Goal: Task Accomplishment & Management: Complete application form

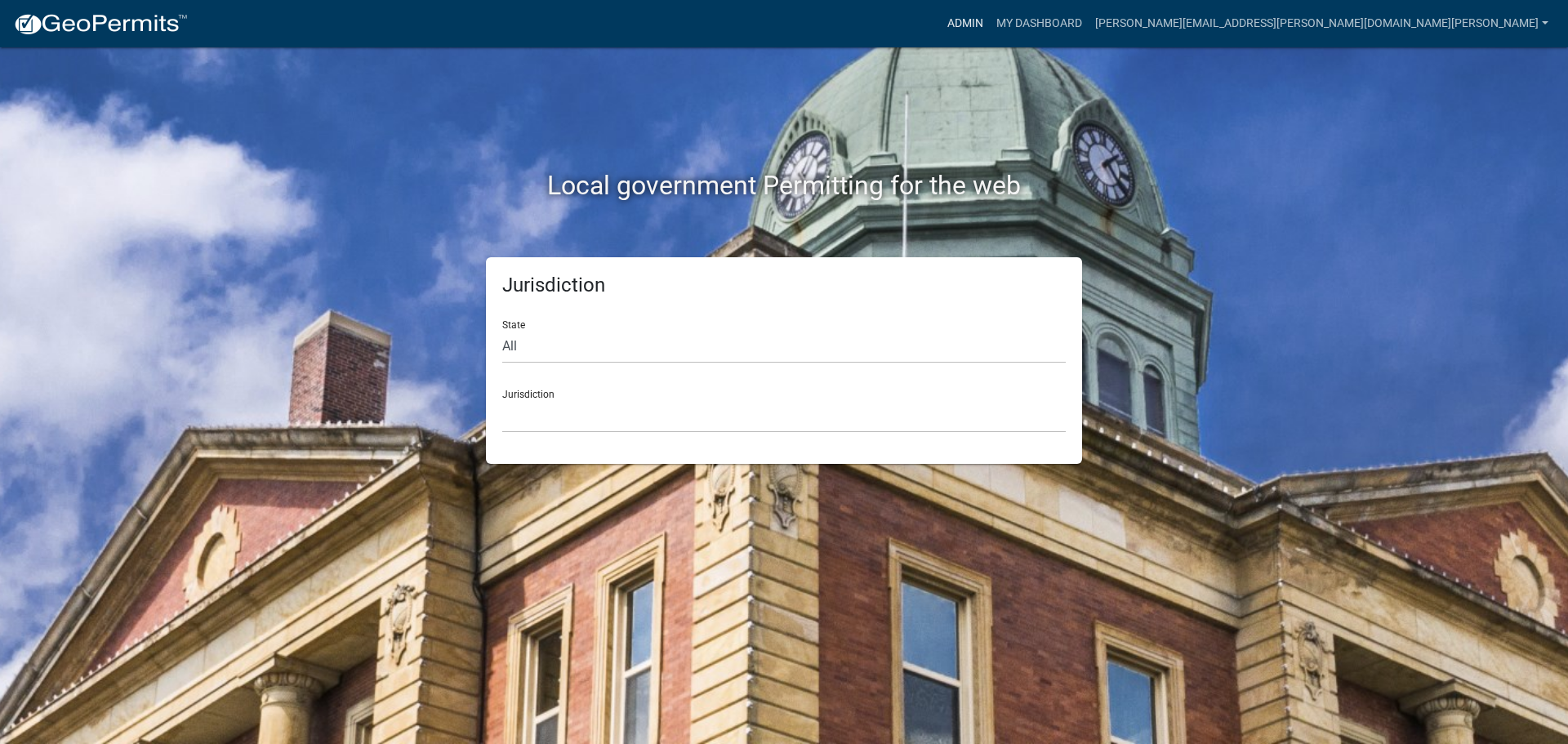
click at [989, 17] on link "Admin" at bounding box center [965, 24] width 49 height 31
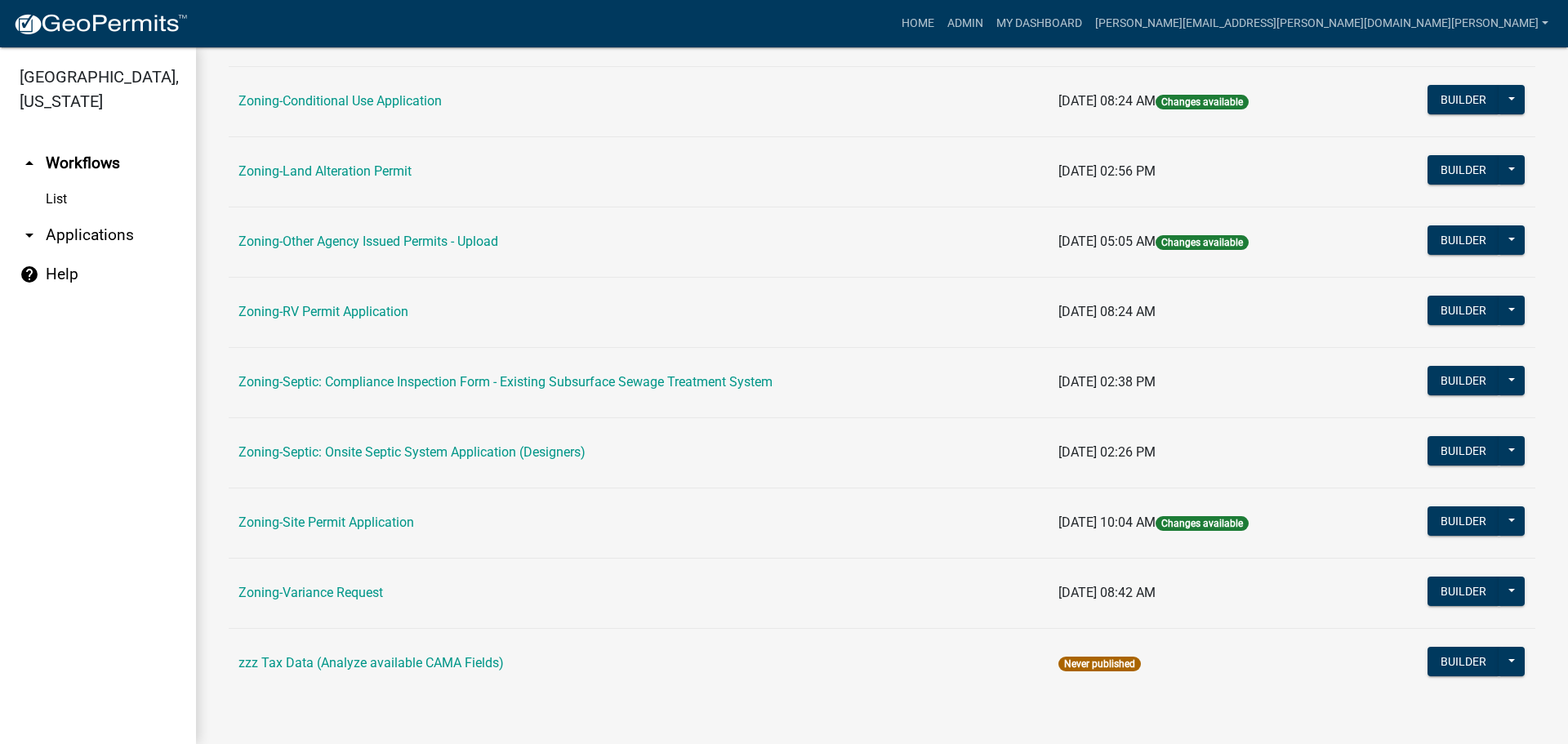
scroll to position [415, 0]
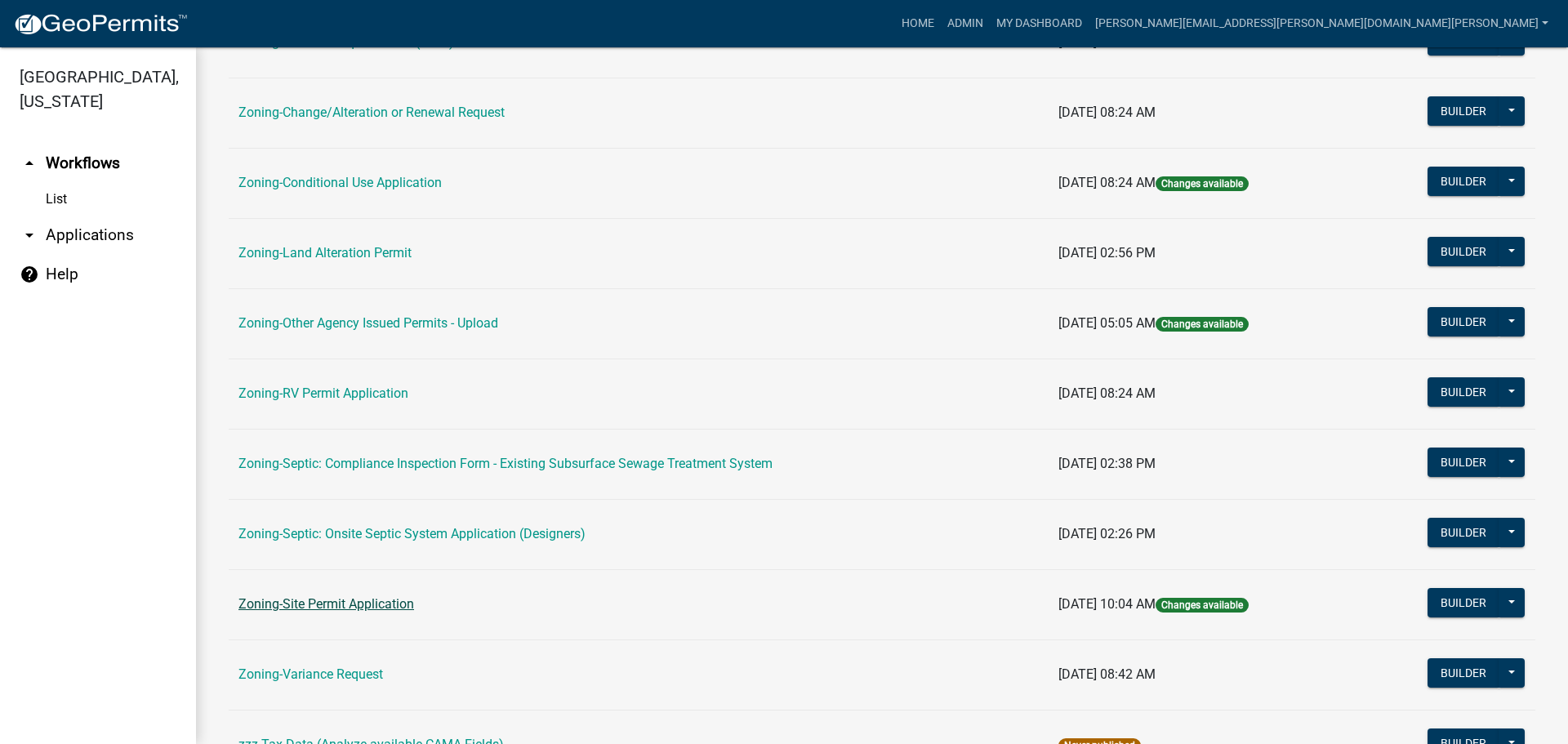
click at [337, 600] on link "Zoning-Site Permit Application" at bounding box center [325, 603] width 175 height 15
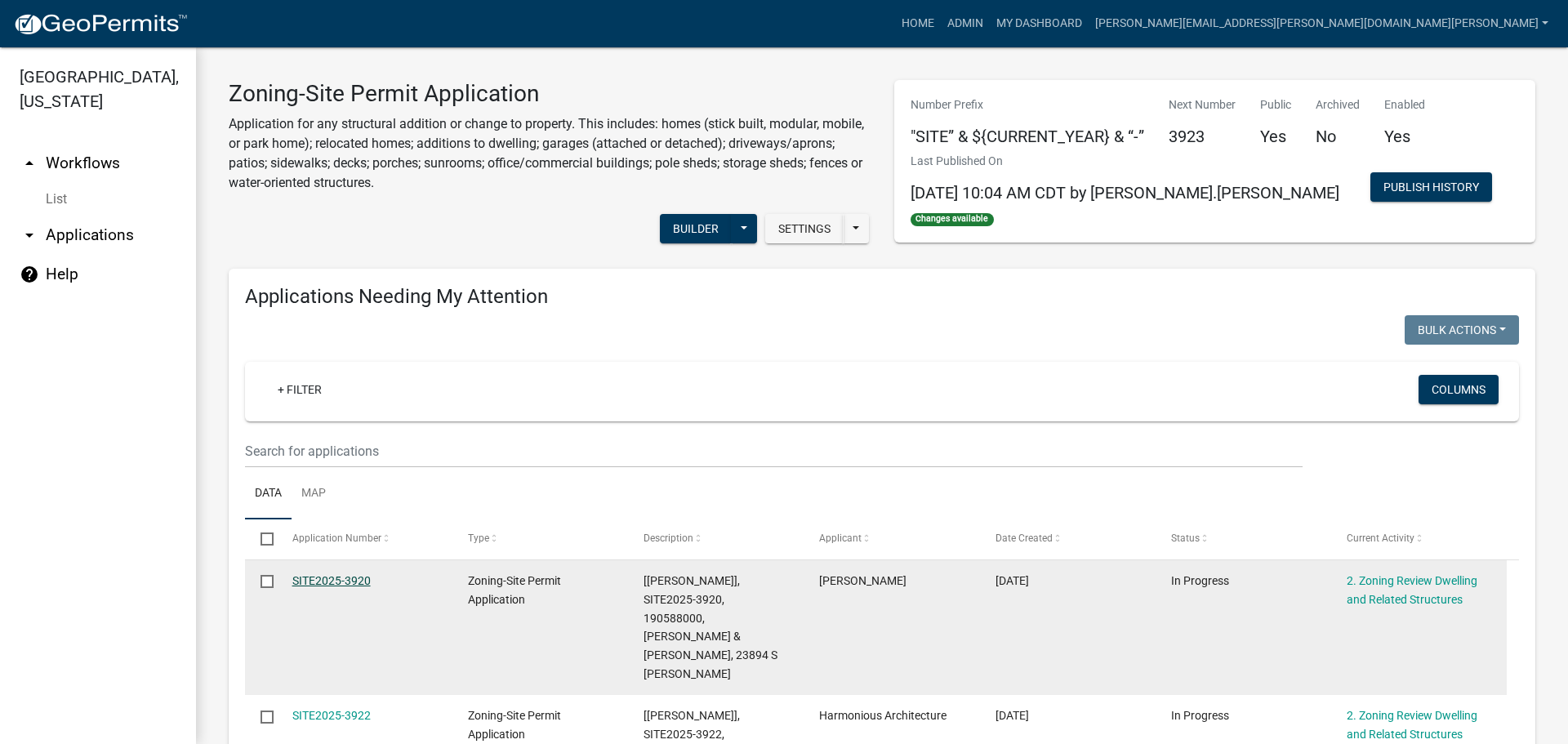
click at [349, 577] on link "SITE2025-3920" at bounding box center [332, 580] width 78 height 13
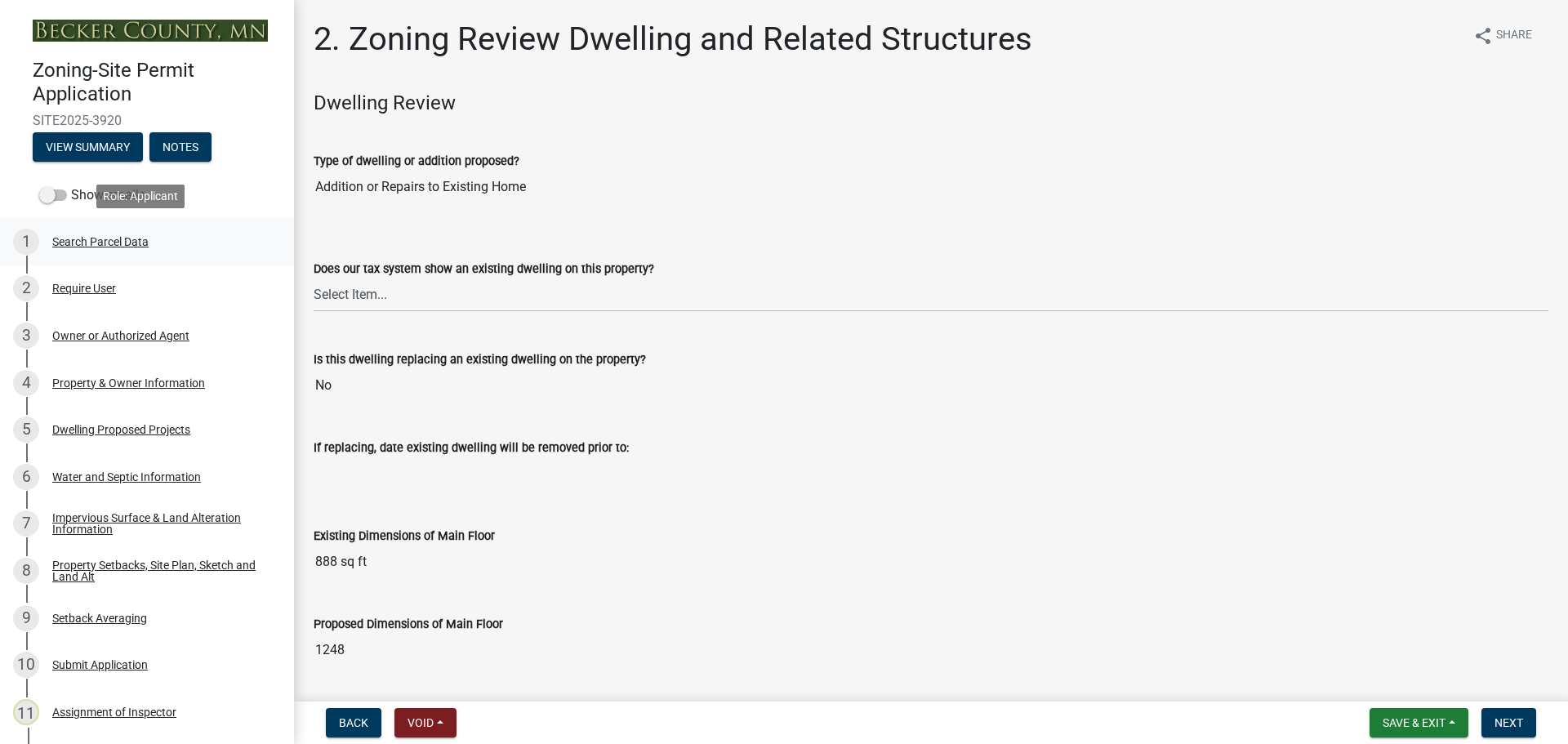
click at [132, 238] on div "Search Parcel Data" at bounding box center [101, 242] width 96 height 12
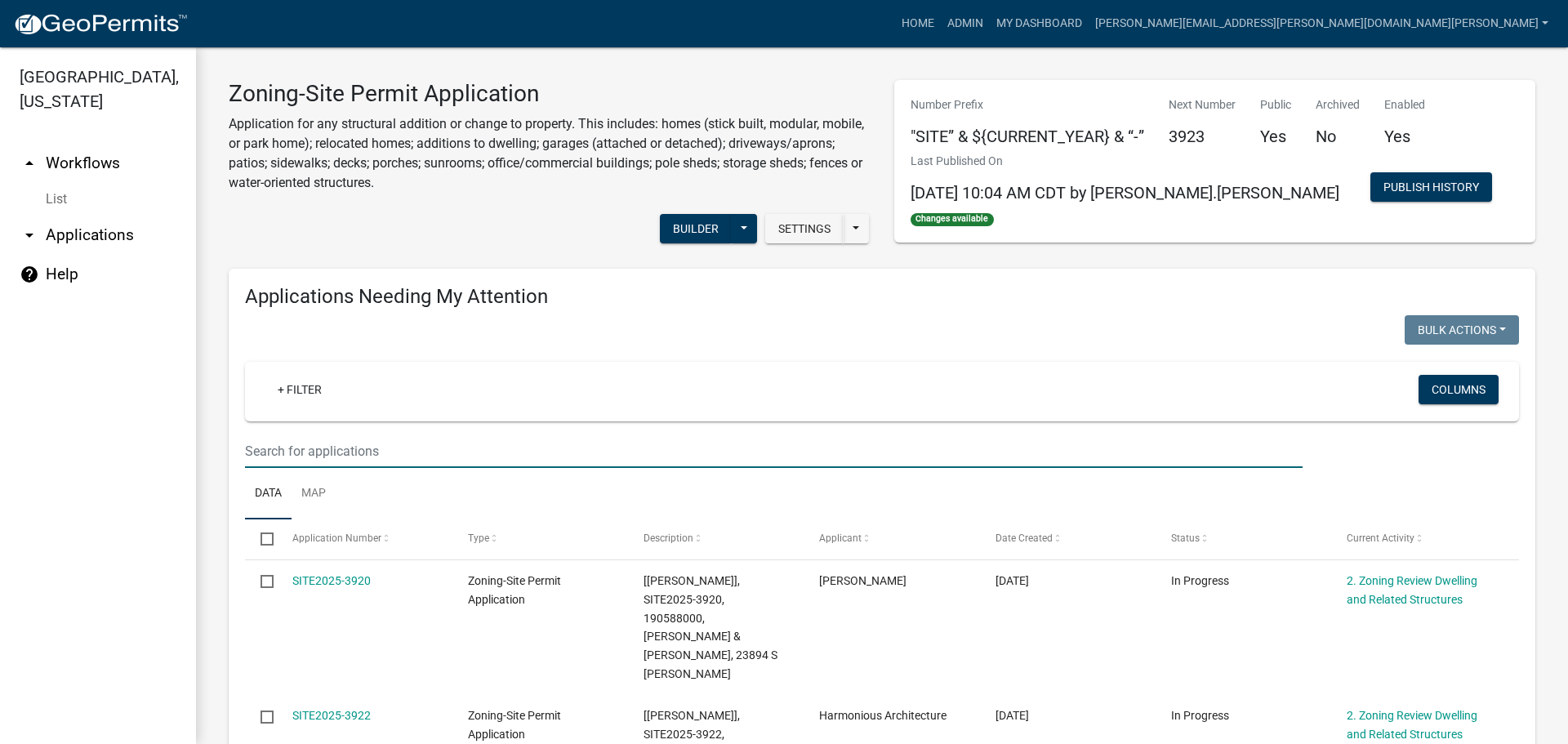
click at [297, 455] on input "text" at bounding box center [774, 451] width 1057 height 34
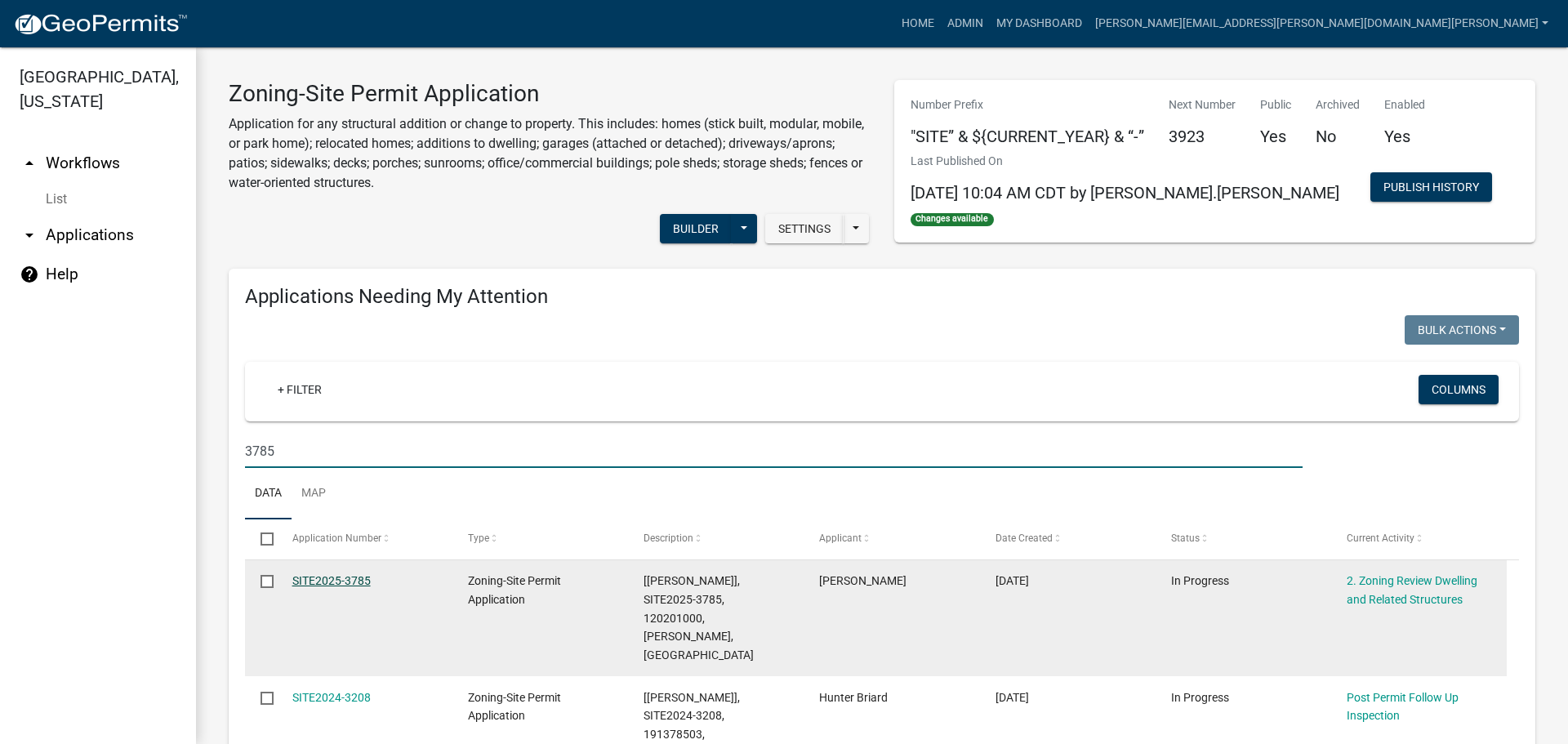
type input "3785"
click at [351, 576] on link "SITE2025-3785" at bounding box center [332, 580] width 78 height 13
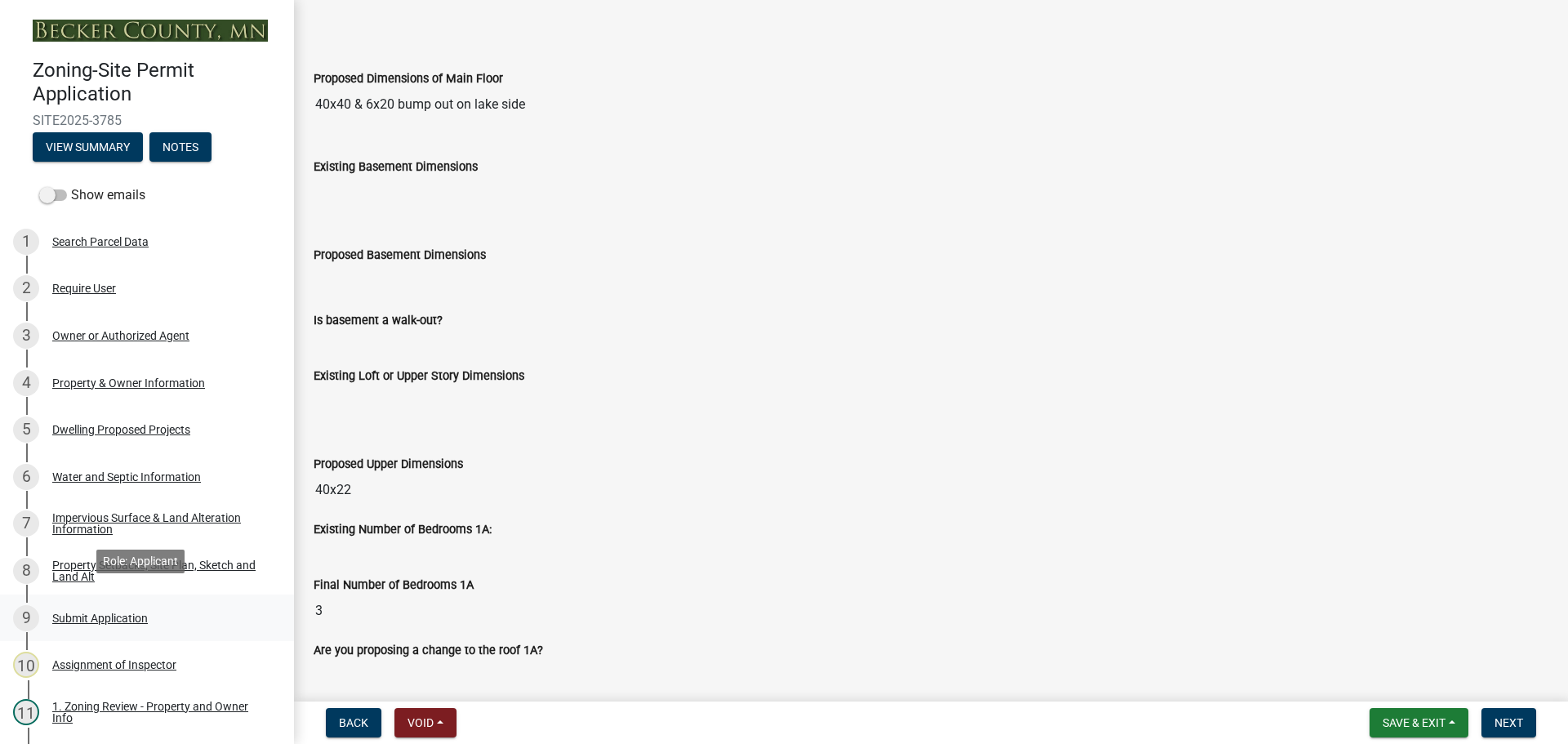
scroll to position [82, 0]
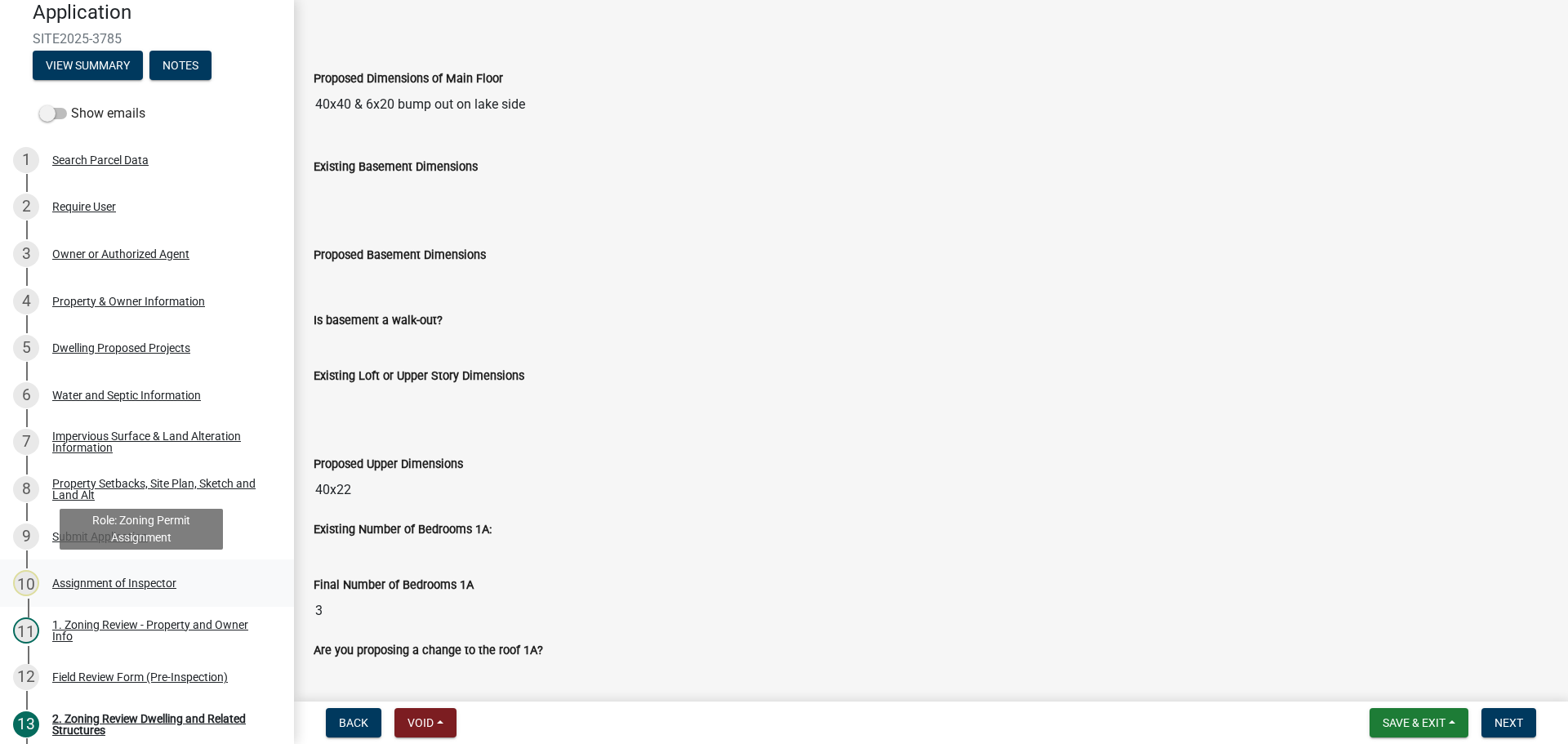
click at [109, 582] on div "Assignment of Inspector" at bounding box center [114, 582] width 124 height 12
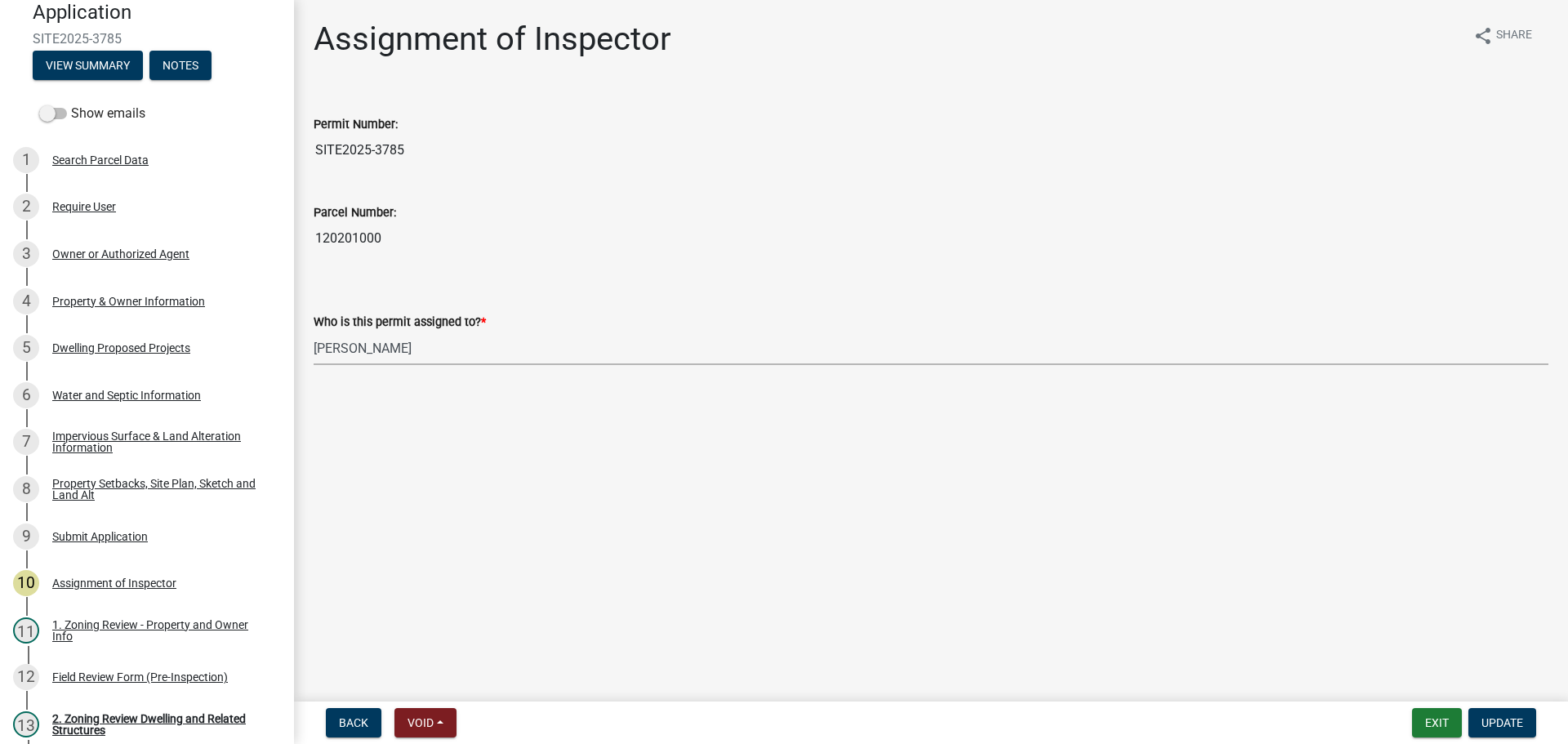
click at [392, 348] on select "Select Item... [PERSON_NAME] [PERSON_NAME] [PERSON_NAME] [PERSON_NAME] [PERSON_…" at bounding box center [930, 348] width 1235 height 34
click at [313, 332] on select "Select Item... [PERSON_NAME] [PERSON_NAME] [PERSON_NAME] [PERSON_NAME] [PERSON_…" at bounding box center [930, 348] width 1235 height 34
select select "c0b6e50c-983d-48c1-a910-e8bd43c13b77"
click at [1511, 720] on span "Update" at bounding box center [1502, 722] width 42 height 13
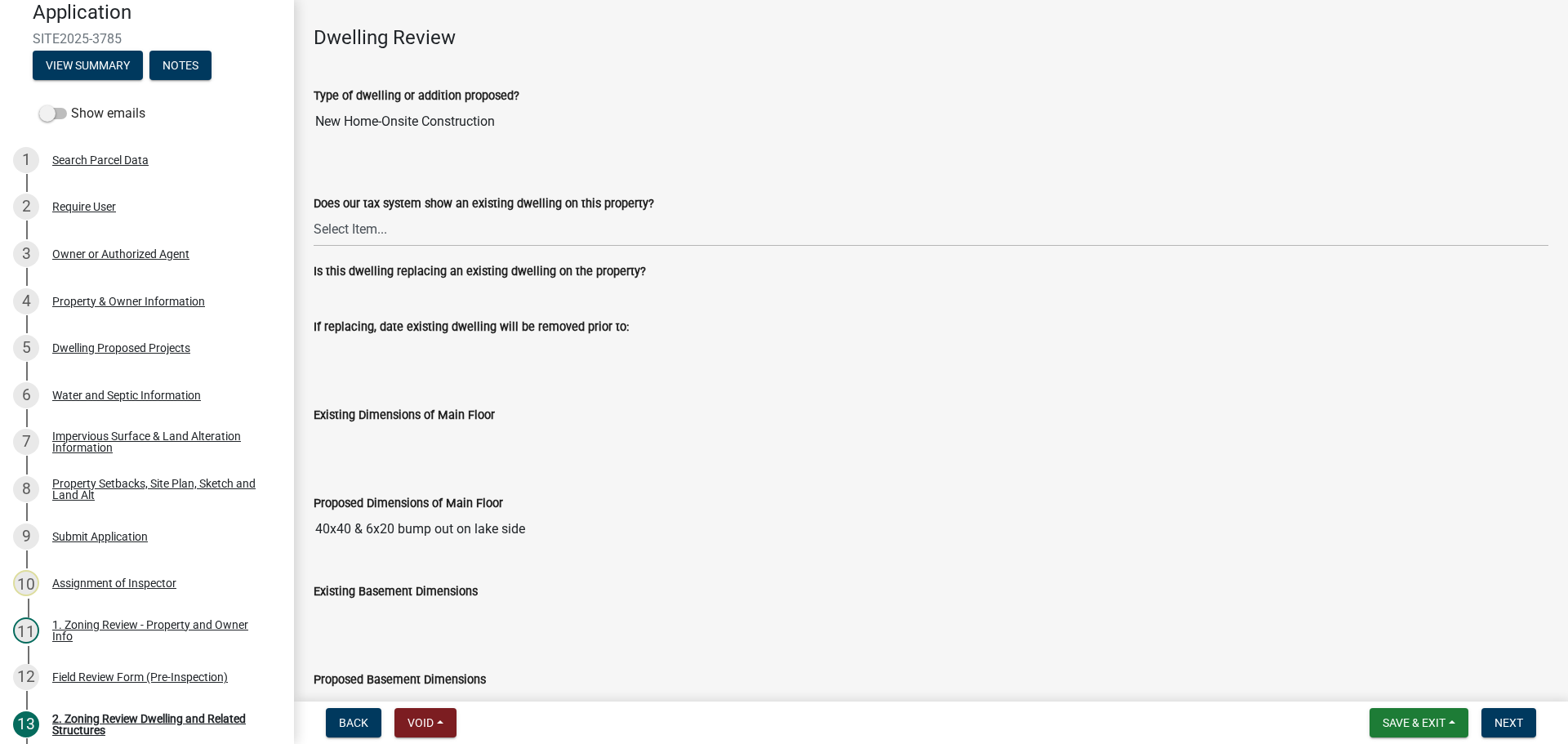
scroll to position [164, 0]
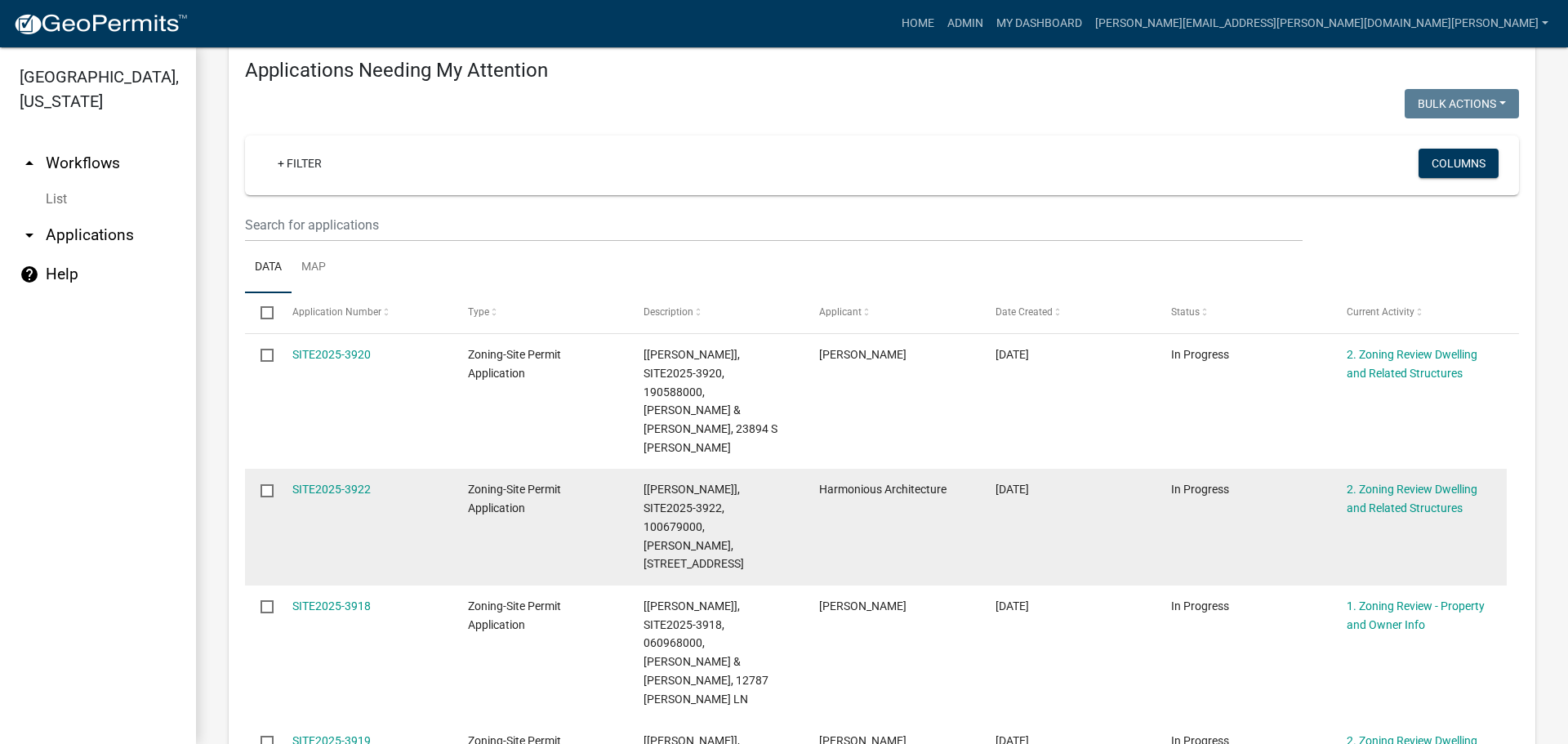
scroll to position [327, 0]
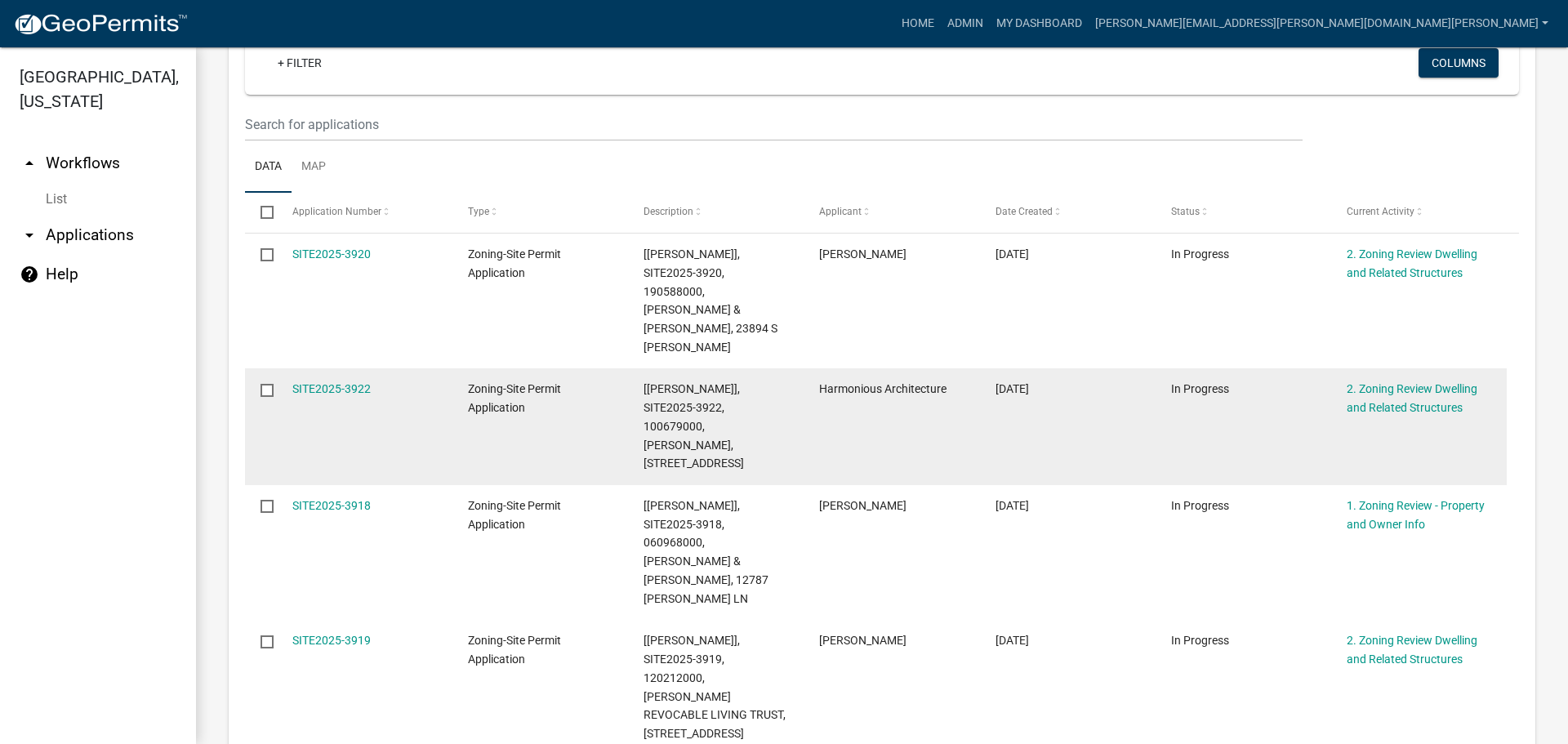
drag, startPoint x: 348, startPoint y: 349, endPoint x: 360, endPoint y: 382, distance: 35.1
click at [348, 382] on link "SITE2025-3922" at bounding box center [332, 389] width 78 height 13
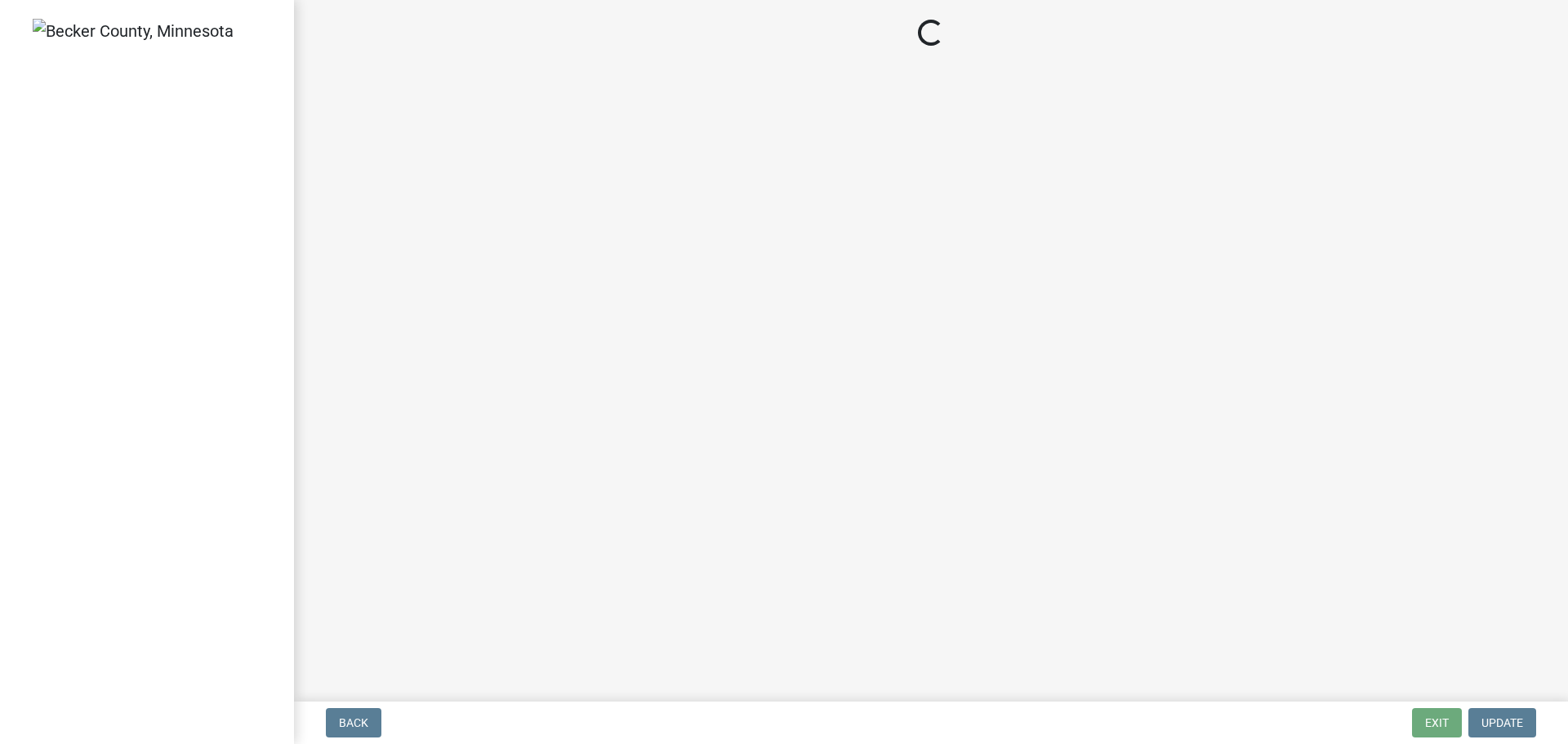
select select "0f33a186-d84b-4ce0-99dd-4497ca2da74f"
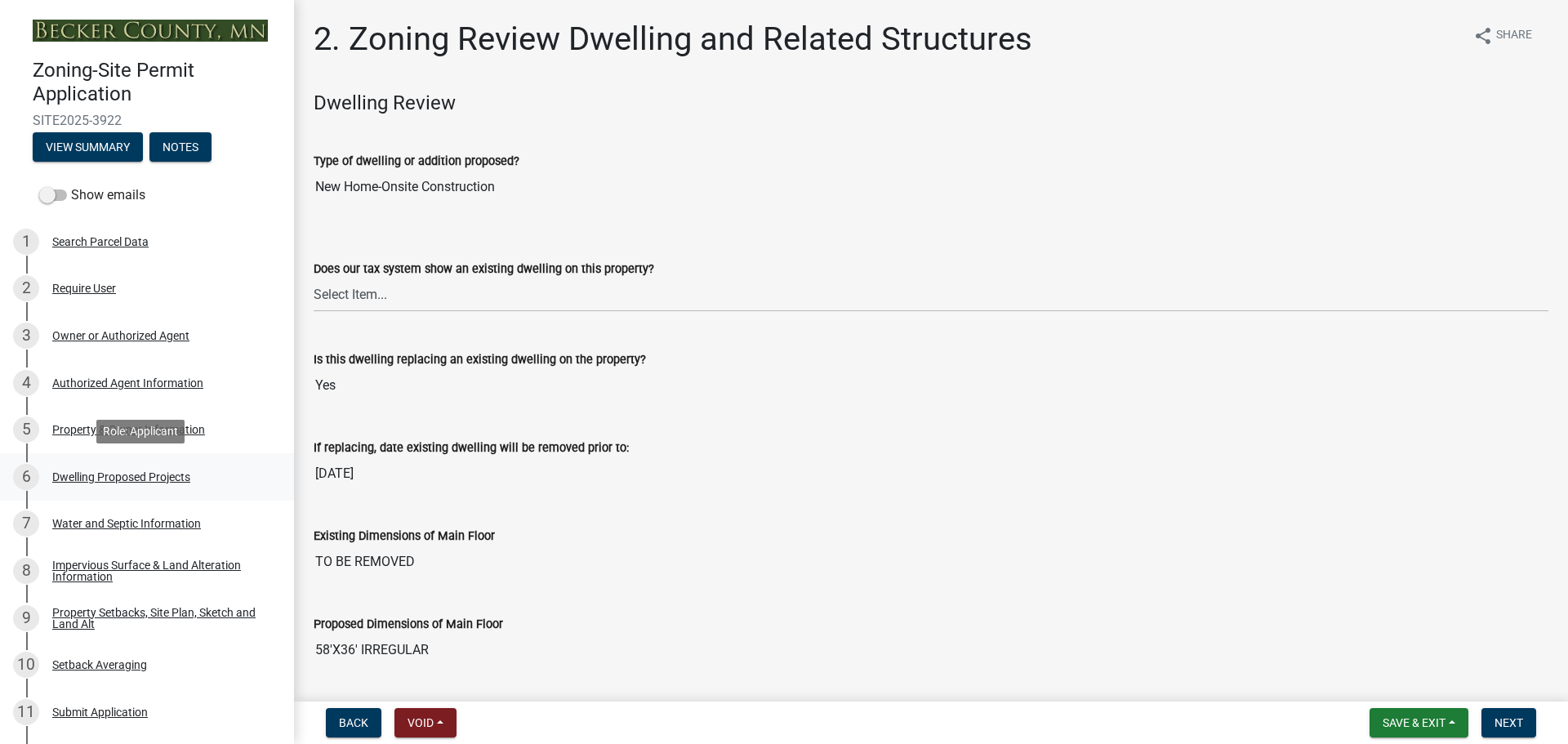
click at [123, 474] on div "Dwelling Proposed Projects" at bounding box center [122, 477] width 138 height 12
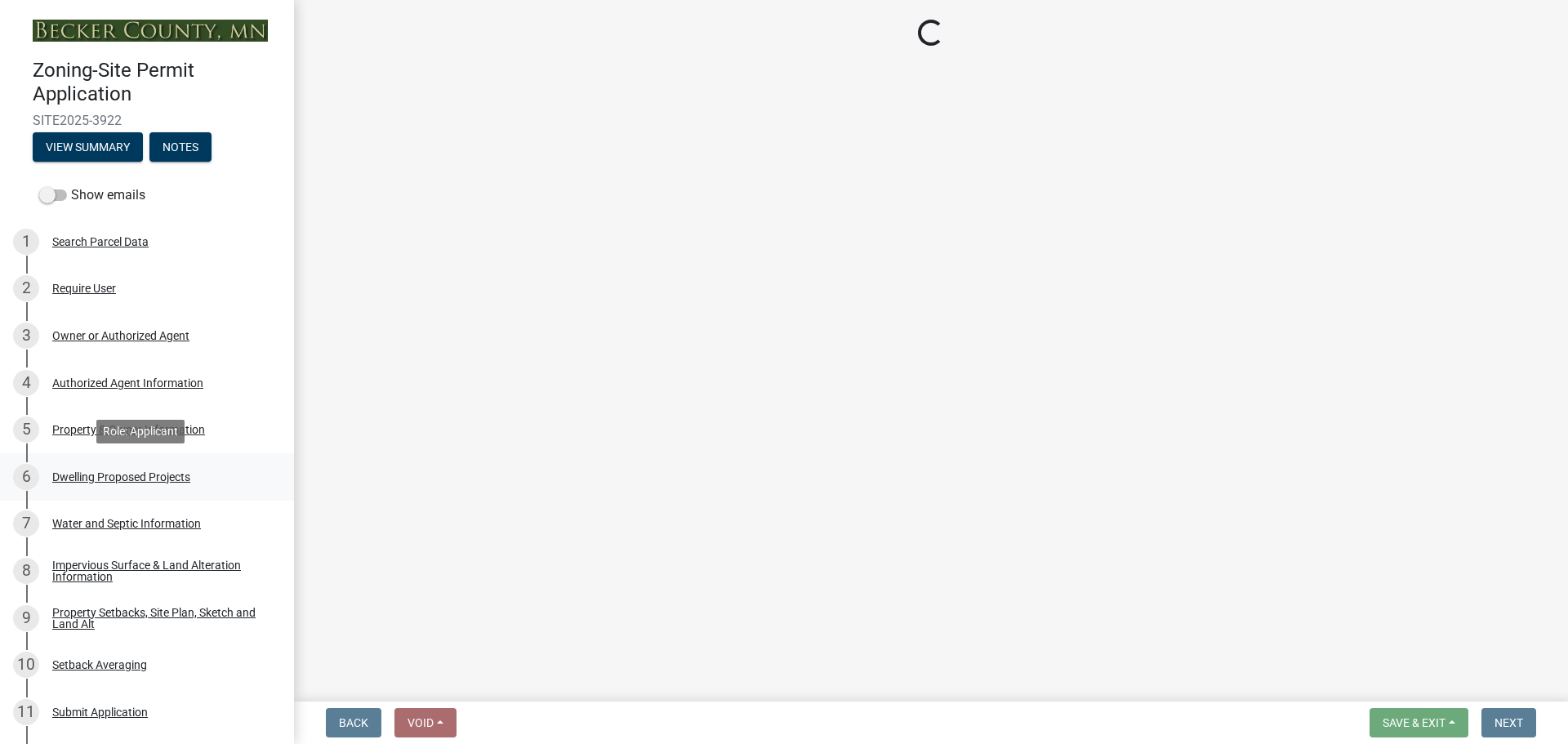
select select "5b8abcc6-67f7-49fb-8f25-c295ccc2b339"
select select "ba56d9f6-ced5-4c38-bdcc-33bfa85ac6de"
select select "03c1fec4-1fbe-4331-bc18-34e24145556f"
select select "e13aacd2-5b16-46a8-9c16-26b3d7b1c810"
select select "a045e8de-0125-48b5-a52c-0705e3235ca5"
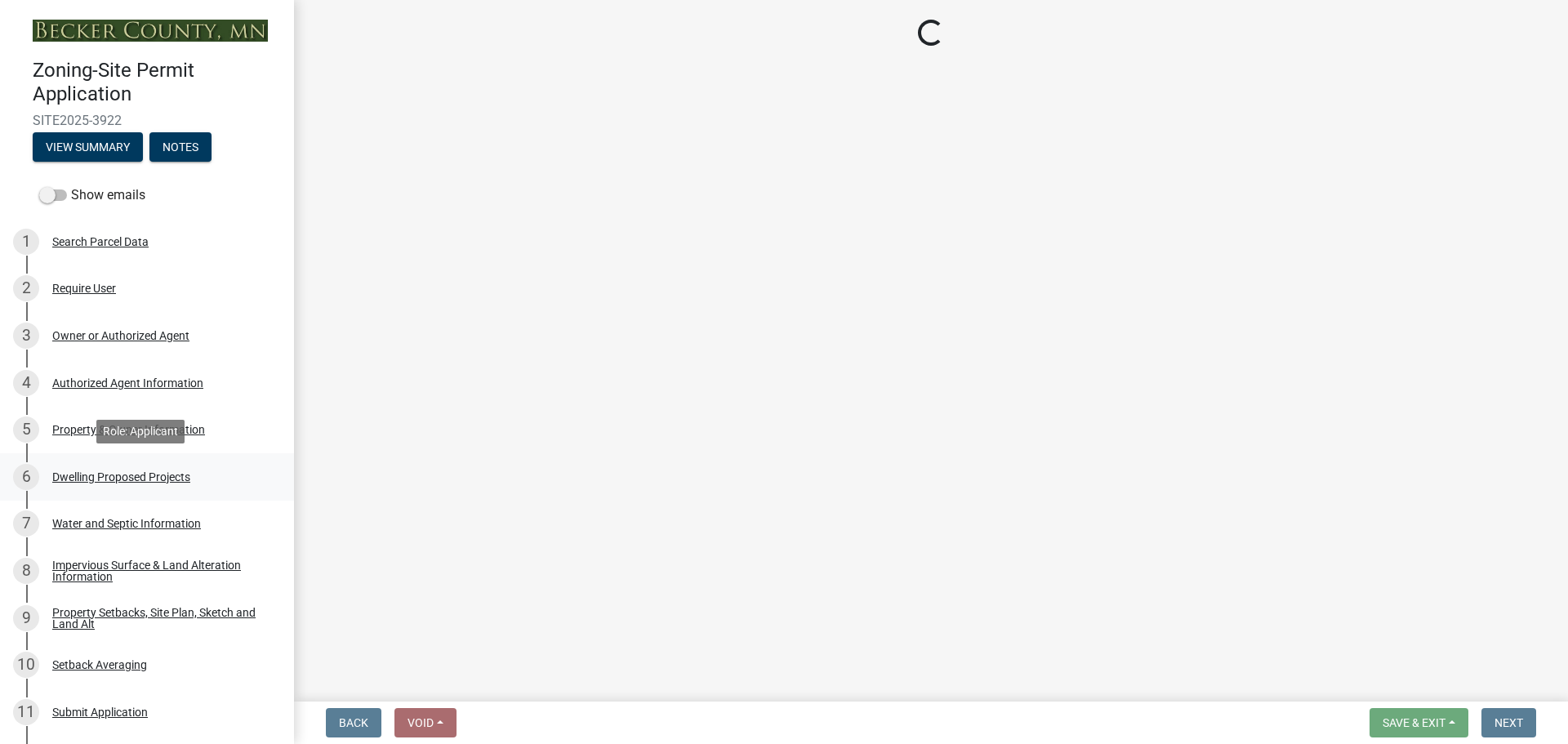
select select "247d334f-ddb5-435c-9042-0e10186c5422"
select select "5dd6cdd5-8b7d-4534-b791-478230f7b8b7"
select select "638dddef-31f4-4d73-b0b5-0ffc7b344434"
select select "77b5241b-0119-4fa2-9bfc-d73dc1f4ad97"
select select "8786fdd2-7f96-462d-8069-e958fae6b9a0"
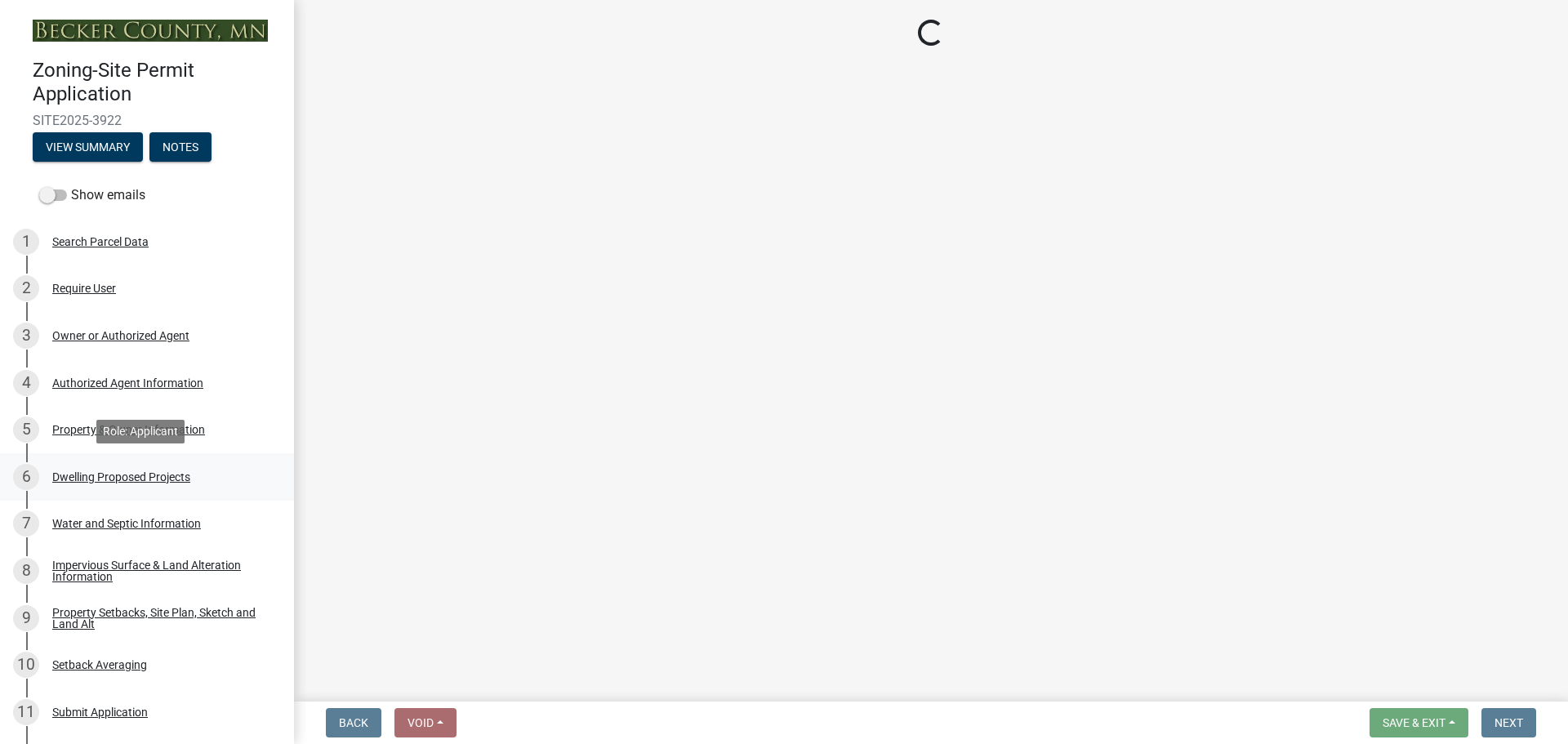
select select "59dc9cee-723e-448c-a454-fe3238b55aba"
select select "75cb6c0c-1bab-4101-a7ce-eb87cbd598c1"
select select "cbc699c5-a6de-4f3d-a533-ae678b946106"
select select "8e4dc0e1-7dfa-4afc-85b9-5ad40795f204"
select select "107cbe59-677b-44f2-96fc-816b282ebb79"
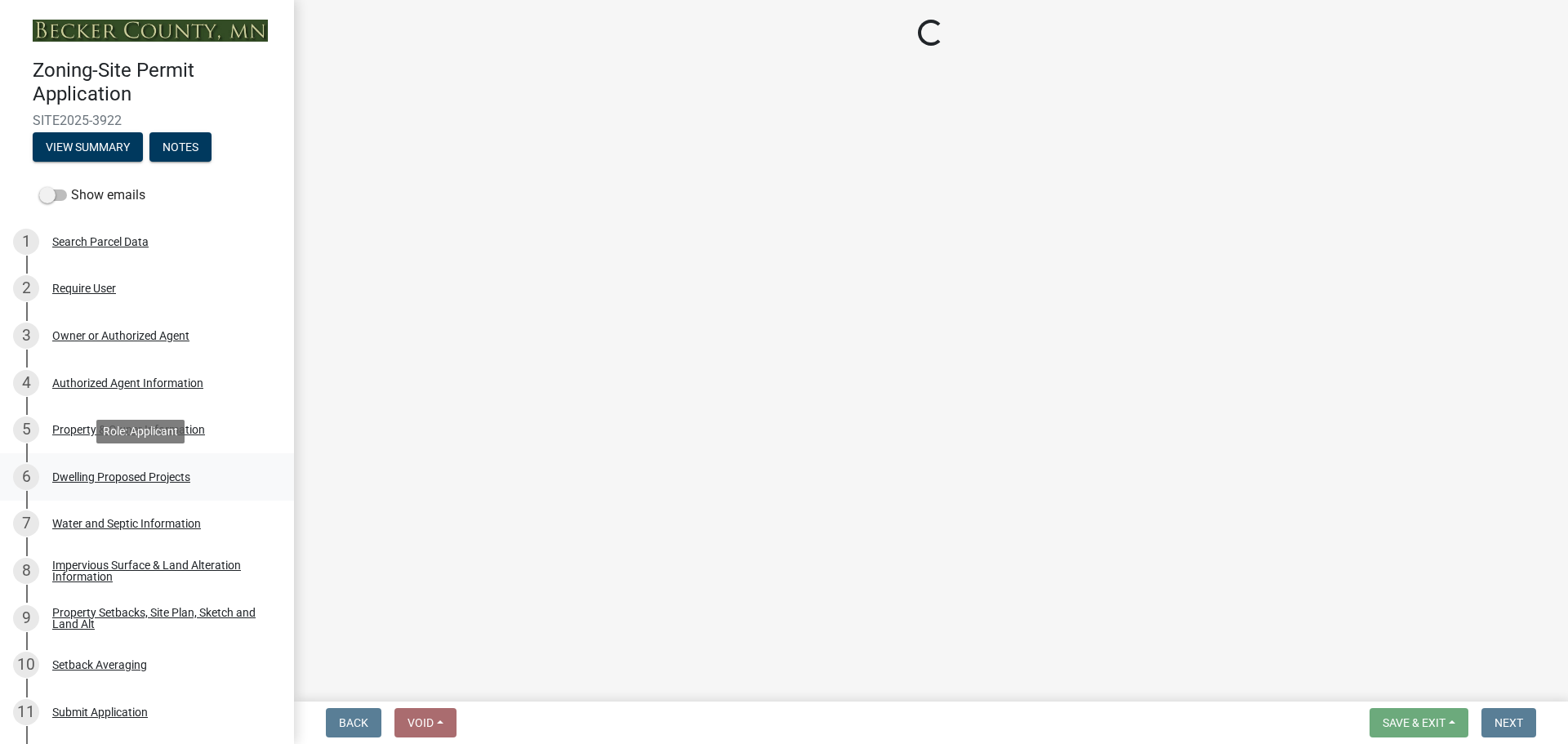
select select "04b4c55f-38da-4b81-8735-8adc5b7f9ecd"
select select "7f420323-49a9-4fd0-9441-05b3dc777552"
select select "ec305202-ae01-487b-b5e4-3a5aacc1e384"
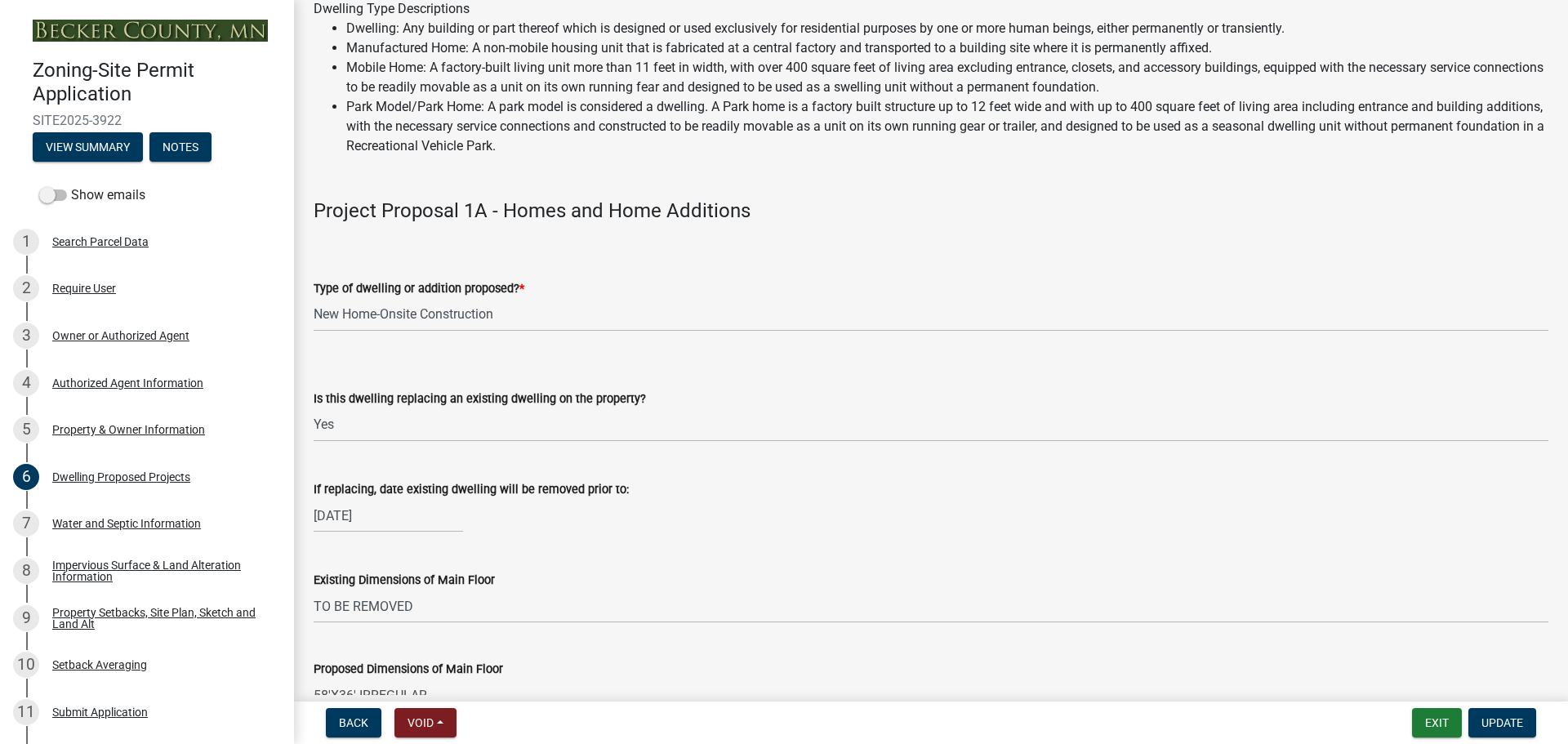
scroll to position [164, 0]
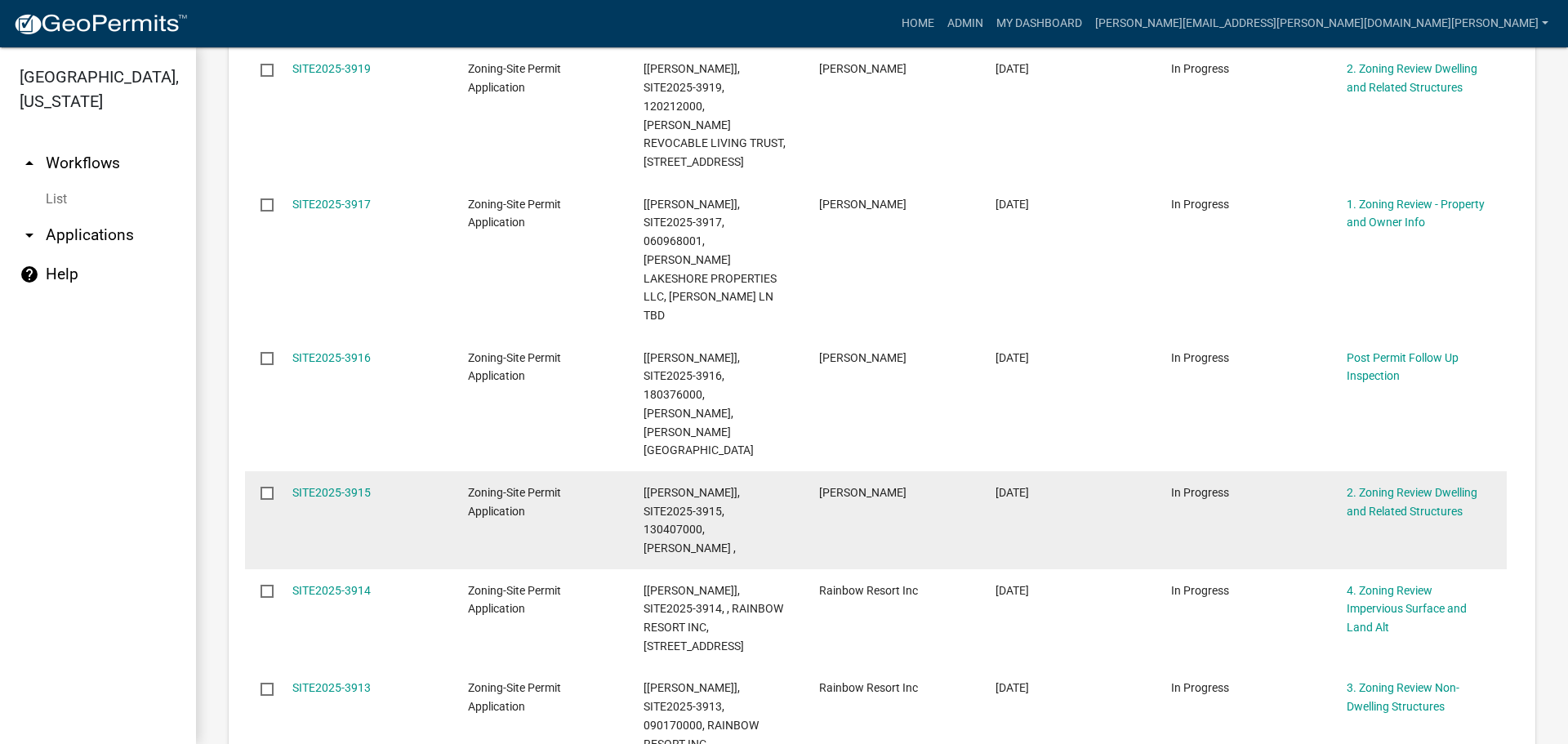
scroll to position [327, 0]
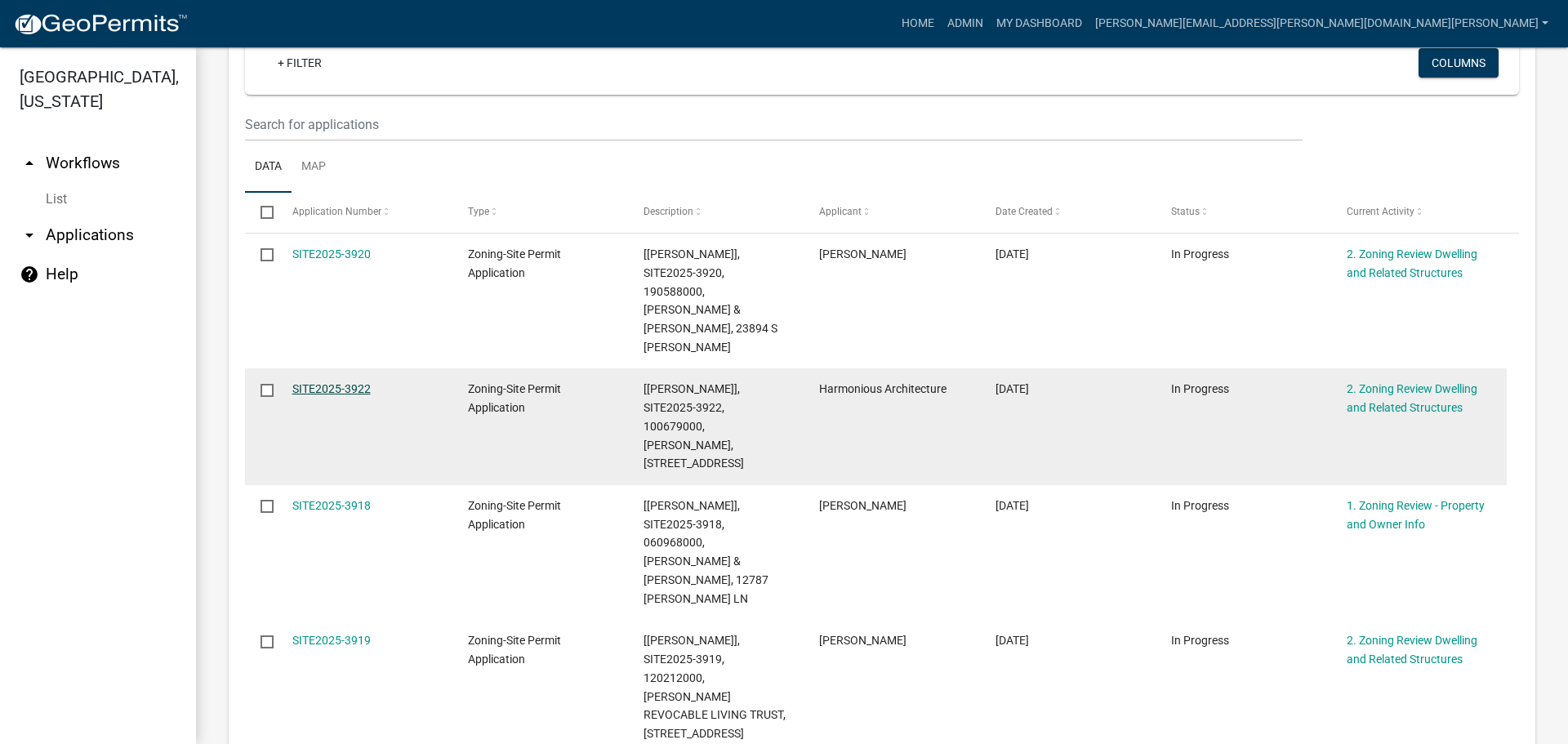
click at [347, 382] on link "SITE2025-3922" at bounding box center [332, 389] width 78 height 13
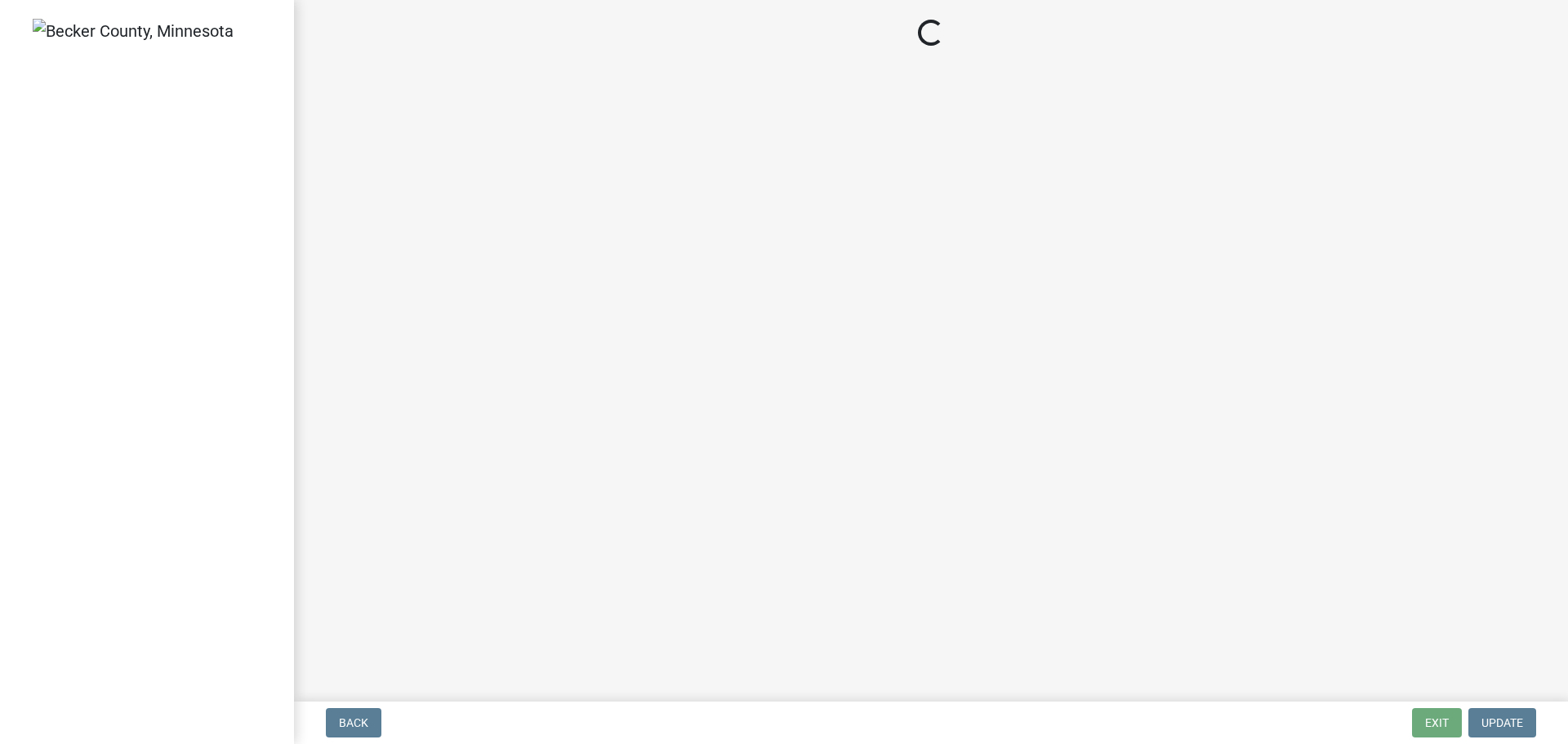
select select "0f33a186-d84b-4ce0-99dd-4497ca2da74f"
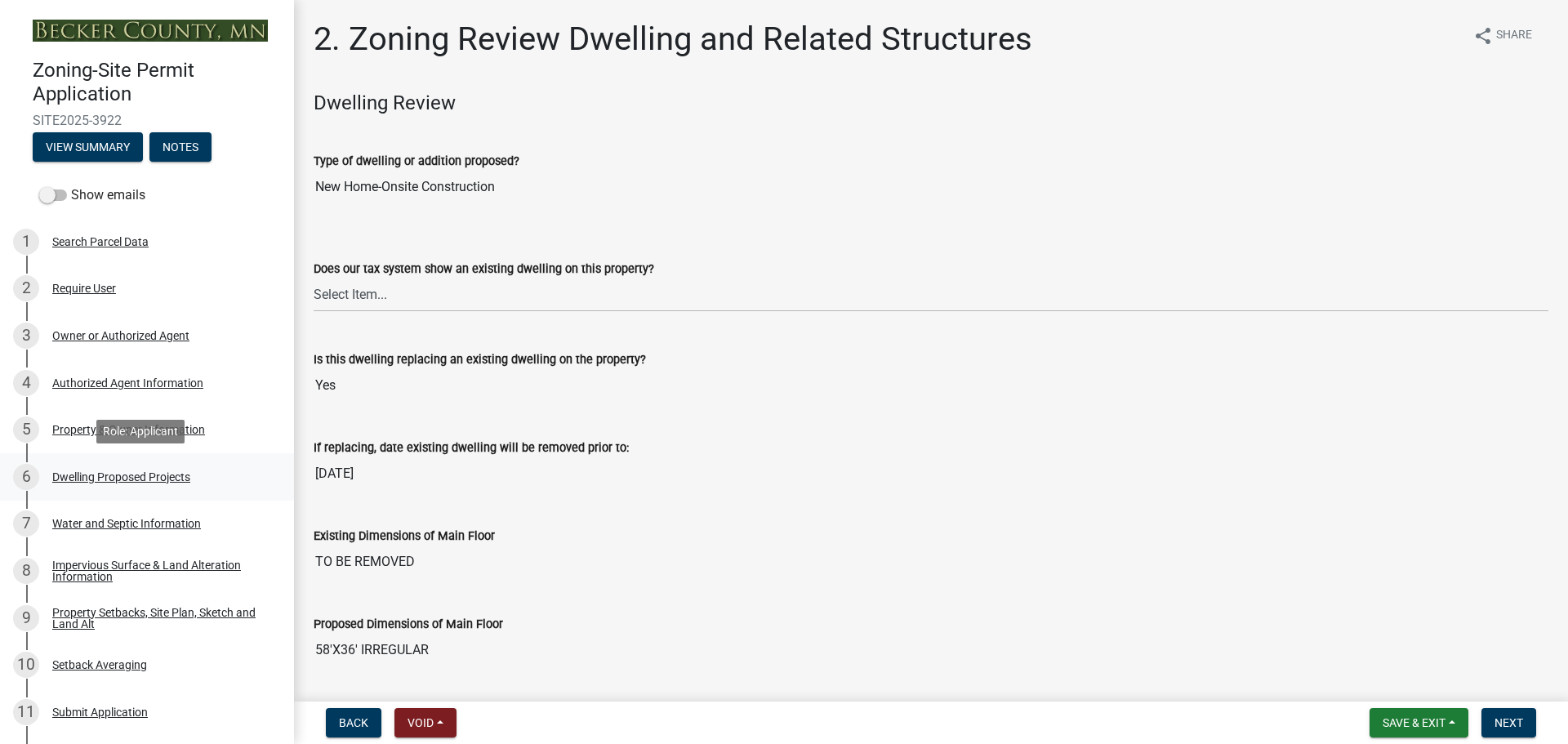
click at [144, 471] on div "Dwelling Proposed Projects" at bounding box center [122, 477] width 138 height 12
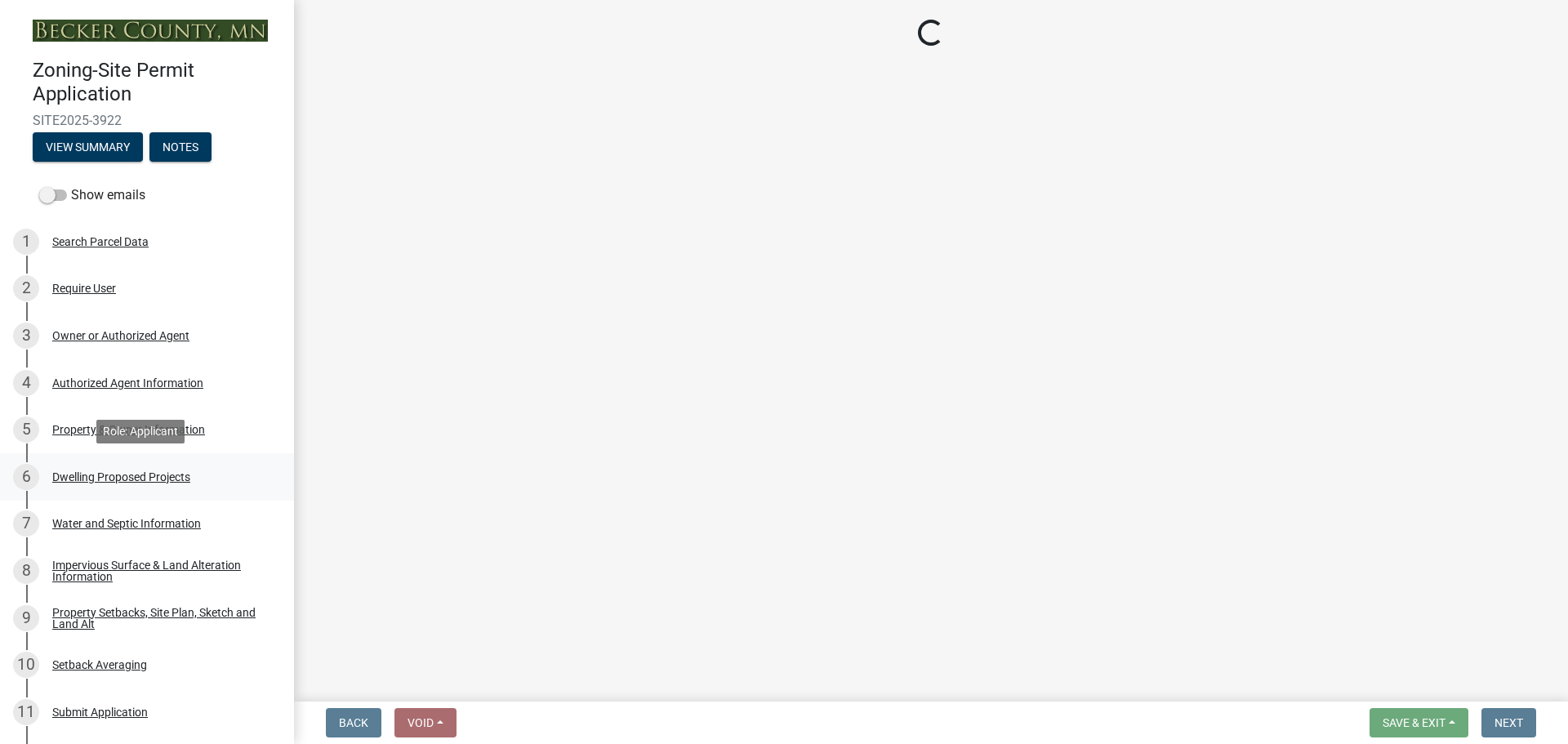
select select "5b8abcc6-67f7-49fb-8f25-c295ccc2b339"
select select "ba56d9f6-ced5-4c38-bdcc-33bfa85ac6de"
select select "03c1fec4-1fbe-4331-bc18-34e24145556f"
select select "e13aacd2-5b16-46a8-9c16-26b3d7b1c810"
select select "a045e8de-0125-48b5-a52c-0705e3235ca5"
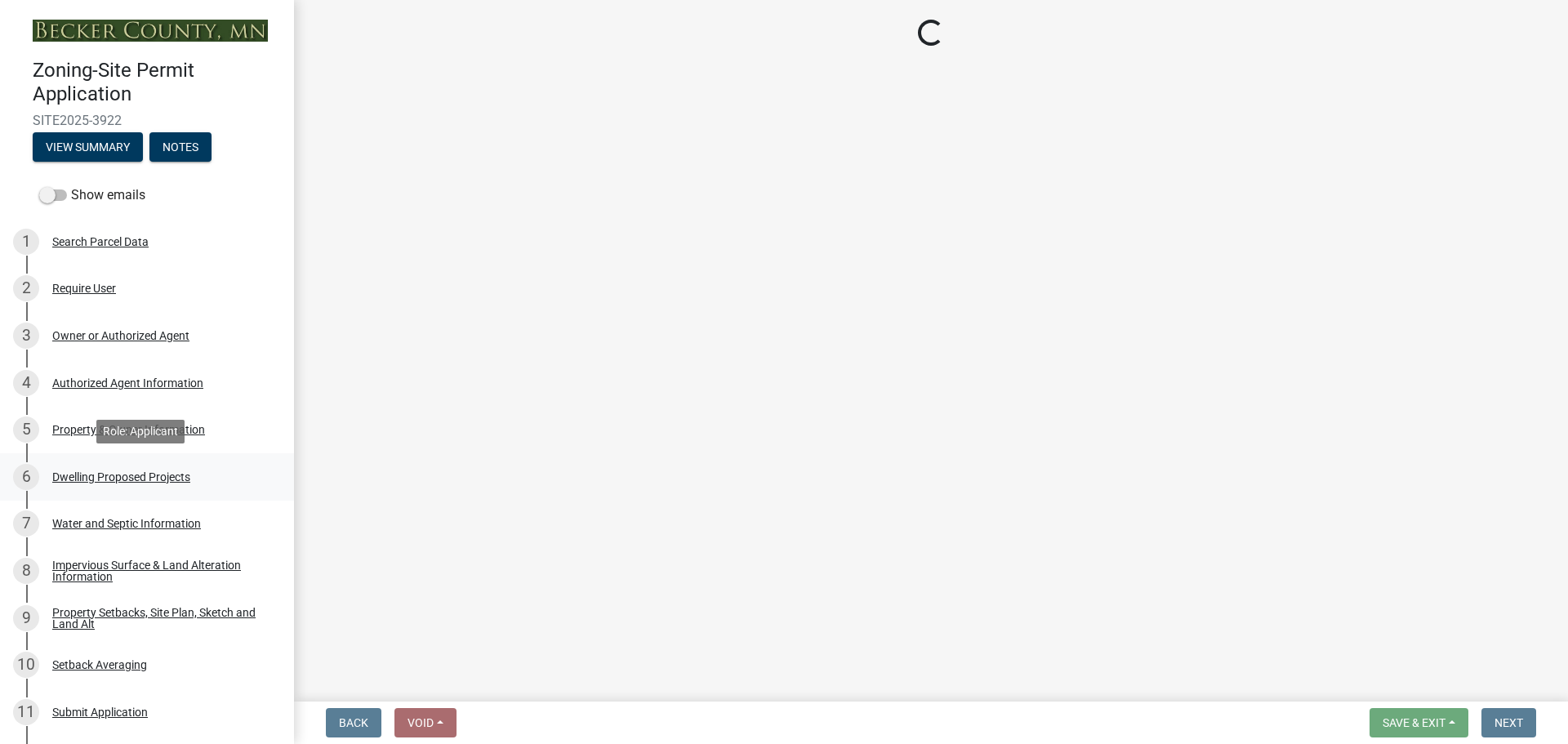
select select "247d334f-ddb5-435c-9042-0e10186c5422"
select select "5dd6cdd5-8b7d-4534-b791-478230f7b8b7"
select select "638dddef-31f4-4d73-b0b5-0ffc7b344434"
select select "77b5241b-0119-4fa2-9bfc-d73dc1f4ad97"
select select "8786fdd2-7f96-462d-8069-e958fae6b9a0"
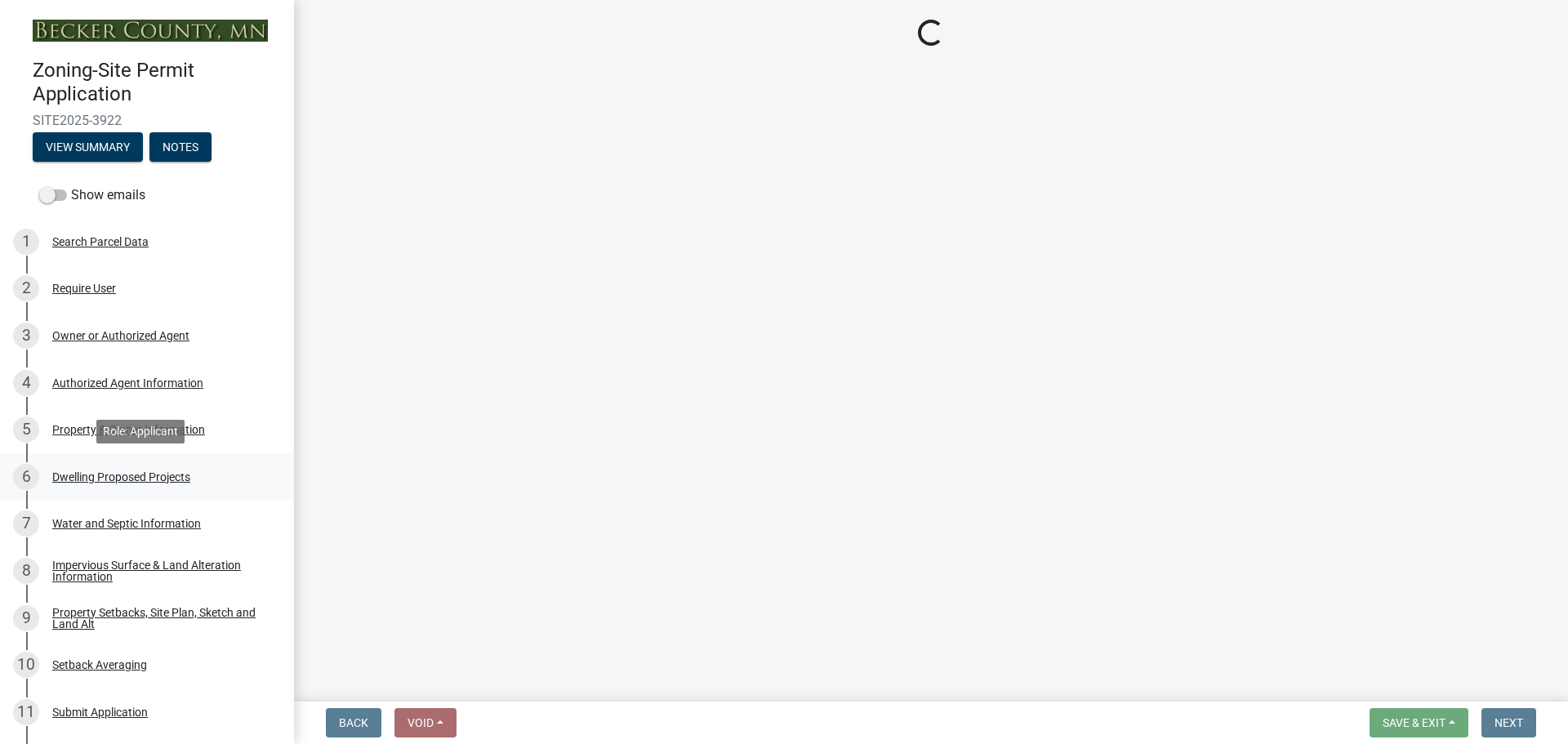
select select "59dc9cee-723e-448c-a454-fe3238b55aba"
select select "75cb6c0c-1bab-4101-a7ce-eb87cbd598c1"
select select "cbc699c5-a6de-4f3d-a533-ae678b946106"
select select "8e4dc0e1-7dfa-4afc-85b9-5ad40795f204"
select select "107cbe59-677b-44f2-96fc-816b282ebb79"
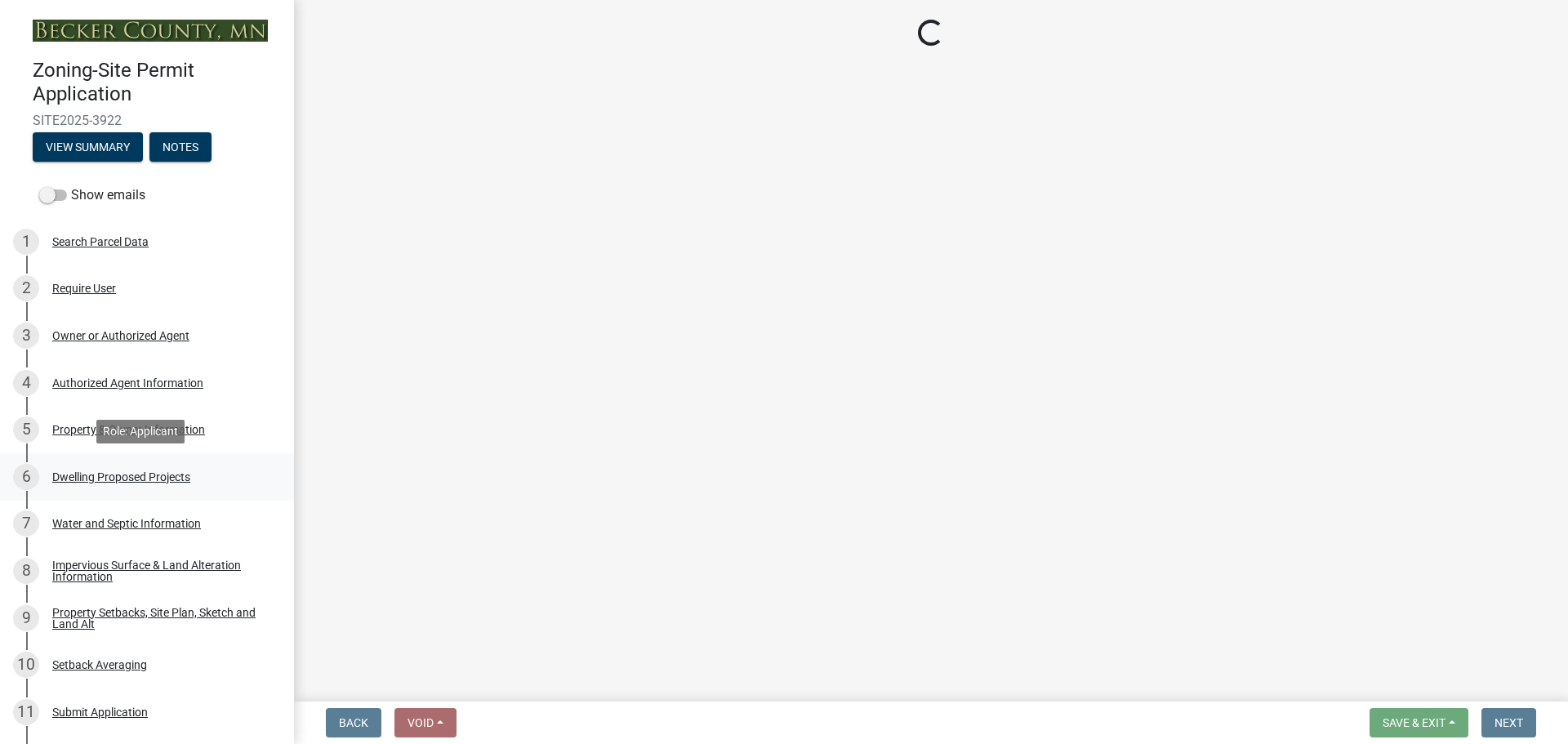
select select "04b4c55f-38da-4b81-8735-8adc5b7f9ecd"
select select "7f420323-49a9-4fd0-9441-05b3dc777552"
select select "ec305202-ae01-487b-b5e4-3a5aacc1e384"
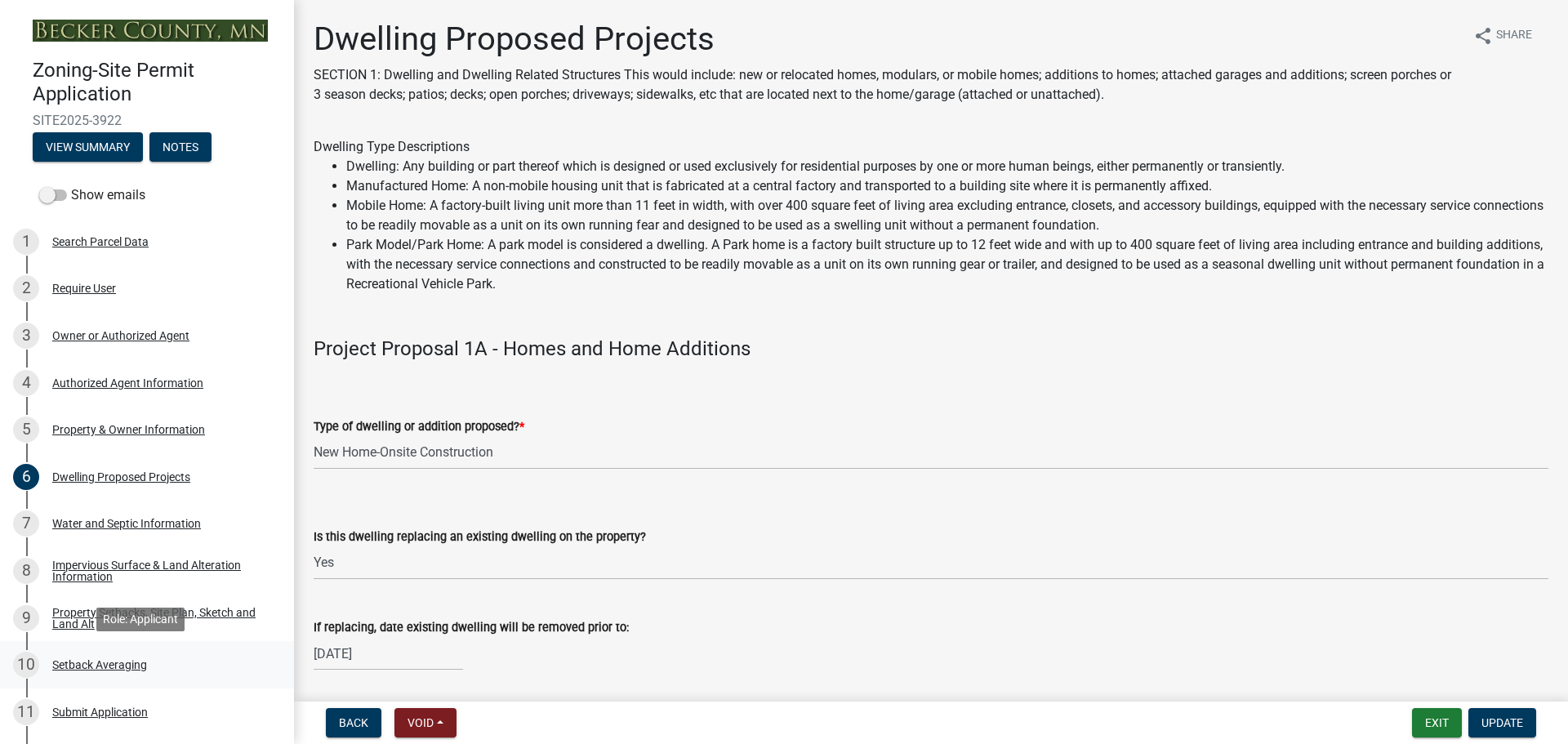
click at [104, 660] on div "Setback Averaging" at bounding box center [100, 664] width 94 height 12
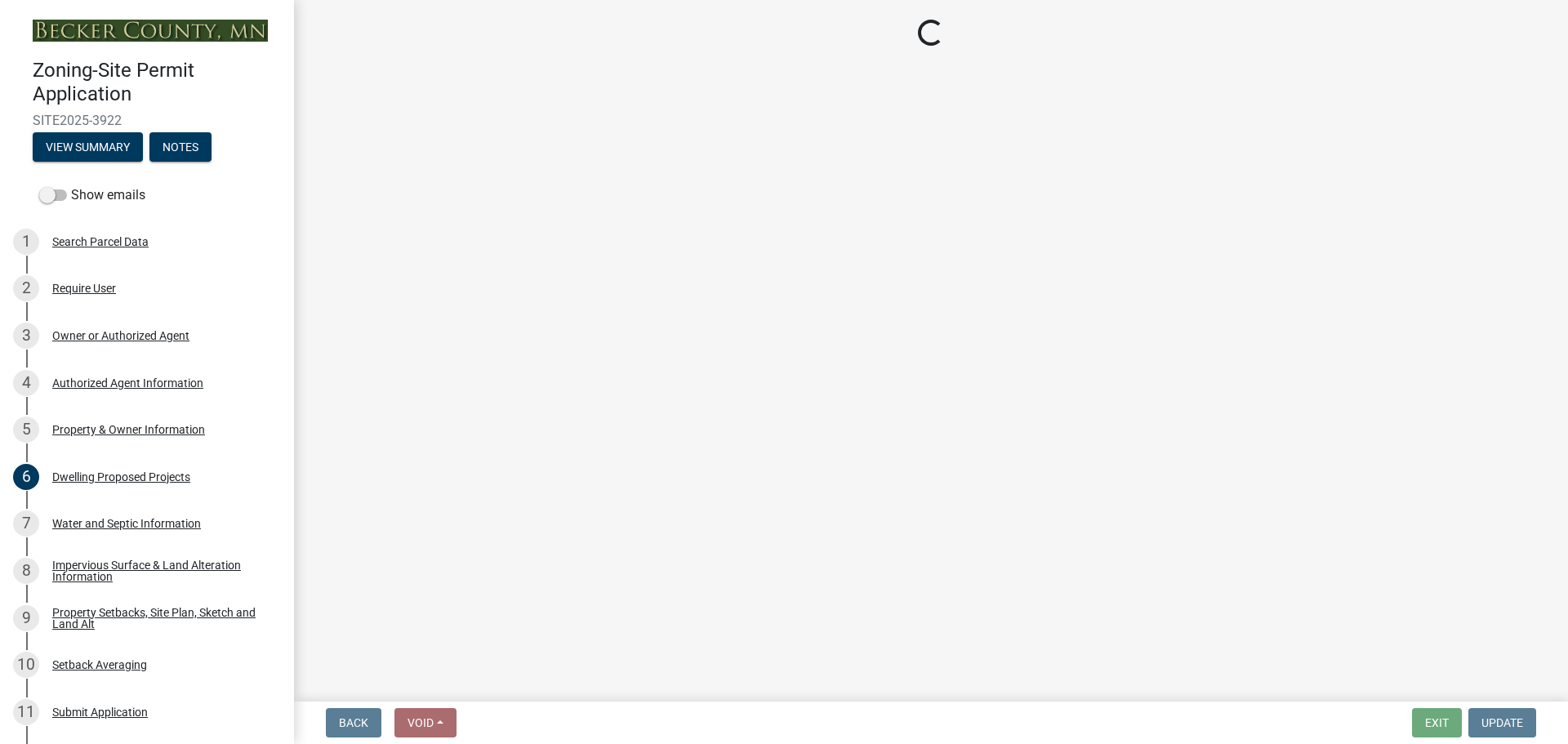
select select "329572f6-75bd-4676-be69-7dda04ea5a2b"
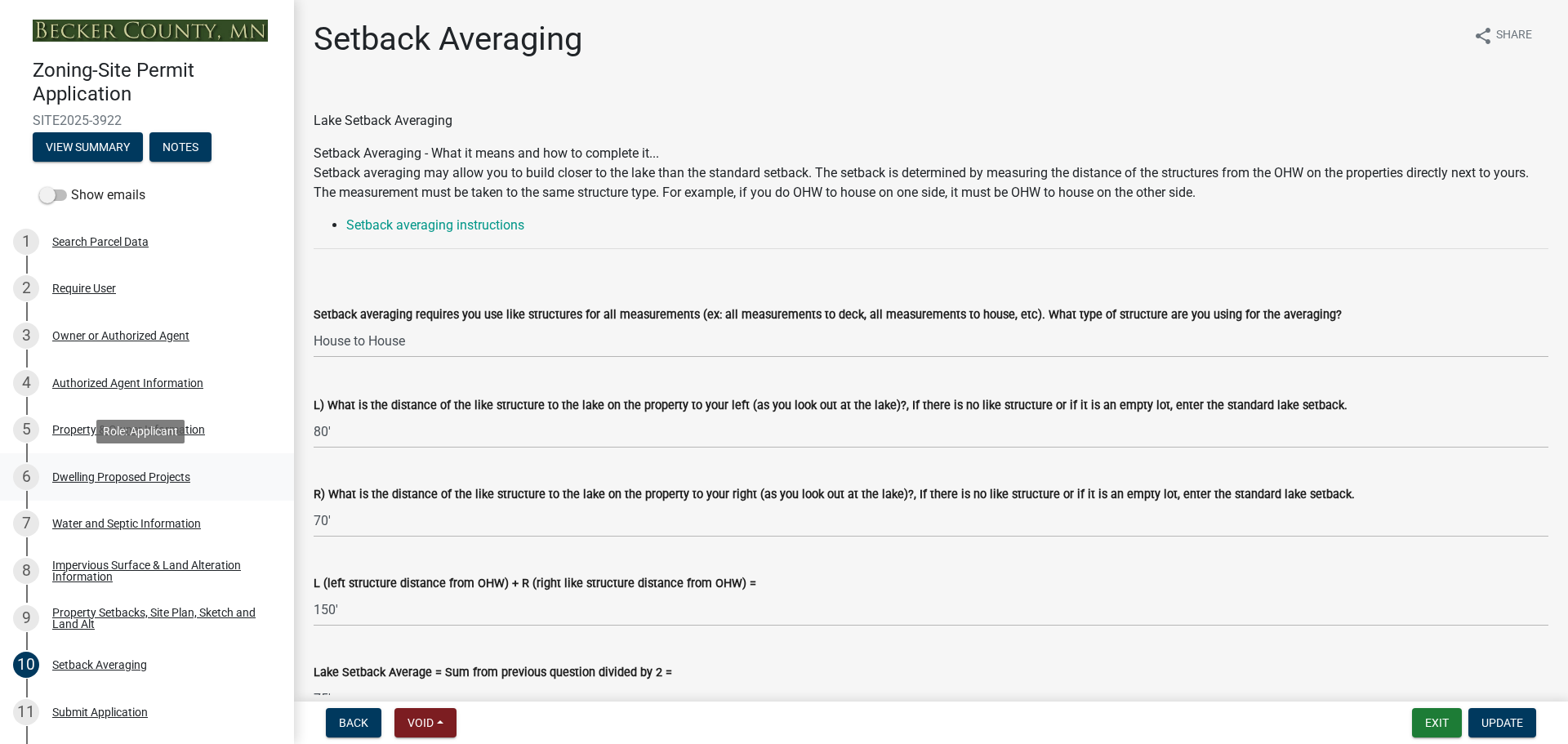
click at [182, 475] on div "Dwelling Proposed Projects" at bounding box center [122, 477] width 138 height 12
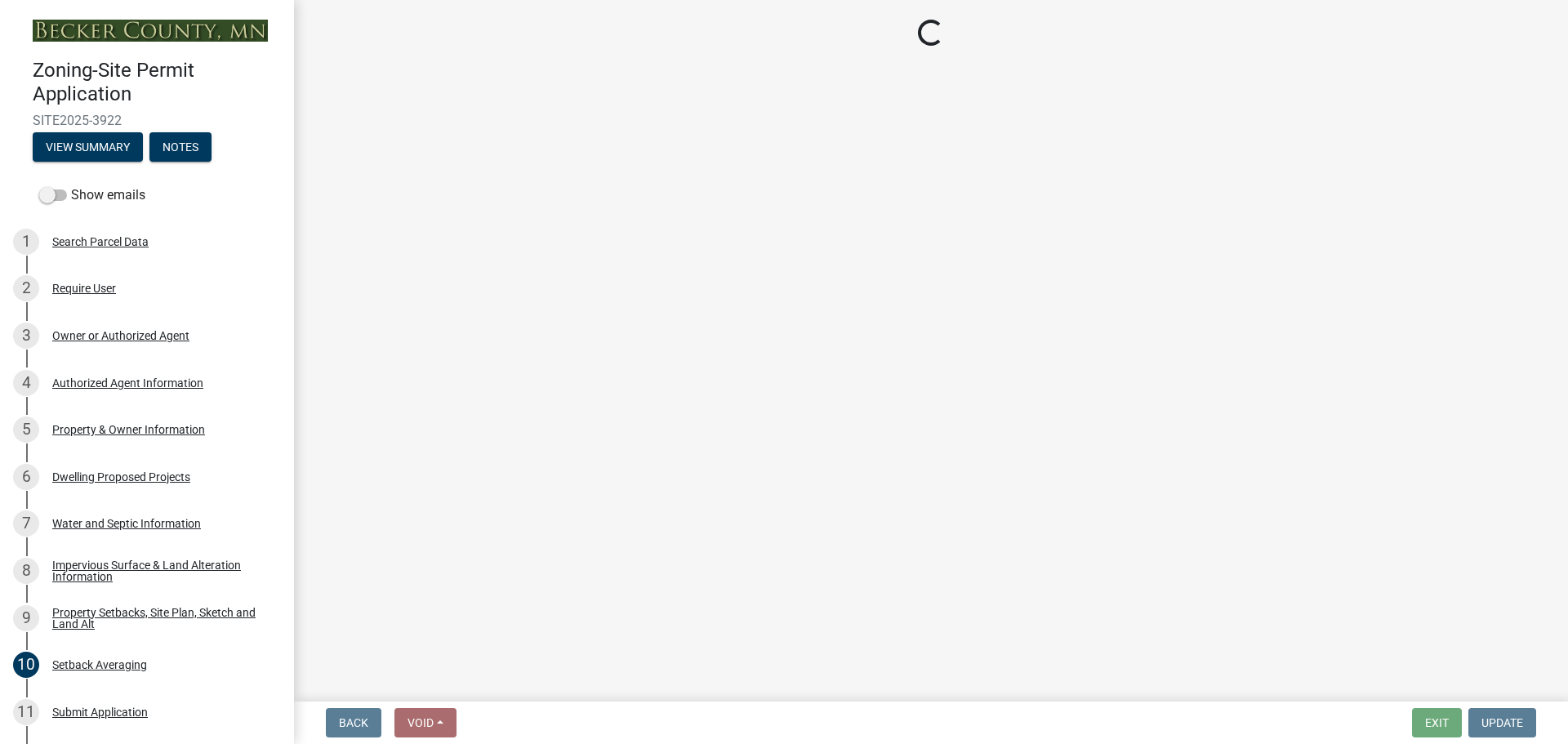
select select "5b8abcc6-67f7-49fb-8f25-c295ccc2b339"
select select "ba56d9f6-ced5-4c38-bdcc-33bfa85ac6de"
select select "03c1fec4-1fbe-4331-bc18-34e24145556f"
select select "e13aacd2-5b16-46a8-9c16-26b3d7b1c810"
select select "a045e8de-0125-48b5-a52c-0705e3235ca5"
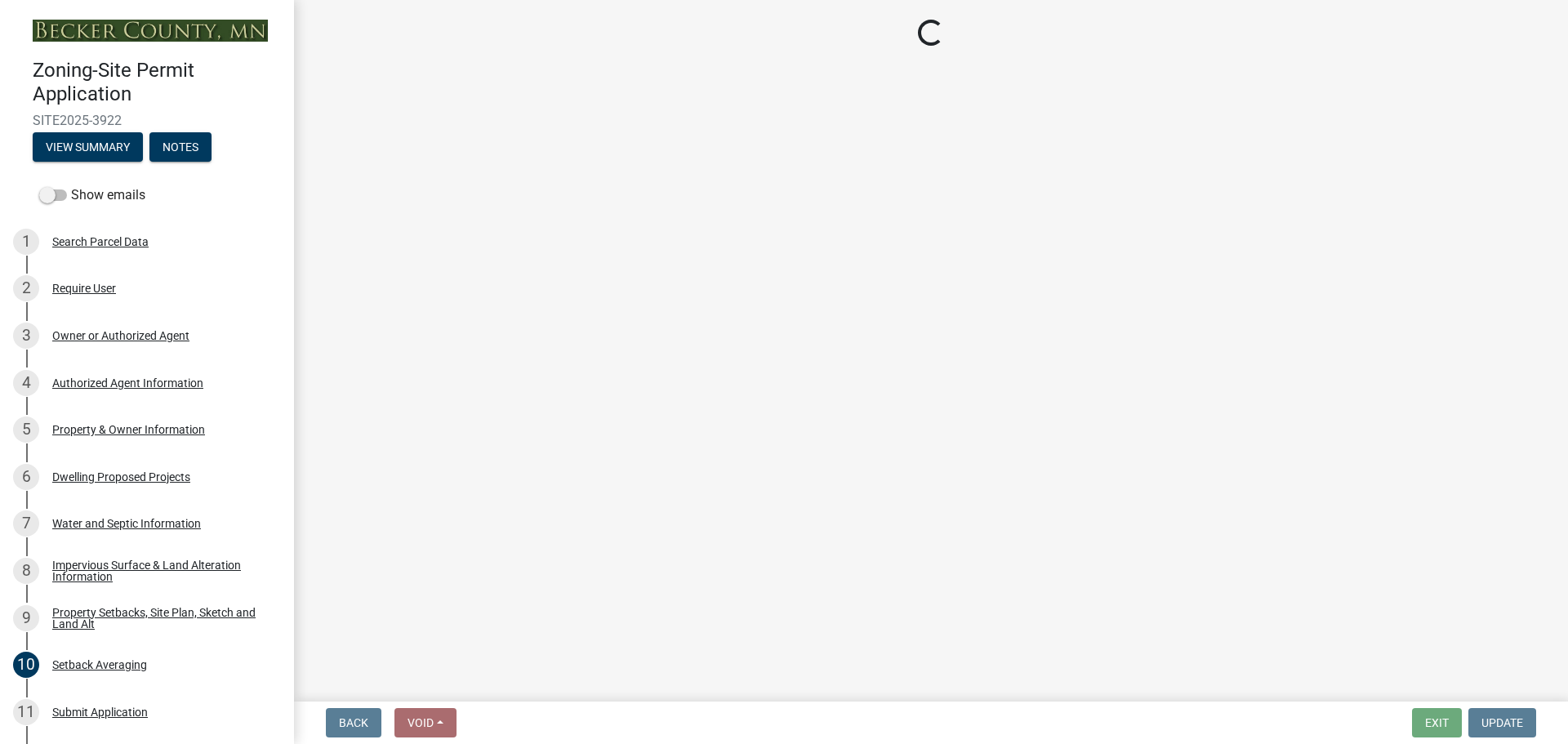
select select "247d334f-ddb5-435c-9042-0e10186c5422"
select select "5dd6cdd5-8b7d-4534-b791-478230f7b8b7"
select select "638dddef-31f4-4d73-b0b5-0ffc7b344434"
select select "77b5241b-0119-4fa2-9bfc-d73dc1f4ad97"
select select "8786fdd2-7f96-462d-8069-e958fae6b9a0"
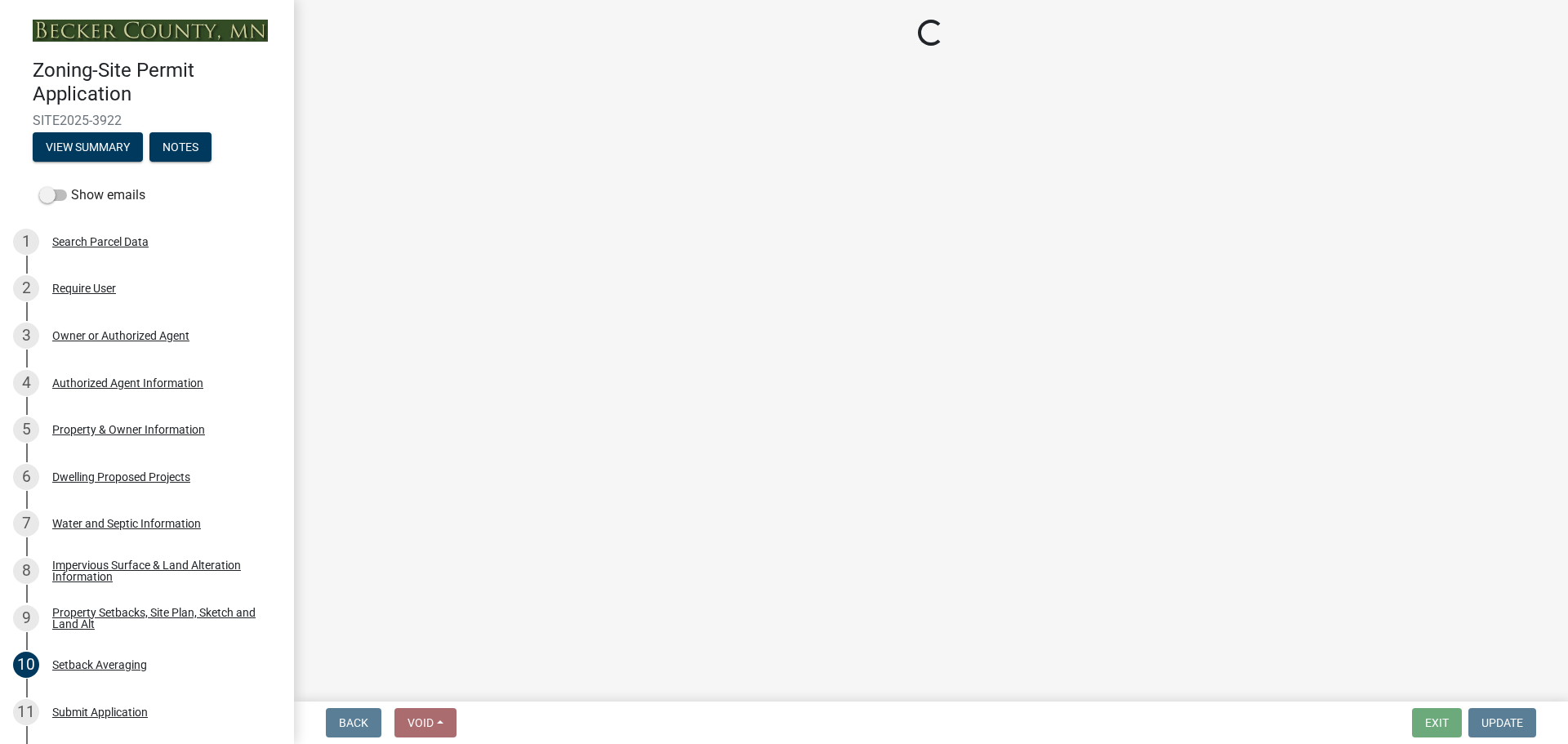
select select "59dc9cee-723e-448c-a454-fe3238b55aba"
select select "75cb6c0c-1bab-4101-a7ce-eb87cbd598c1"
select select "cbc699c5-a6de-4f3d-a533-ae678b946106"
select select "8e4dc0e1-7dfa-4afc-85b9-5ad40795f204"
select select "107cbe59-677b-44f2-96fc-816b282ebb79"
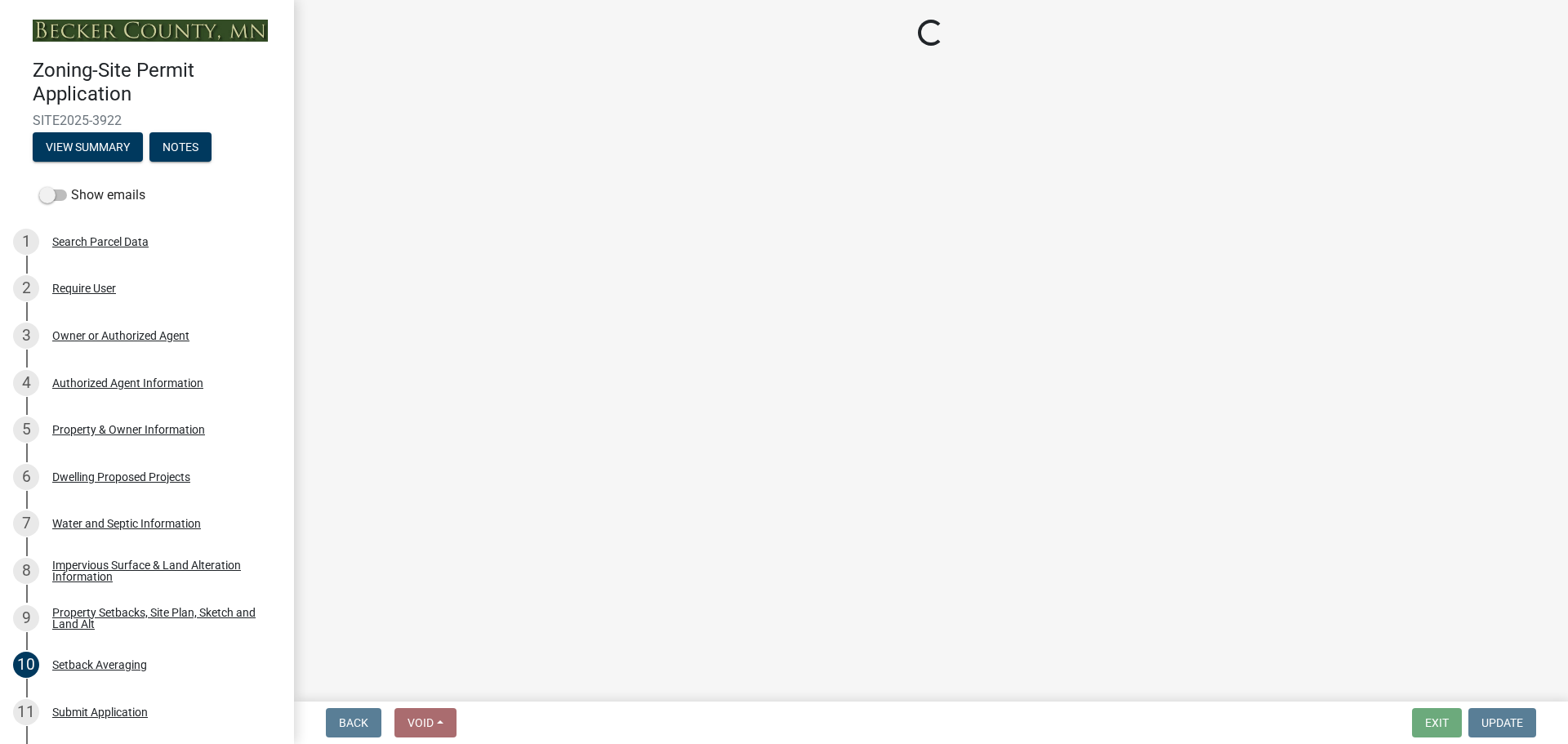
select select "04b4c55f-38da-4b81-8735-8adc5b7f9ecd"
select select "7f420323-49a9-4fd0-9441-05b3dc777552"
select select "ec305202-ae01-487b-b5e4-3a5aacc1e384"
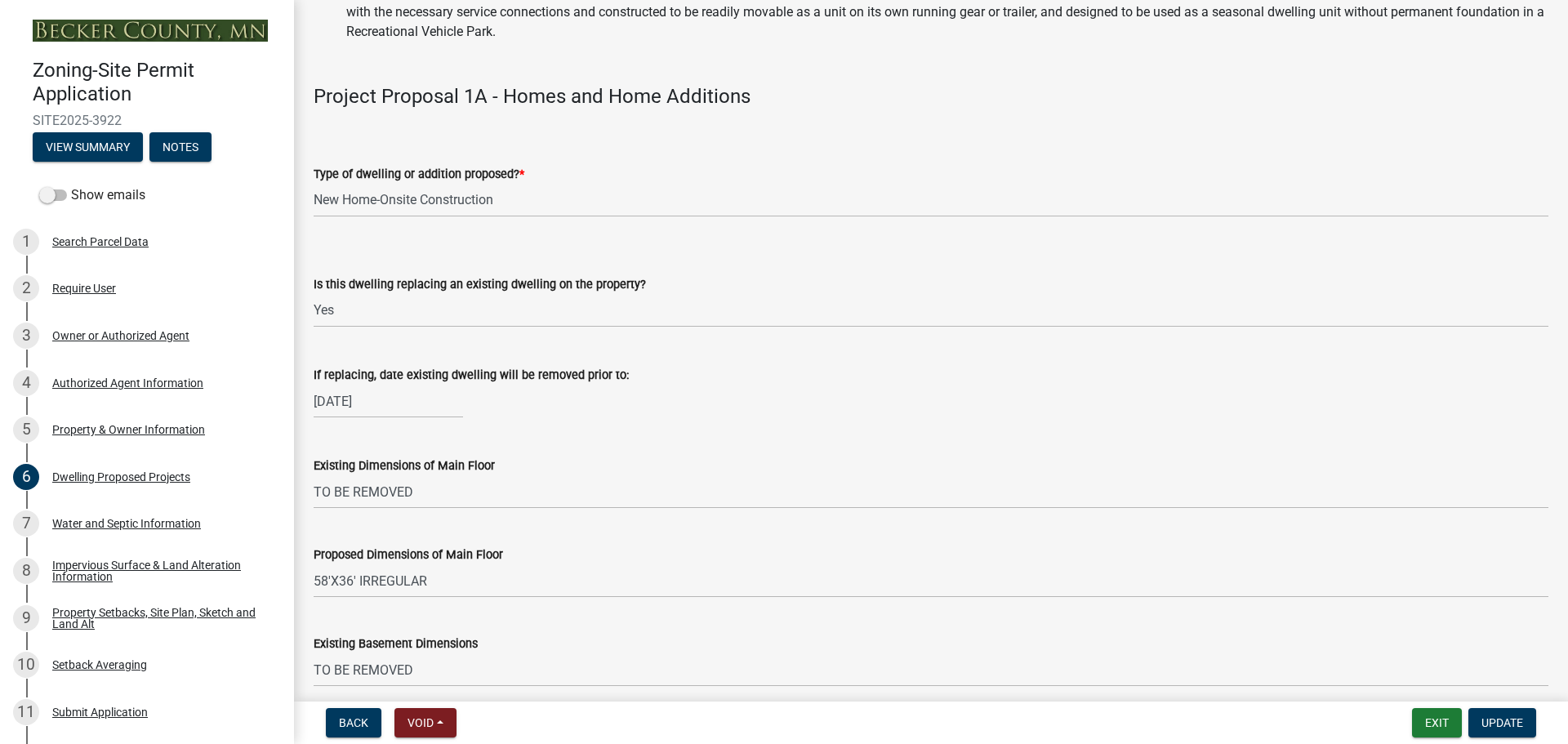
scroll to position [245, 0]
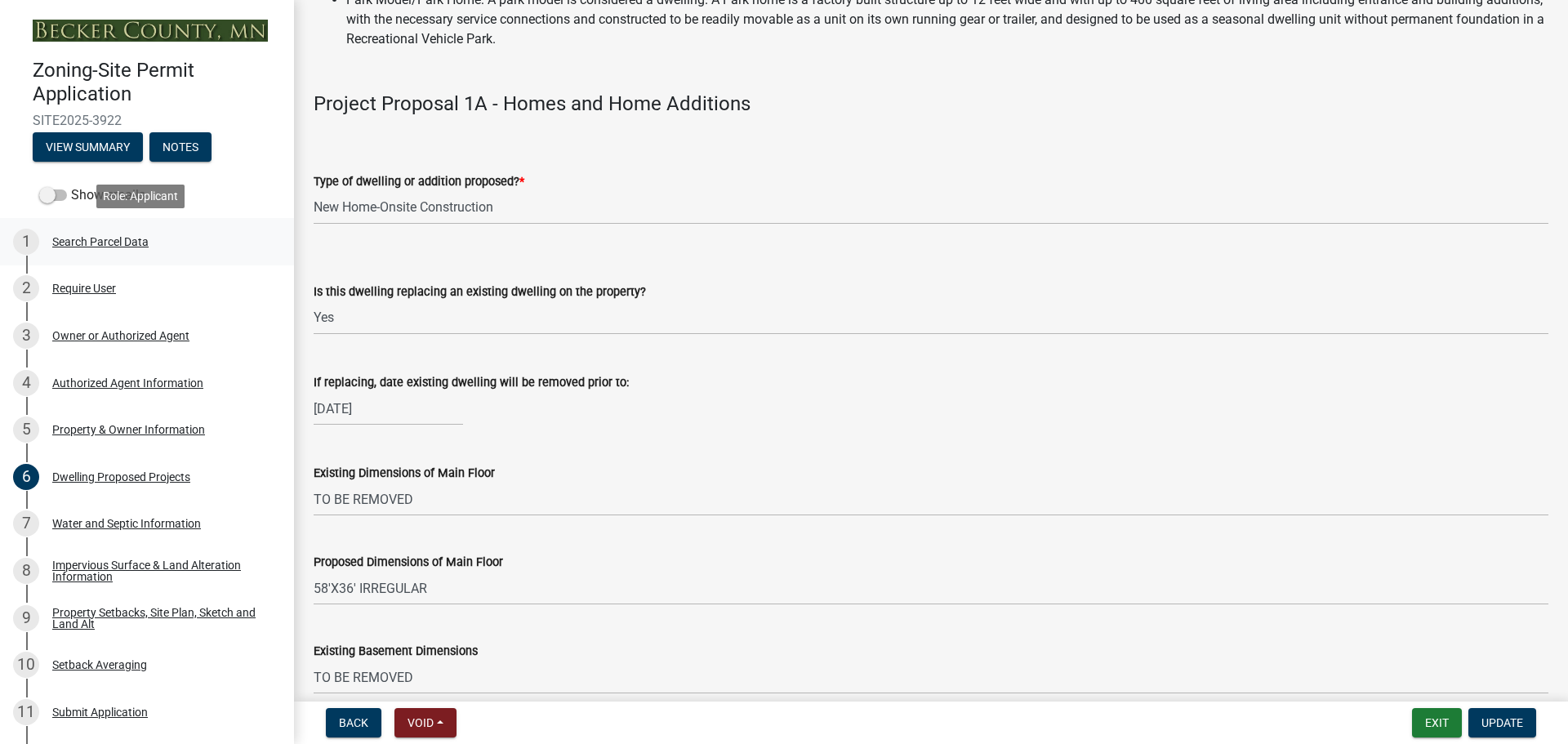
click at [94, 241] on div "Search Parcel Data" at bounding box center [101, 242] width 96 height 12
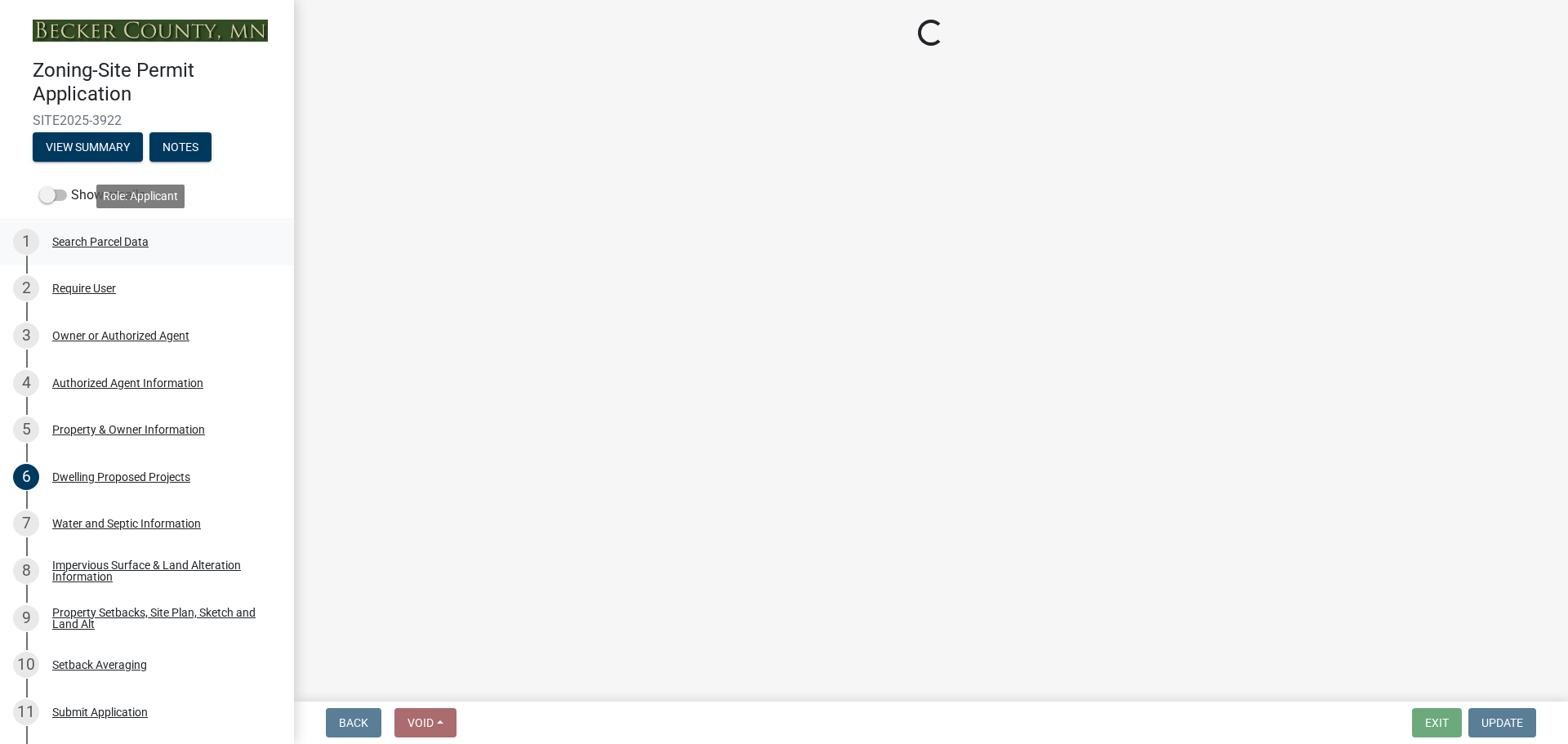
scroll to position [0, 0]
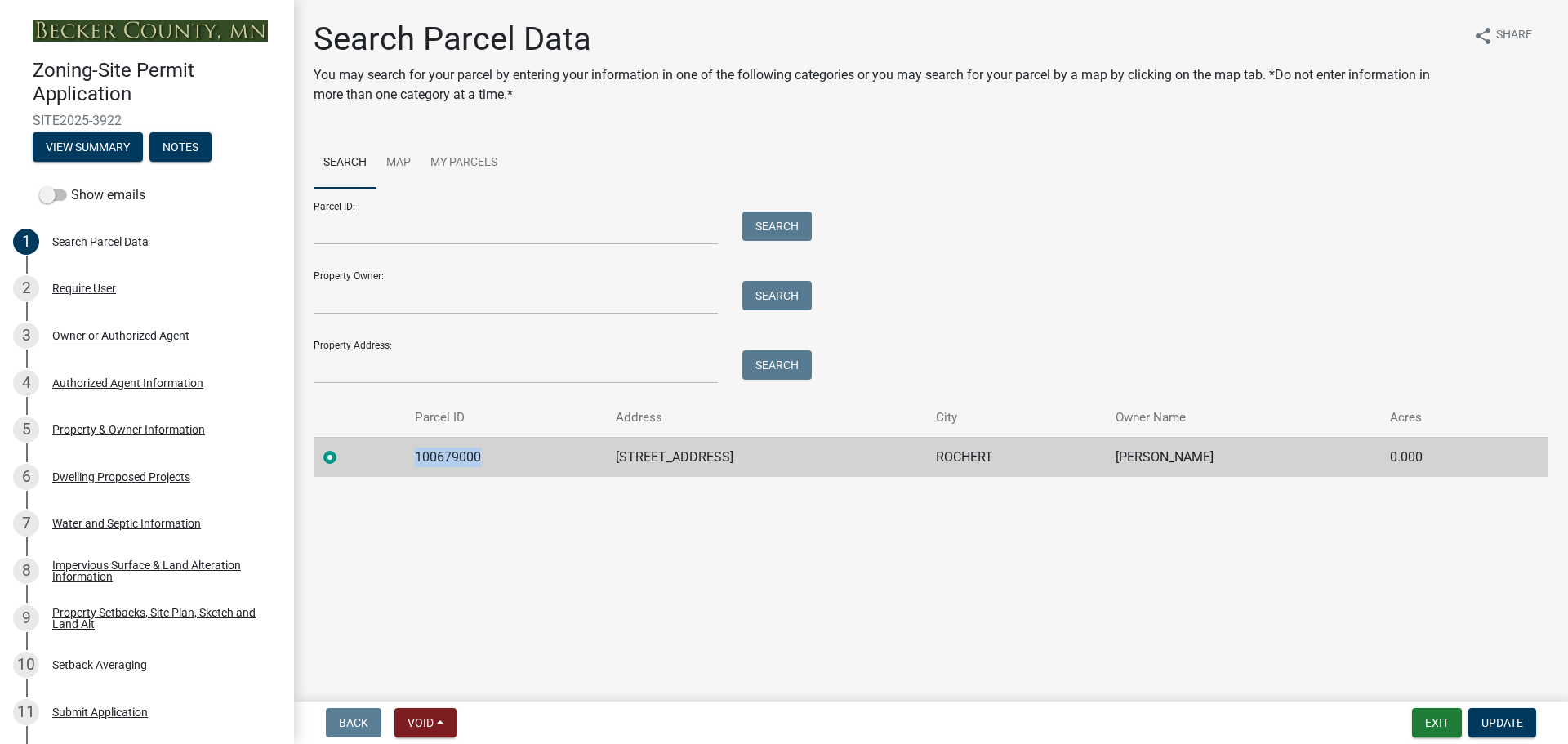
drag, startPoint x: 484, startPoint y: 458, endPoint x: 412, endPoint y: 456, distance: 72.0
click at [412, 456] on td "100679000" at bounding box center [505, 457] width 200 height 40
copy td "100679000"
click at [133, 471] on div "Dwelling Proposed Projects" at bounding box center [122, 477] width 138 height 12
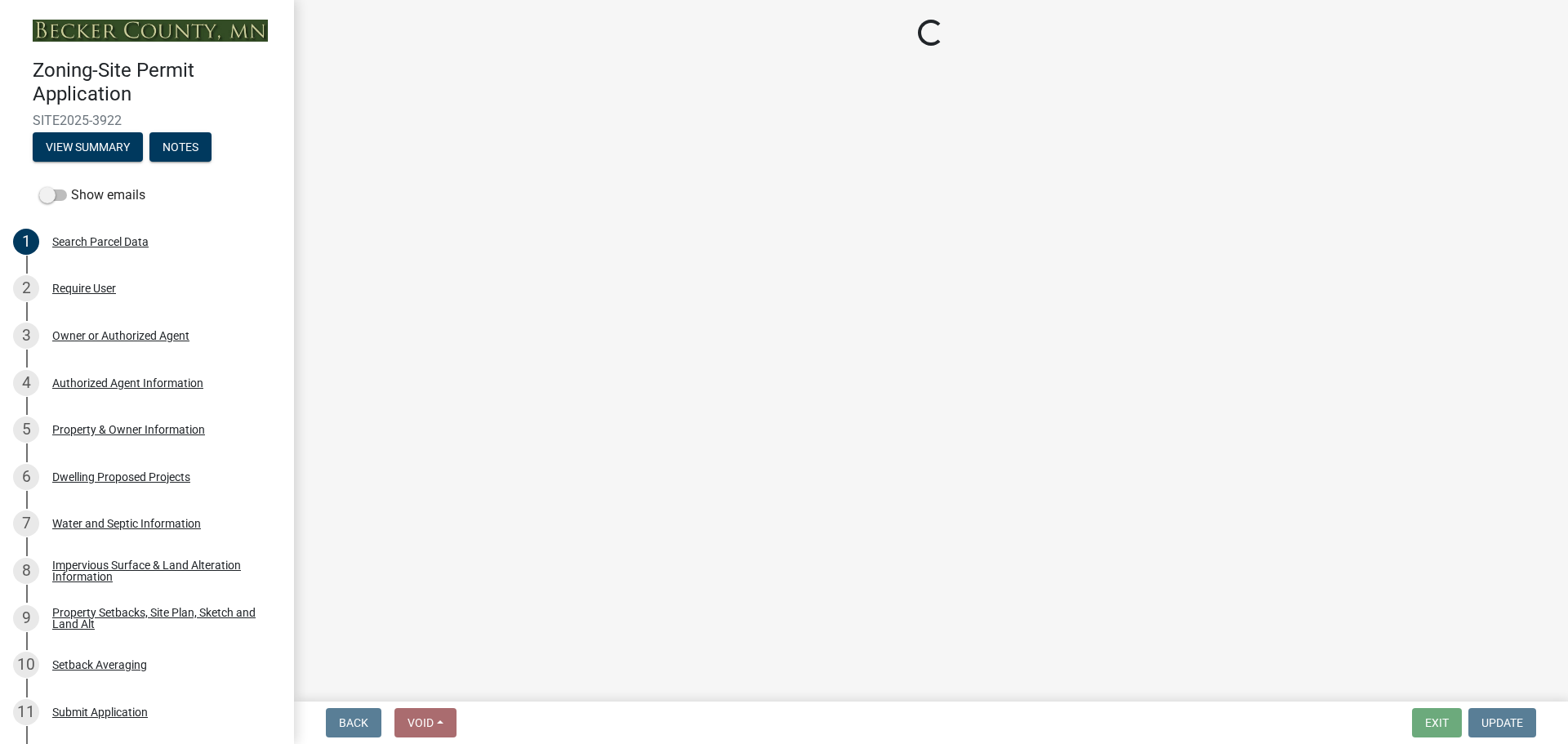
select select "5b8abcc6-67f7-49fb-8f25-c295ccc2b339"
select select "ba56d9f6-ced5-4c38-bdcc-33bfa85ac6de"
select select "03c1fec4-1fbe-4331-bc18-34e24145556f"
select select "e13aacd2-5b16-46a8-9c16-26b3d7b1c810"
select select "a045e8de-0125-48b5-a52c-0705e3235ca5"
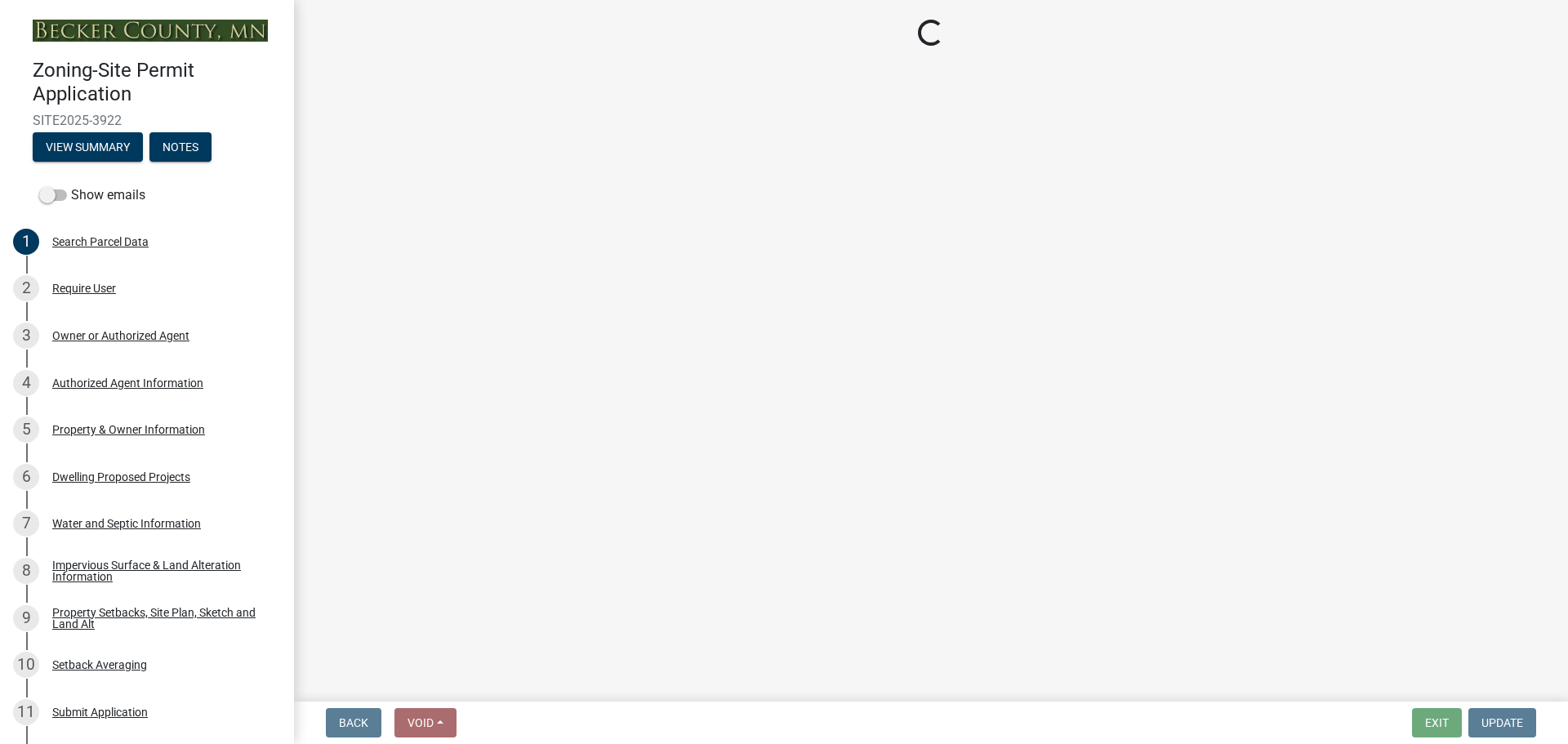
select select "247d334f-ddb5-435c-9042-0e10186c5422"
select select "5dd6cdd5-8b7d-4534-b791-478230f7b8b7"
select select "638dddef-31f4-4d73-b0b5-0ffc7b344434"
select select "77b5241b-0119-4fa2-9bfc-d73dc1f4ad97"
select select "8786fdd2-7f96-462d-8069-e958fae6b9a0"
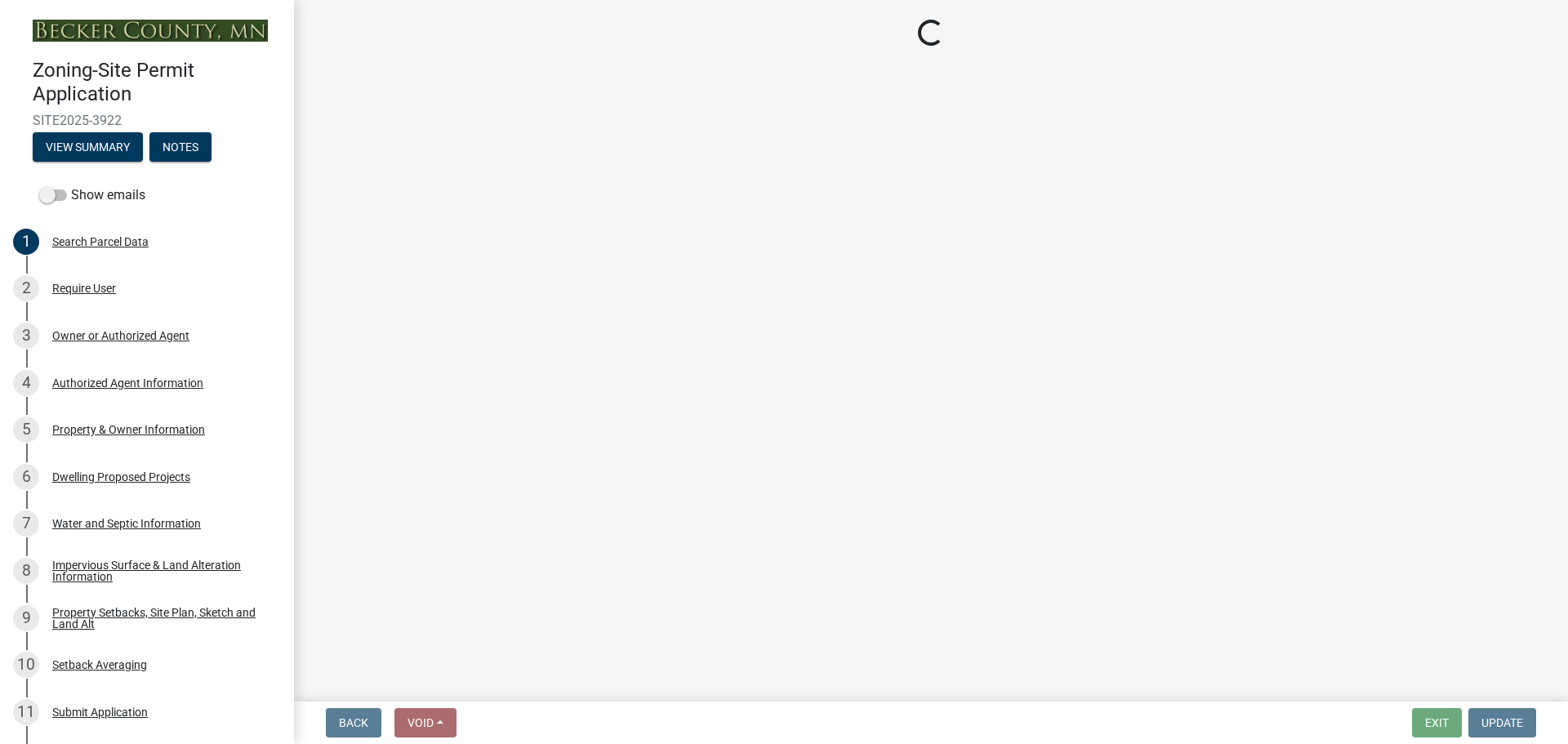
select select "59dc9cee-723e-448c-a454-fe3238b55aba"
select select "75cb6c0c-1bab-4101-a7ce-eb87cbd598c1"
select select "cbc699c5-a6de-4f3d-a533-ae678b946106"
select select "8e4dc0e1-7dfa-4afc-85b9-5ad40795f204"
select select "107cbe59-677b-44f2-96fc-816b282ebb79"
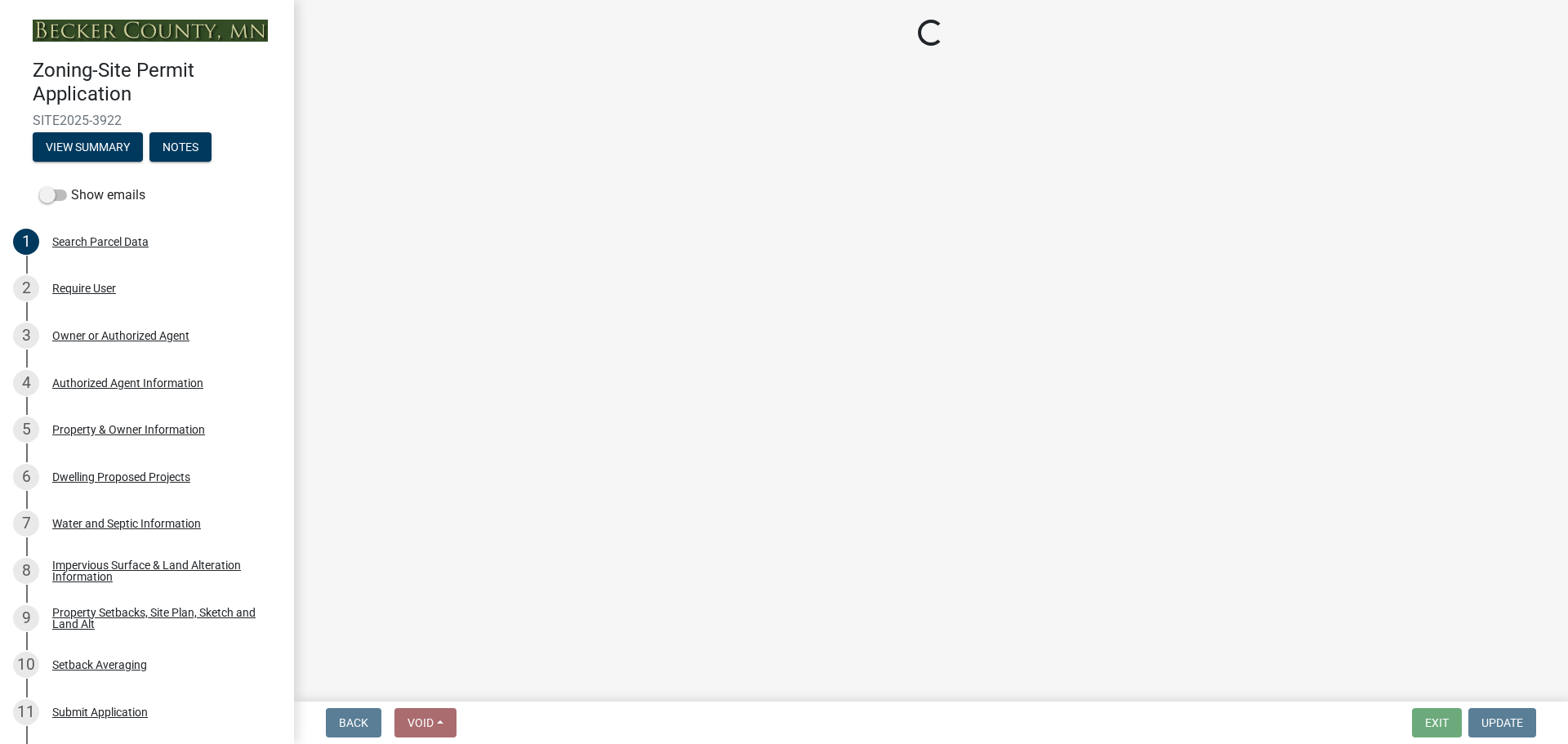
select select "04b4c55f-38da-4b81-8735-8adc5b7f9ecd"
select select "7f420323-49a9-4fd0-9441-05b3dc777552"
select select "ec305202-ae01-487b-b5e4-3a5aacc1e384"
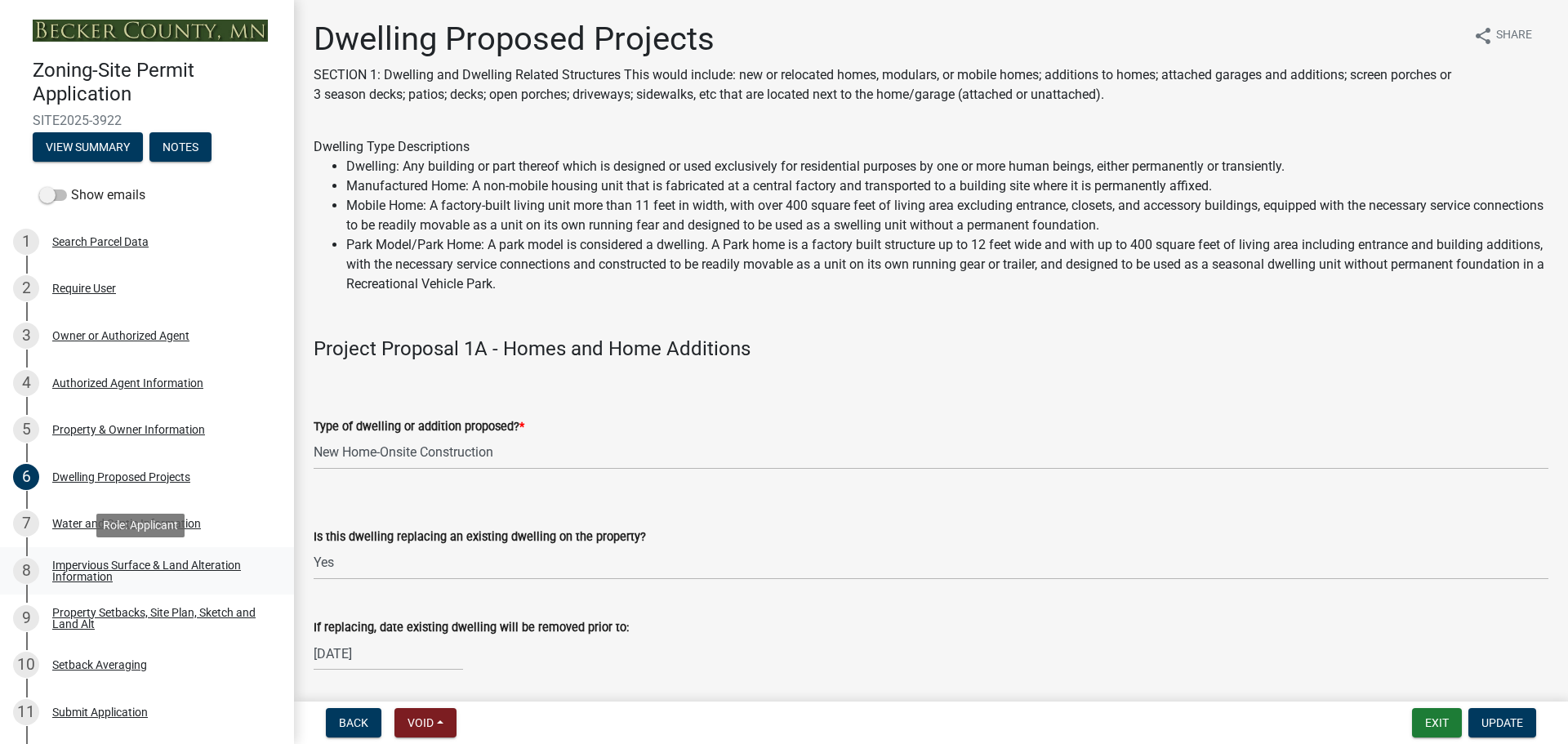
click at [142, 560] on div "Impervious Surface & Land Alteration Information" at bounding box center [160, 570] width 215 height 23
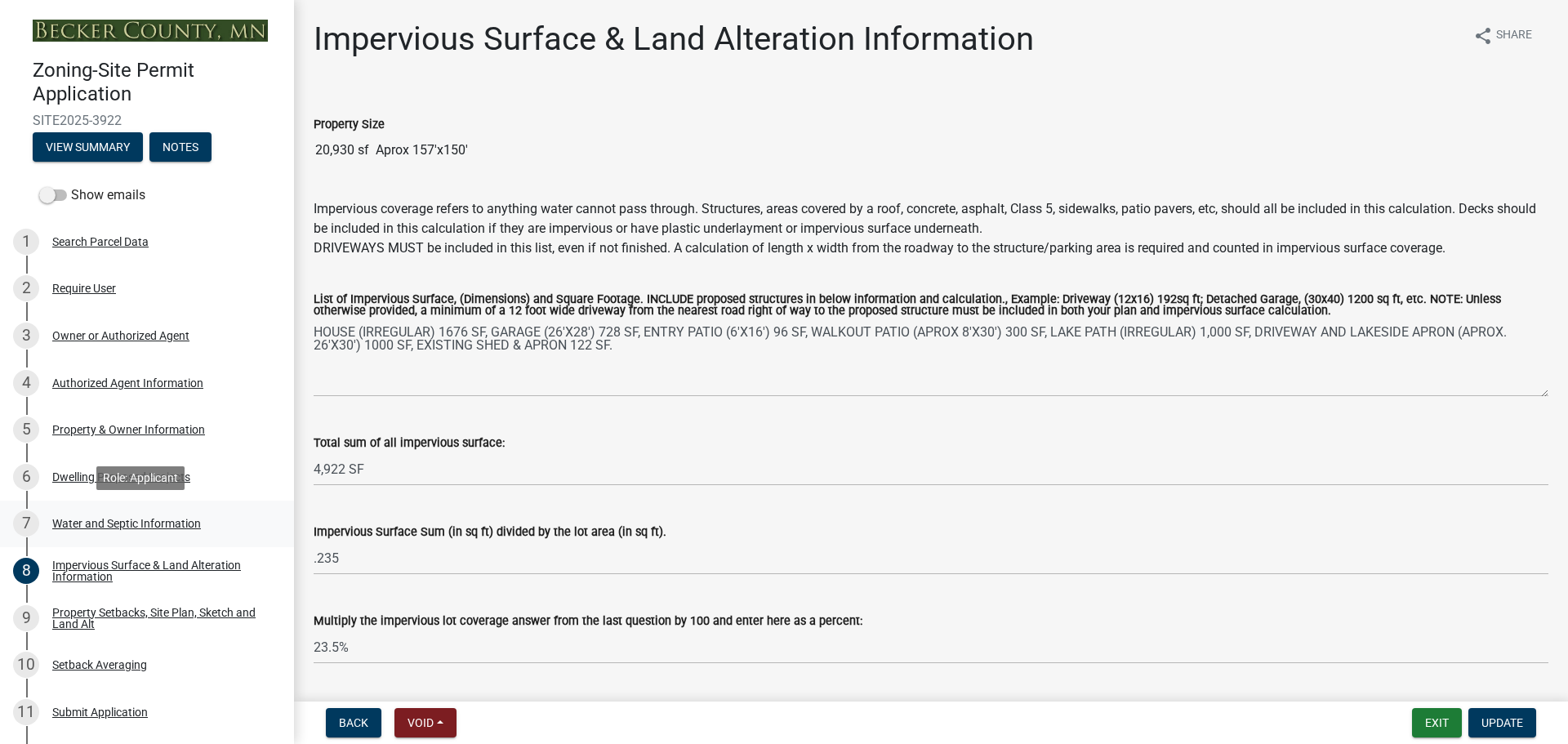
click at [113, 518] on div "Water and Septic Information" at bounding box center [127, 523] width 149 height 12
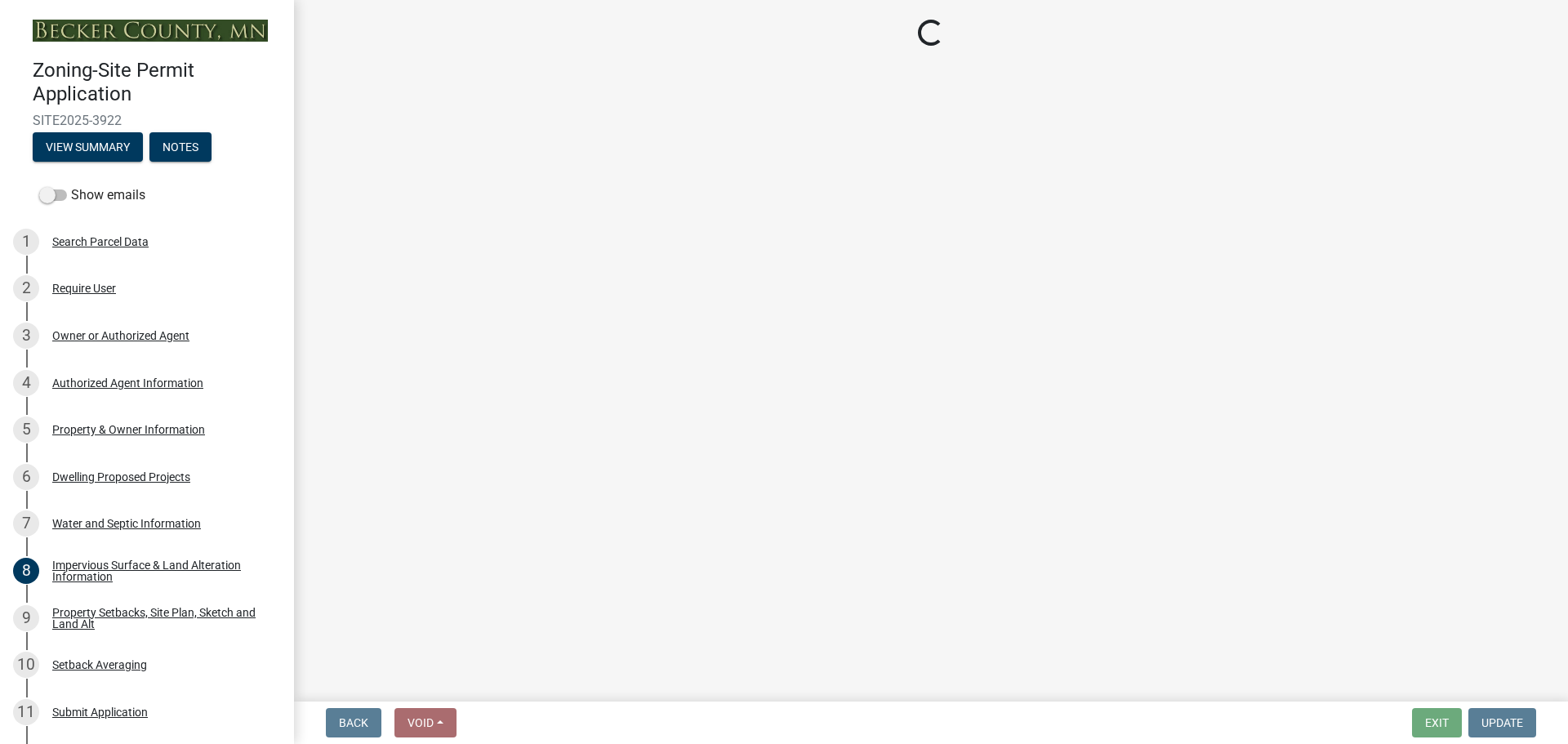
select select "295c6ba3-00c2-4229-aea3-8b4be6316de8"
select select "4828487e-2007-429b-991d-671fae0459c9"
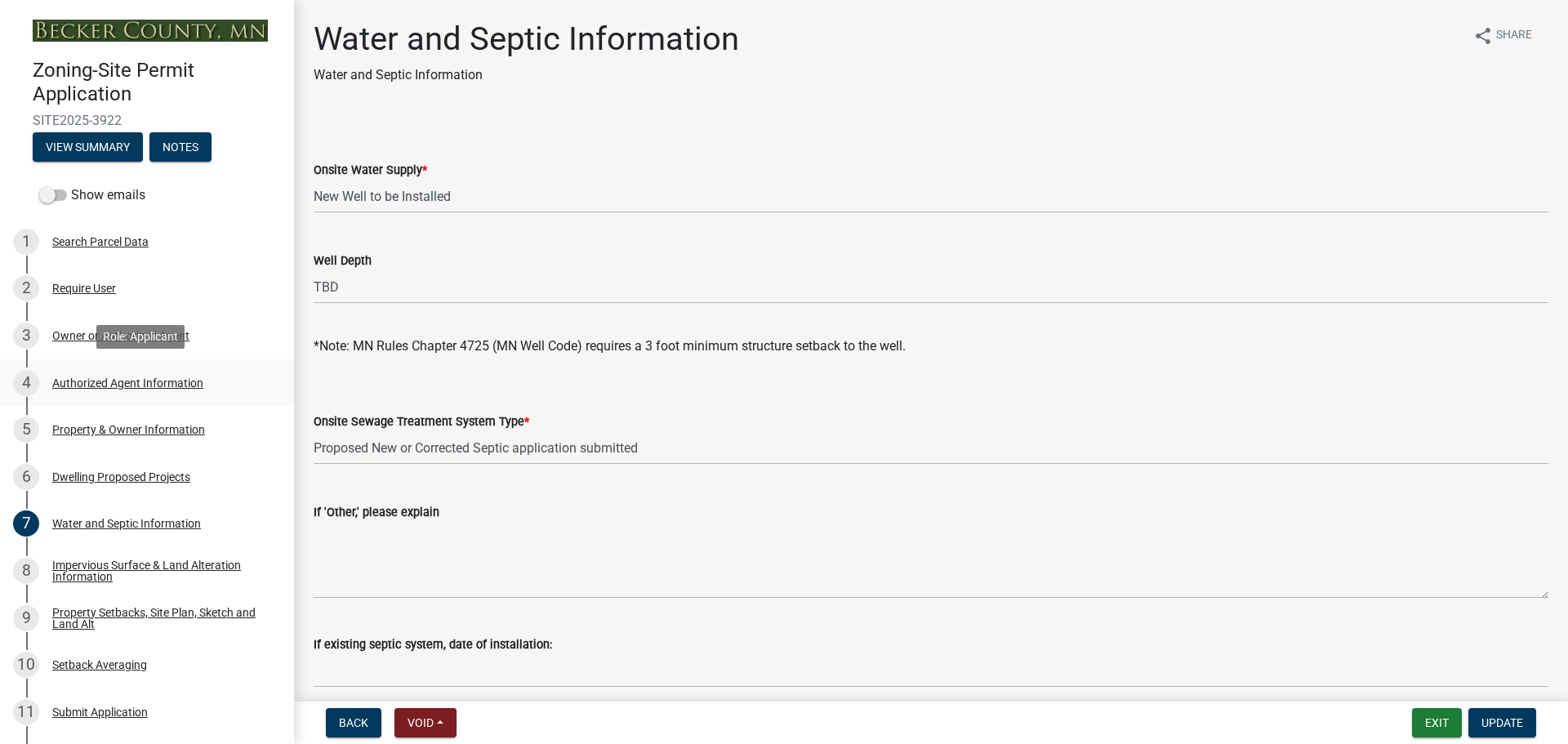
click at [137, 377] on div "Authorized Agent Information" at bounding box center [128, 382] width 151 height 12
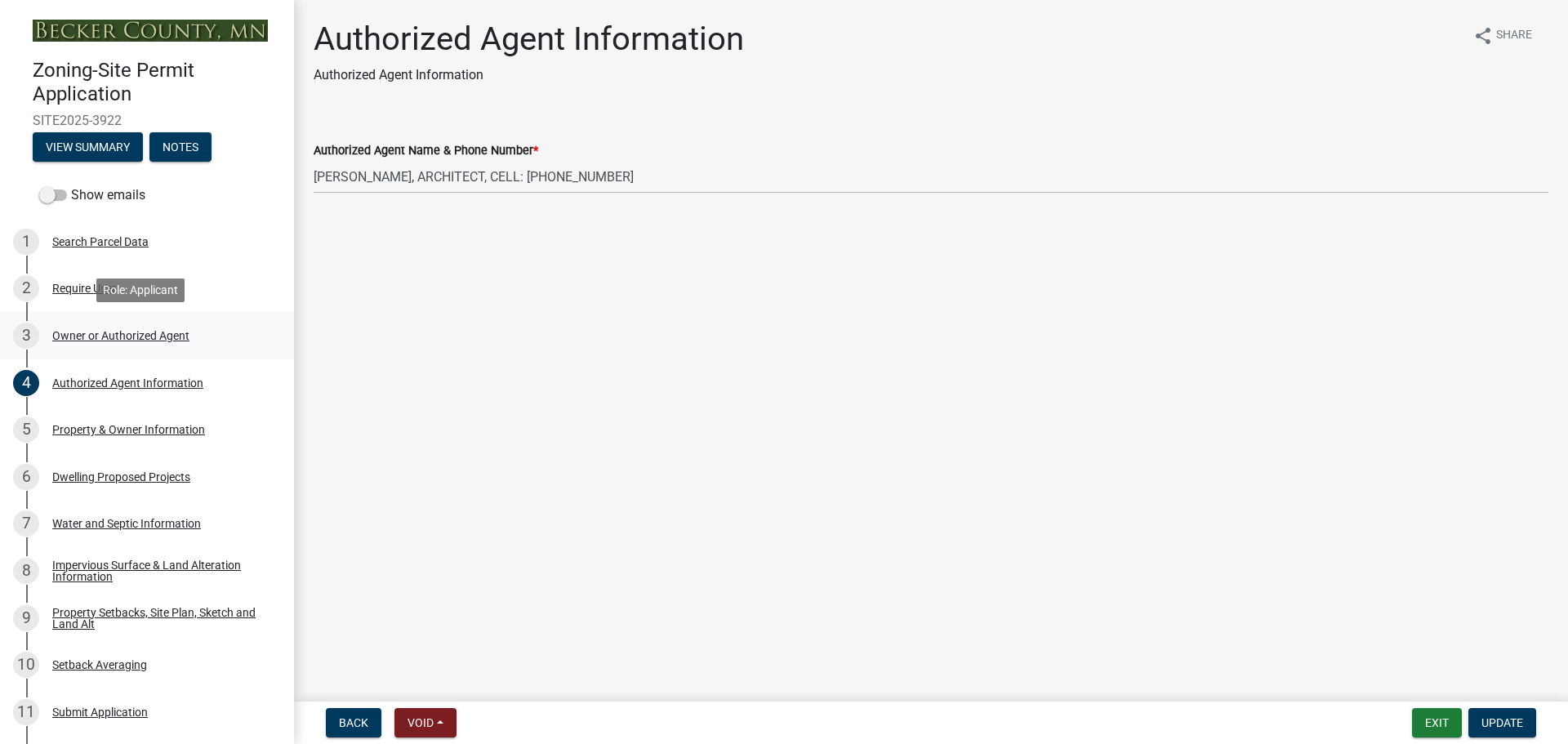
click at [157, 330] on div "Owner or Authorized Agent" at bounding box center [121, 335] width 137 height 12
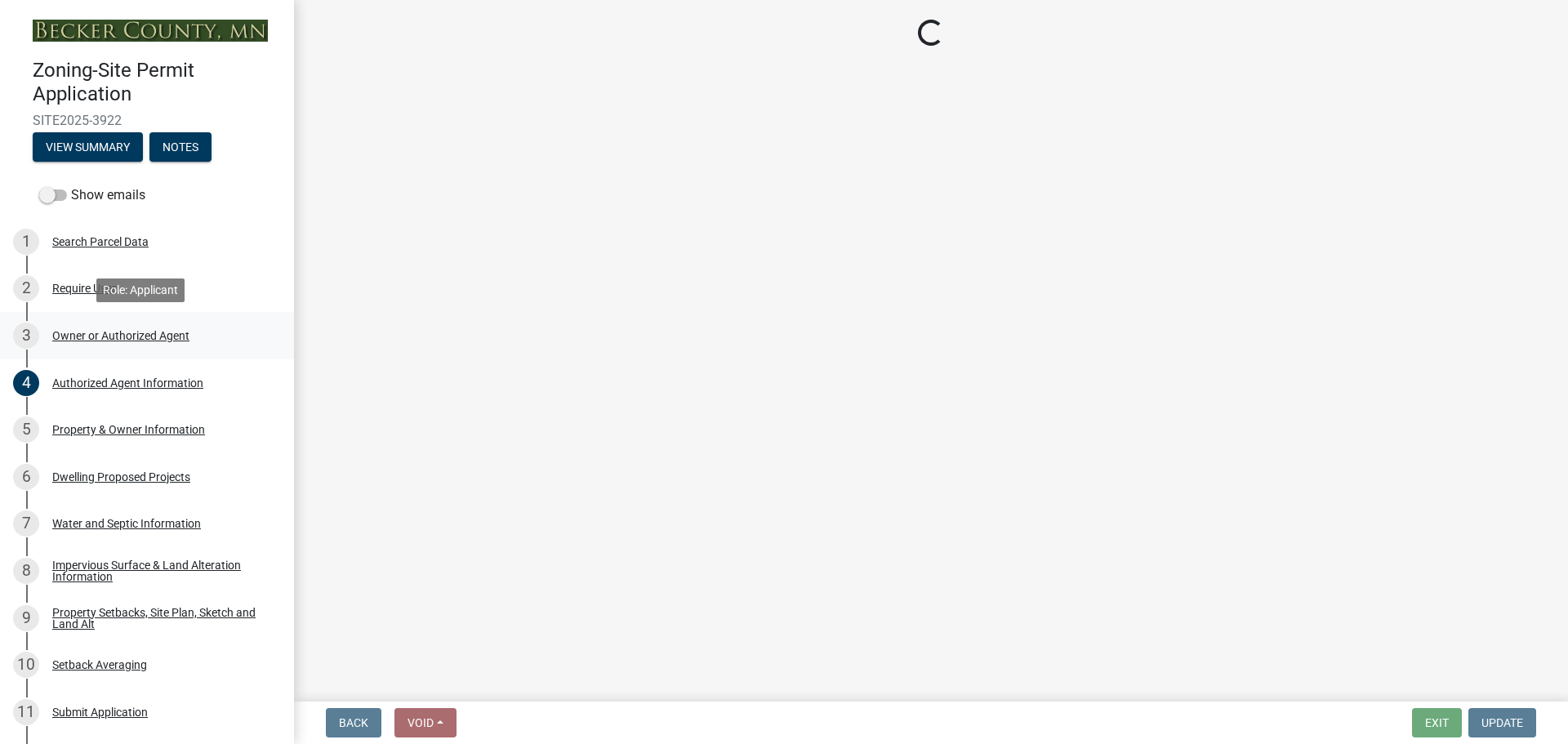
select select "059d621c-7166-4fbc-97da-2eca626821a9"
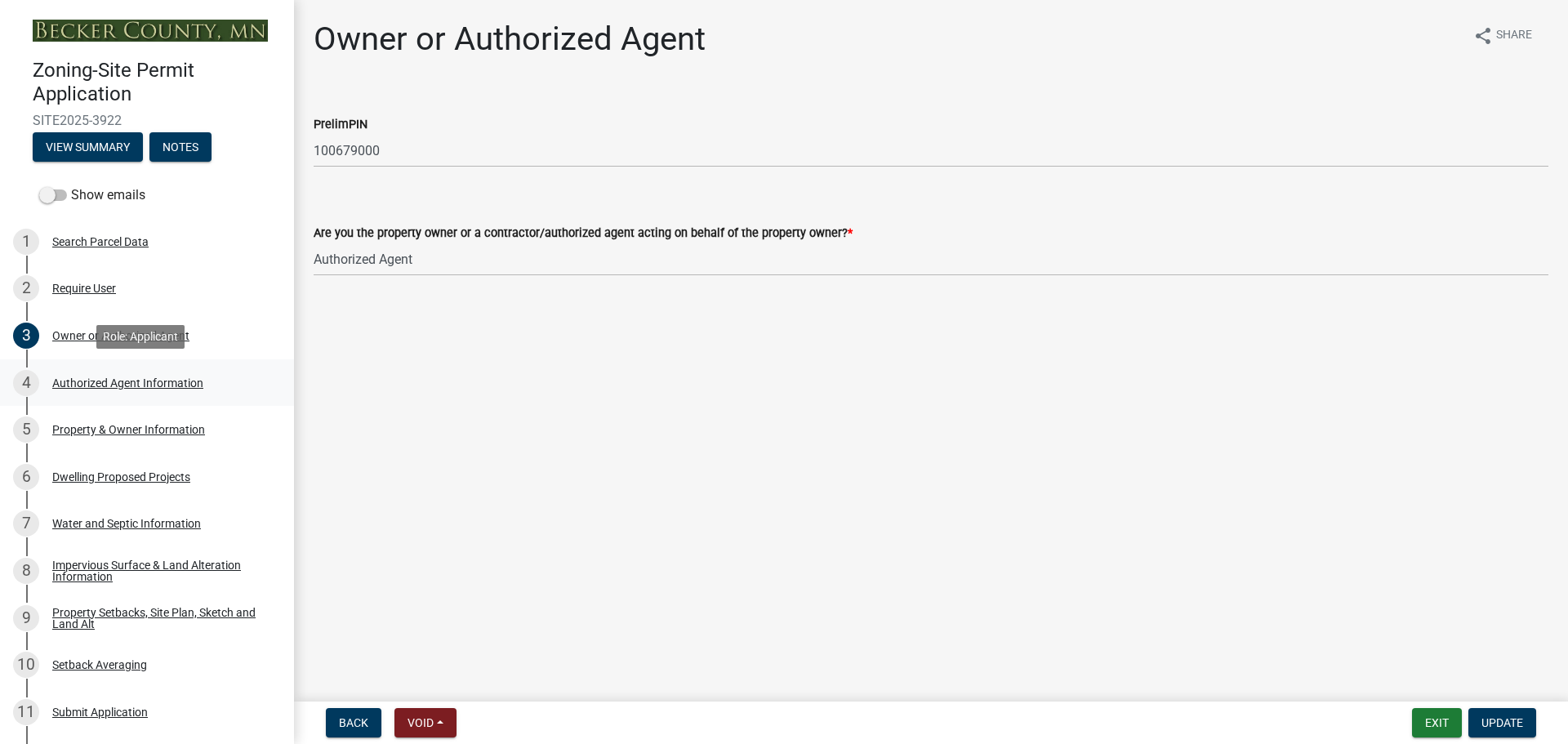
click at [145, 378] on div "Authorized Agent Information" at bounding box center [128, 382] width 151 height 12
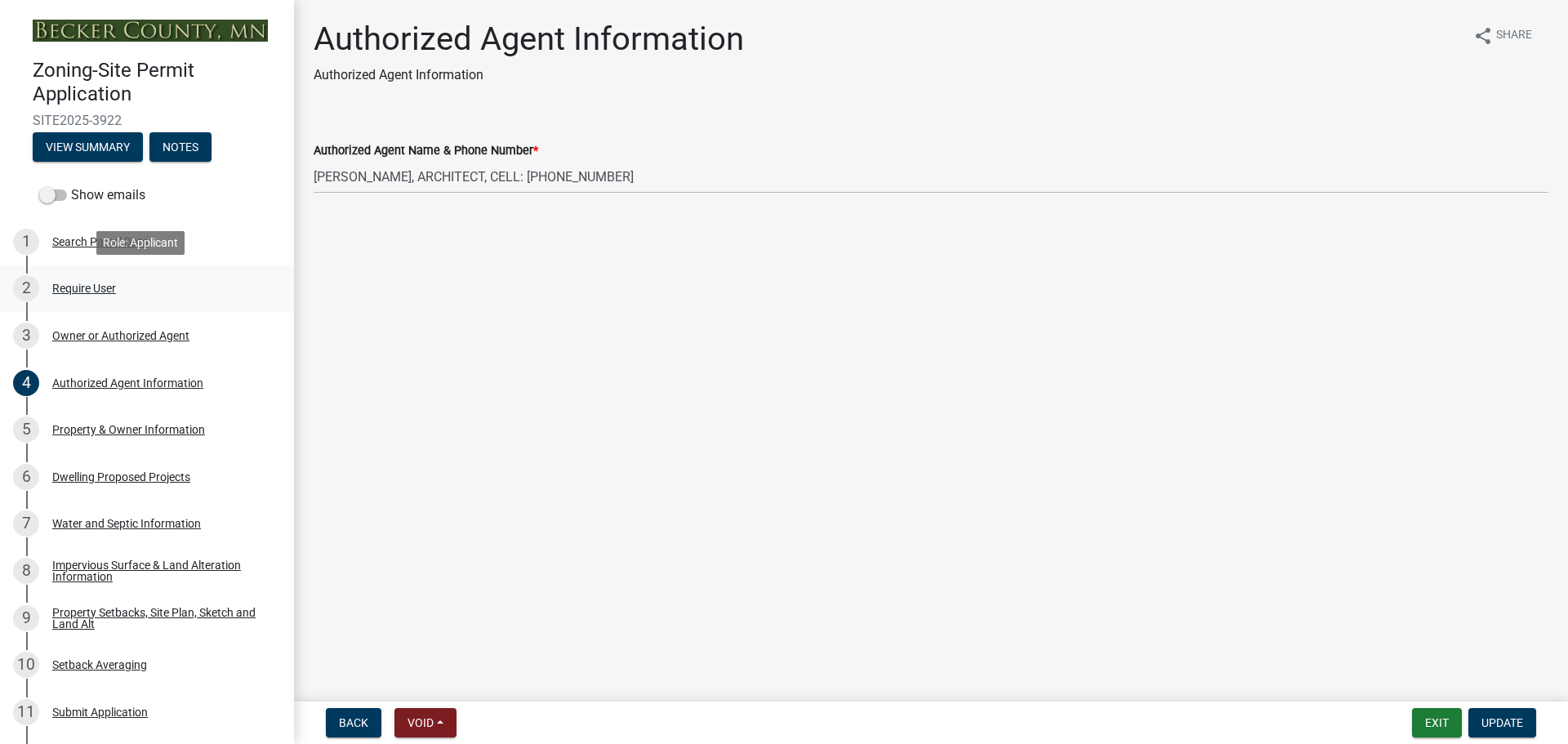
click at [64, 283] on div "Require User" at bounding box center [84, 288] width 64 height 12
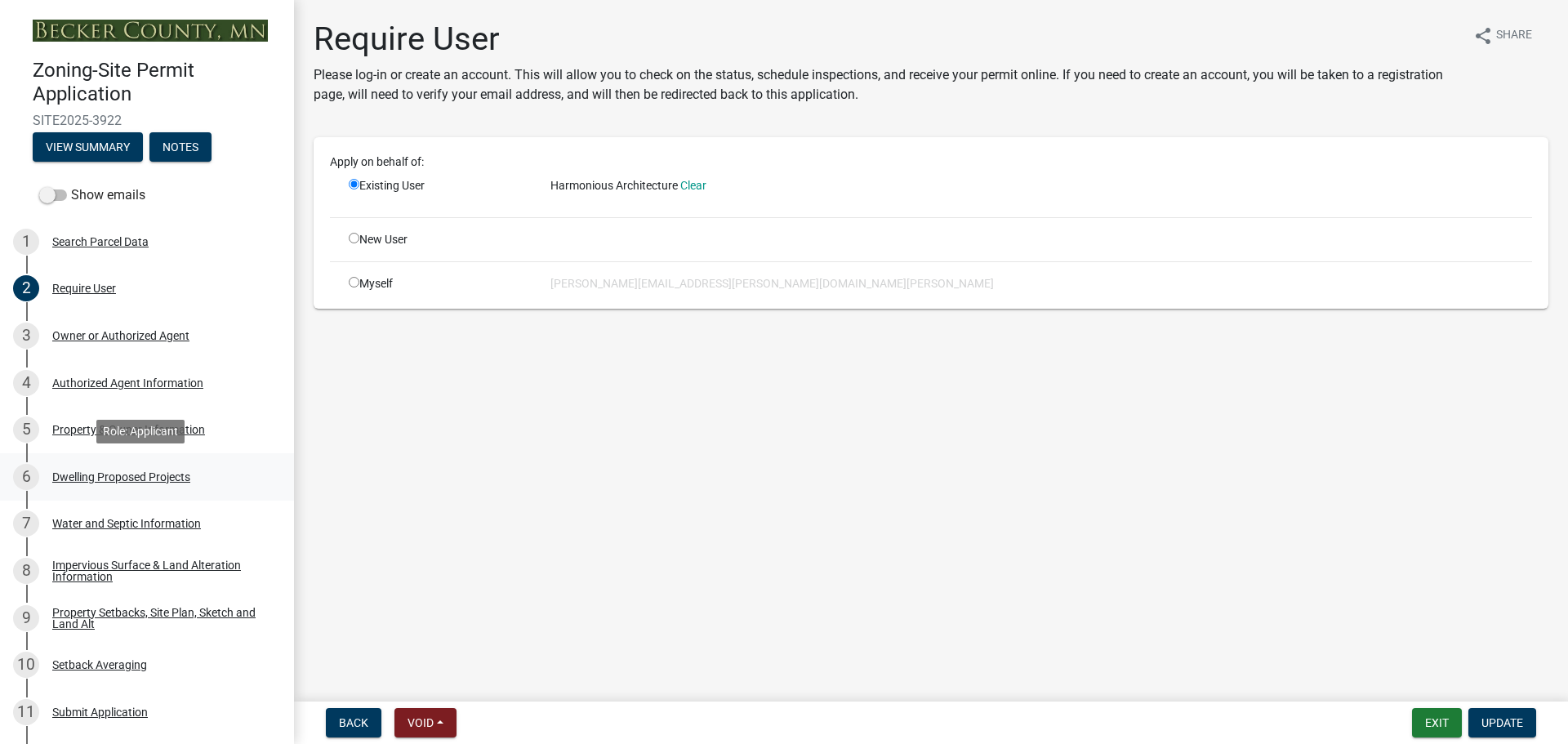
click at [139, 468] on div "6 Dwelling Proposed Projects" at bounding box center [140, 476] width 254 height 26
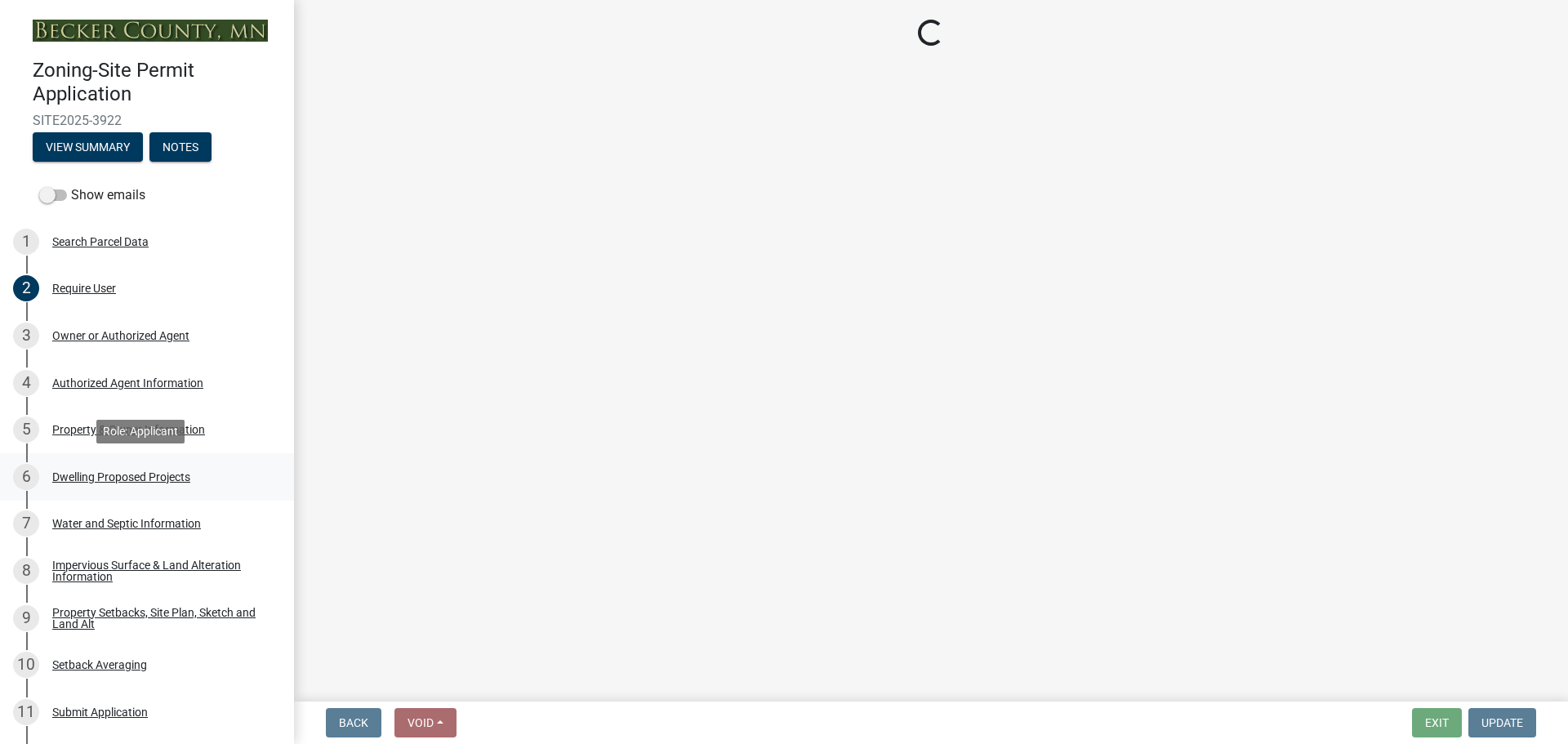
select select "5b8abcc6-67f7-49fb-8f25-c295ccc2b339"
select select "ba56d9f6-ced5-4c38-bdcc-33bfa85ac6de"
select select "03c1fec4-1fbe-4331-bc18-34e24145556f"
select select "e13aacd2-5b16-46a8-9c16-26b3d7b1c810"
select select "a045e8de-0125-48b5-a52c-0705e3235ca5"
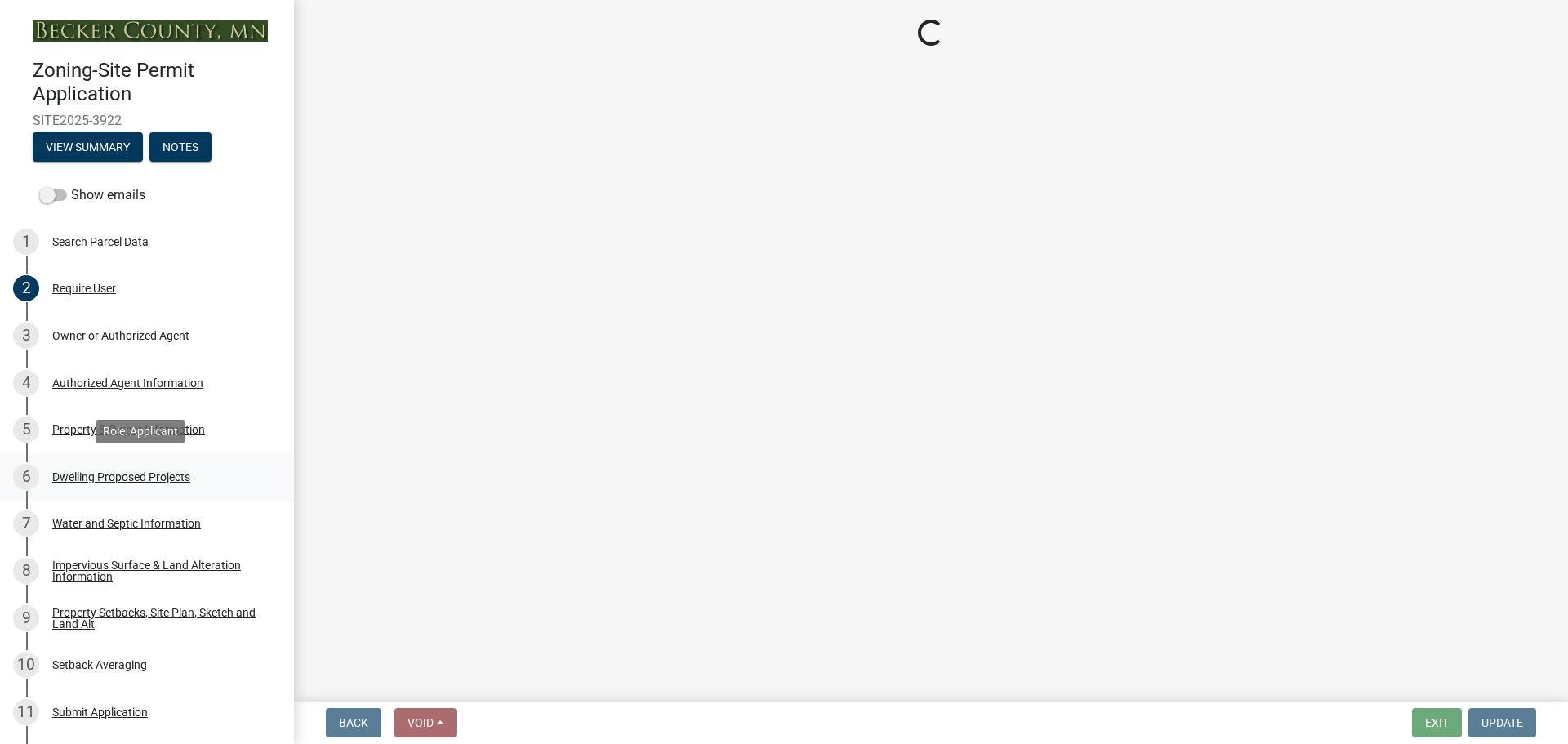
select select "247d334f-ddb5-435c-9042-0e10186c5422"
select select "5dd6cdd5-8b7d-4534-b791-478230f7b8b7"
select select "638dddef-31f4-4d73-b0b5-0ffc7b344434"
select select "77b5241b-0119-4fa2-9bfc-d73dc1f4ad97"
select select "8786fdd2-7f96-462d-8069-e958fae6b9a0"
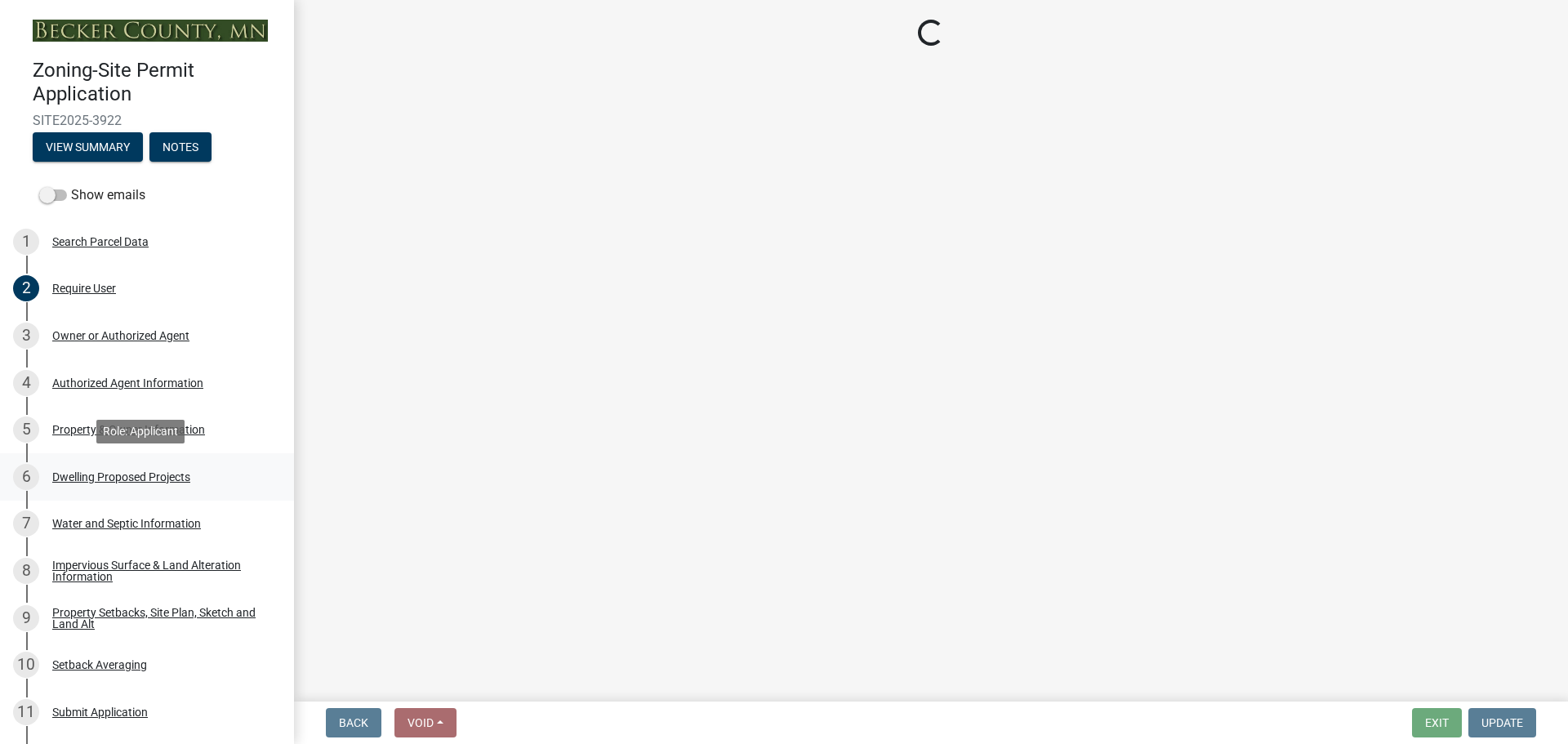
select select "59dc9cee-723e-448c-a454-fe3238b55aba"
select select "75cb6c0c-1bab-4101-a7ce-eb87cbd598c1"
select select "cbc699c5-a6de-4f3d-a533-ae678b946106"
select select "8e4dc0e1-7dfa-4afc-85b9-5ad40795f204"
select select "107cbe59-677b-44f2-96fc-816b282ebb79"
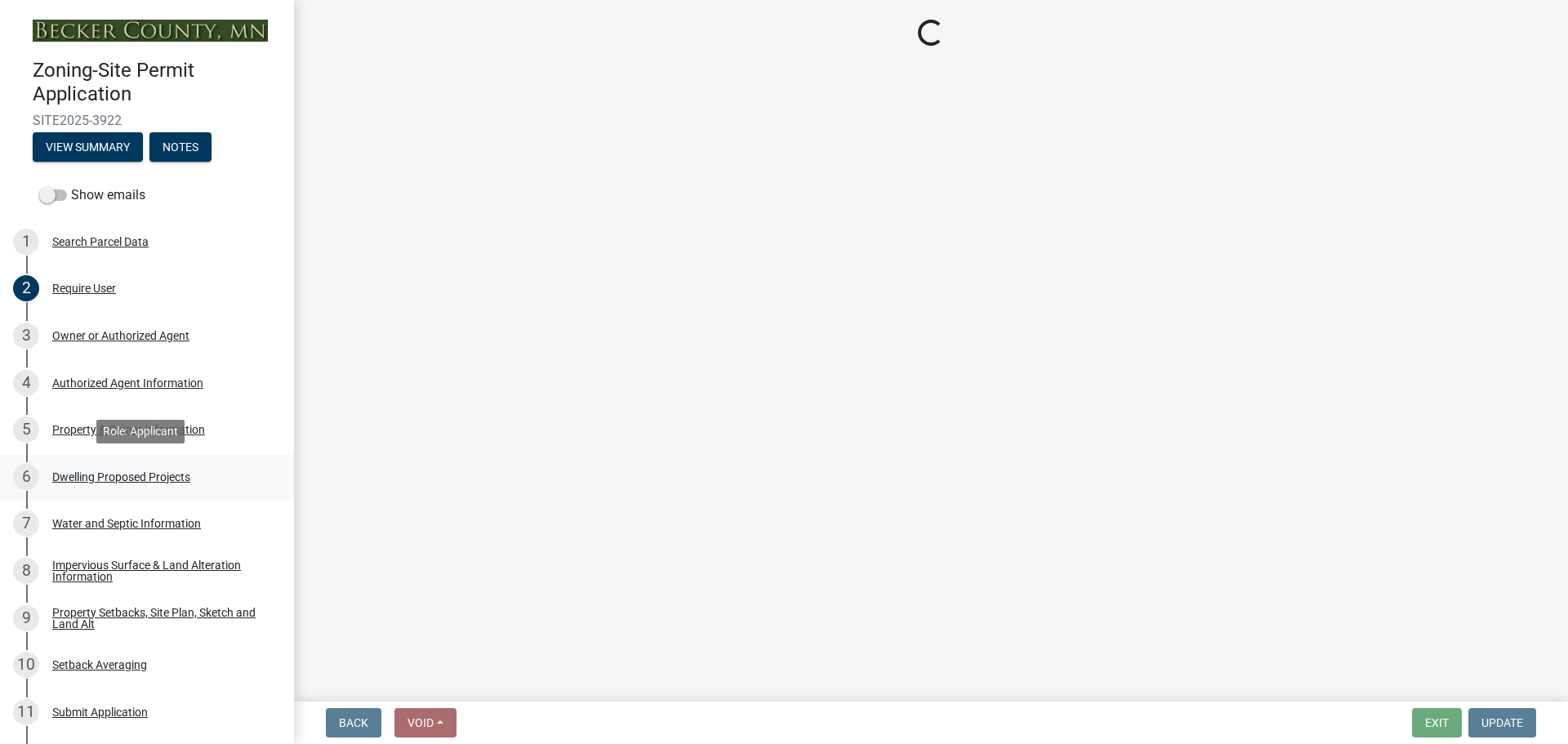
select select "04b4c55f-38da-4b81-8735-8adc5b7f9ecd"
select select "7f420323-49a9-4fd0-9441-05b3dc777552"
select select "ec305202-ae01-487b-b5e4-3a5aacc1e384"
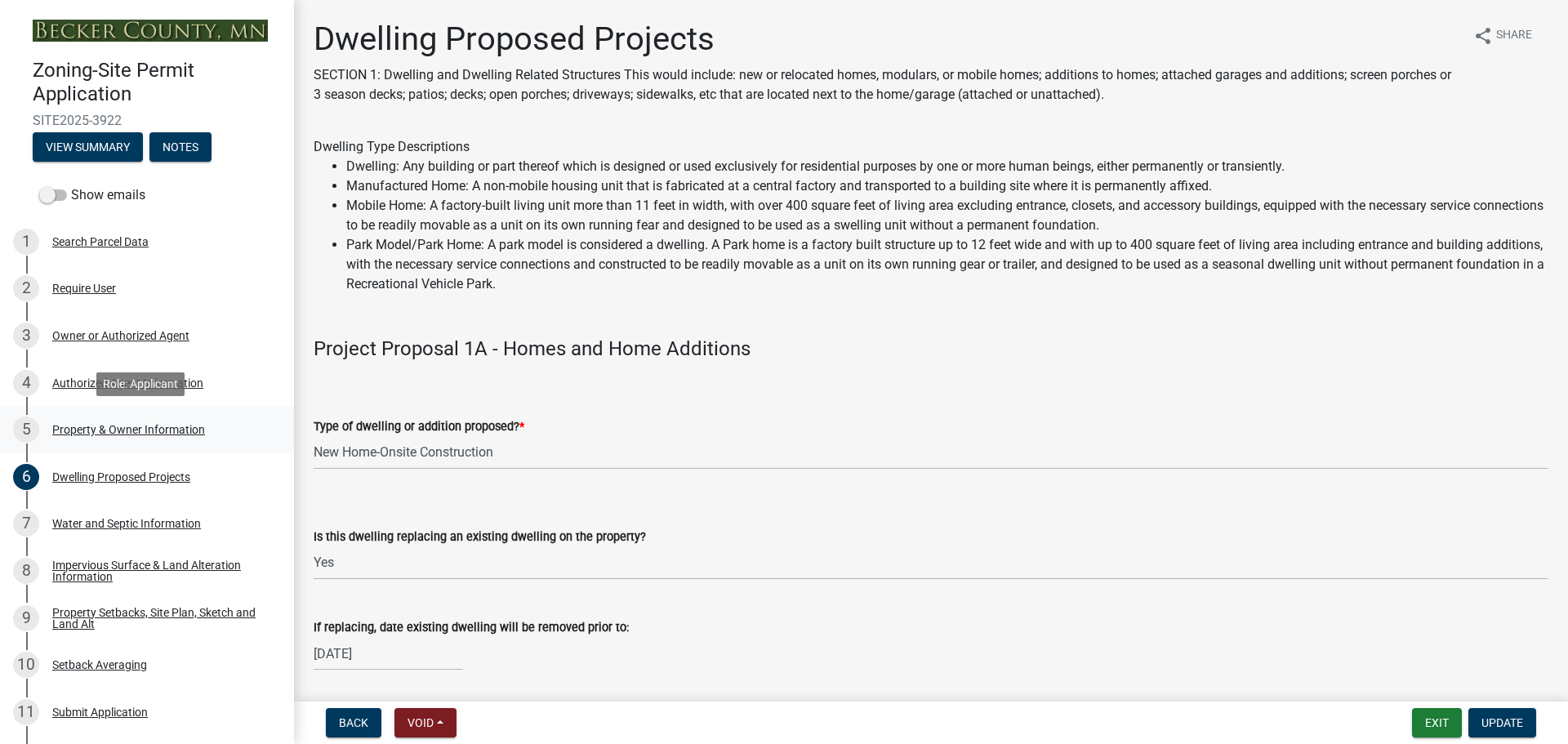
click at [151, 423] on div "Property & Owner Information" at bounding box center [129, 429] width 153 height 12
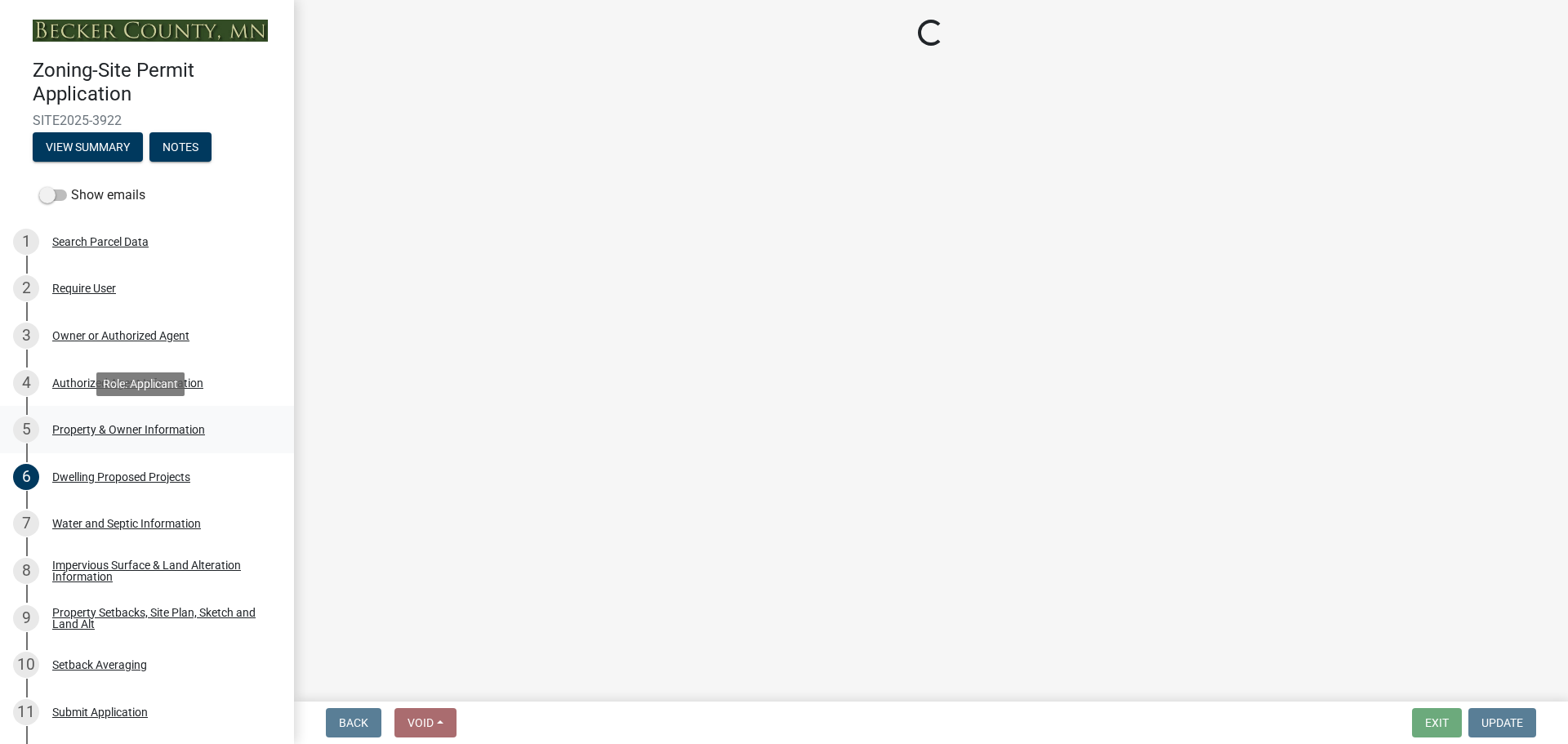
select select "7495cd23-7925-4583-9785-3065799a1be4"
select select "f87eba17-8ed9-4ad8-aefc-fe36a3f3544b"
select select "393a978c-6bd5-4cb2-a6a0-db6feb8732b8"
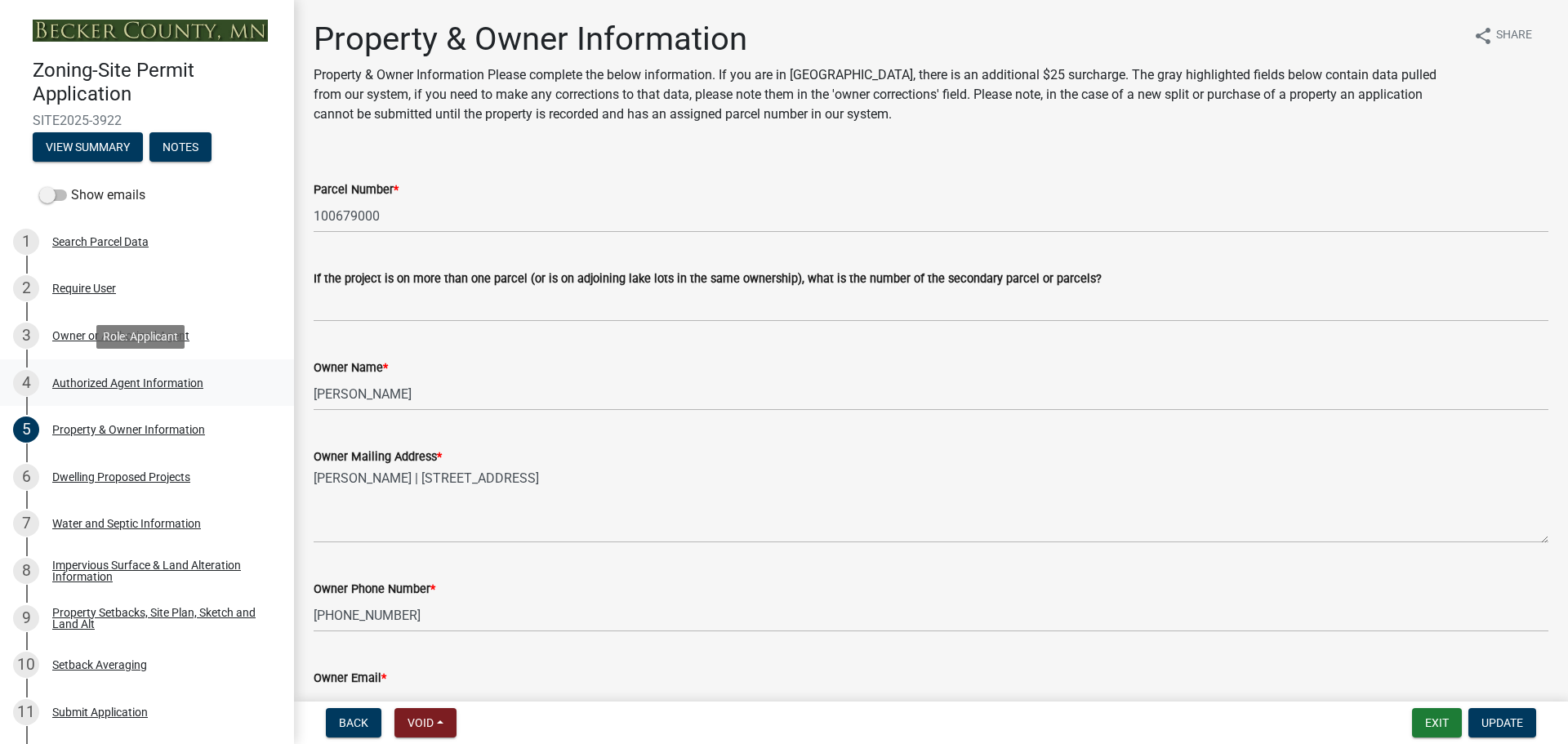
click at [165, 379] on div "Authorized Agent Information" at bounding box center [128, 382] width 151 height 12
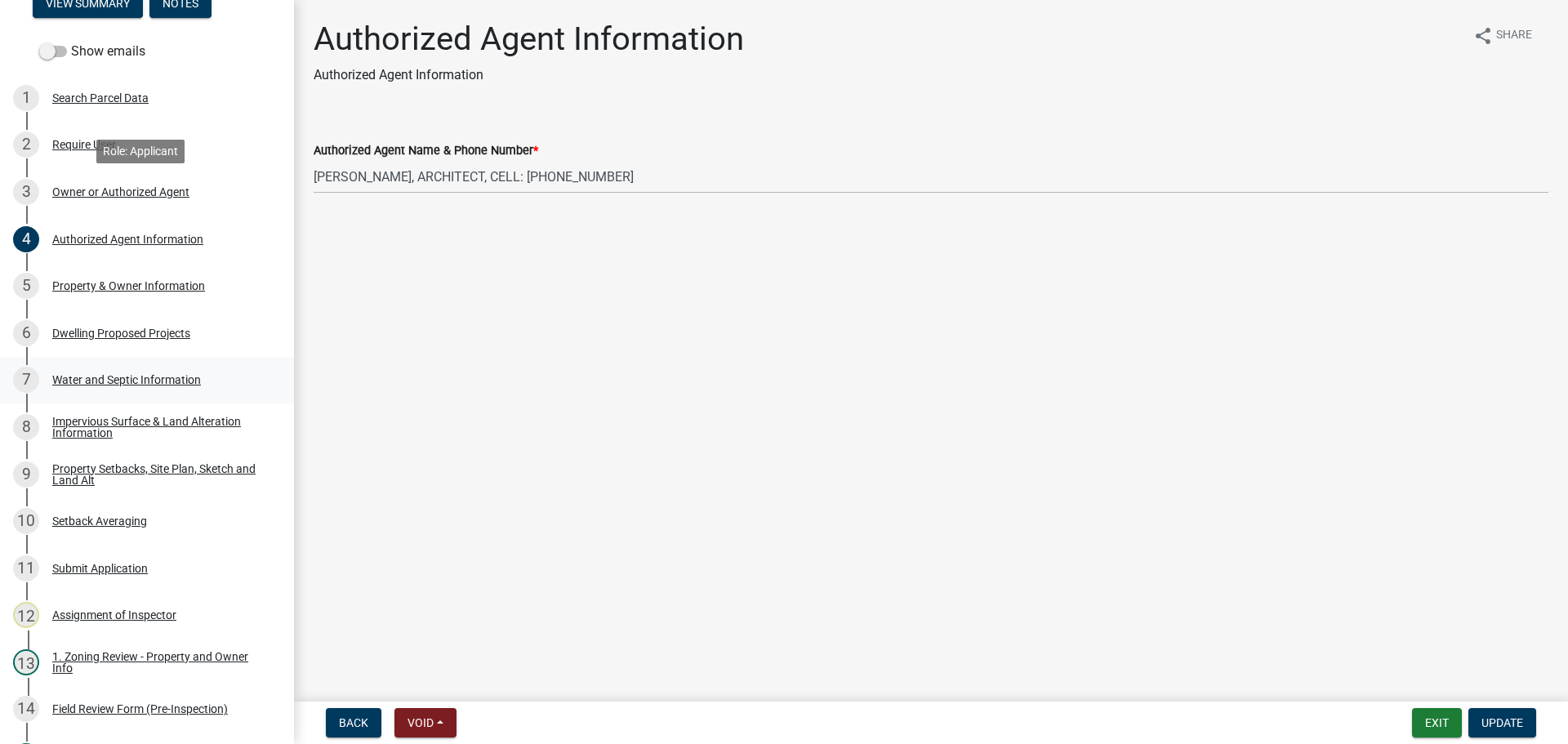
scroll to position [327, 0]
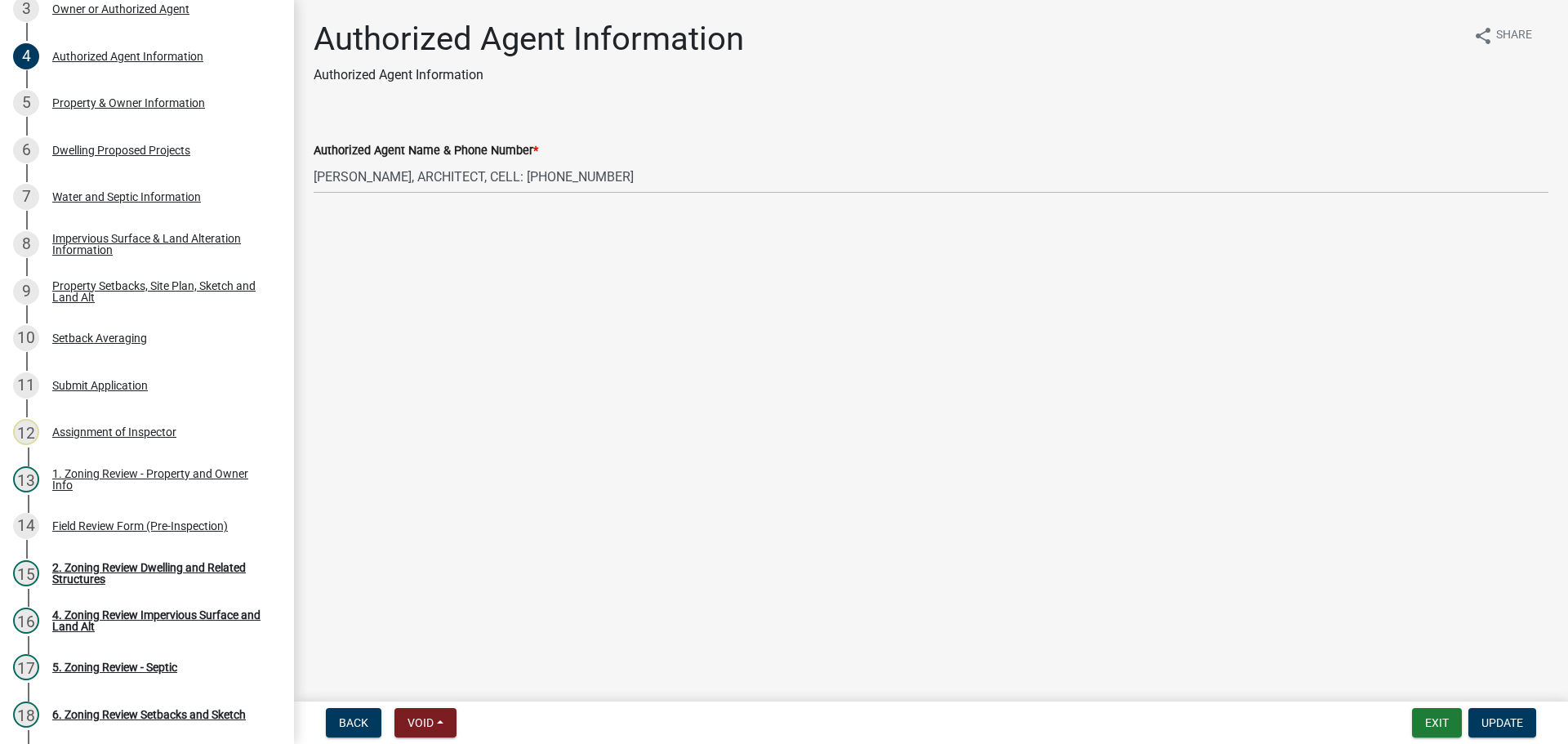
click at [980, 61] on div "Authorized Agent Information Authorized Agent Information share Share" at bounding box center [930, 59] width 1235 height 78
click at [160, 283] on div "Property Setbacks, Site Plan, Sketch and Land Alt" at bounding box center [160, 291] width 215 height 23
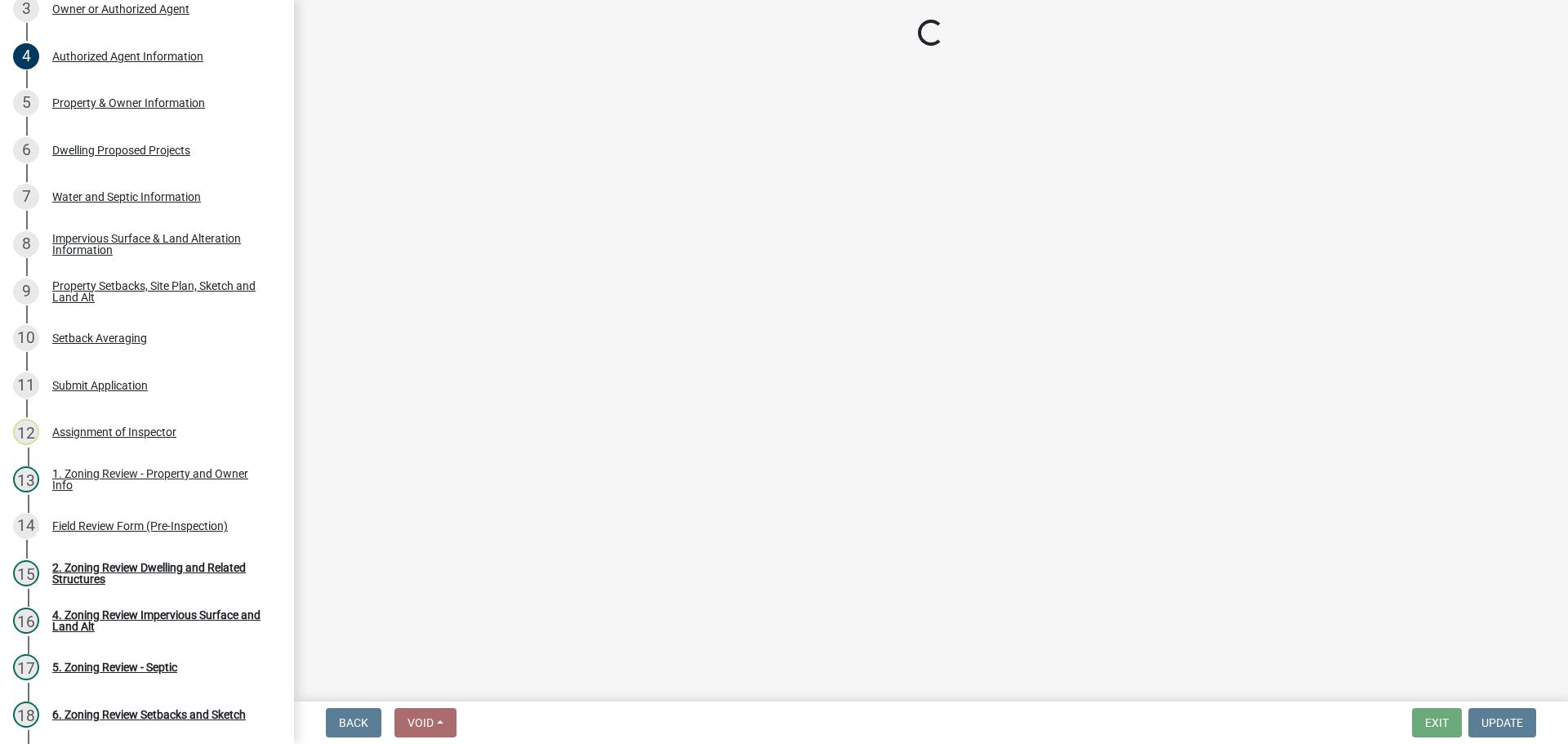
select select "7b13c63f-e699-4112-b373-98fbd28ec536"
select select "b827d36a-50e8-40dd-aeaa-a80d5c176b31"
select select "b56a4575-9846-47cf-8067-c59a4853da22"
select select "12f785fb-c378-4b18-841c-21c73dc99083"
select select "e8ab2dc3-aa3f-46f3-9b4a-37eb25ad84af"
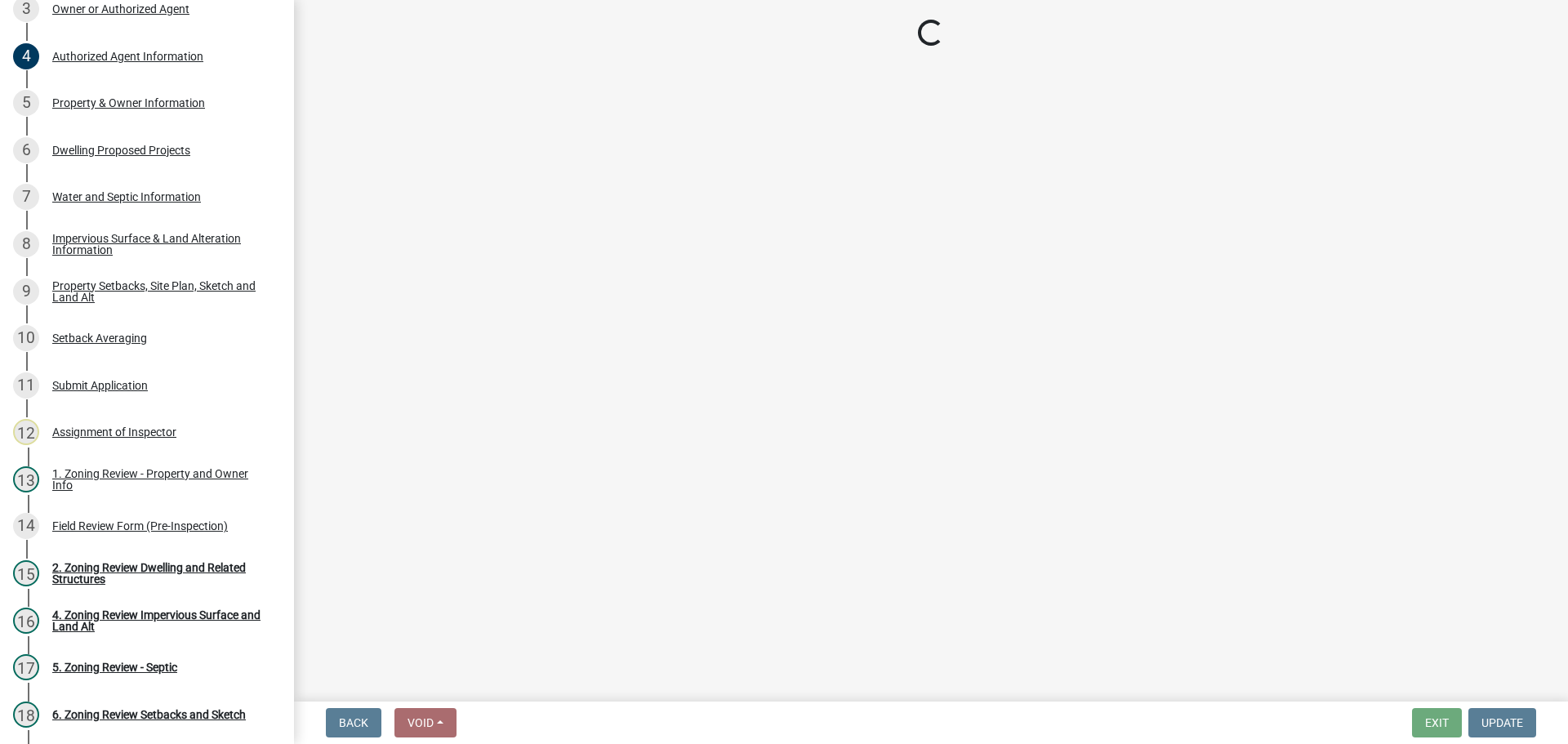
select select "27b2a8b4-abf6-463e-8c0c-7c5d2b4fe26f"
select select "5ad4ab64-b44e-481c-9000-9e5907aa74e1"
select select "a96800da-4e88-4c62-b1ff-2cd17f9e3346"
select select "c8b8ea71-7088-4e87-a493-7bc88cc2835b"
select select "d6c1d38b-8561-4345-845e-72dfbb0578a1"
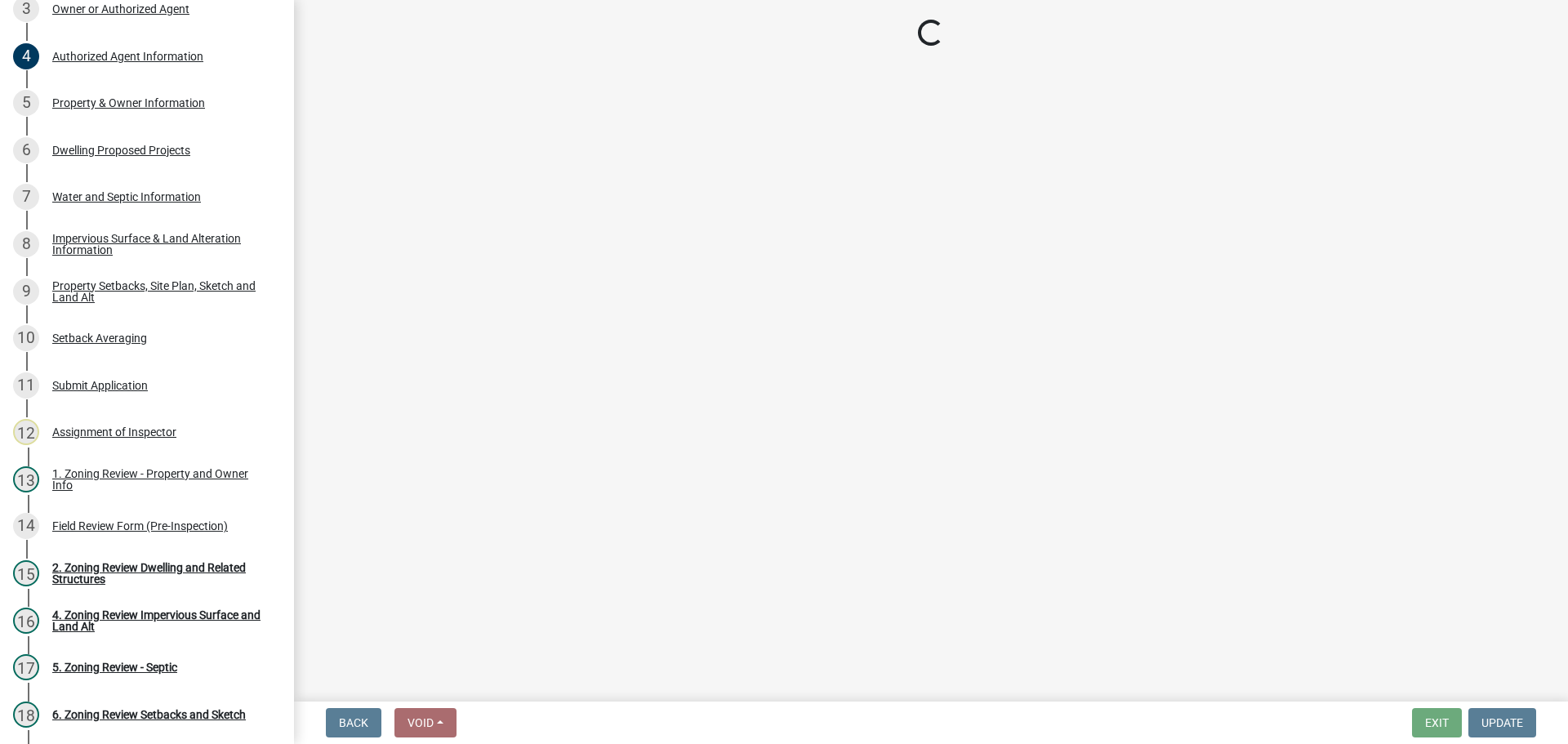
select select "f51aecae-0421-4f67-bd2d-0cff8a85c7cd"
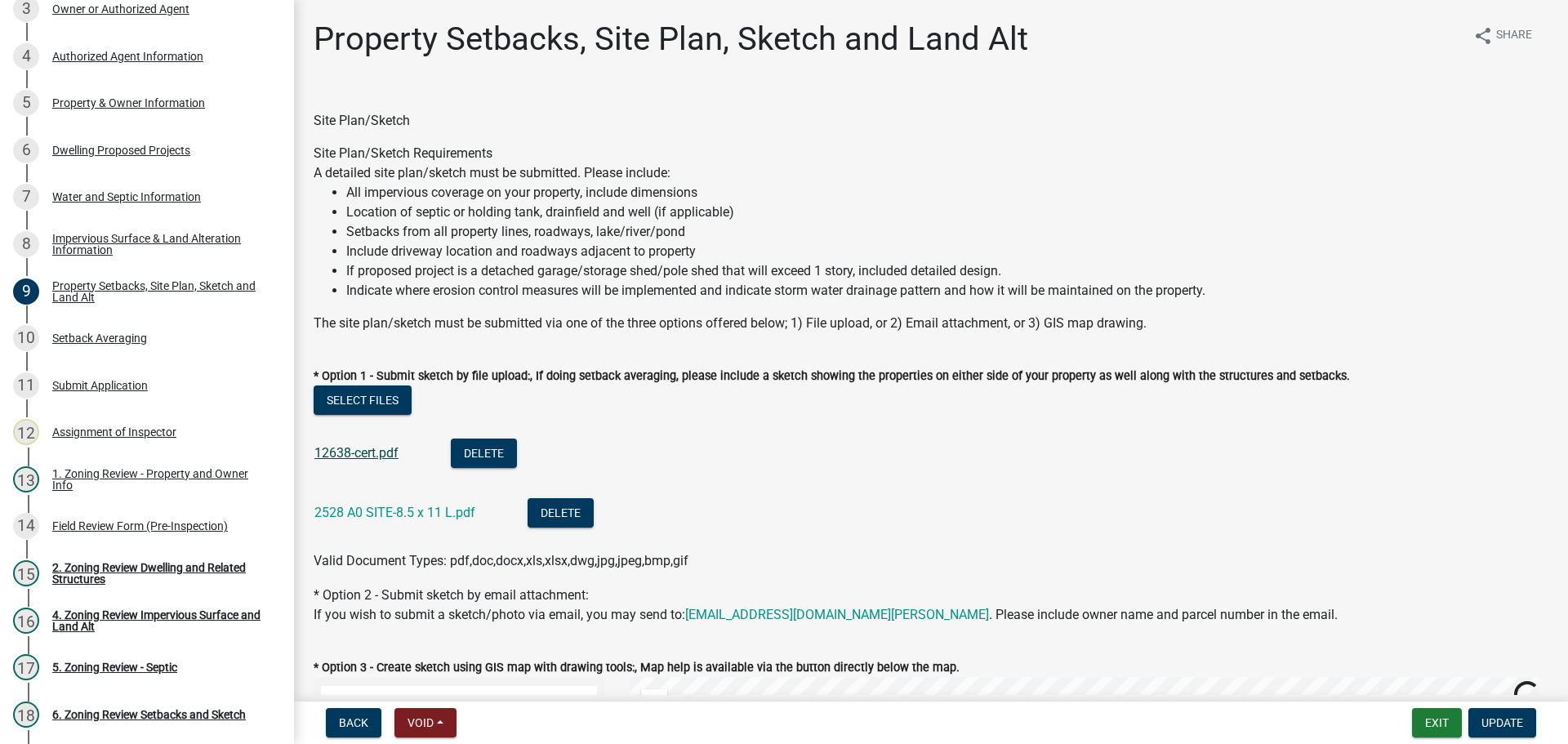
click at [371, 450] on link "12638-cert.pdf" at bounding box center [356, 452] width 84 height 15
click at [402, 513] on link "2528 A0 SITE-8.5 x 11 L.pdf" at bounding box center [394, 511] width 161 height 15
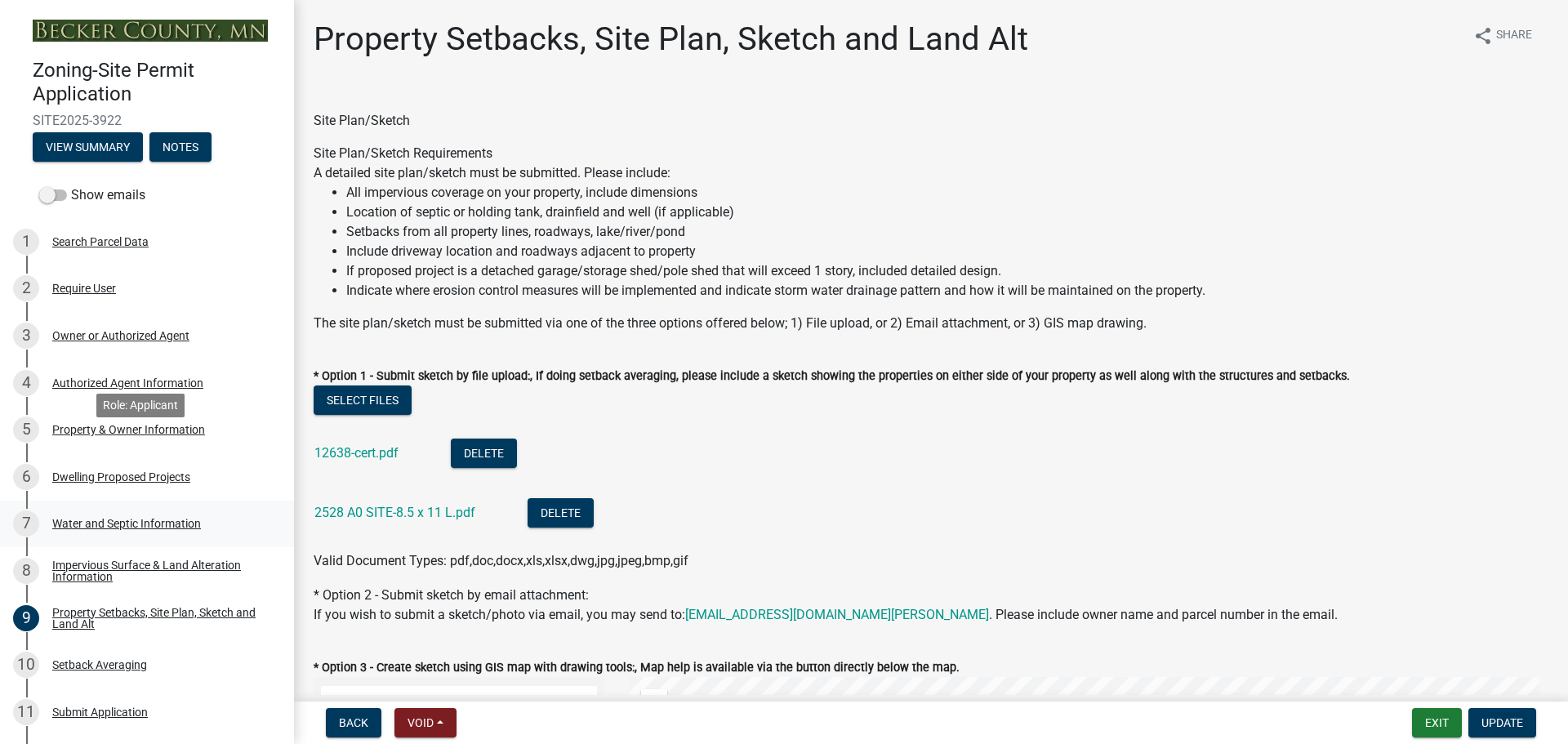
scroll to position [408, 0]
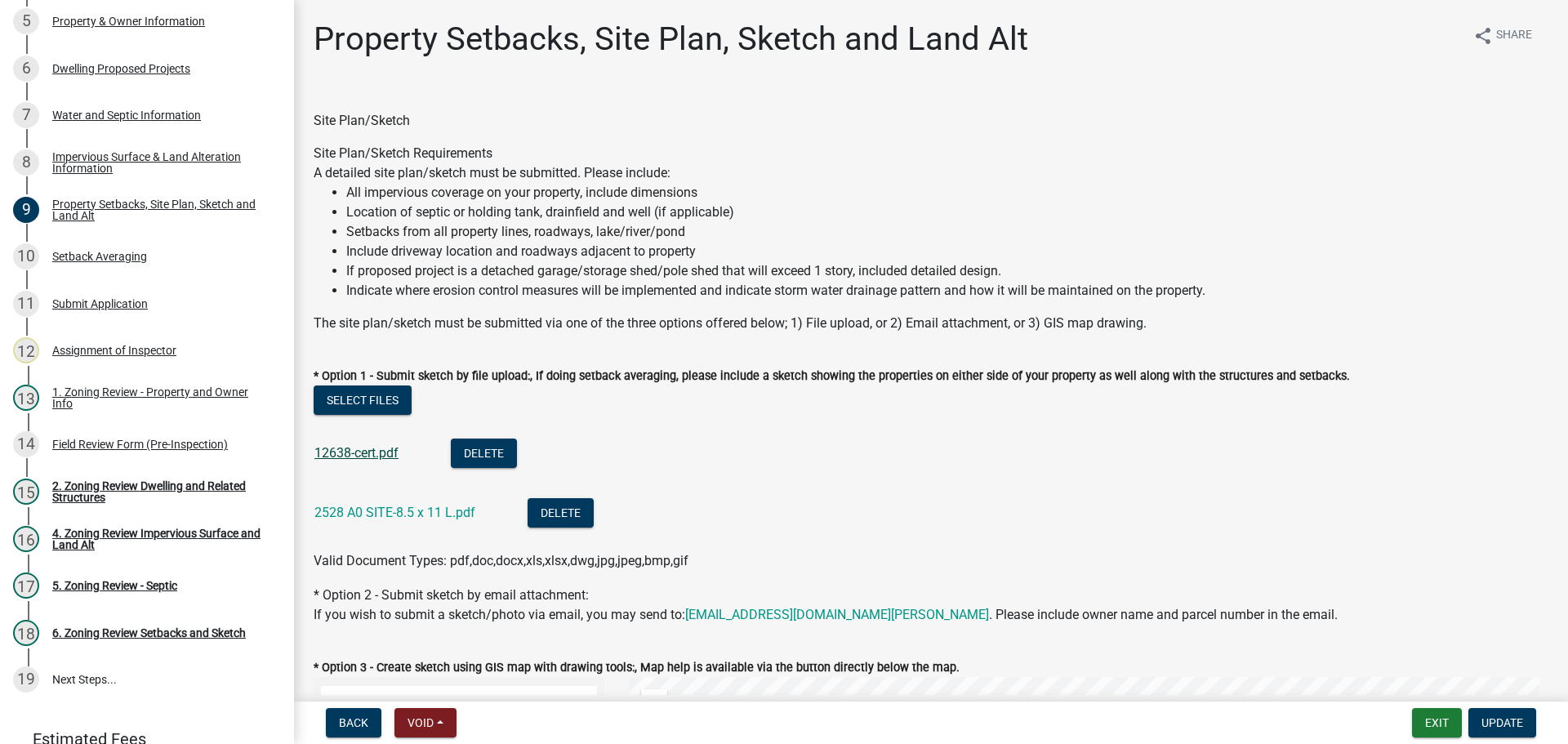
click at [370, 452] on link "12638-cert.pdf" at bounding box center [356, 452] width 84 height 15
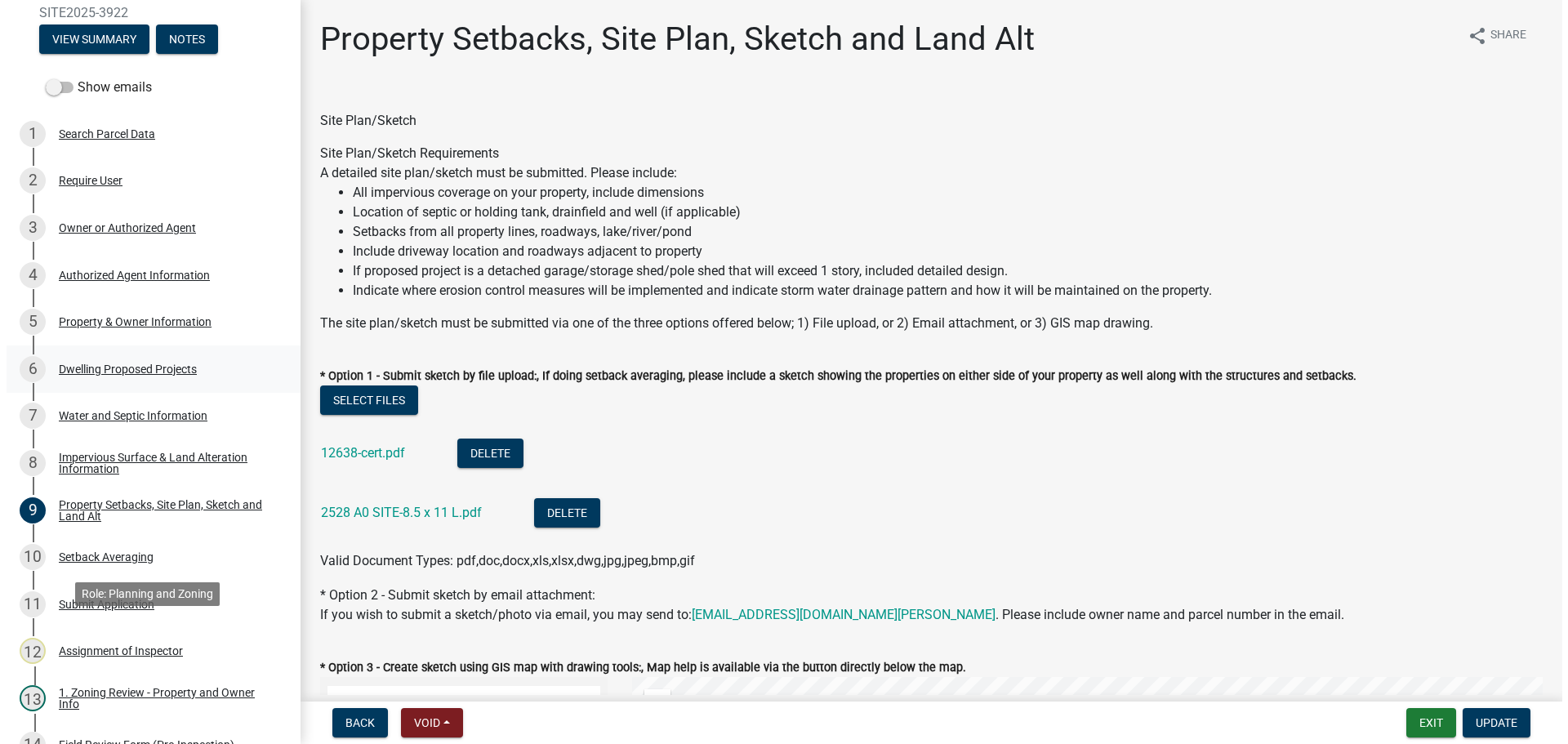
scroll to position [0, 0]
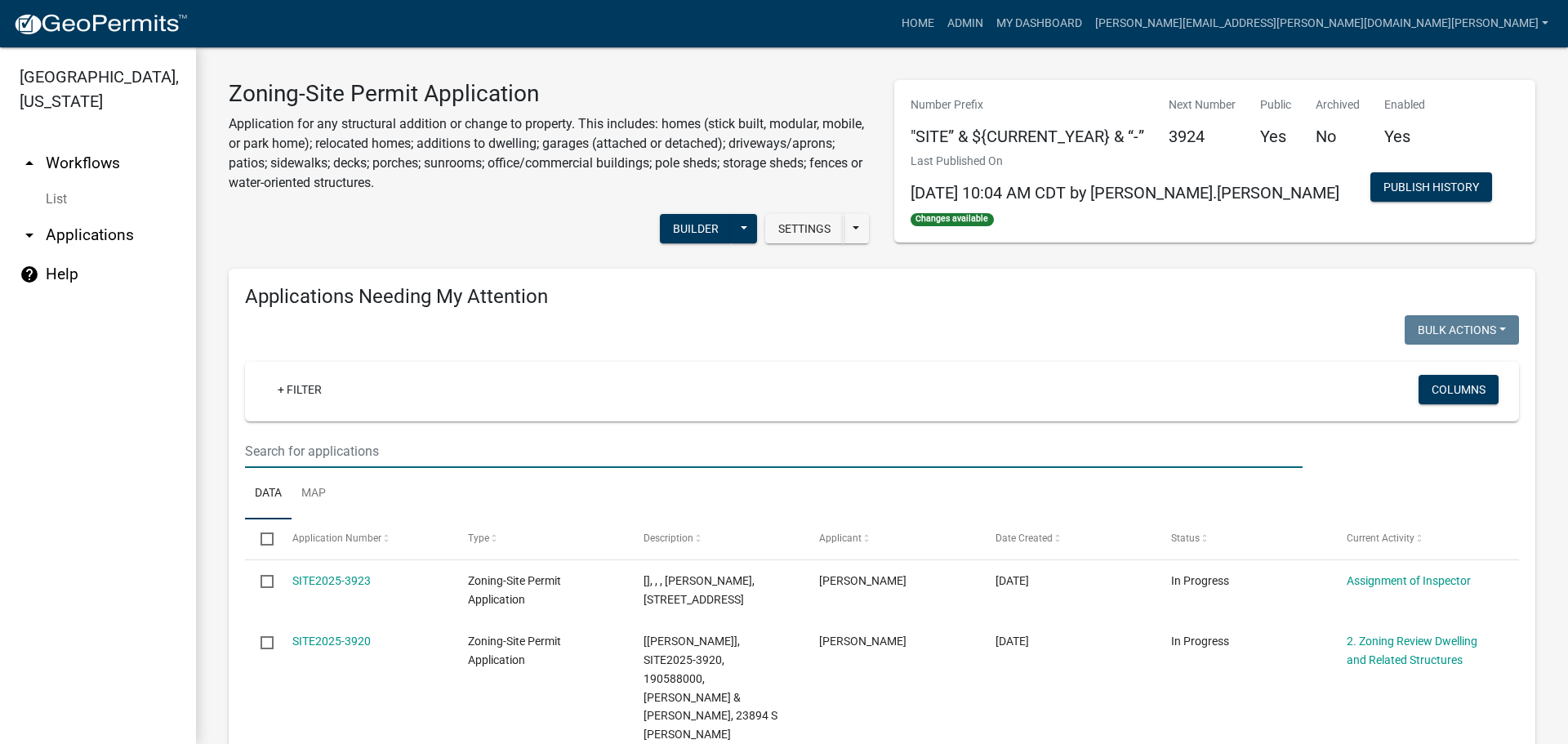
drag, startPoint x: 420, startPoint y: 444, endPoint x: 438, endPoint y: 445, distance: 18.0
click at [420, 444] on input "text" at bounding box center [774, 451] width 1057 height 34
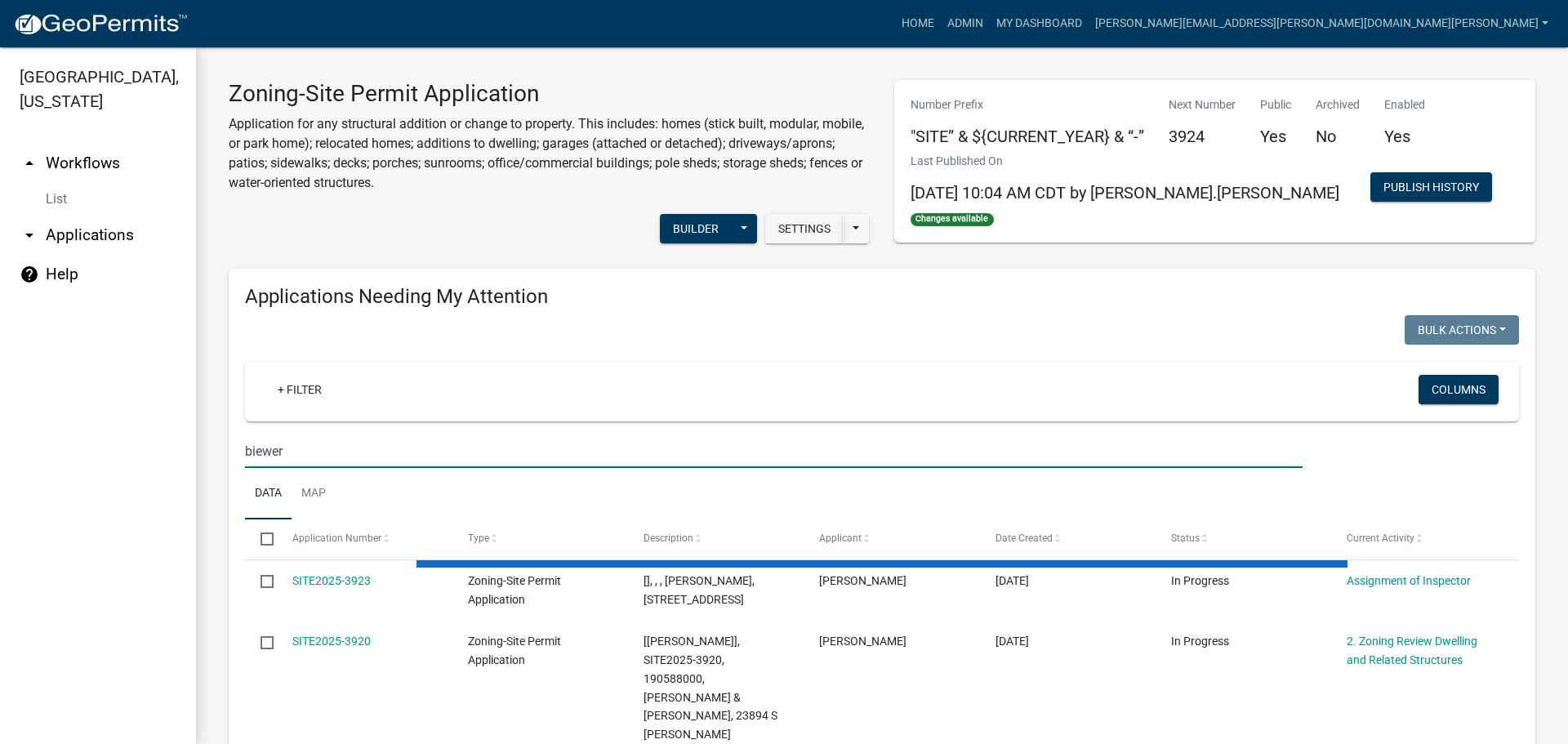
type input "biewer"
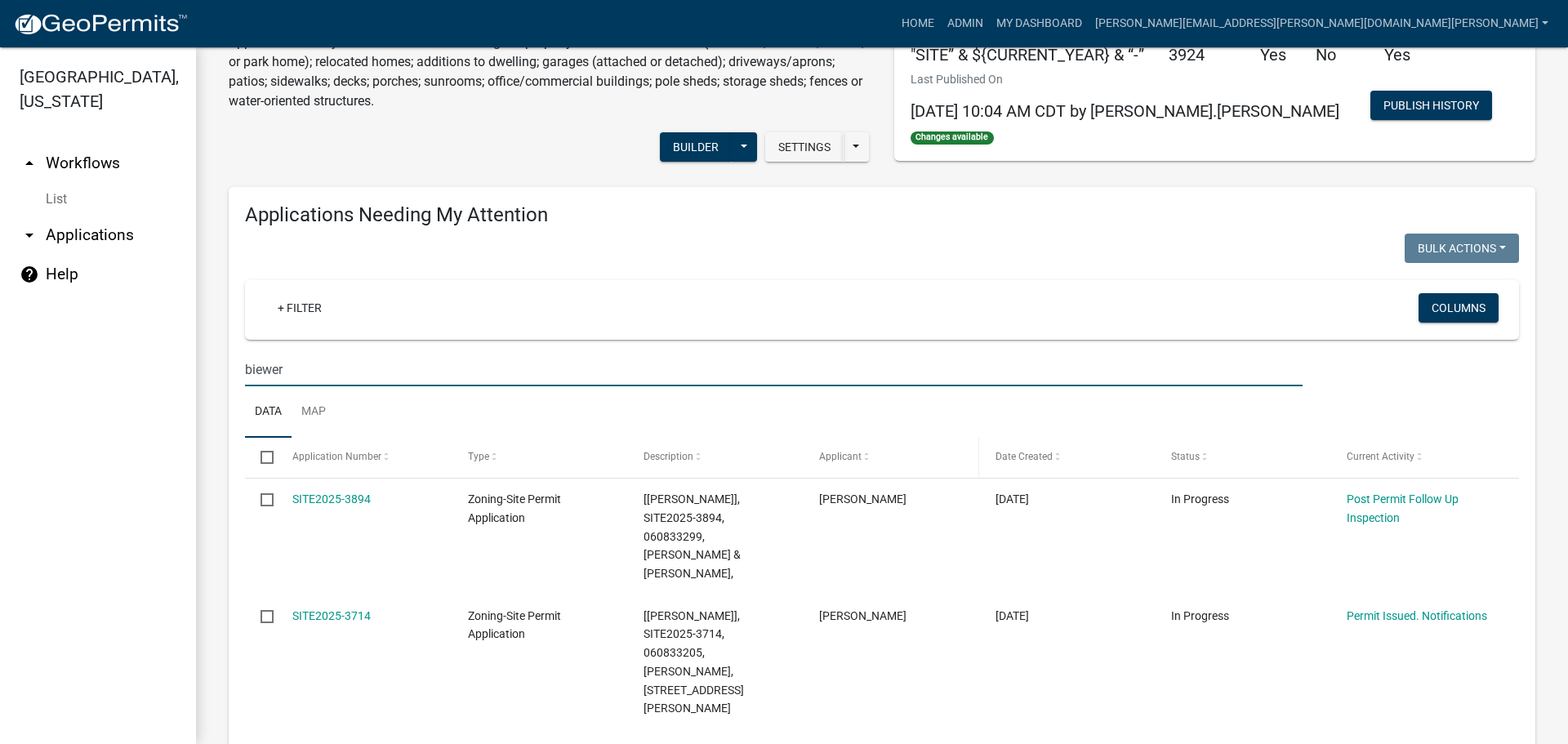
scroll to position [164, 0]
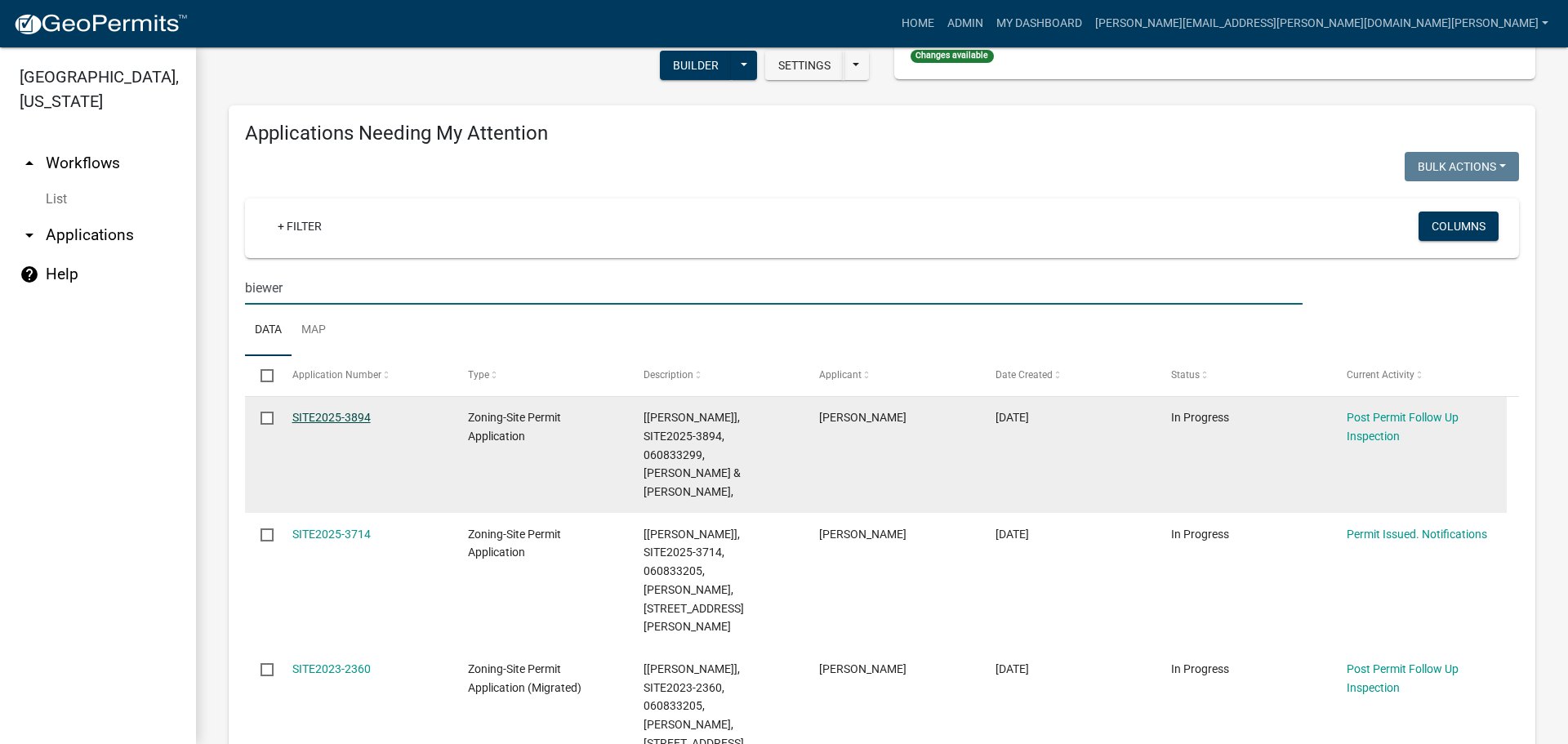
click at [346, 416] on link "SITE2025-3894" at bounding box center [332, 417] width 78 height 13
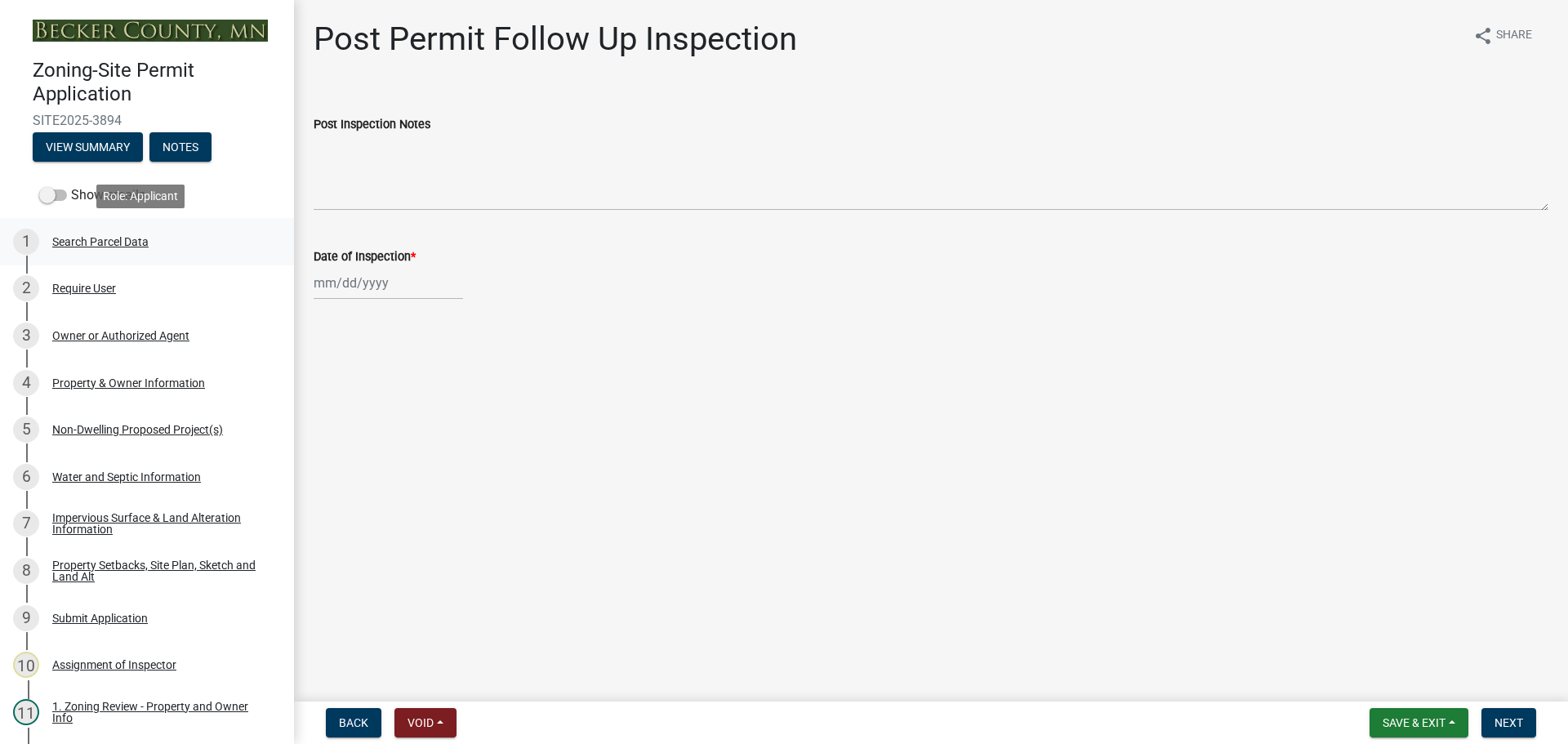
click at [101, 237] on div "Search Parcel Data" at bounding box center [101, 242] width 96 height 12
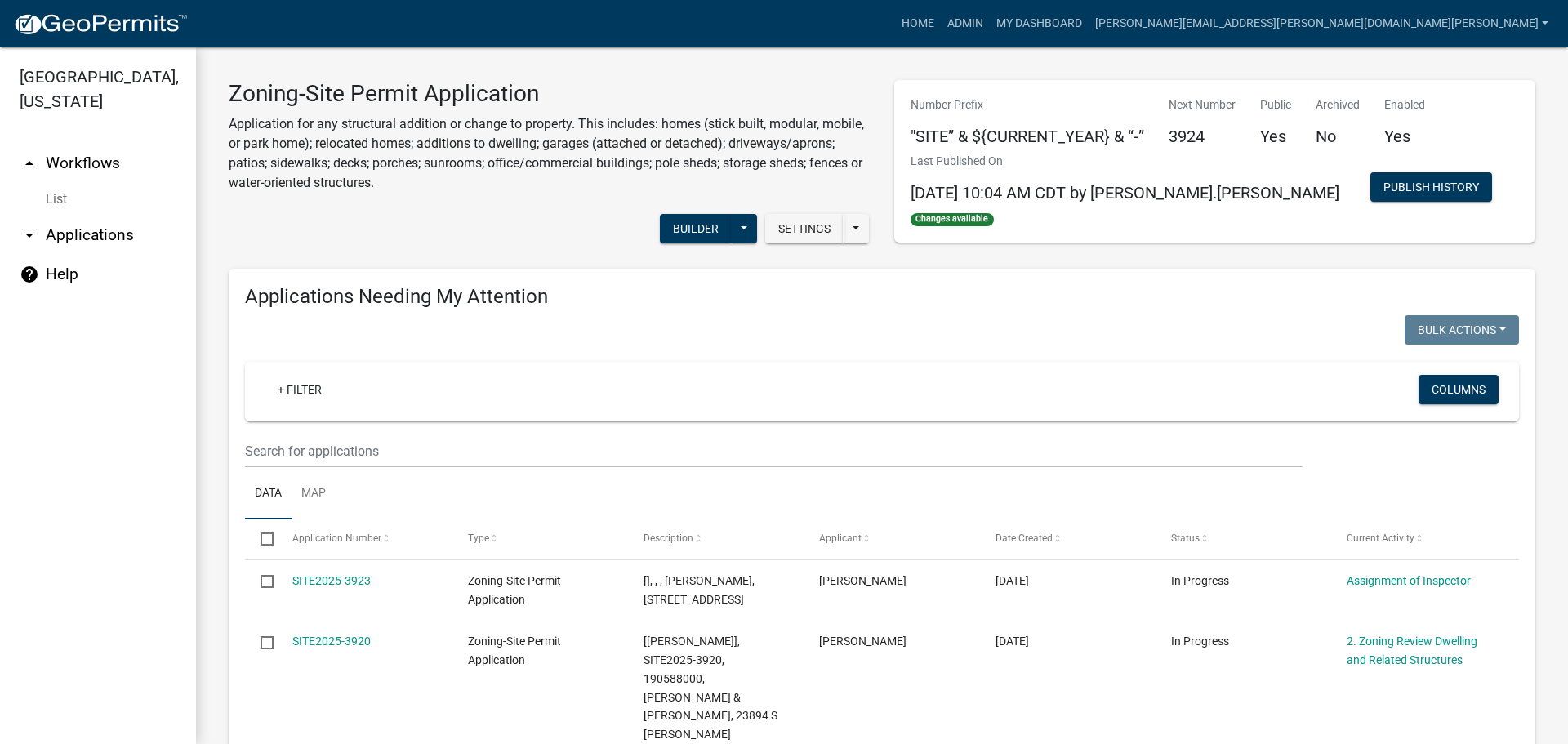
click at [485, 415] on div "+ Filter Columns" at bounding box center [882, 392] width 1259 height 60
click at [481, 443] on input "text" at bounding box center [774, 451] width 1057 height 34
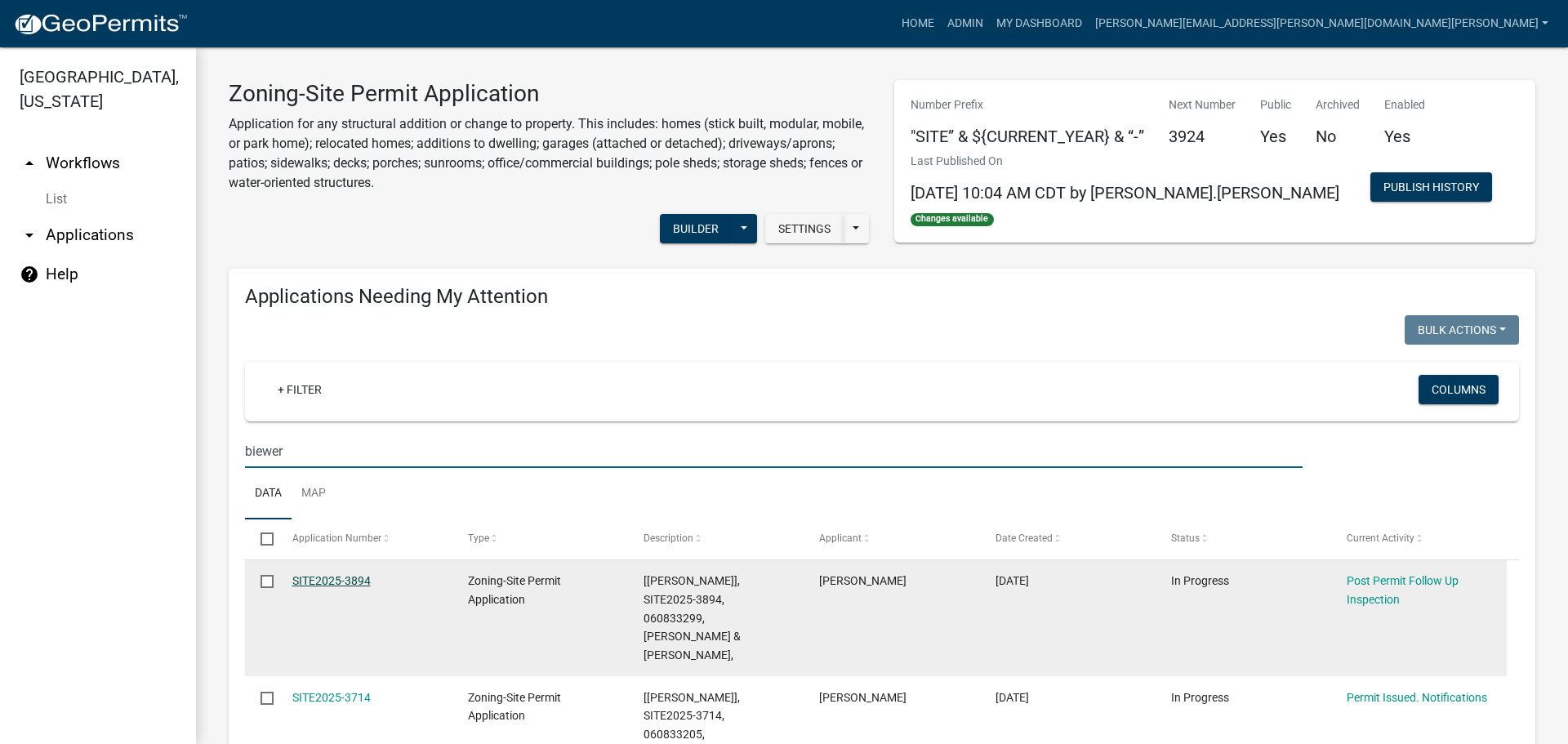
type input "biewer"
click at [352, 577] on link "SITE2025-3894" at bounding box center [332, 580] width 78 height 13
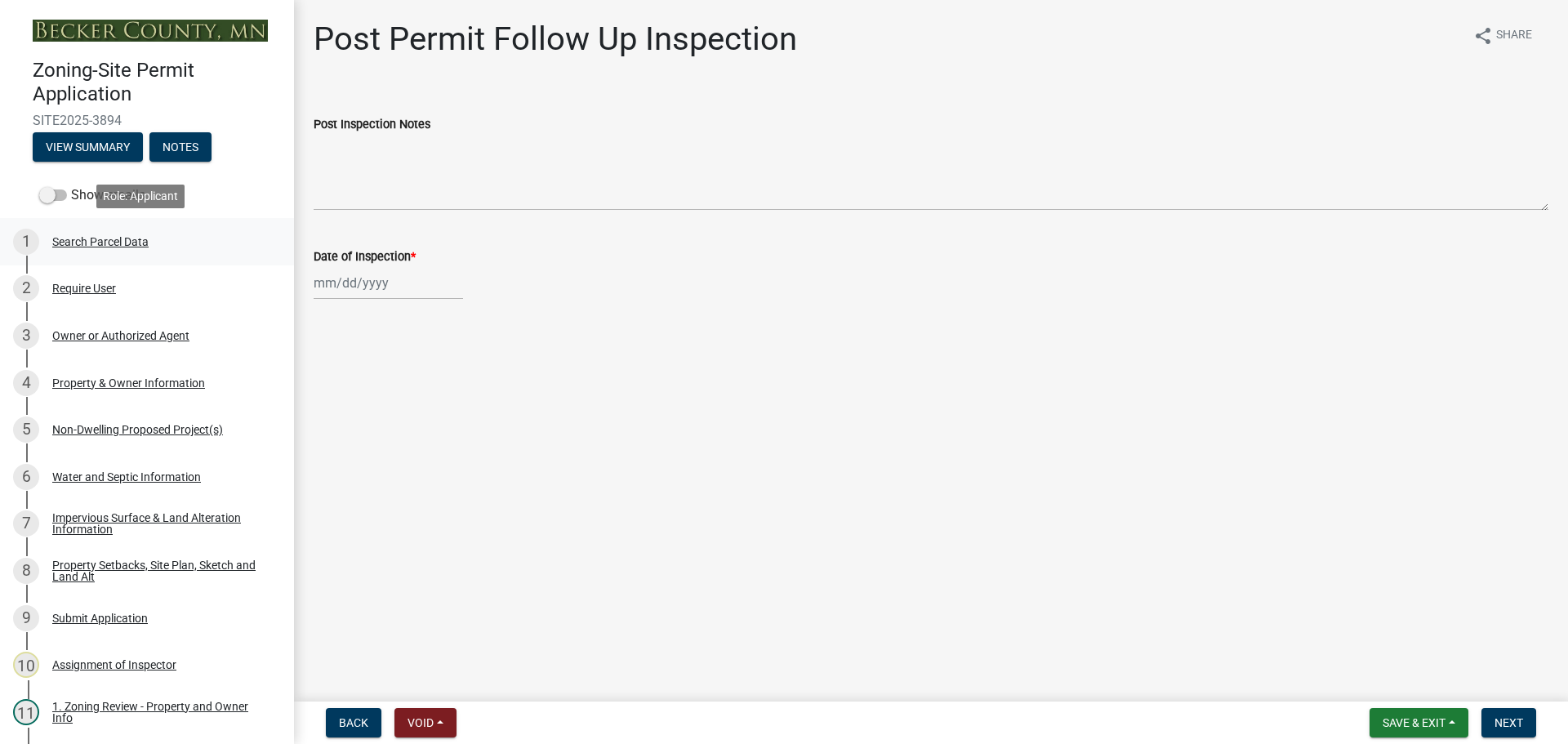
click at [116, 238] on div "Search Parcel Data" at bounding box center [101, 242] width 96 height 12
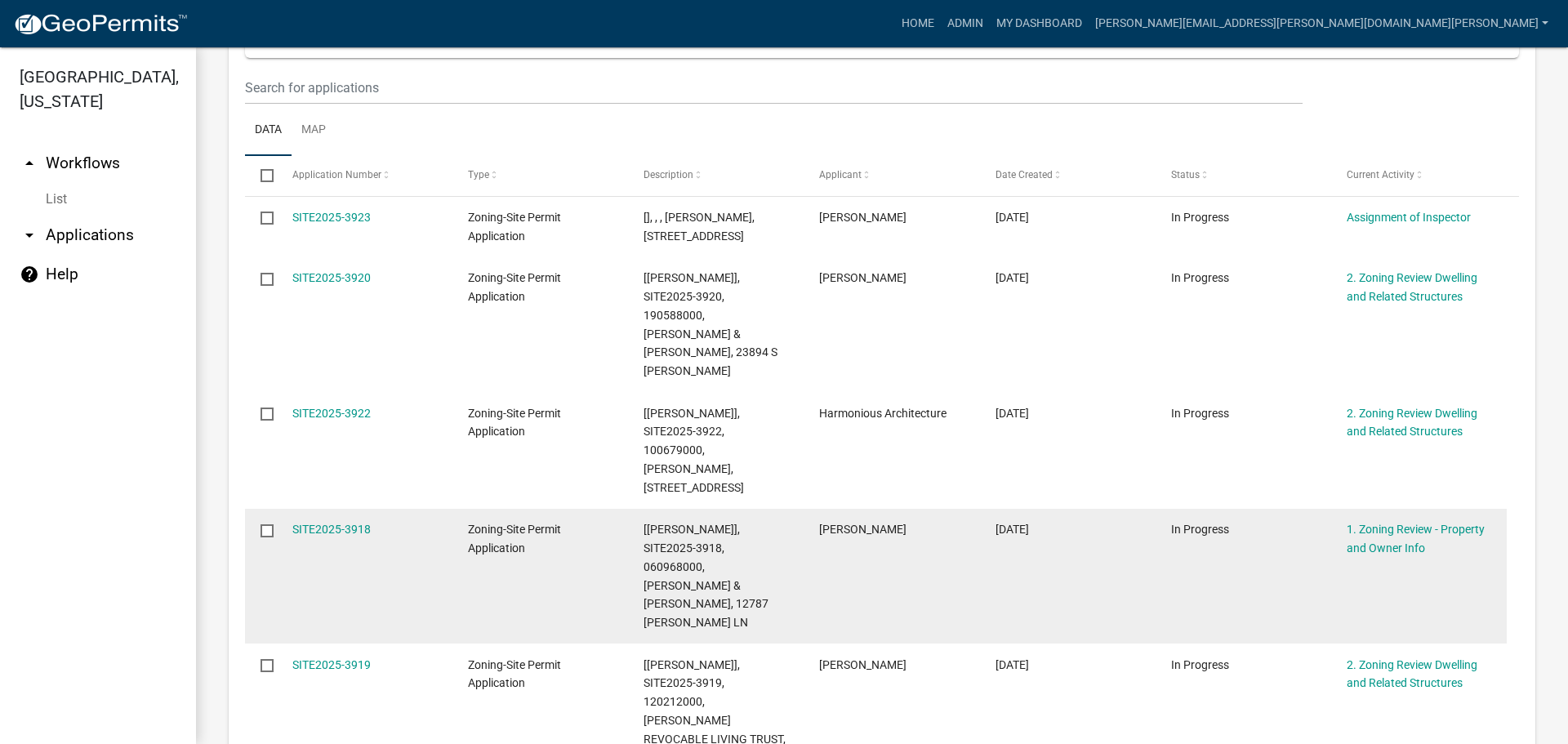
scroll to position [408, 0]
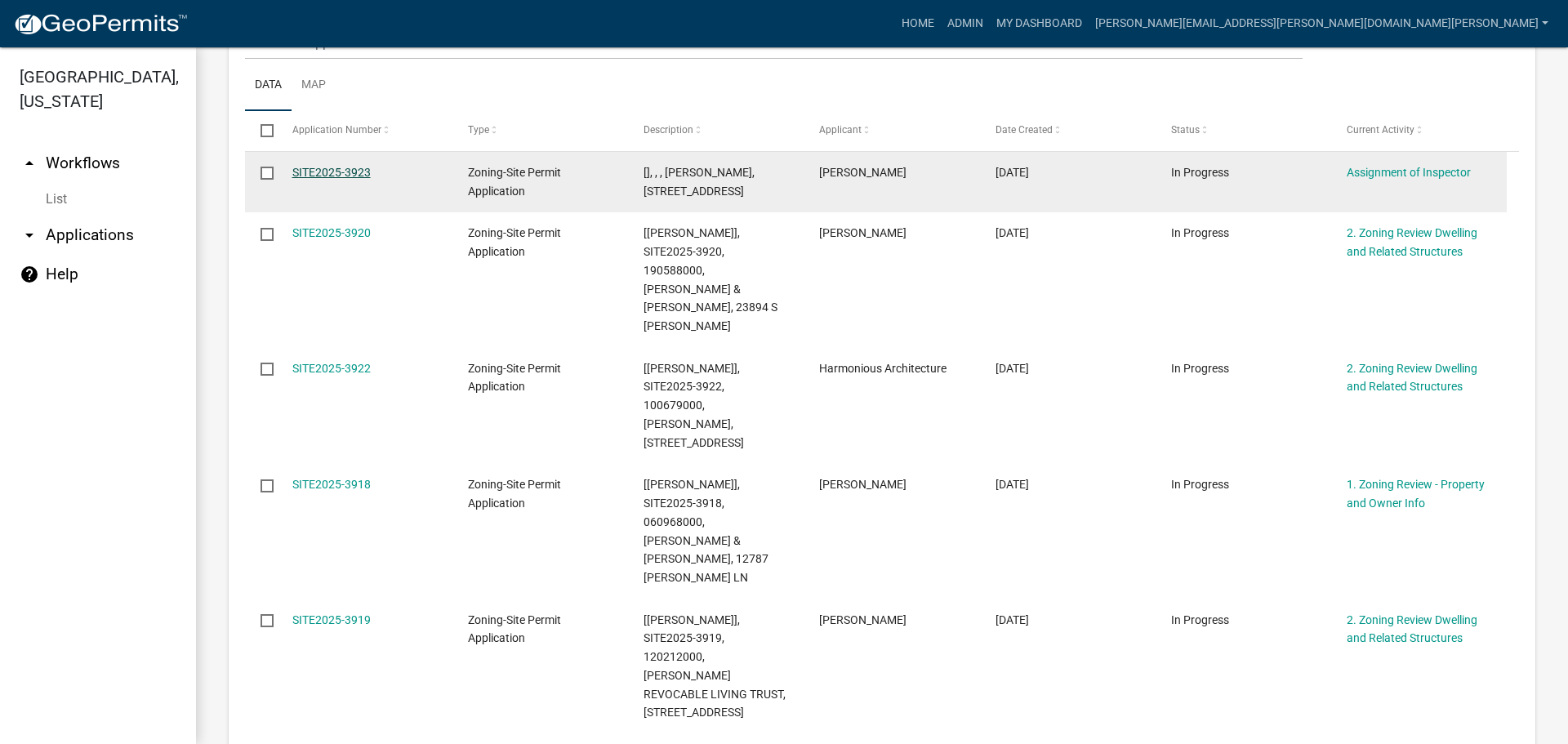
click at [362, 167] on link "SITE2025-3923" at bounding box center [332, 172] width 78 height 13
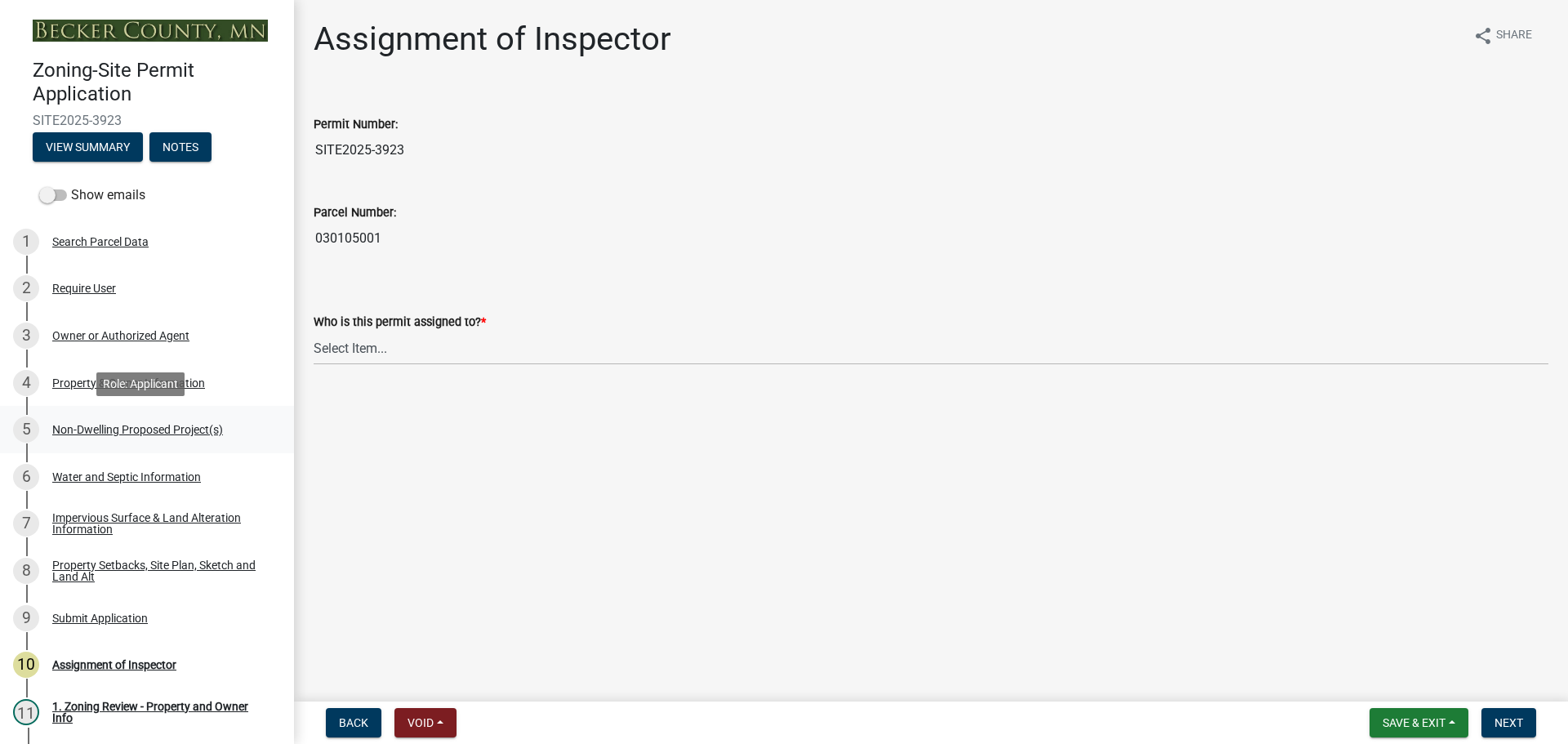
click at [135, 423] on div "Non-Dwelling Proposed Project(s)" at bounding box center [138, 429] width 171 height 12
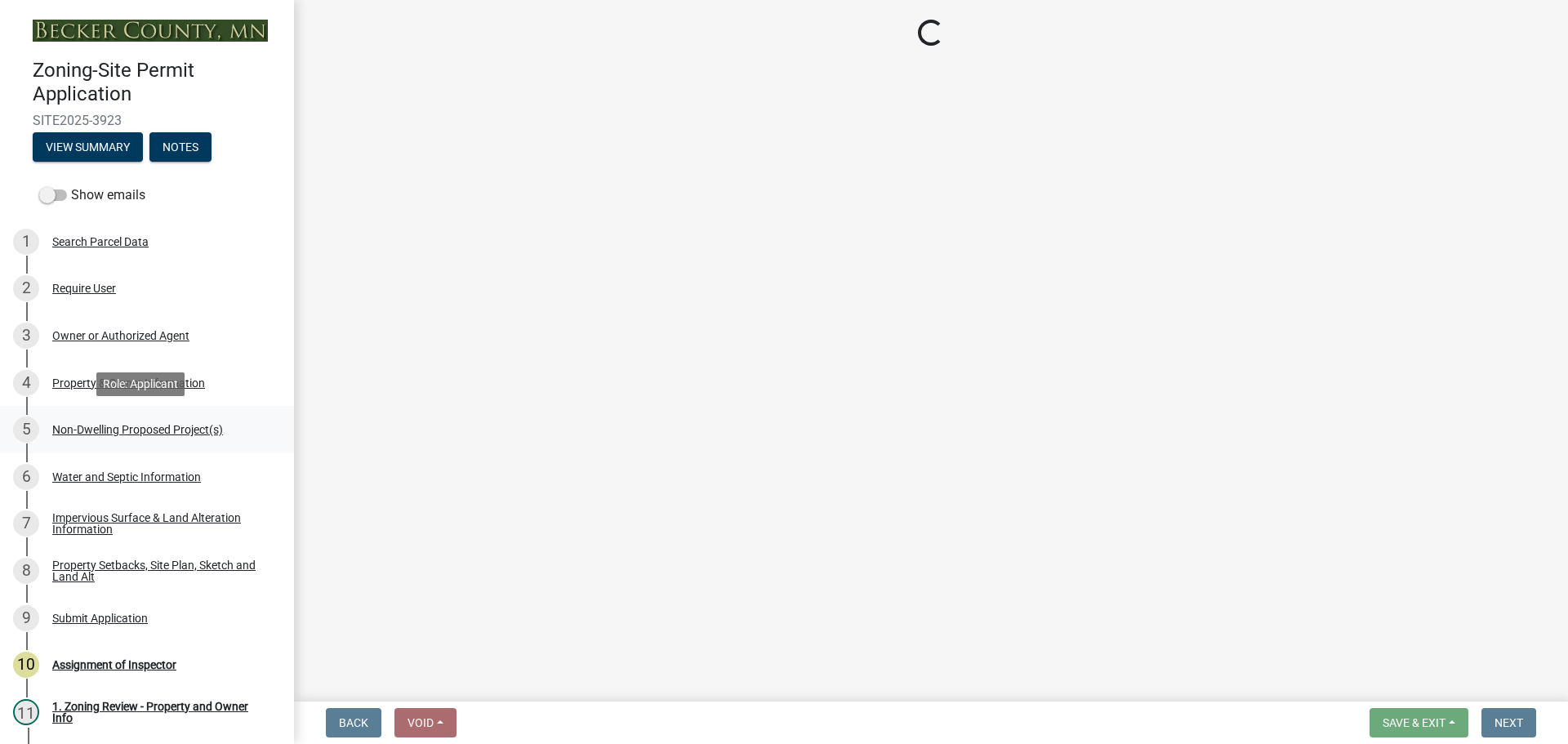
select select "6ced1b54-2913-4dbf-9776-23baa6524e46"
select select "3a2d96d3-fd69-4ed9-bae4-7a5aa03a7e58"
select select "c901b724-8e9a-499b-811d-f72064c7192a"
select select "d5258256-81e9-4688-bc84-b01445ee29b6"
select select "258cbdbc-8629-455d-9fed-6a57bf82144e"
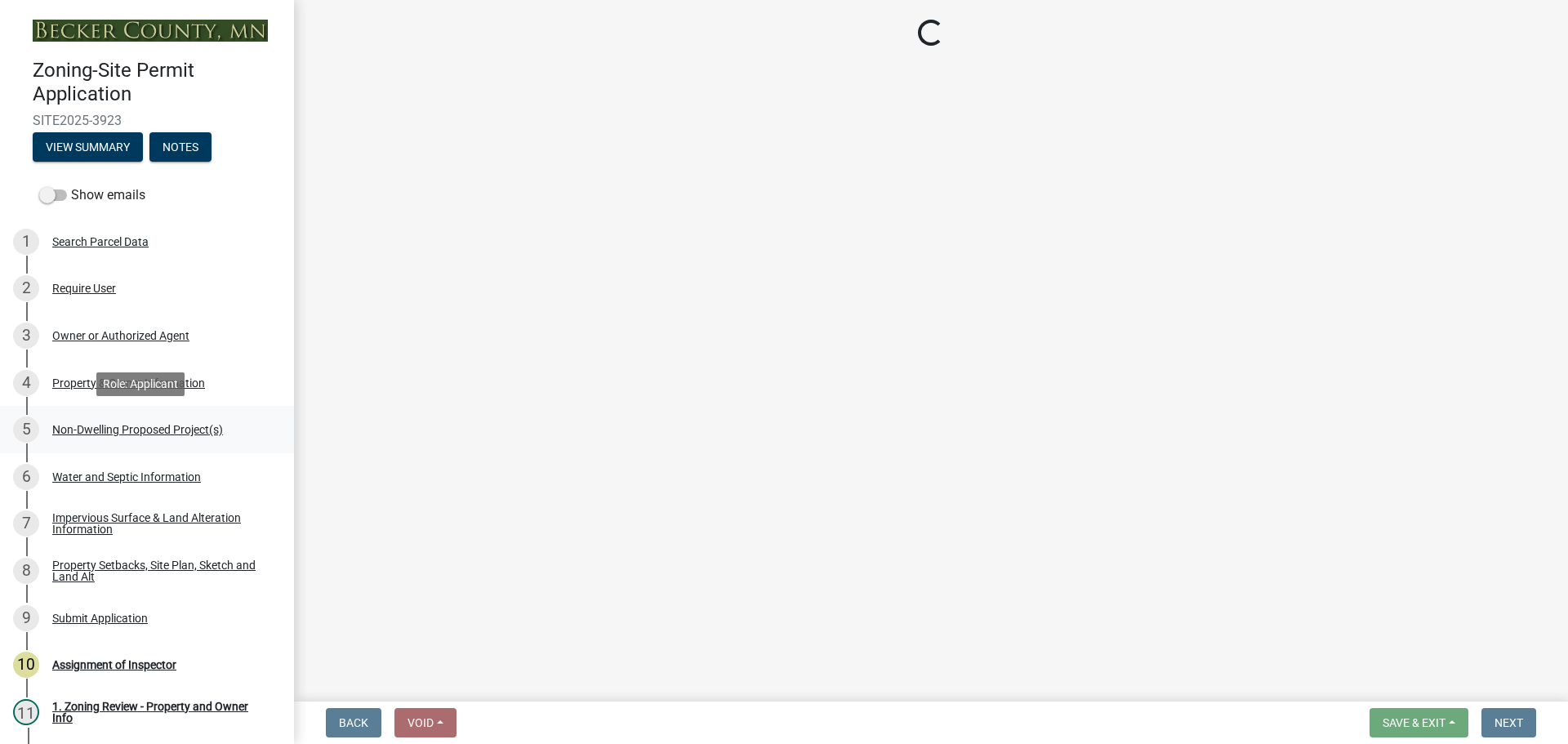
select select "3526a977-e5c0-413b-9aee-5386825caf5f"
select select "0b95150f-8a95-4167-ad09-740df48873bc"
select select "a9a8393f-3c28-47b8-b6d9-84c94641c3fc"
select select "e7c102df-bb25-48e4-a306-d740a3d6a2ce"
select select "44b5dfa8-51a9-49f5-9ebb-999dc612c890"
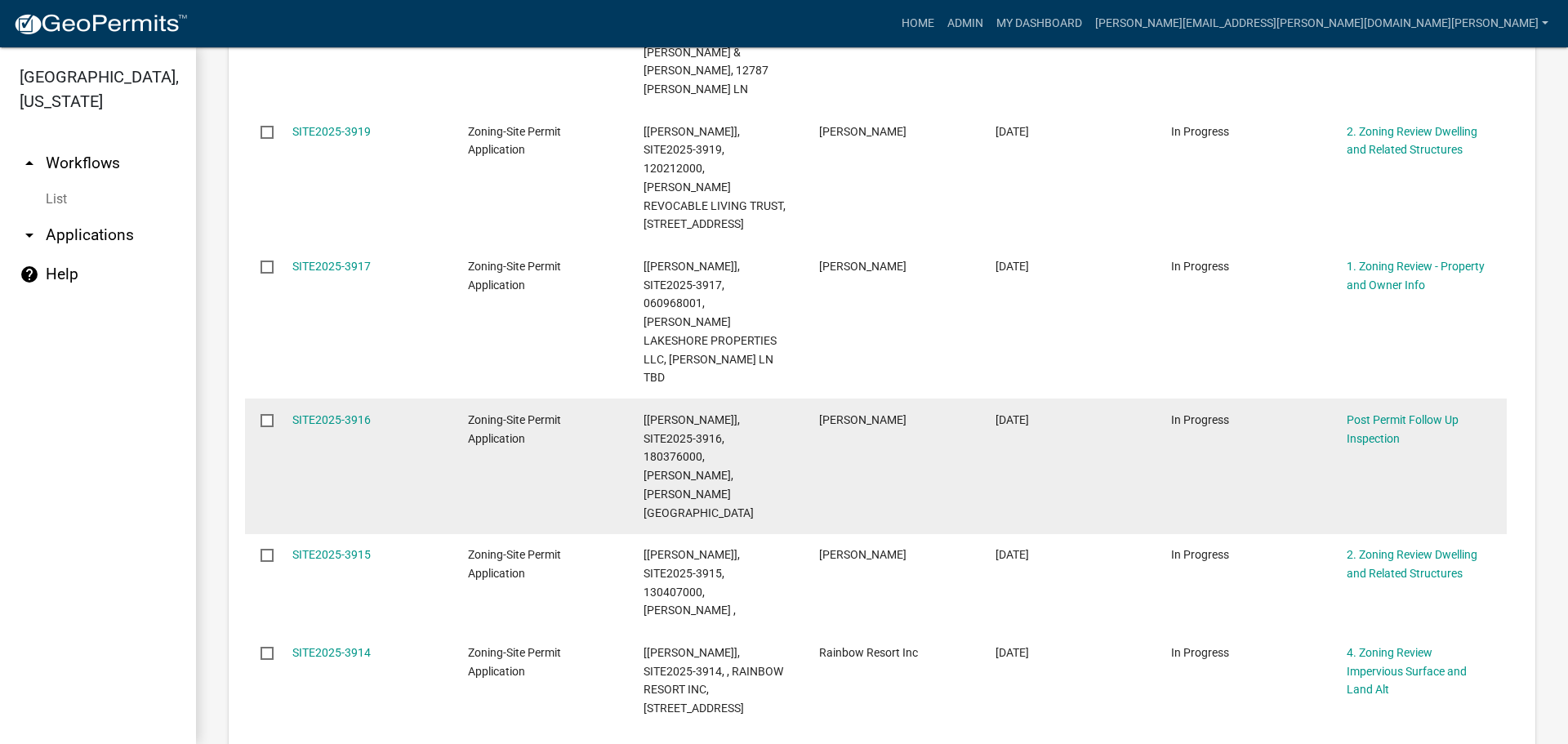
scroll to position [898, 0]
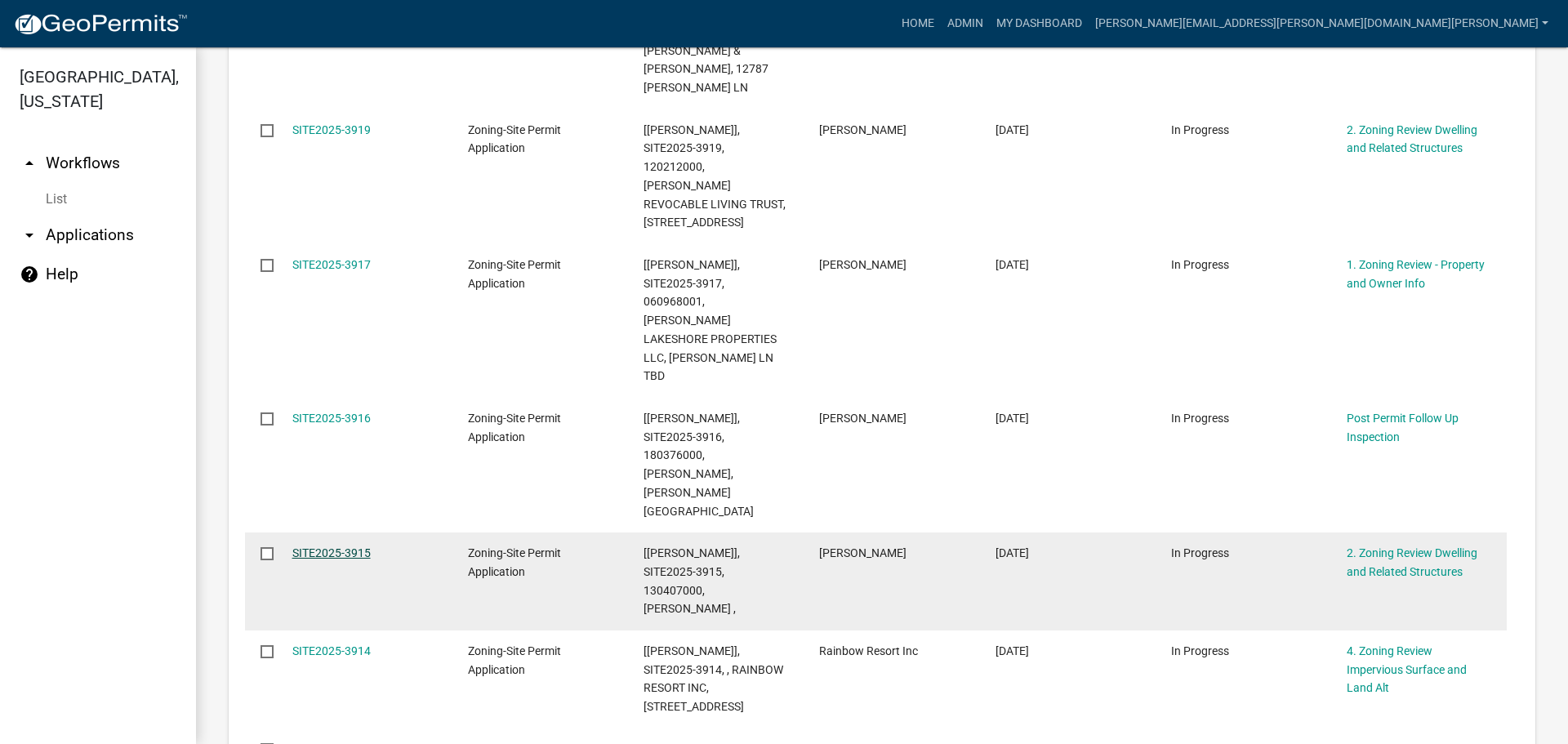
click at [341, 546] on link "SITE2025-3915" at bounding box center [332, 552] width 78 height 13
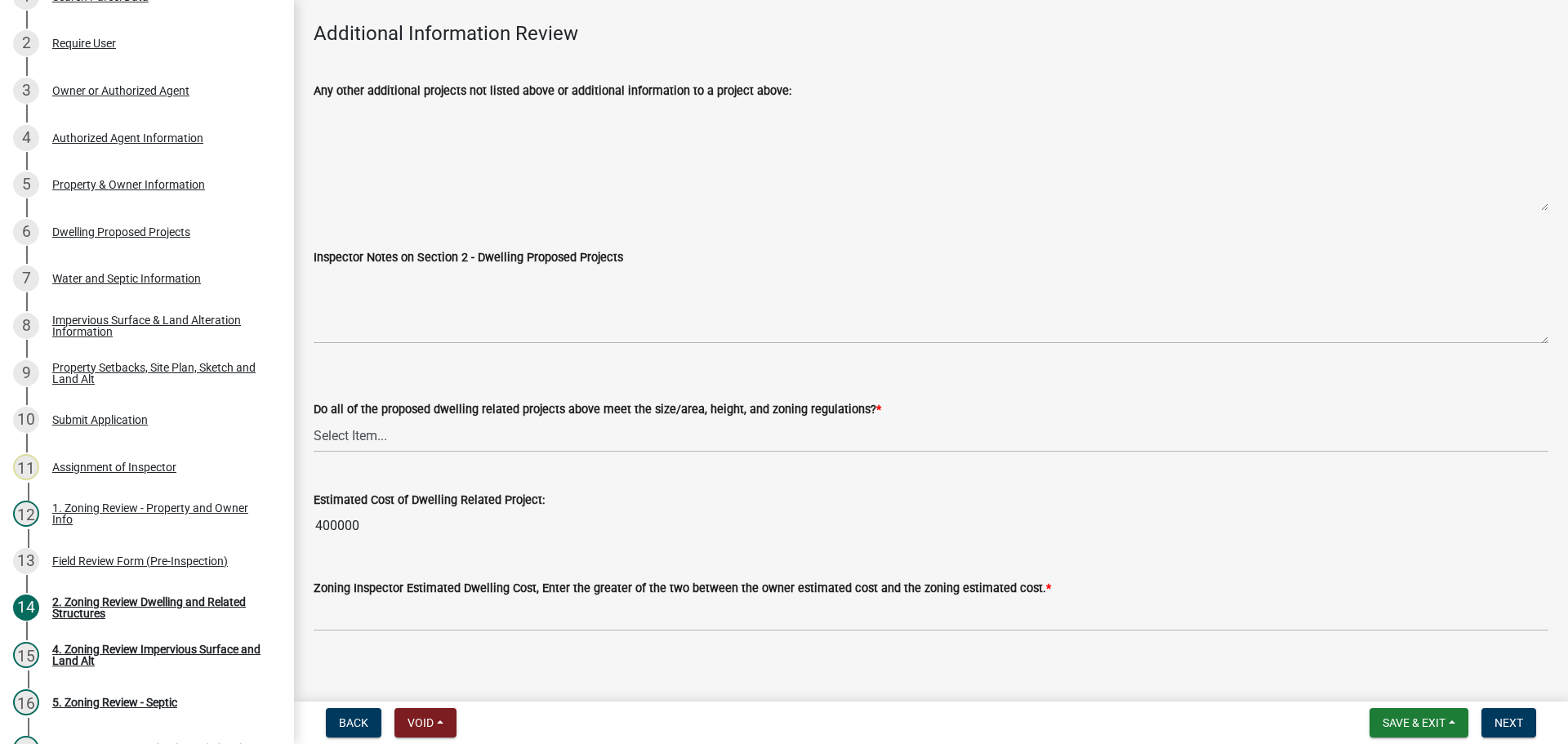
scroll to position [3735, 0]
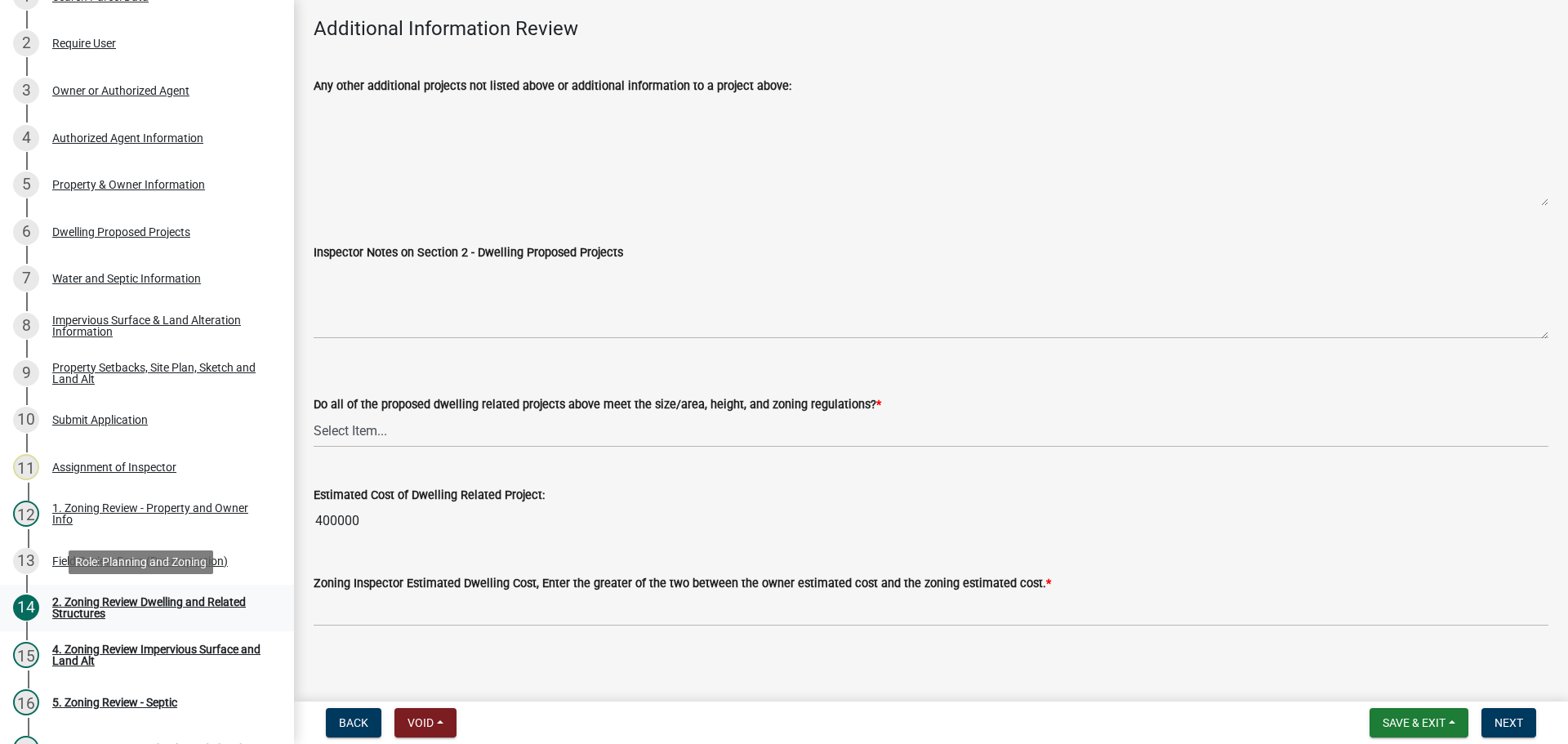
click at [146, 598] on div "2. Zoning Review Dwelling and Related Structures" at bounding box center [160, 607] width 215 height 23
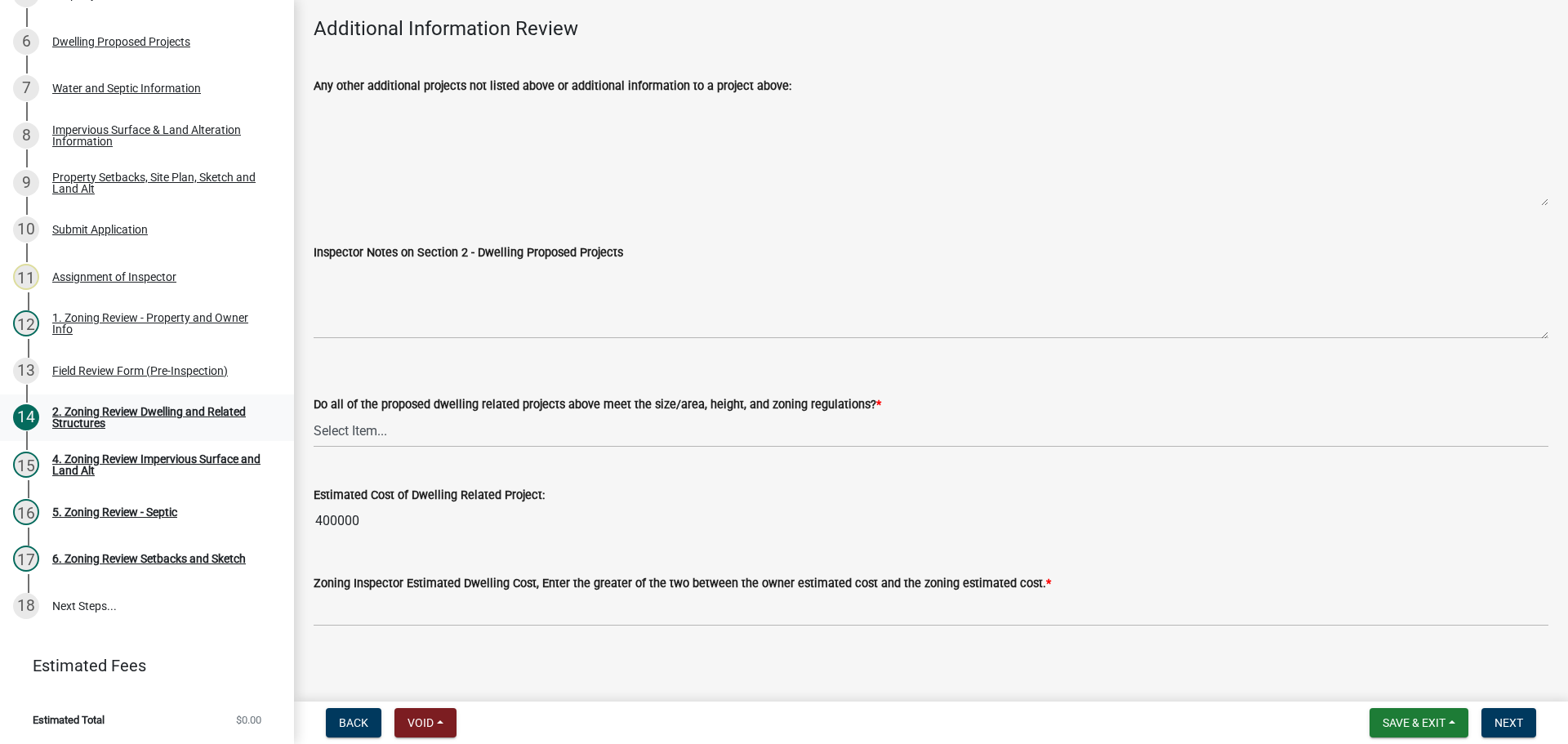
scroll to position [353, 0]
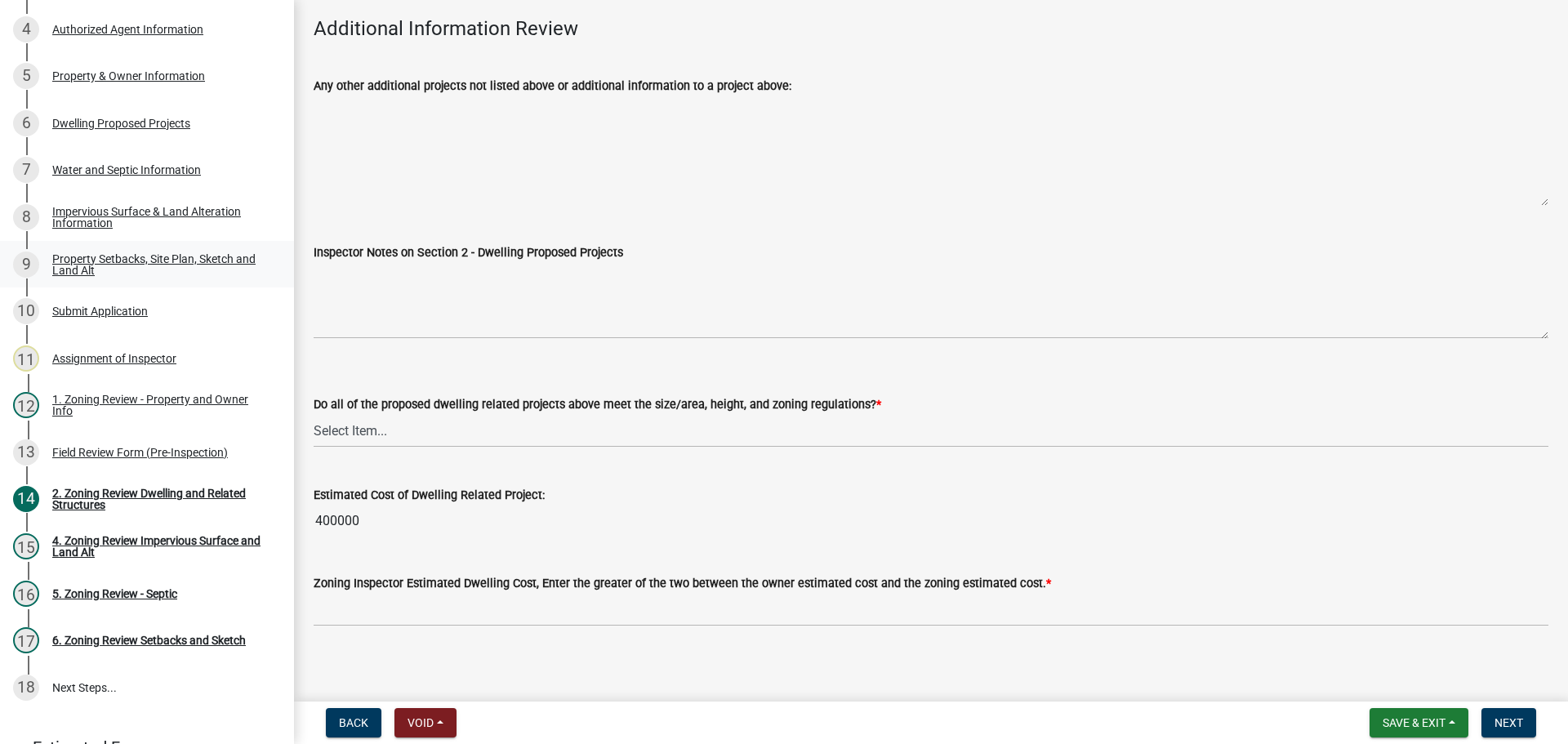
click at [187, 241] on link "9 Property Setbacks, Site Plan, Sketch and Land Alt" at bounding box center [147, 264] width 294 height 47
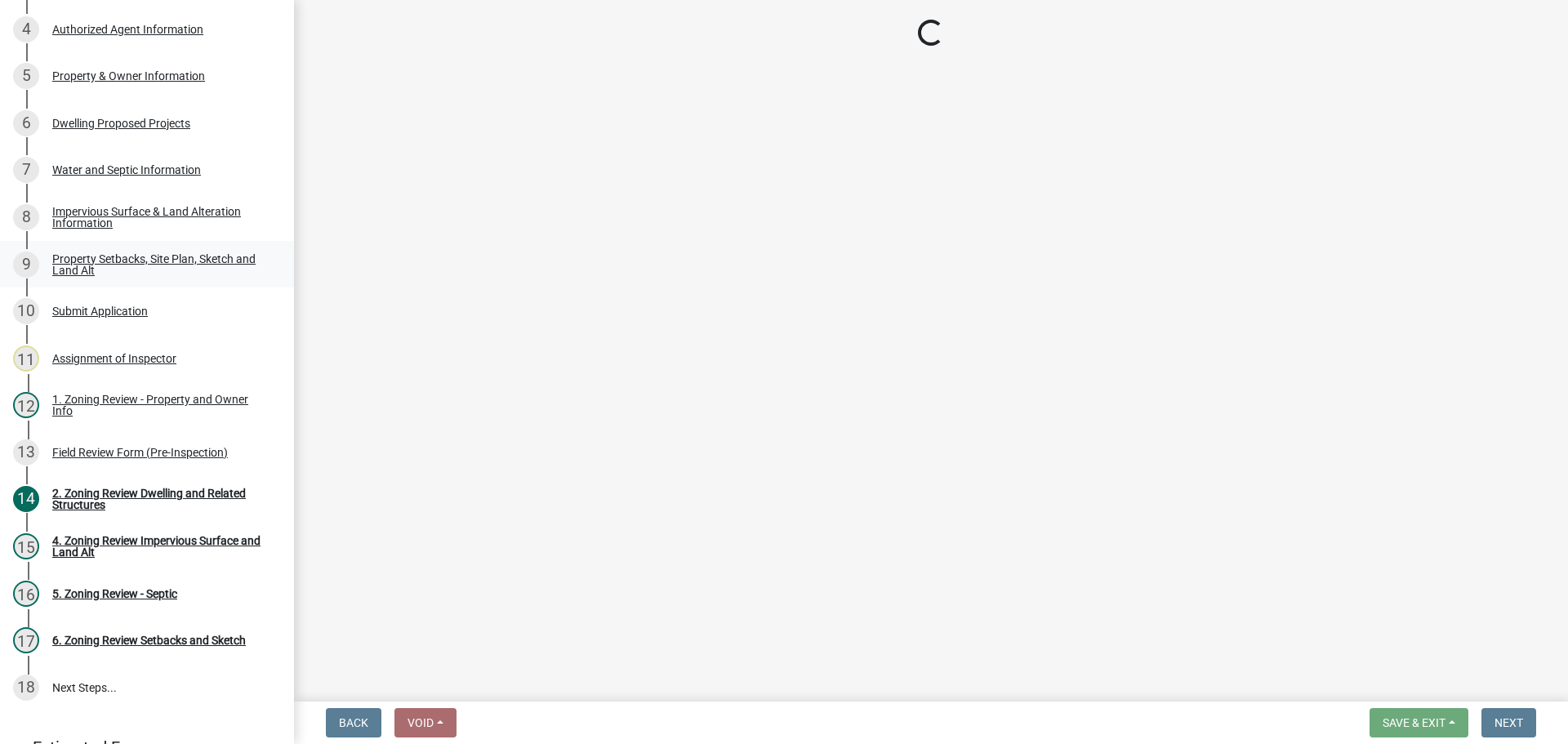
scroll to position [0, 0]
select select "7b13c63f-e699-4112-b373-98fbd28ec536"
select select "30698cae-3020-4094-b990-2e9dda3c0cdc"
select select "b56a4575-9846-47cf-8067-c59a4853da22"
select select "12f785fb-c378-4b18-841c-21c73dc99083"
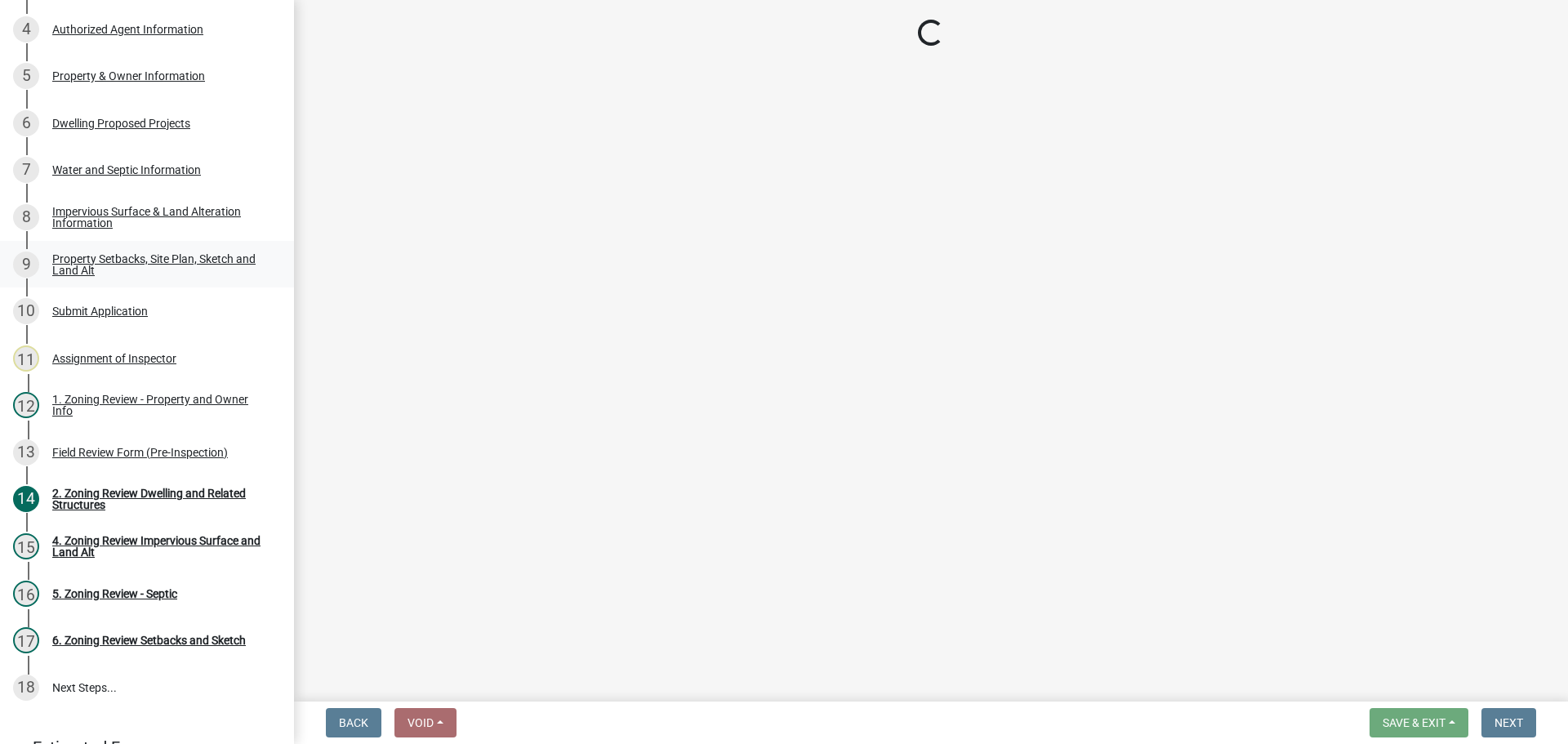
select select "e8ab2dc3-aa3f-46f3-9b4a-37eb25ad84af"
select select "27b2a8b4-abf6-463e-8c0c-7c5d2b4fe26f"
select select "5ad4ab64-b44e-481c-9000-9e5907aa74e1"
select select "d61e3758-d187-40af-a435-5e09c3f3d509"
select select "c8b8ea71-7088-4e87-a493-7bc88cc2835b"
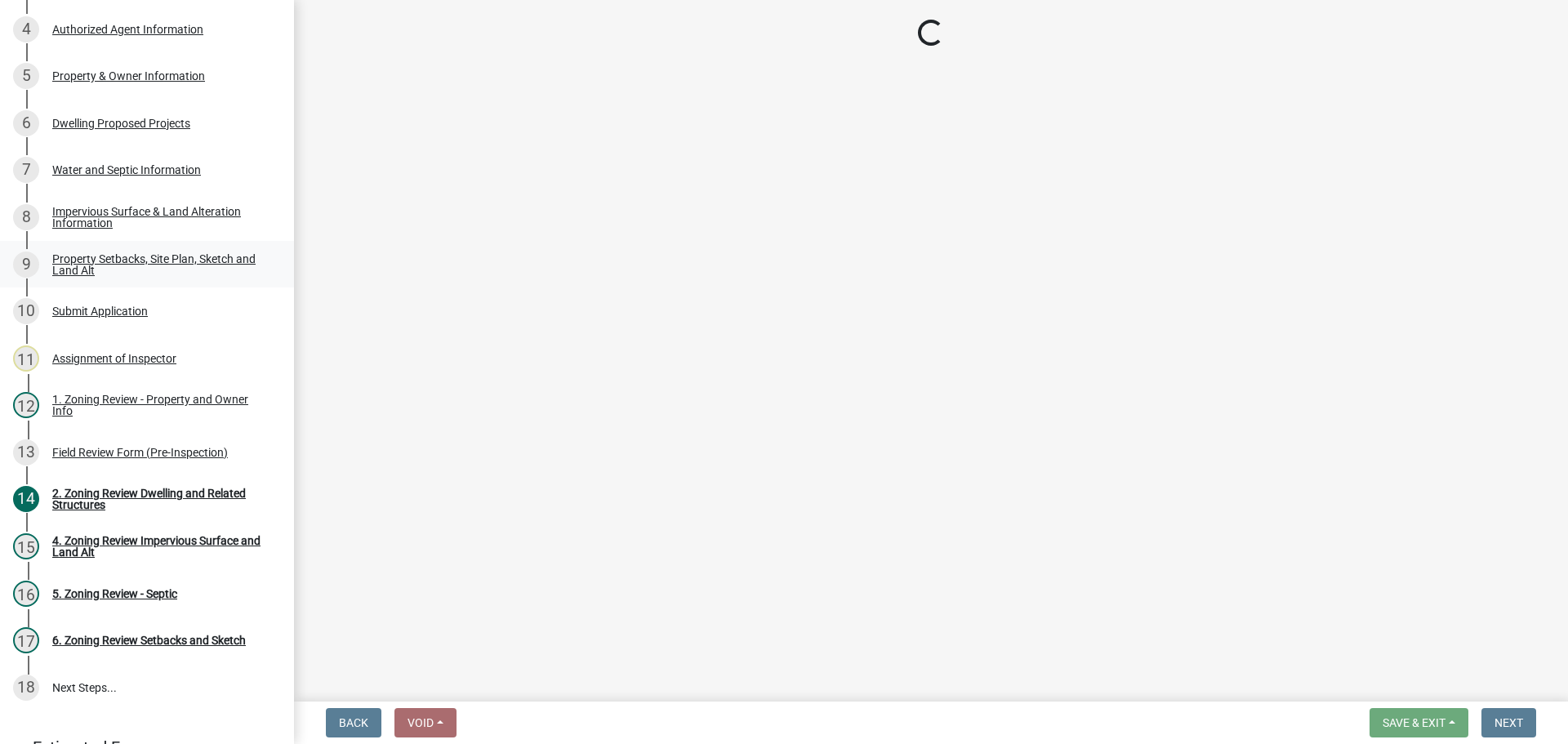
select select "1c6b2b2e-439c-462d-bb45-b31f31c95a9c"
select select "19d13e65-c93d-443e-910a-7a17299544cc"
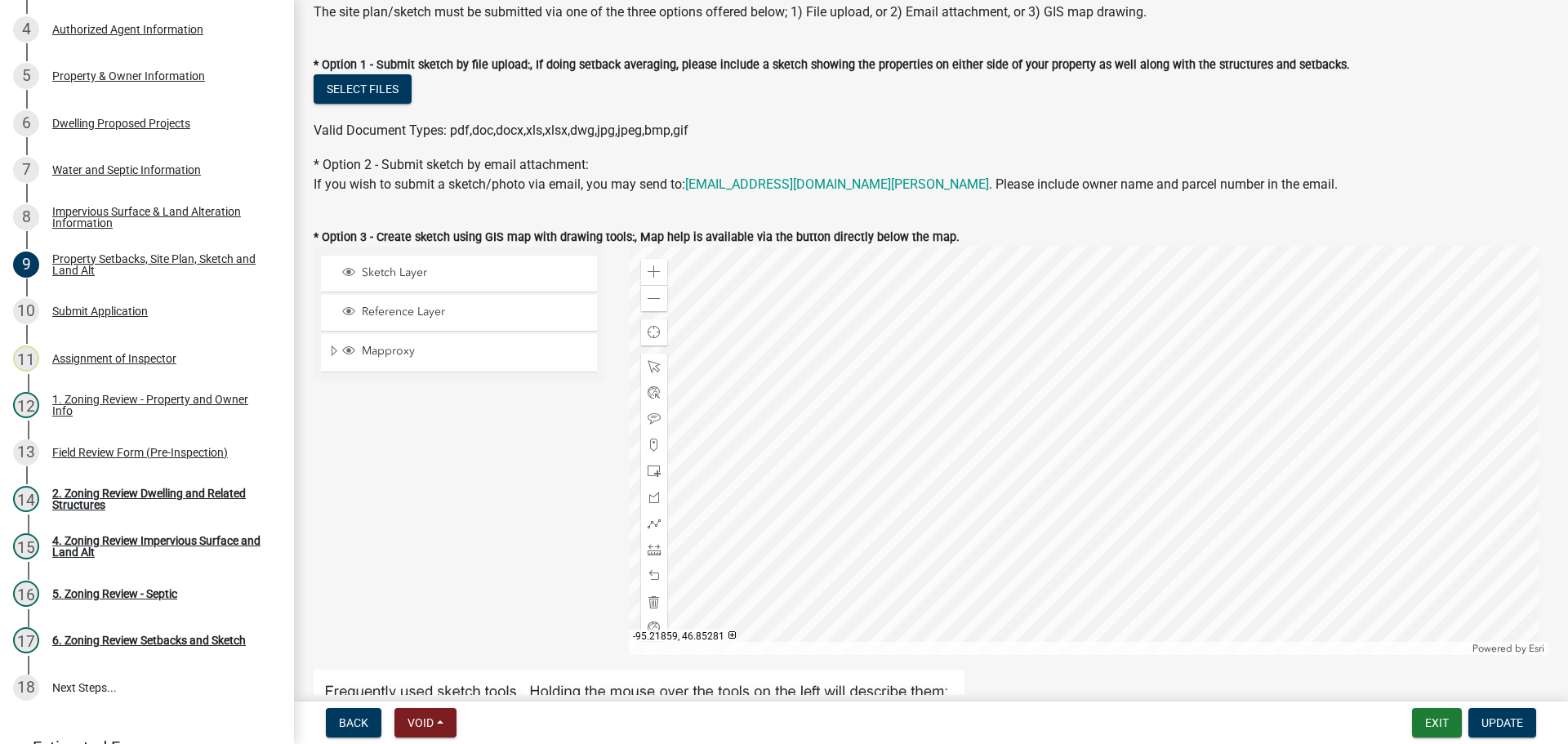
scroll to position [245, 0]
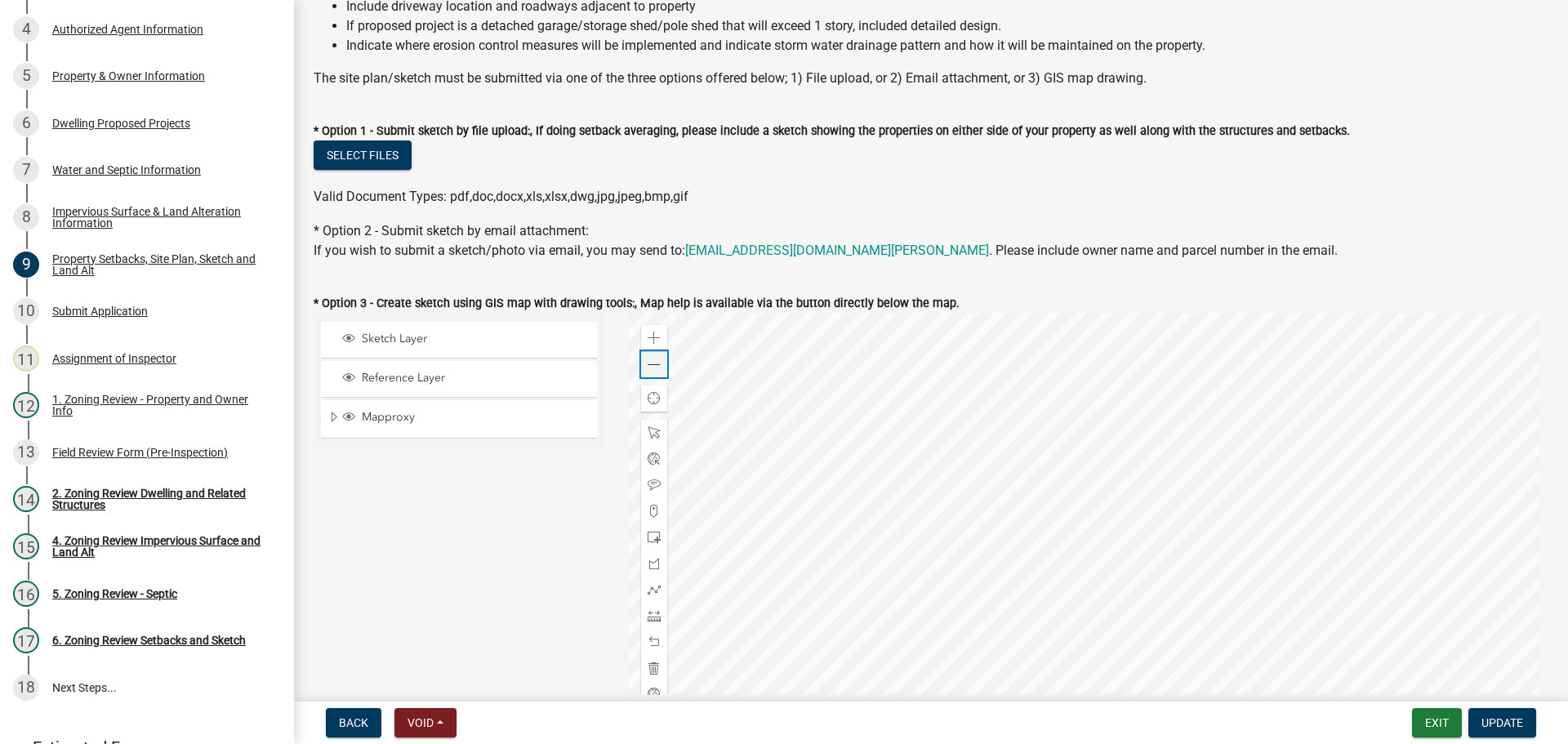
click at [660, 361] on div "Zoom out" at bounding box center [654, 363] width 26 height 26
click at [858, 347] on div at bounding box center [1088, 516] width 920 height 408
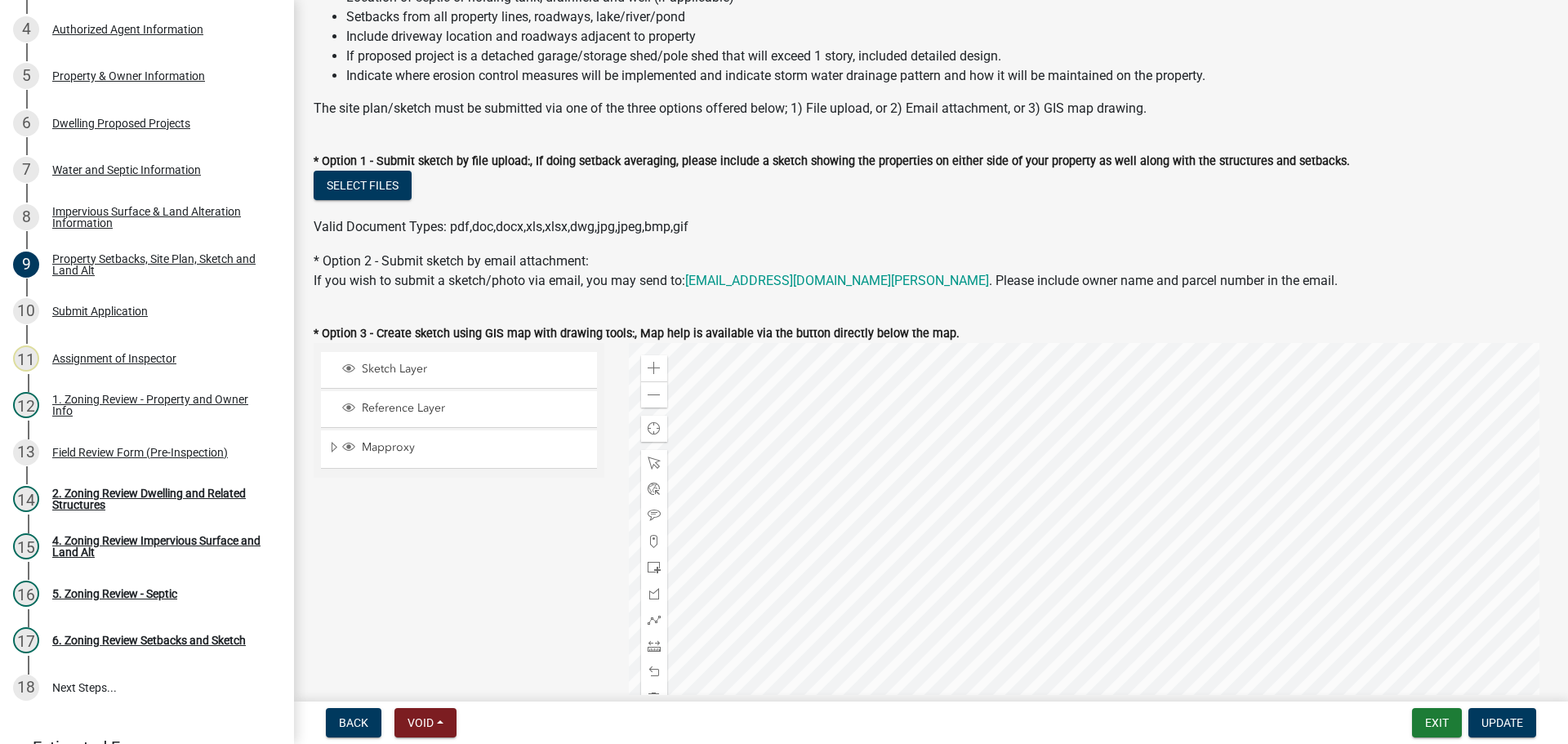
scroll to position [82, 0]
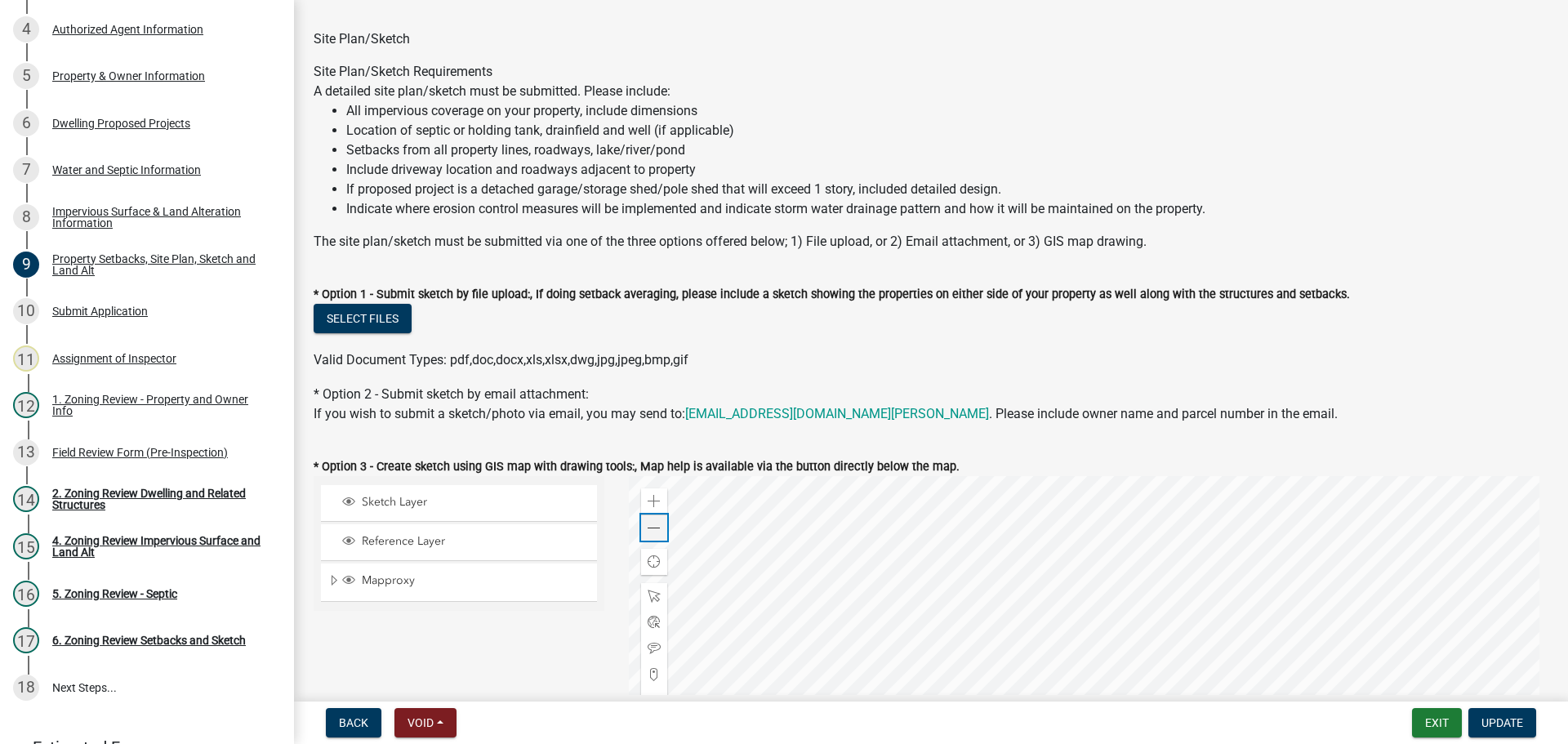
click at [650, 528] on span at bounding box center [654, 528] width 13 height 13
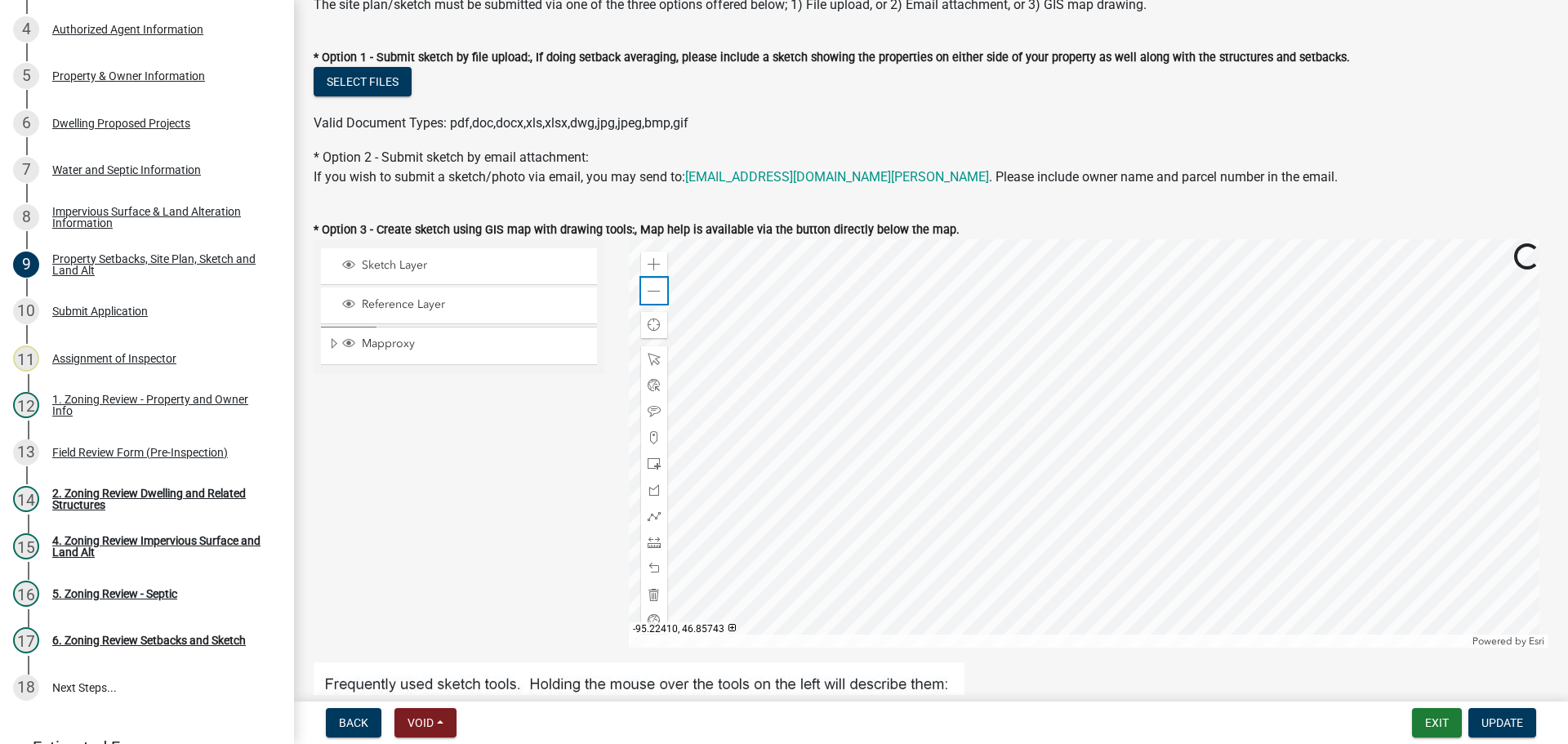
scroll to position [327, 0]
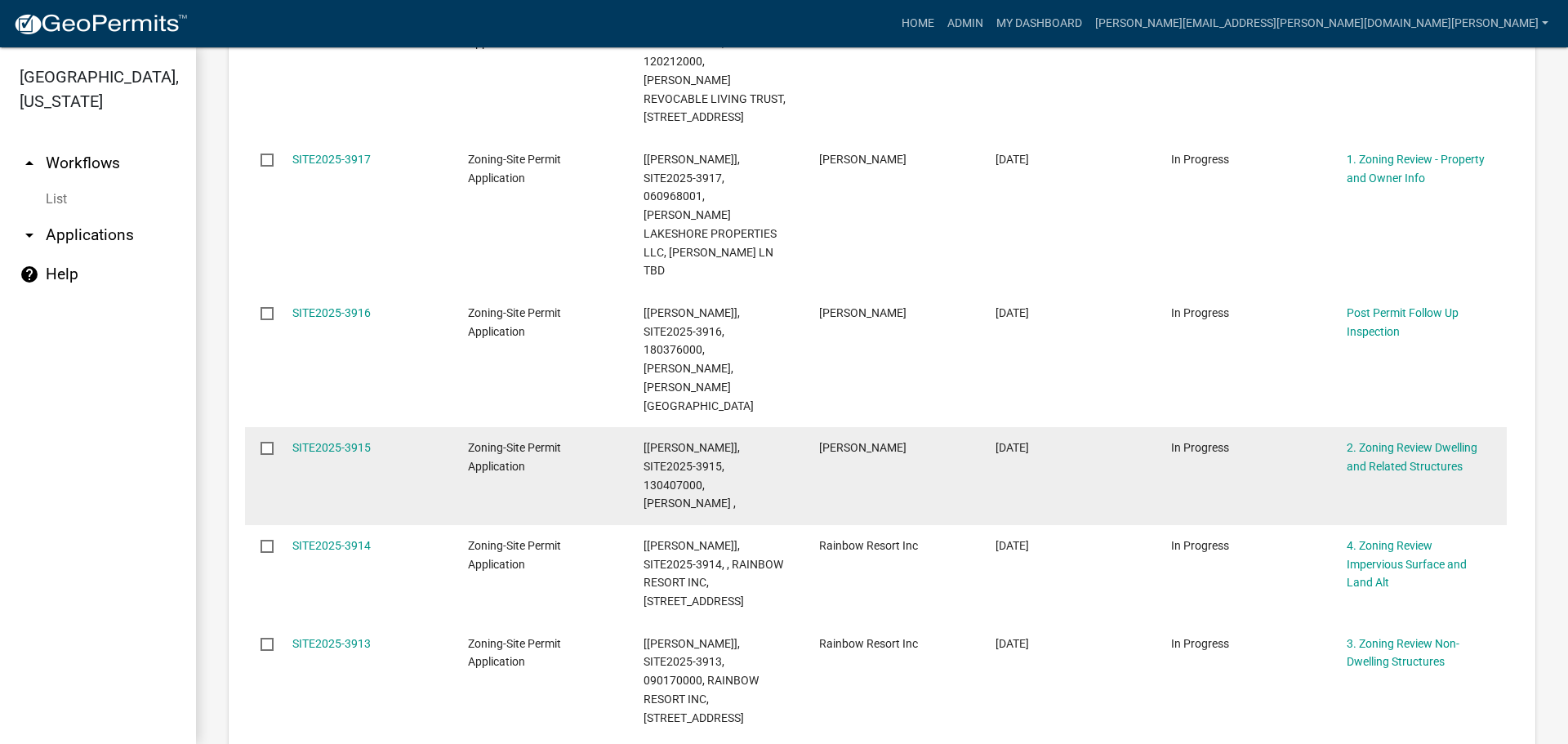
scroll to position [1085, 0]
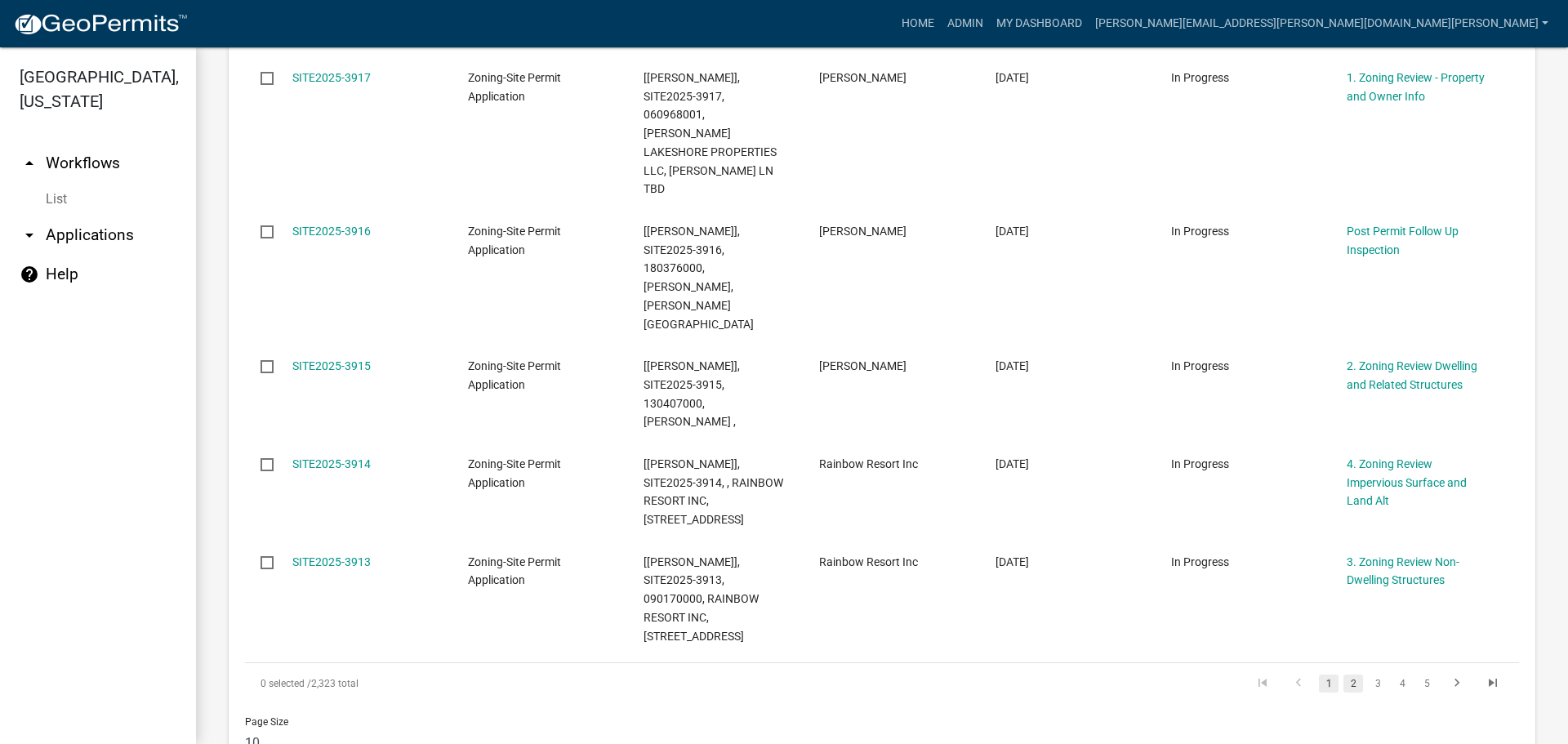
click at [1343, 674] on link "2" at bounding box center [1353, 683] width 20 height 18
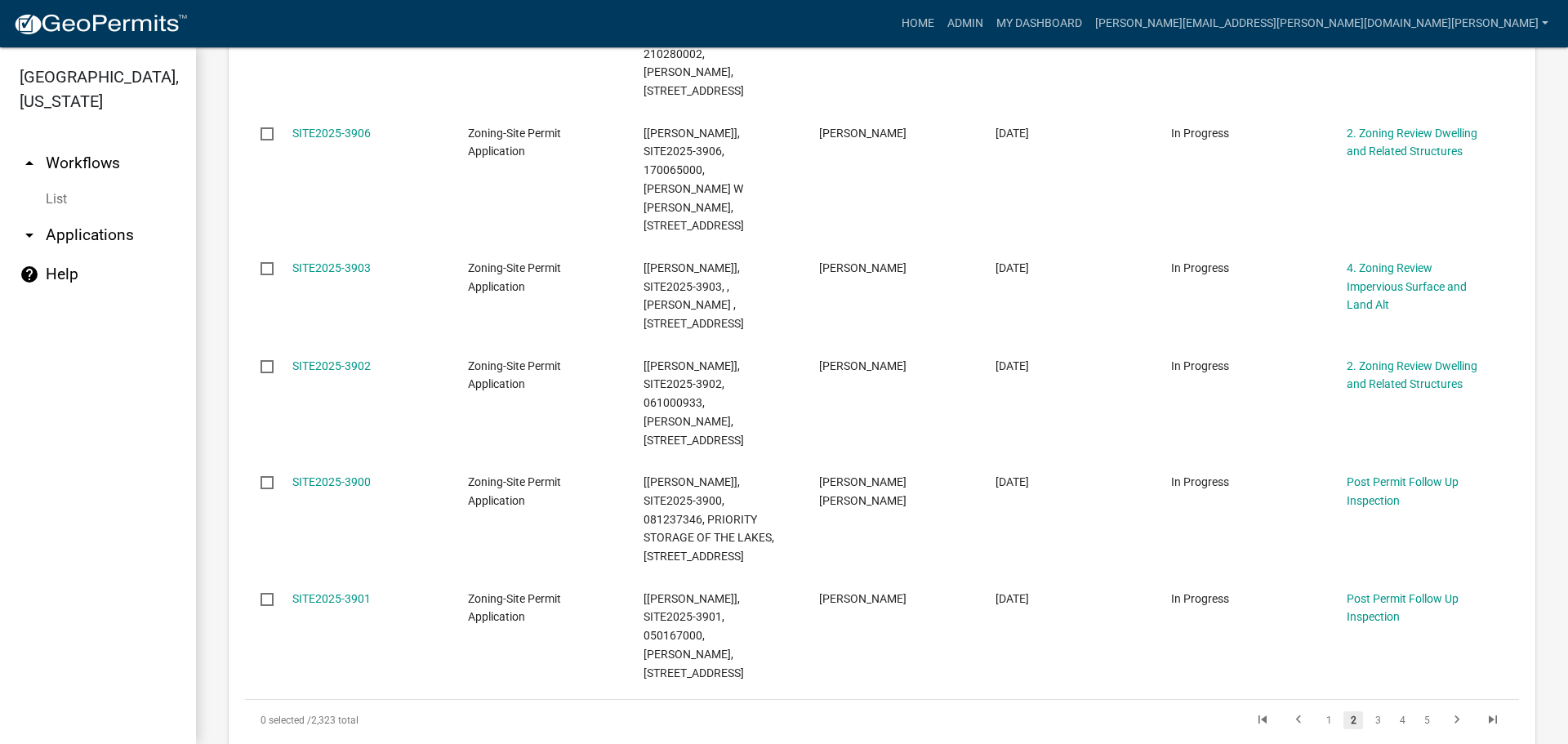
scroll to position [1066, 0]
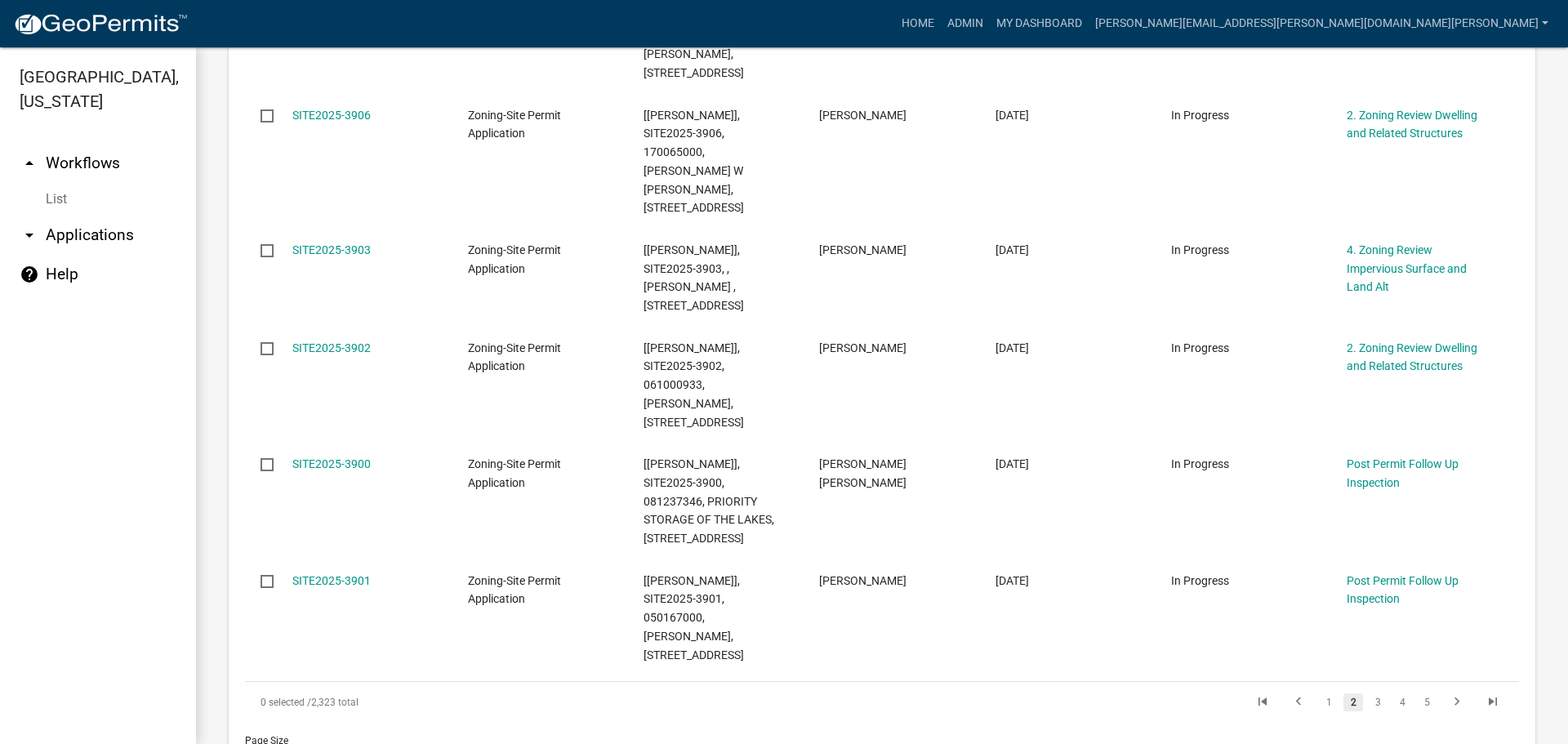
click at [1343, 693] on link "2" at bounding box center [1353, 702] width 20 height 18
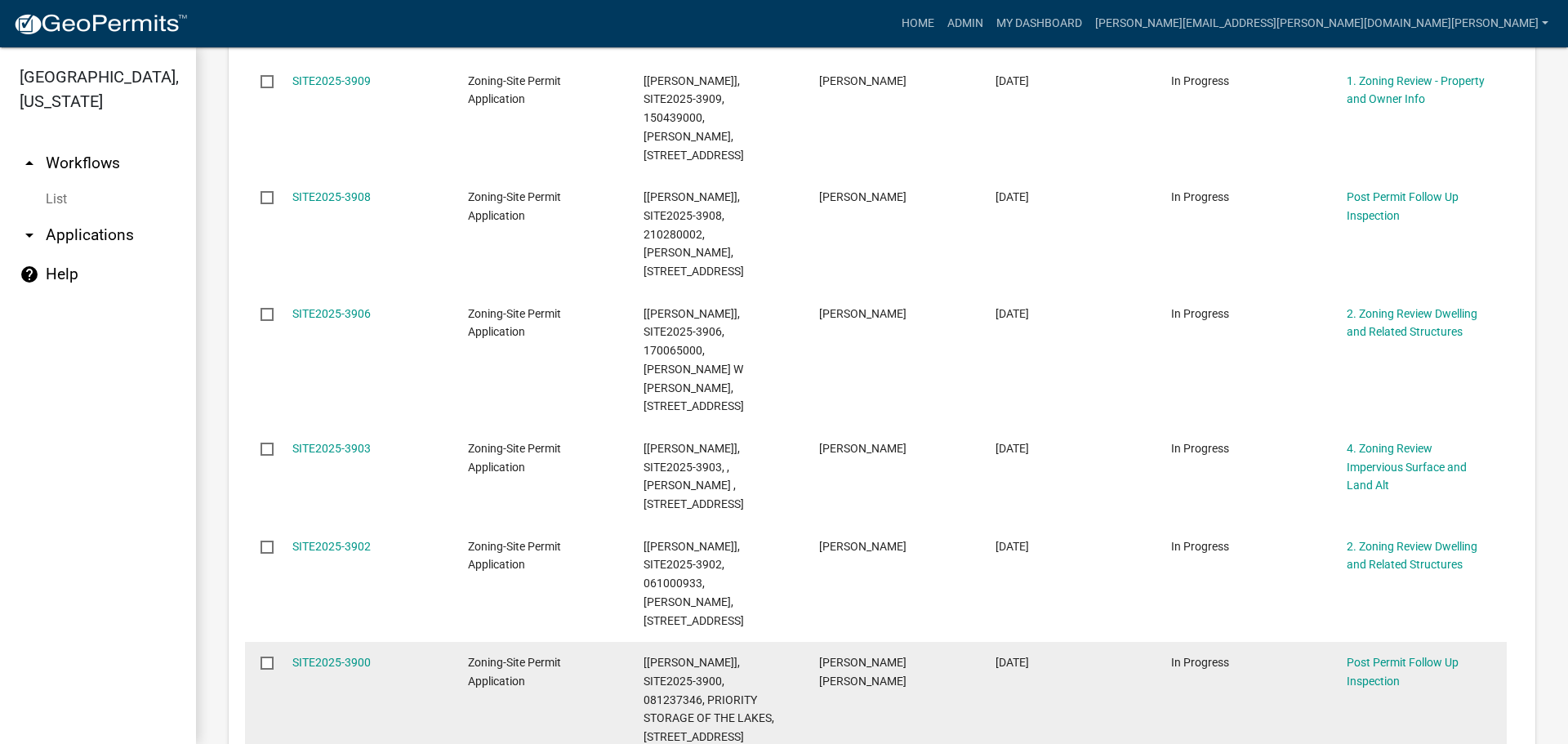
scroll to position [821, 0]
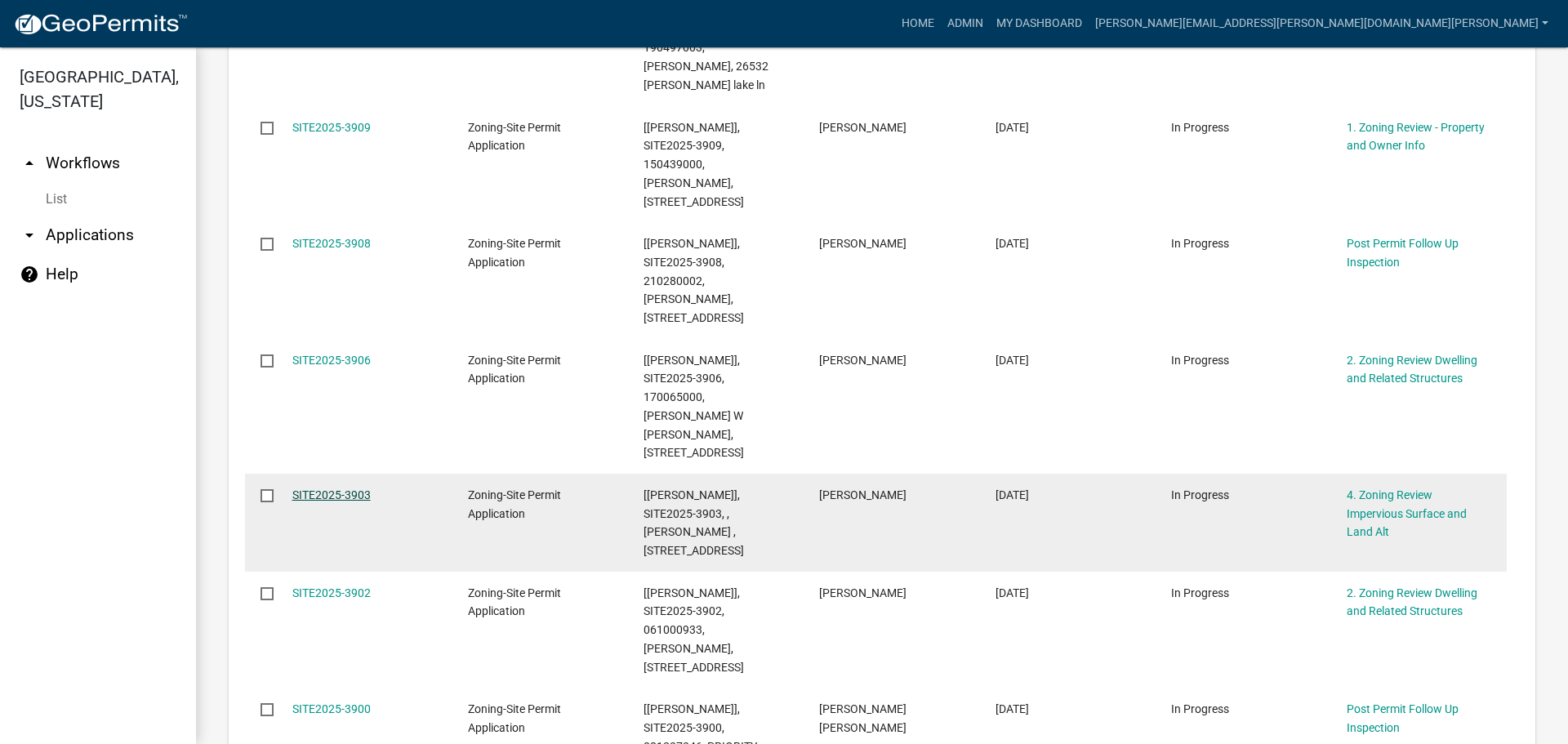
click at [352, 488] on link "SITE2025-3903" at bounding box center [332, 494] width 78 height 13
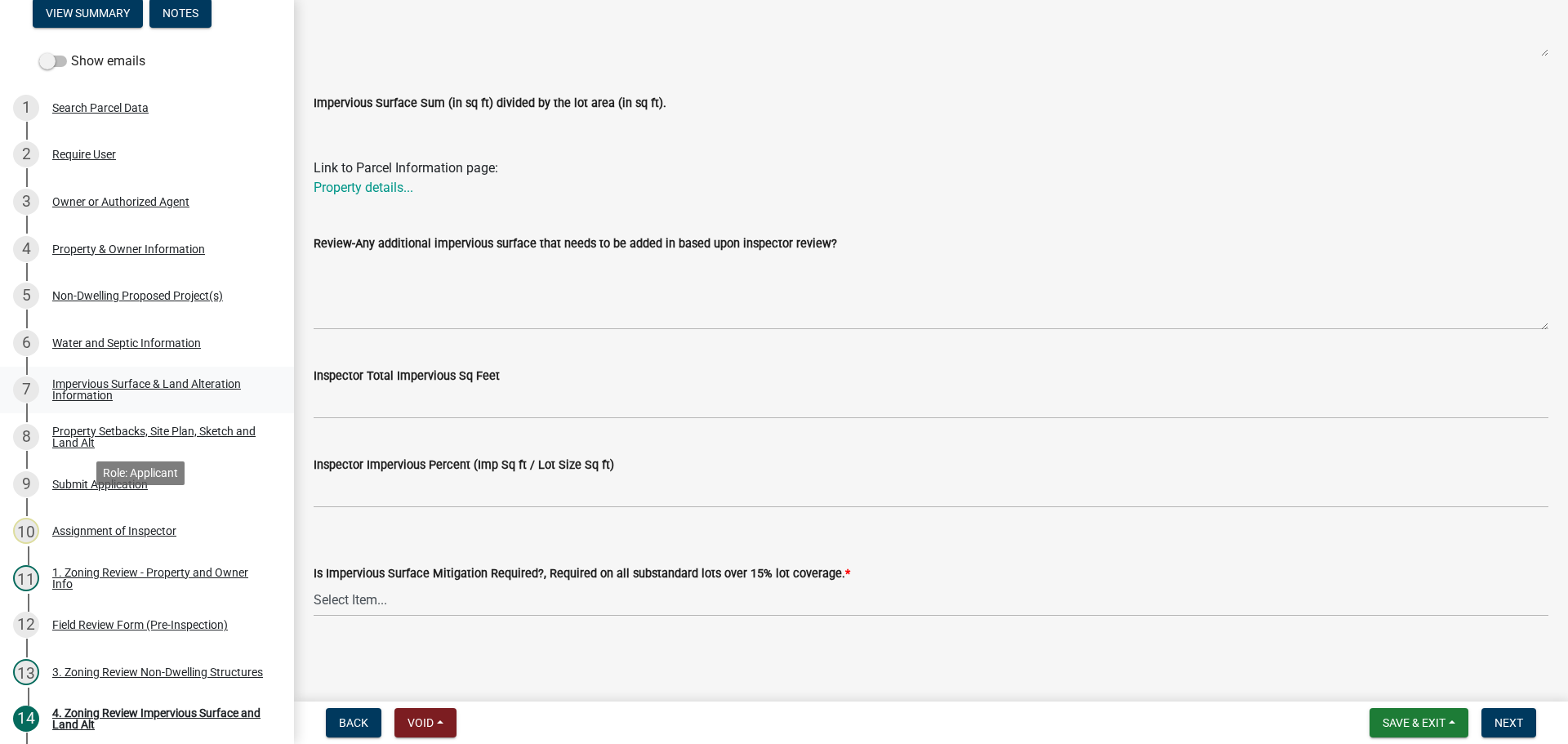
scroll to position [245, 0]
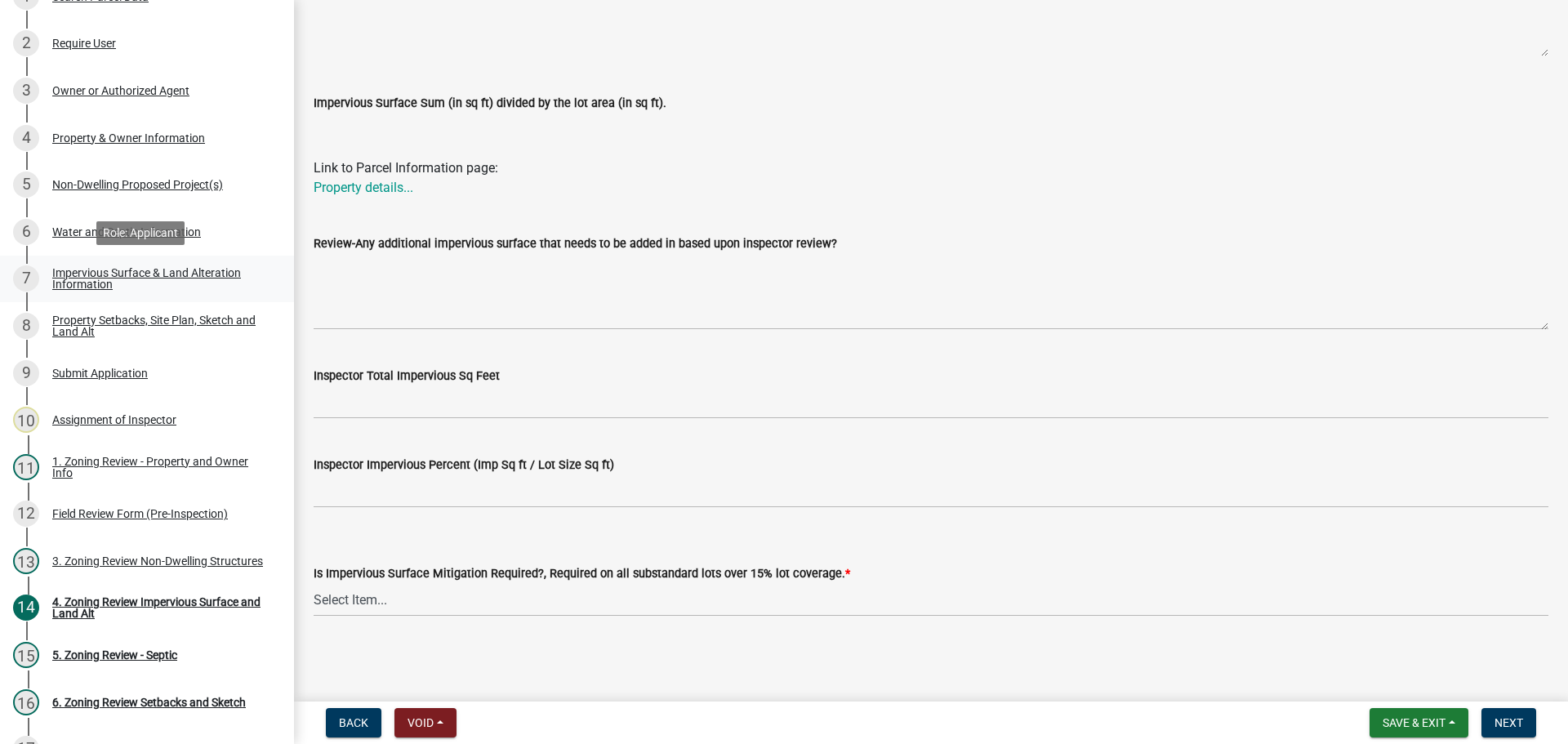
click at [180, 263] on link "7 Impervious Surface & Land Alteration Information" at bounding box center [147, 279] width 294 height 47
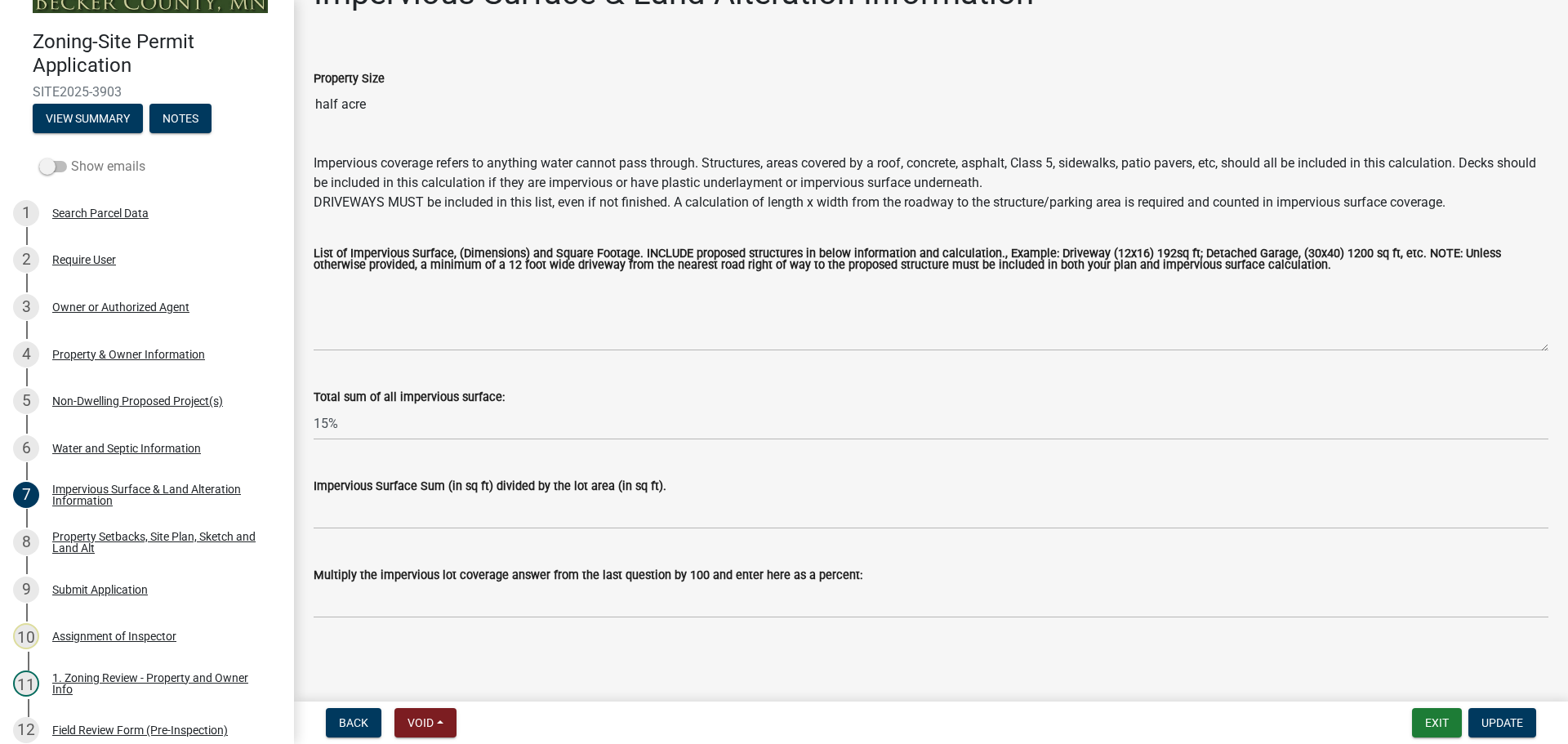
scroll to position [0, 0]
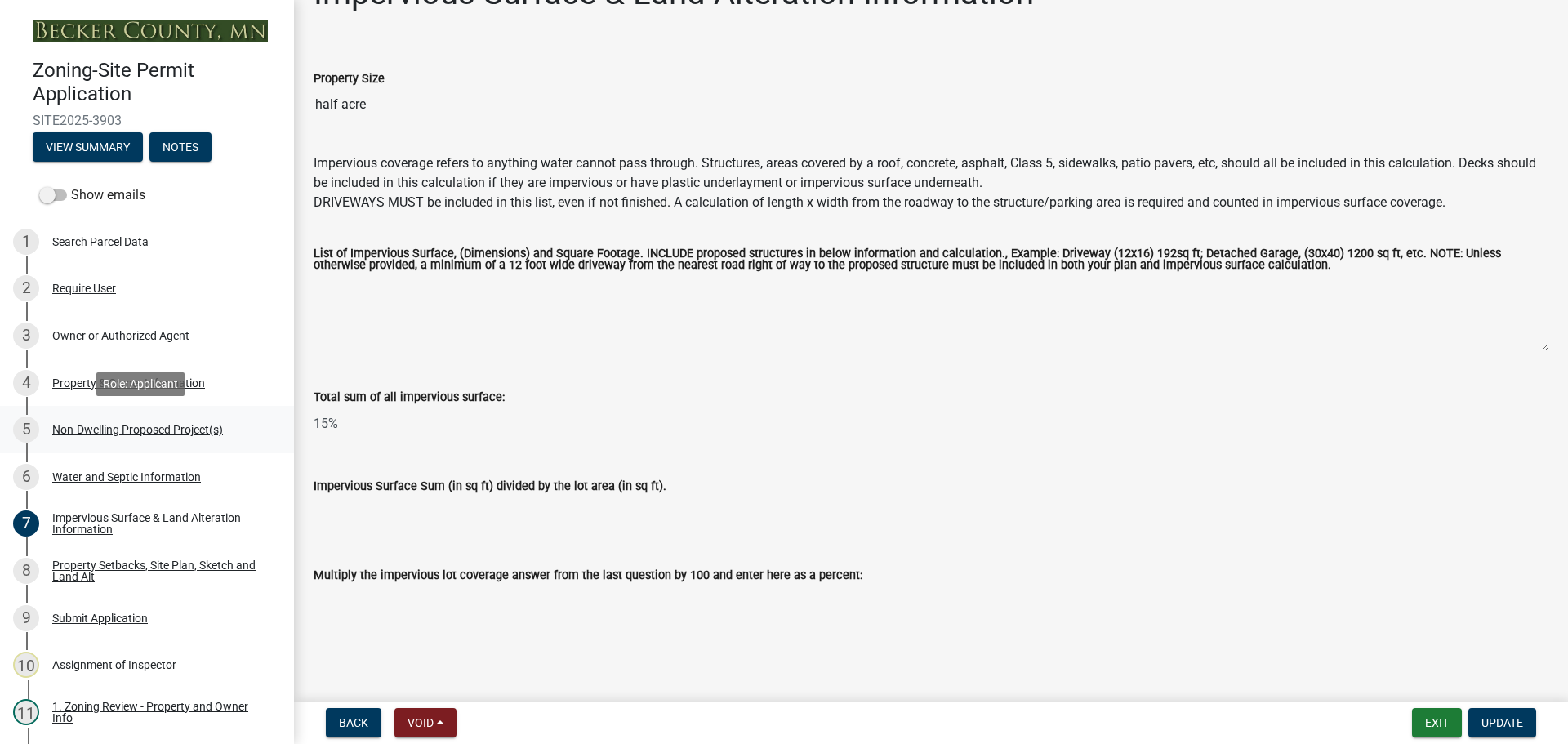
click at [133, 423] on div "Non-Dwelling Proposed Project(s)" at bounding box center [138, 429] width 171 height 12
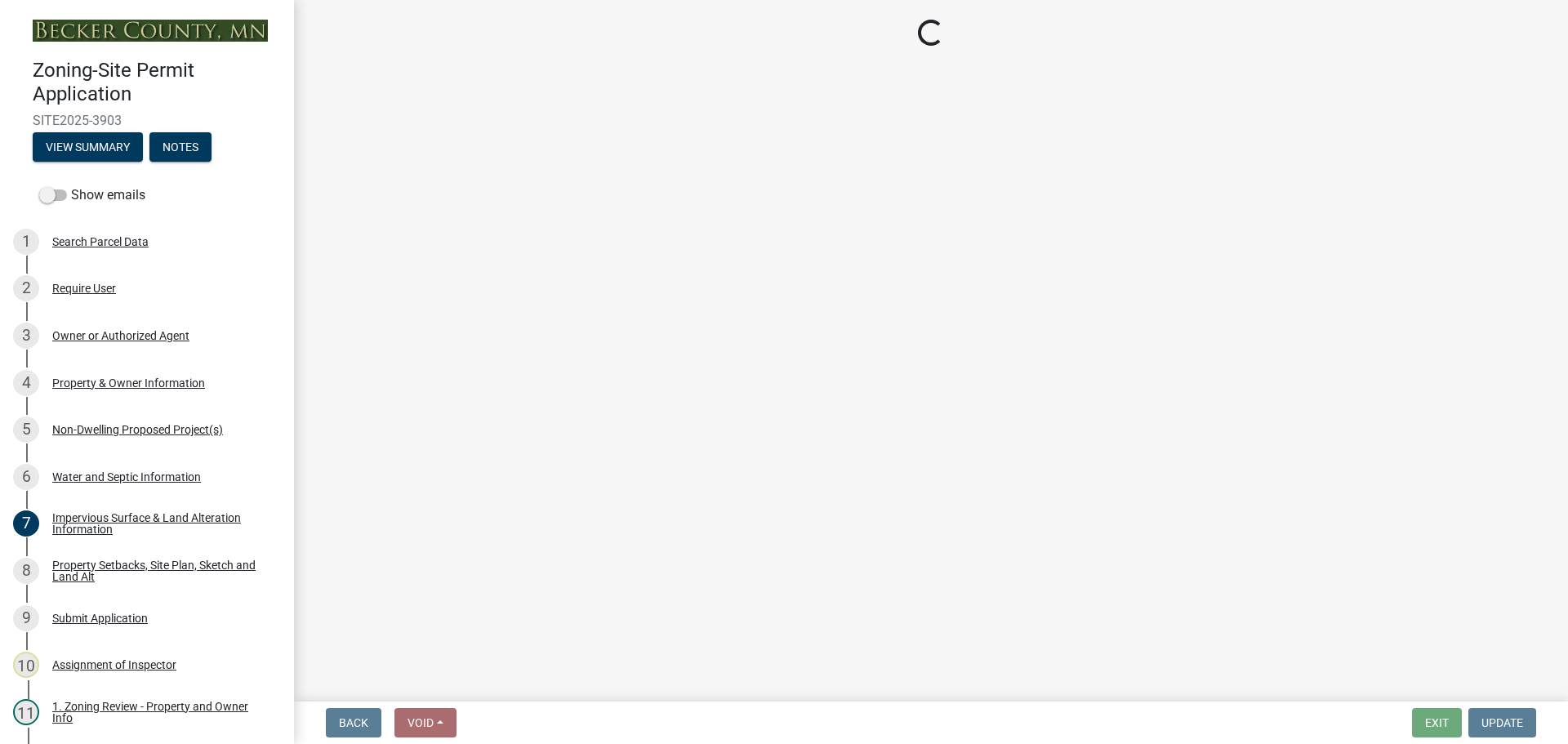
select select "273652f8-2357-47c0-90cc-77e373caeeb7"
select select "3a2d96d3-fd69-4ed9-bae4-7a5aa03a7e58"
select select "c901b724-8e9a-499b-811d-f72064c7192a"
select select "2f5256da-032f-4d83-a987-757f6ff4d08a"
select select "258cbdbc-8629-455d-9fed-6a57bf82144e"
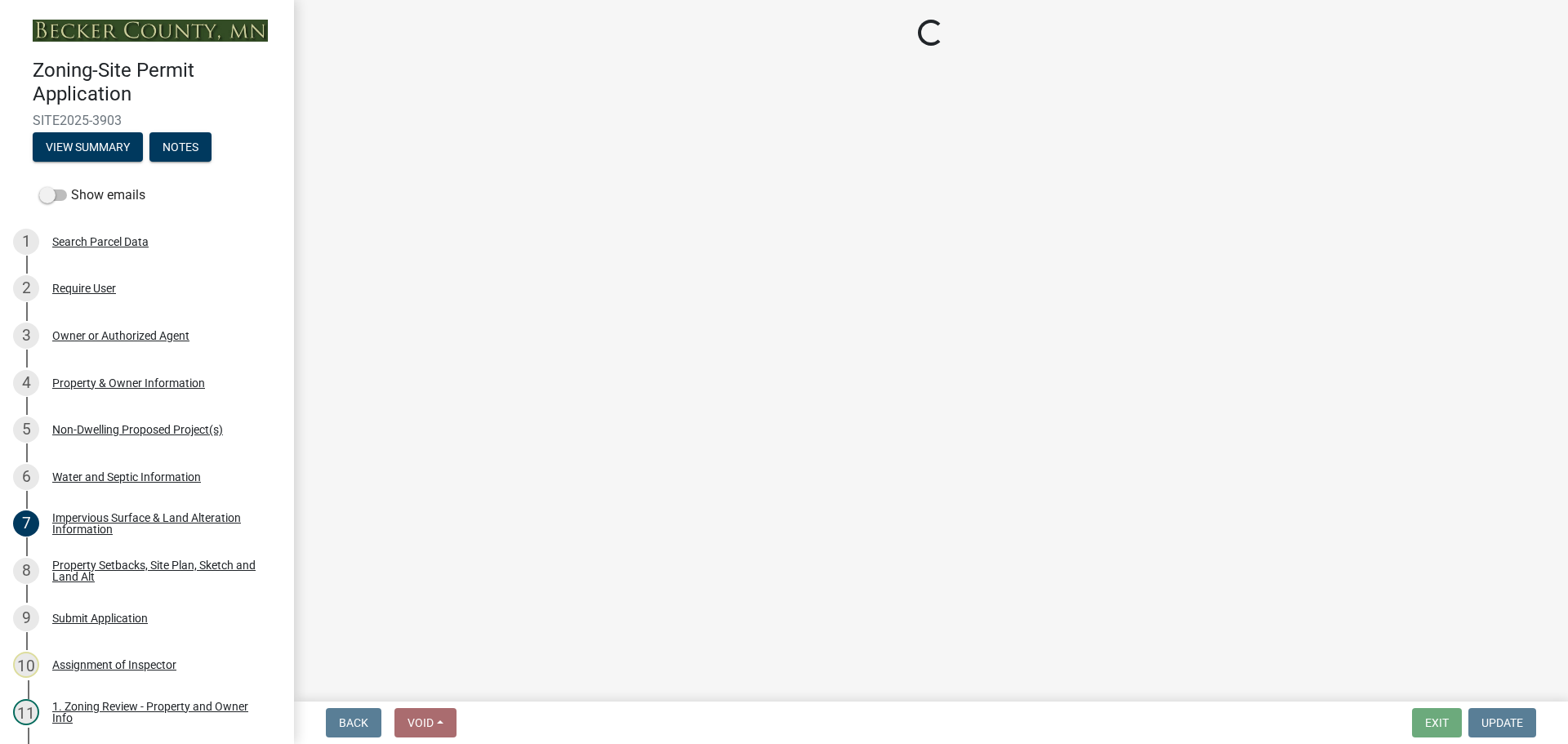
select select "a9a8393f-3c28-47b8-b6d9-84c94641c3fc"
select select "a7383203-7c65-42b7-93a7-fe526d73266a"
select select "e7c102df-bb25-48e4-a306-d740a3d6a2ce"
select select "44b5dfa8-51a9-49f5-9ebb-999dc612c890"
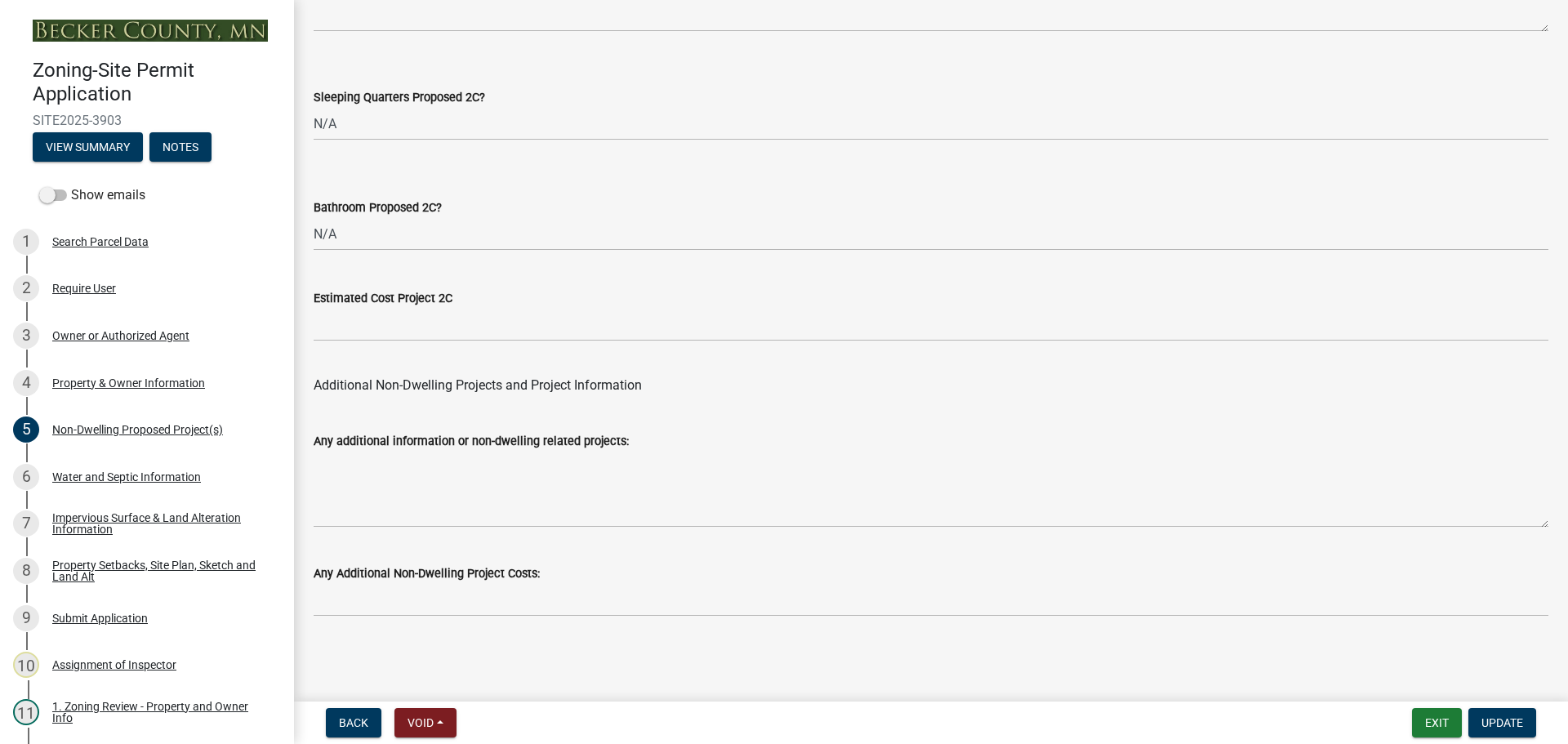
scroll to position [3198, 0]
click at [93, 471] on div "Water and Septic Information" at bounding box center [127, 477] width 149 height 12
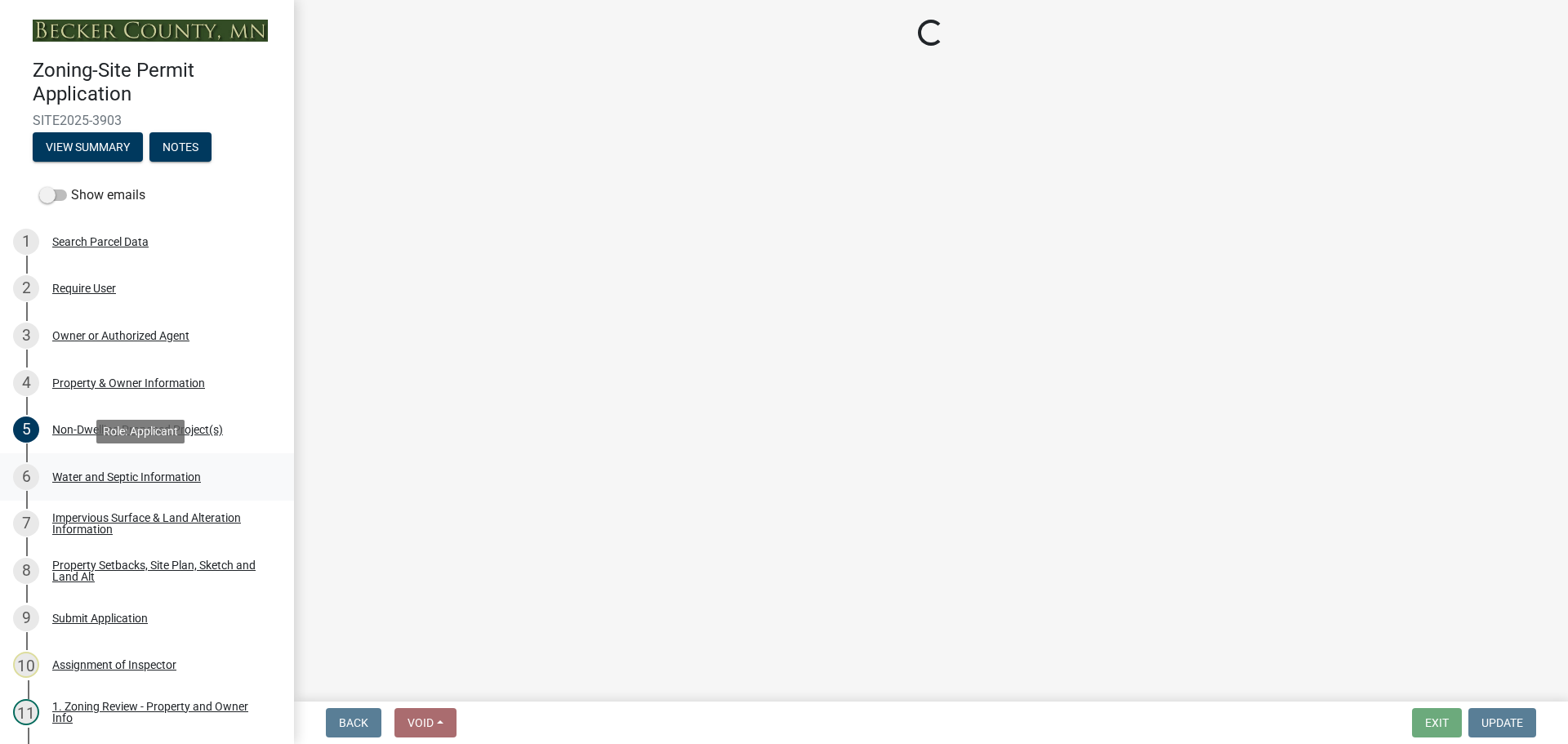
scroll to position [0, 0]
select select "9c51a48b-0bee-4836-8d5c-beab6e77ad2a"
select select "bb0103e2-6f27-4335-a860-183be8d3b6e1"
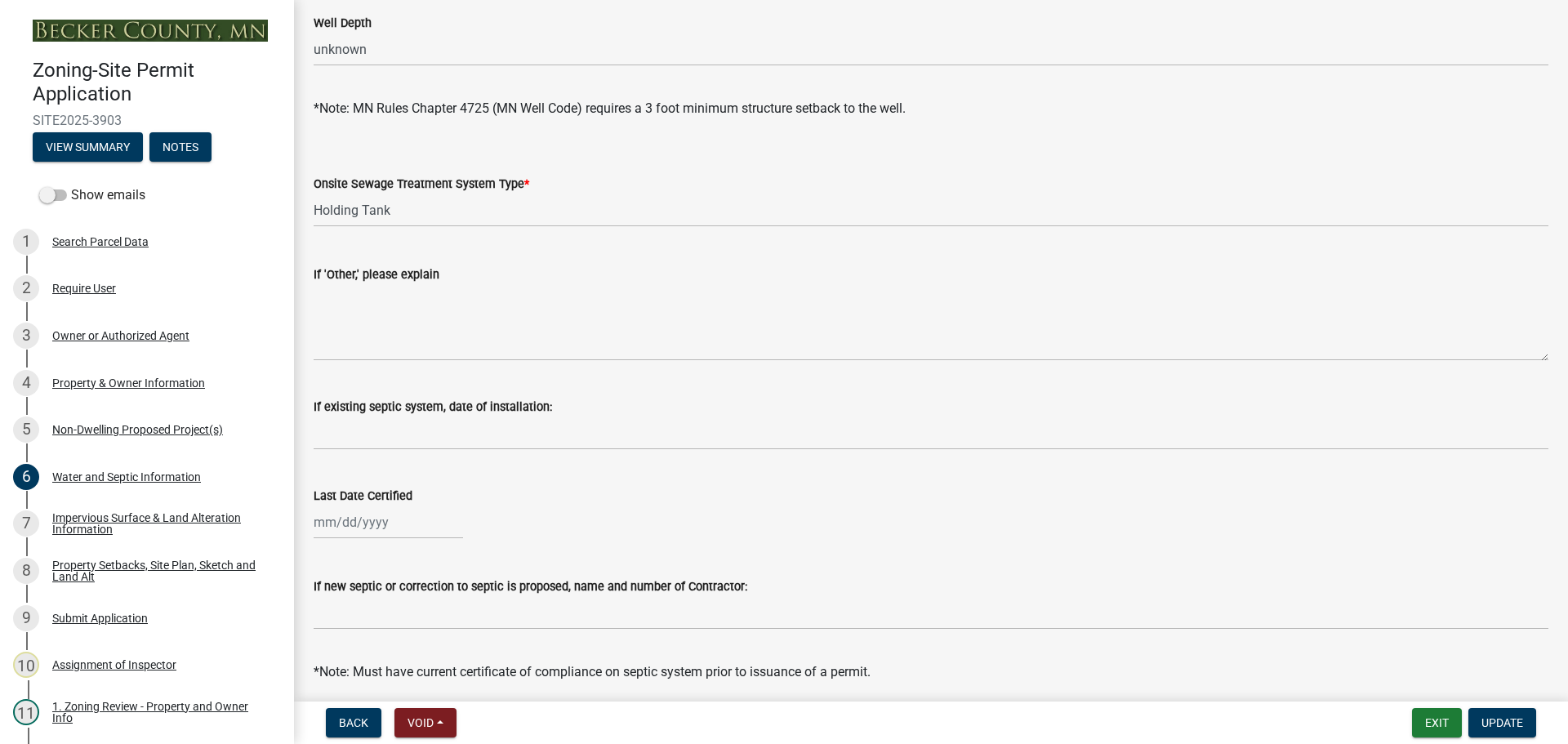
scroll to position [229, 0]
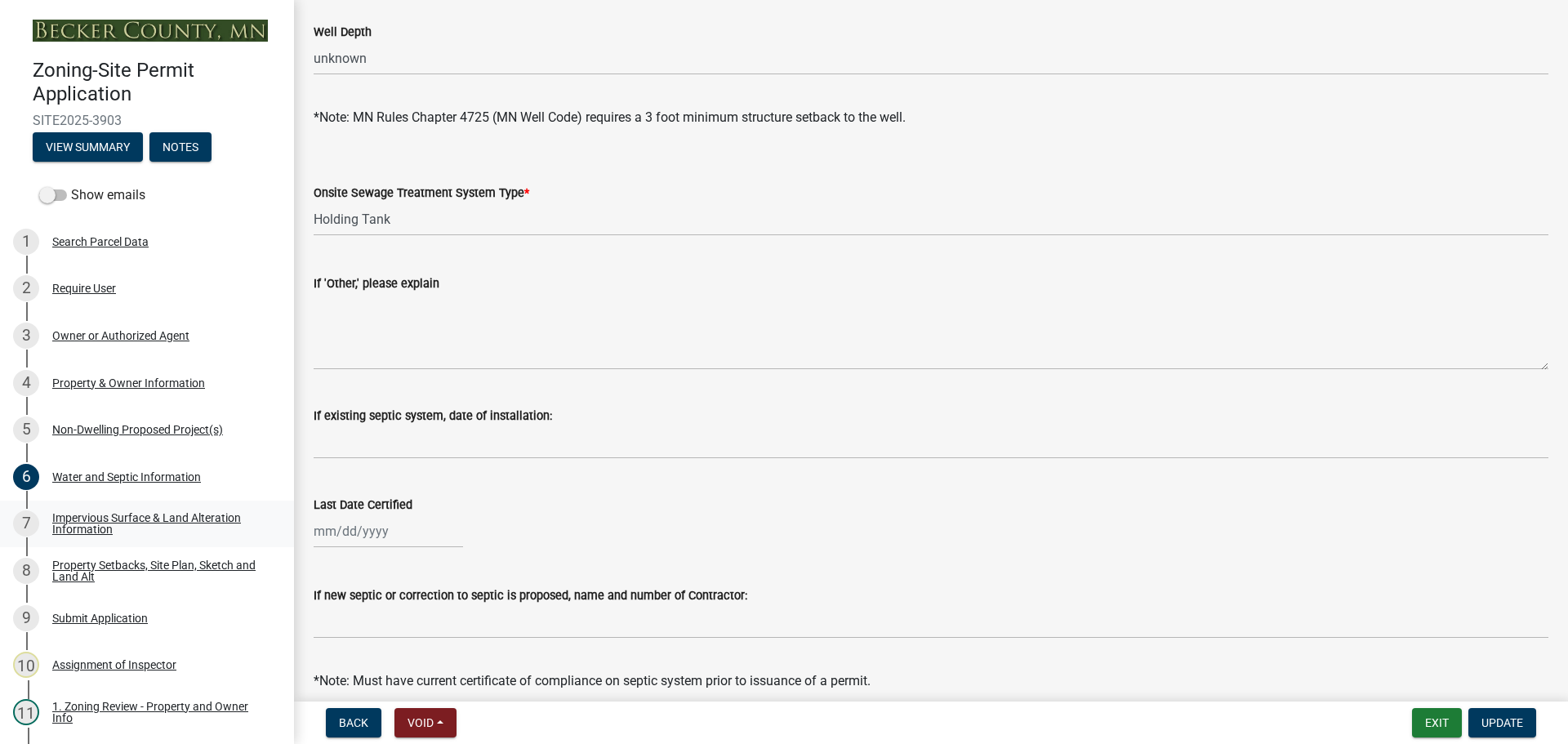
click at [180, 513] on div "Impervious Surface & Land Alteration Information" at bounding box center [160, 523] width 215 height 23
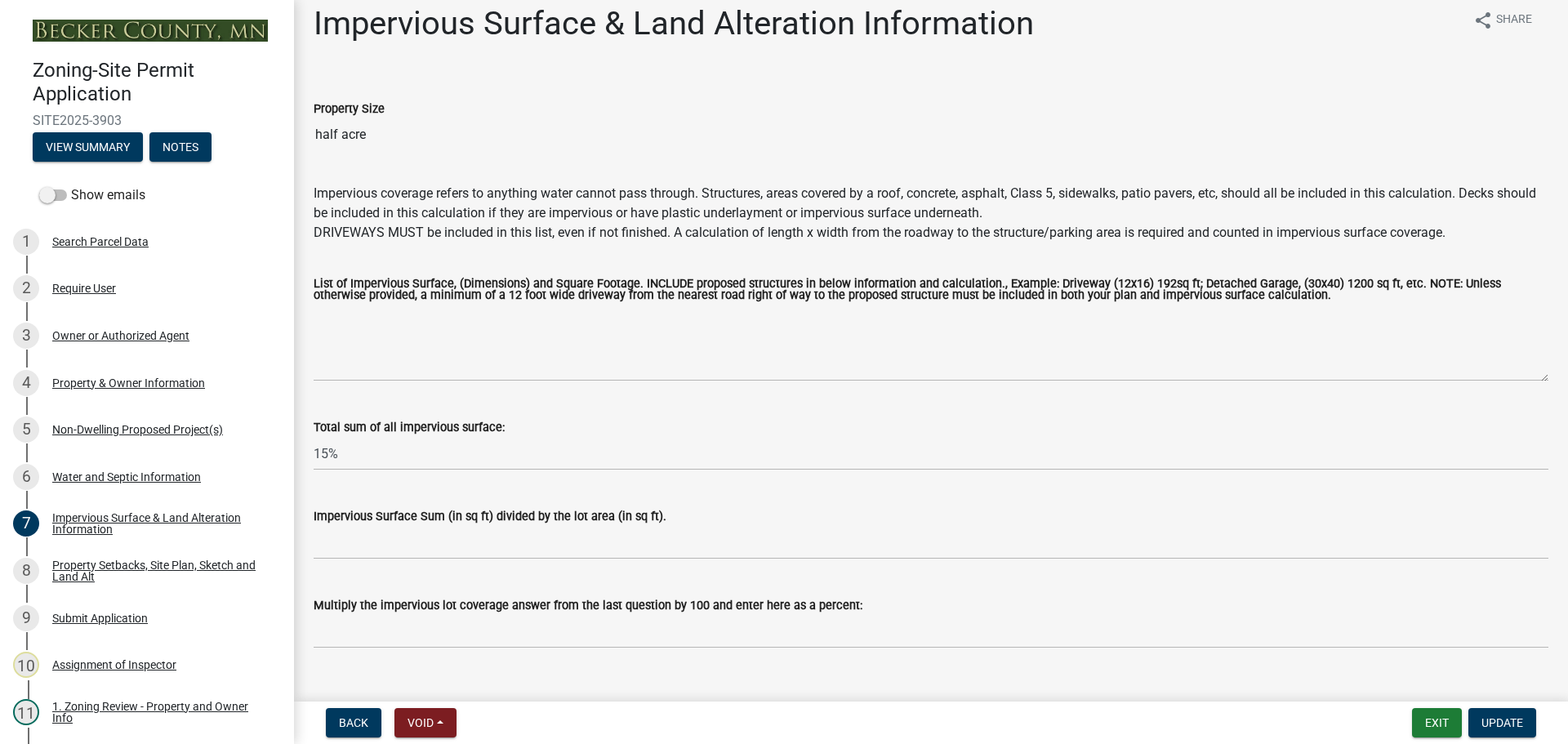
scroll to position [0, 0]
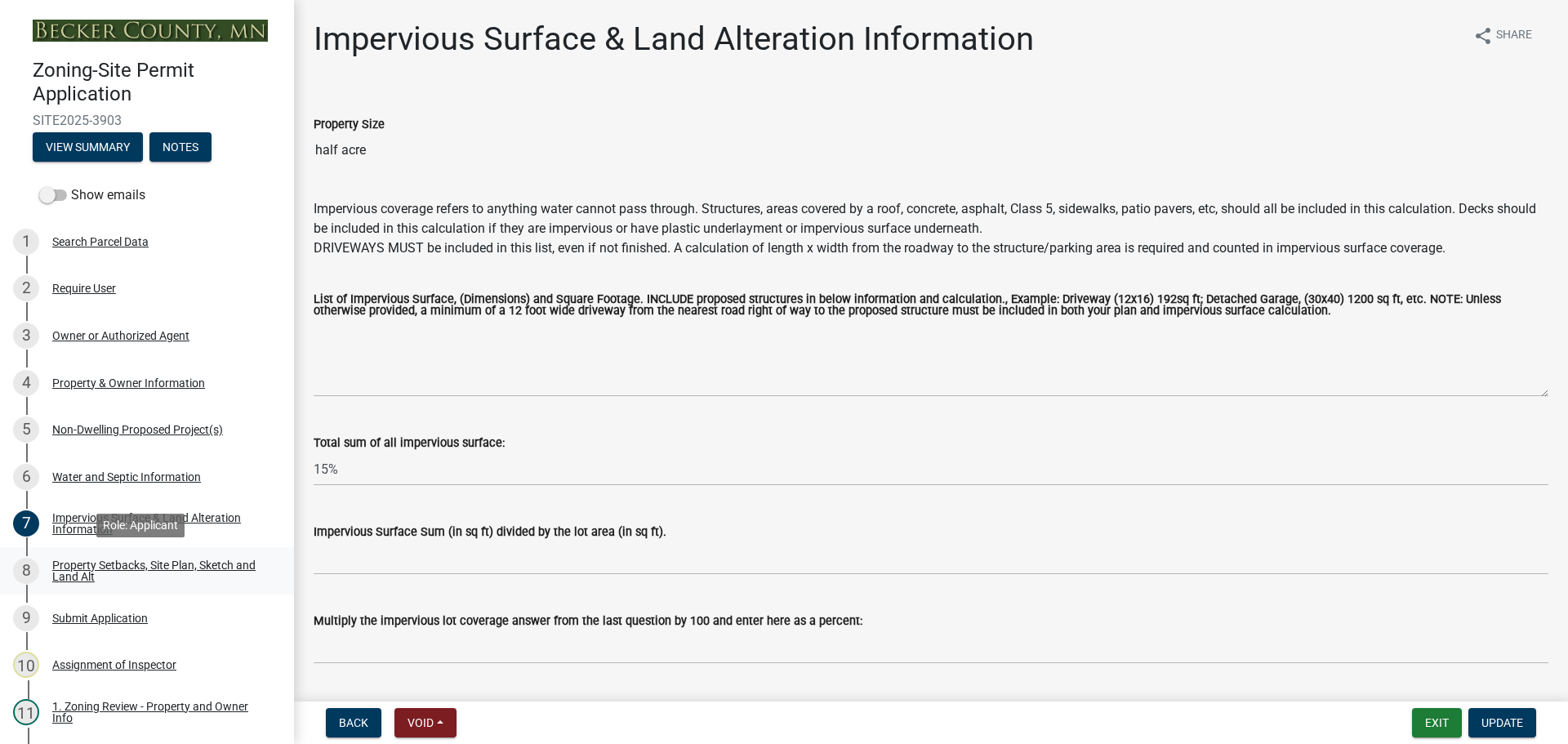
drag, startPoint x: 136, startPoint y: 561, endPoint x: 146, endPoint y: 572, distance: 14.9
click at [135, 561] on div "Property Setbacks, Site Plan, Sketch and Land Alt" at bounding box center [160, 570] width 215 height 23
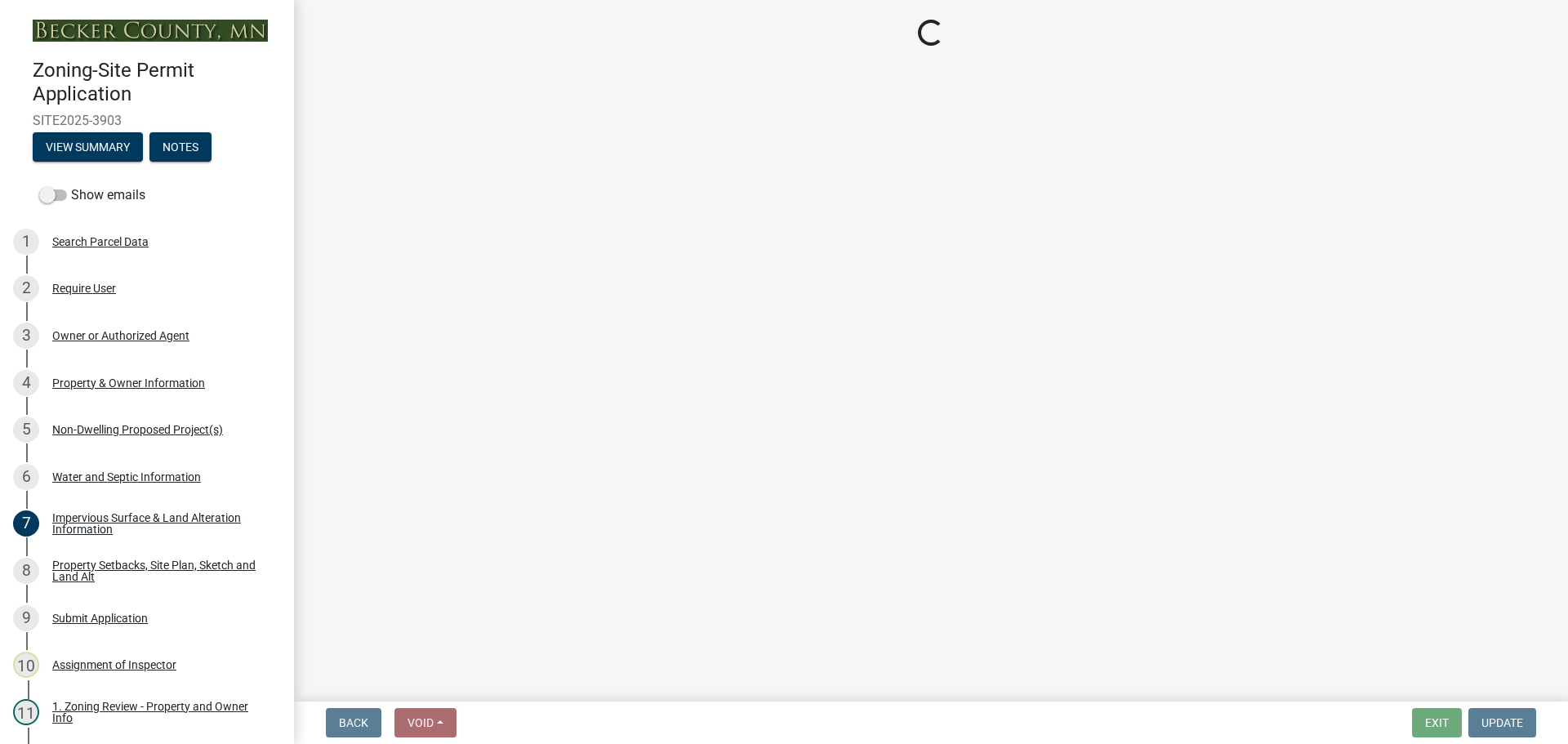
select select "d89fbfa0-1150-4954-b91c-9d482c9530a3"
select select "b56a4575-9846-47cf-8067-c59a4853da22"
select select "12f785fb-c378-4b18-841c-21c73dc99083"
select select "12da6293-5841-4f5c-bd92-3658833964cd"
select select "27b2a8b4-abf6-463e-8c0c-7c5d2b4fe26f"
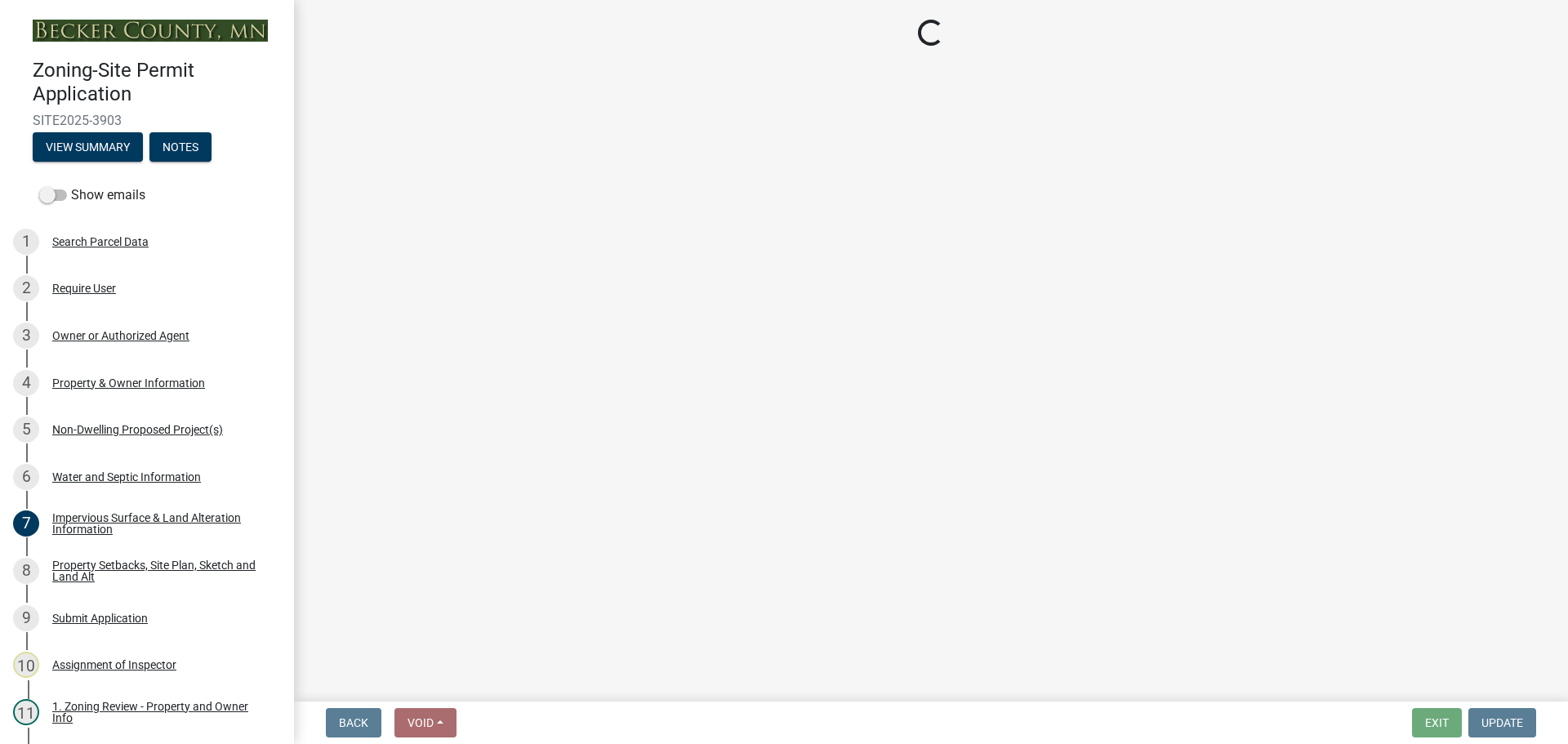
select select "b98836ba-4715-455d-97ab-be9a9df498a8"
select select "c8b8ea71-7088-4e87-a493-7bc88cc2835b"
select select "a4ce8fad-3c47-4e2b-9375-28a8f2ee630b"
select select "19d13e65-c93d-443e-910a-7a17299544cc"
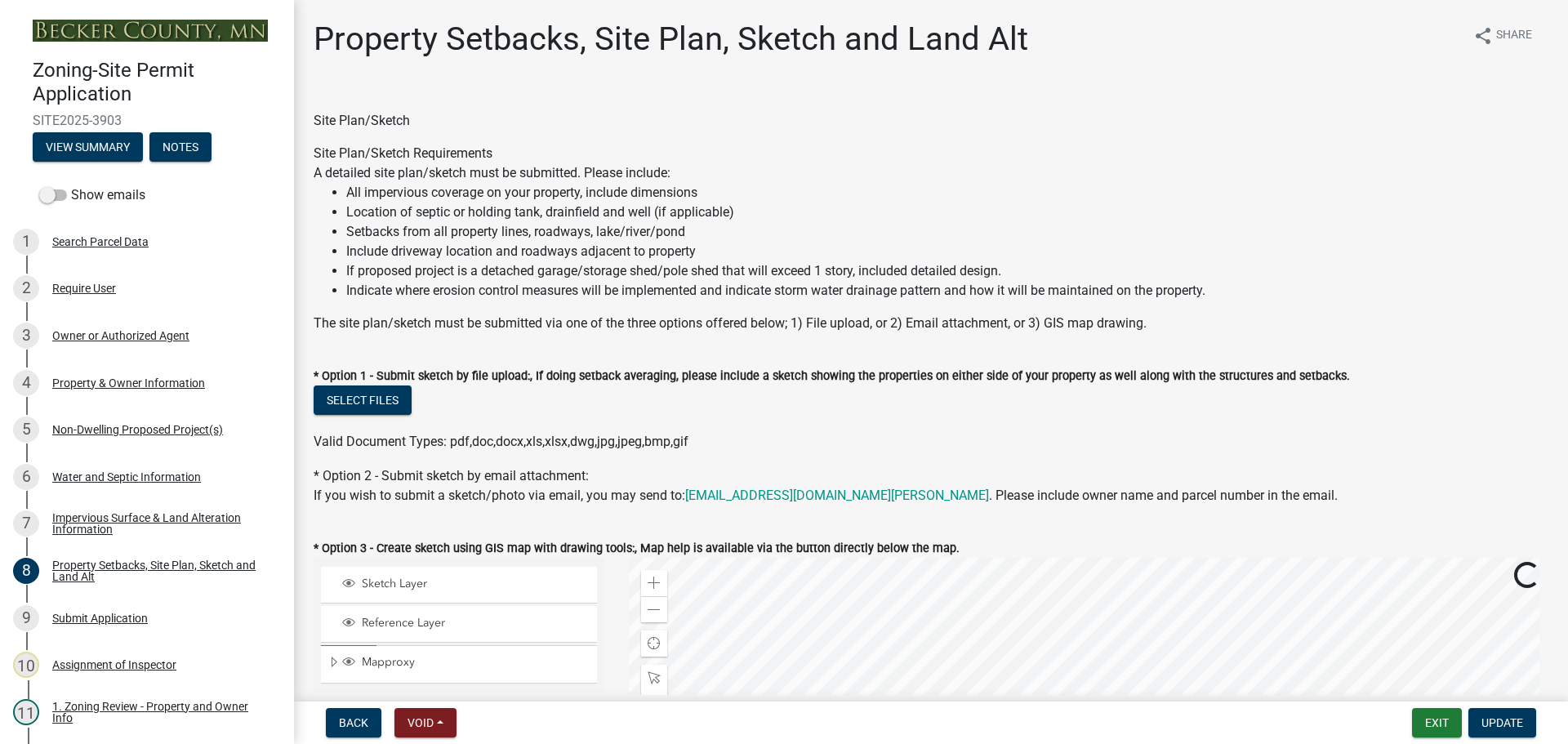
scroll to position [408, 0]
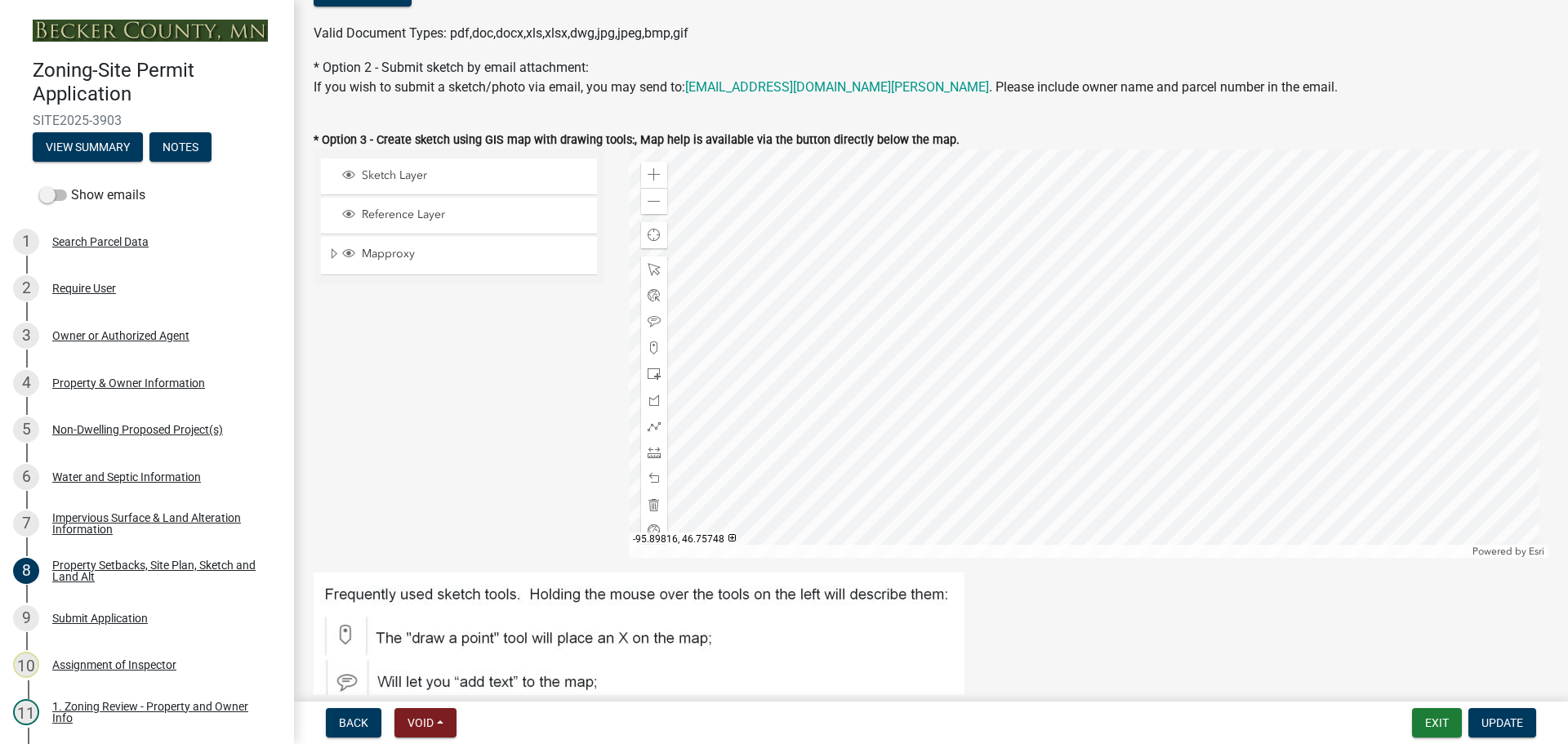
click at [746, 440] on div at bounding box center [1088, 352] width 920 height 408
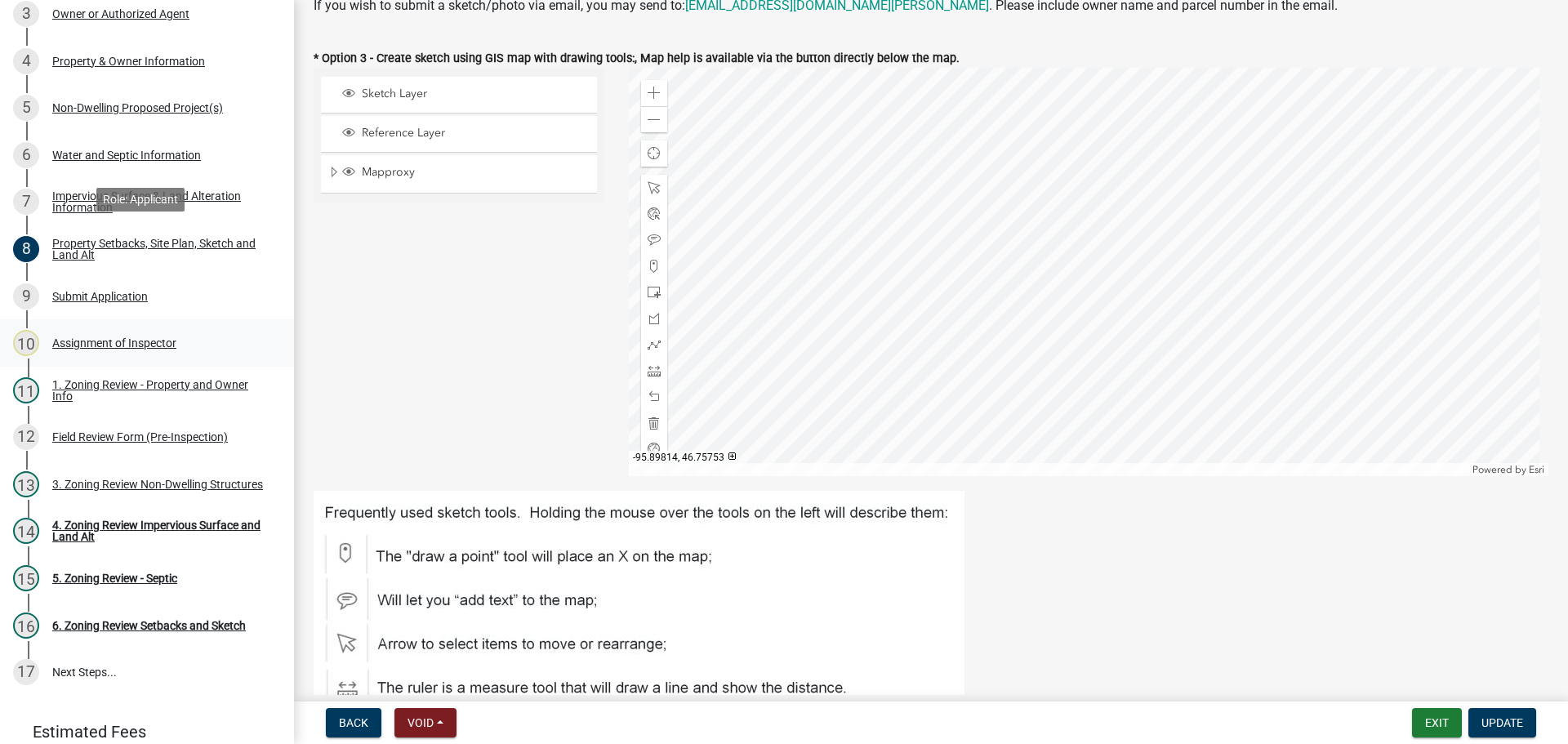
scroll to position [327, 0]
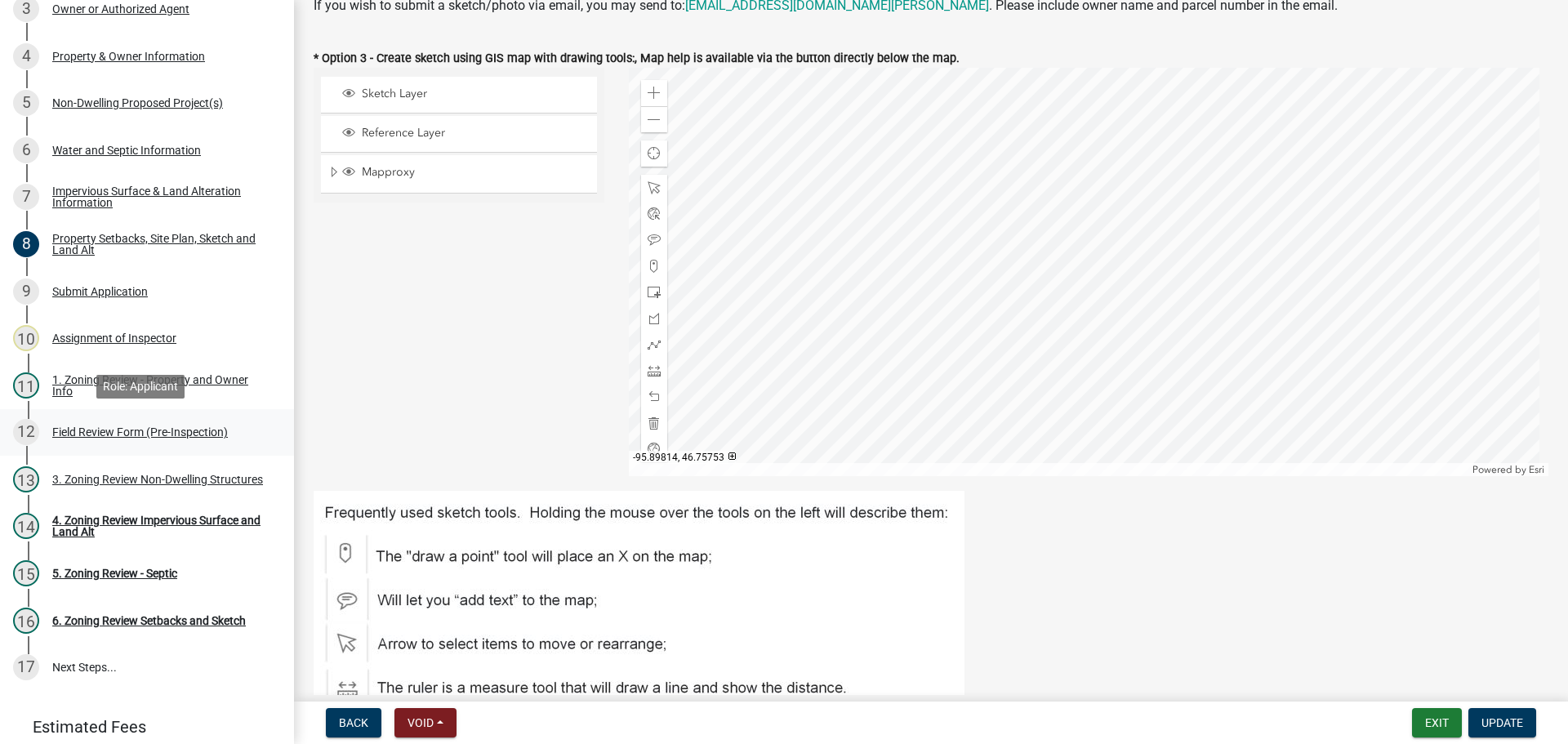
click at [104, 427] on div "Field Review Form (Pre-Inspection)" at bounding box center [140, 432] width 175 height 12
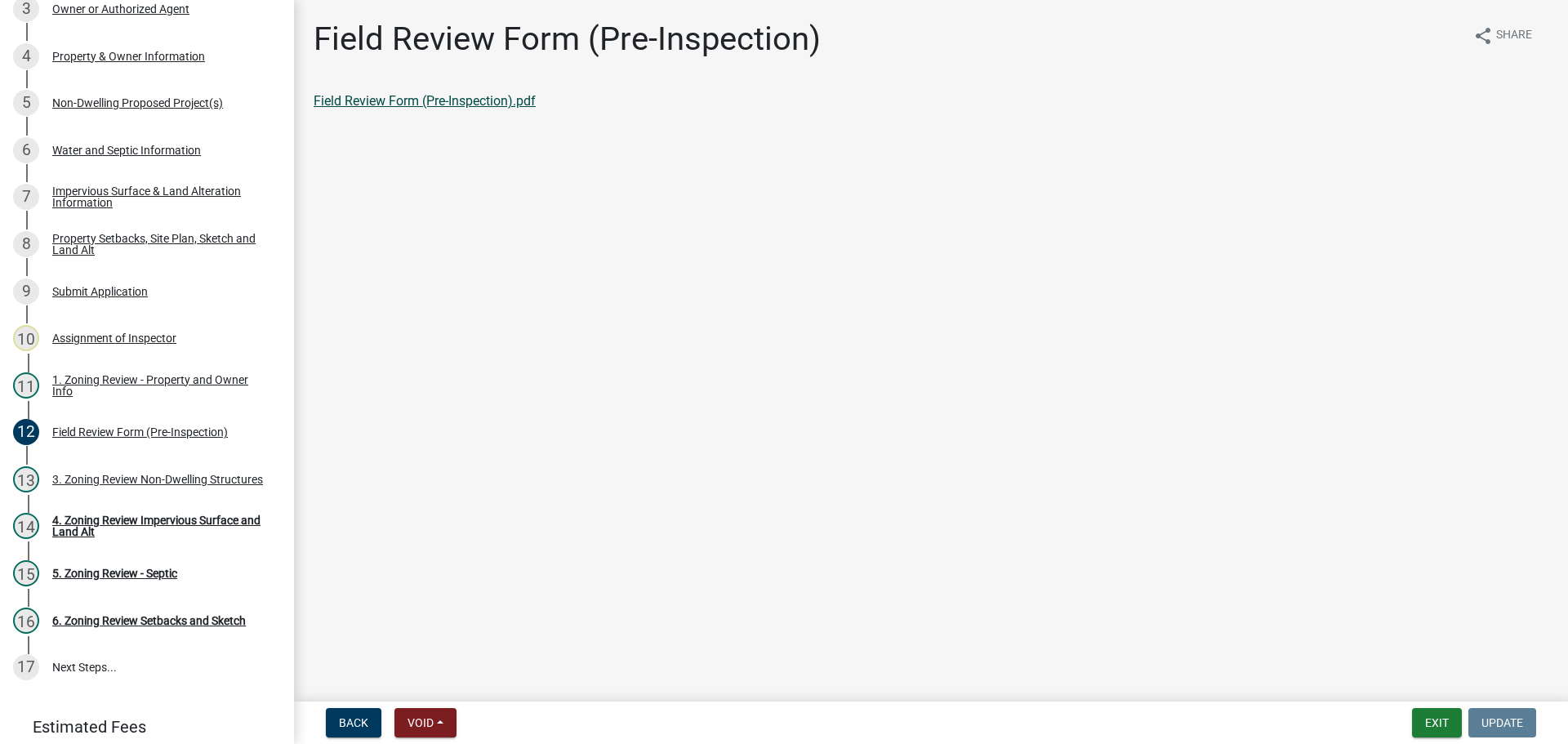
click at [420, 104] on link "Field Review Form (Pre-Inspection).pdf" at bounding box center [424, 100] width 222 height 15
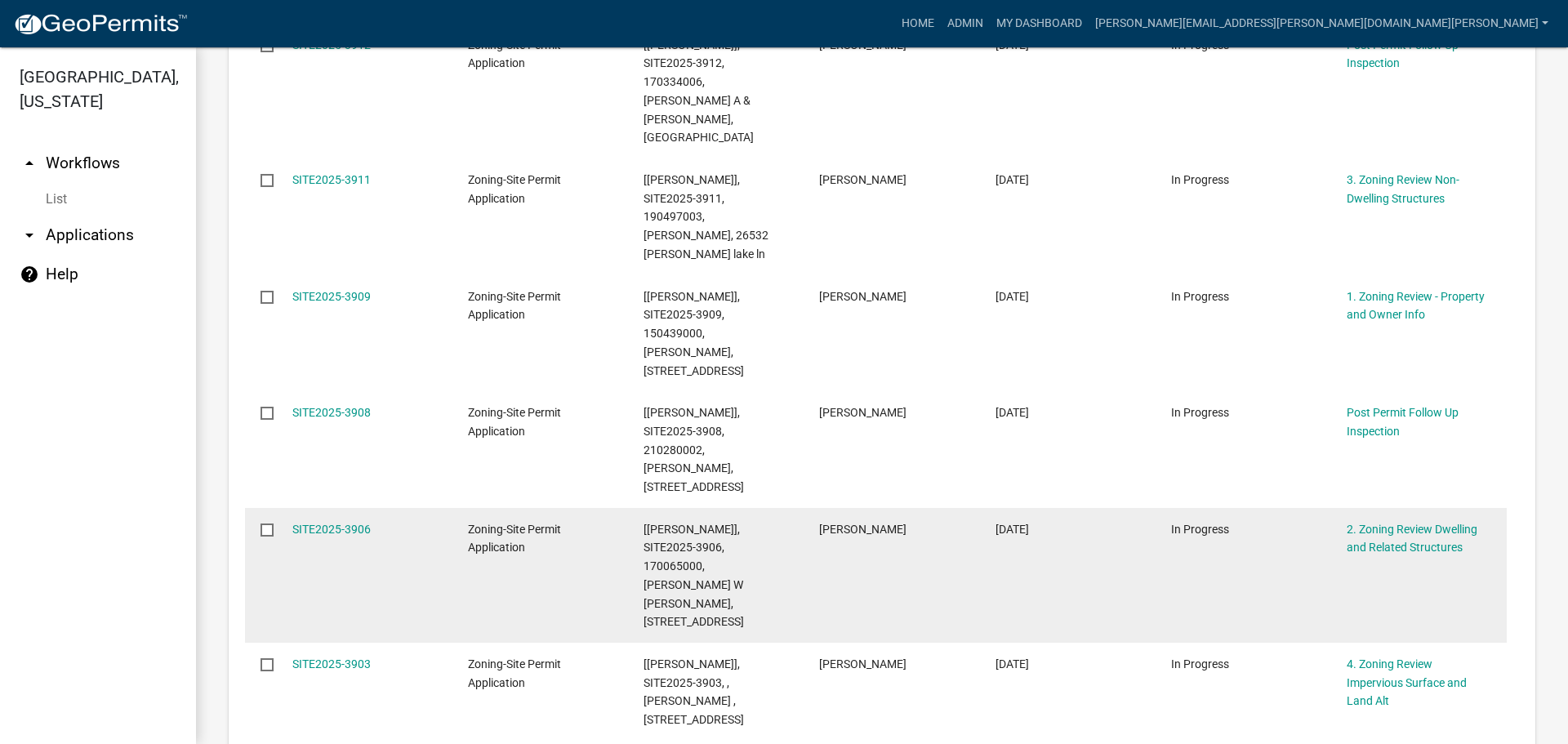
scroll to position [614, 0]
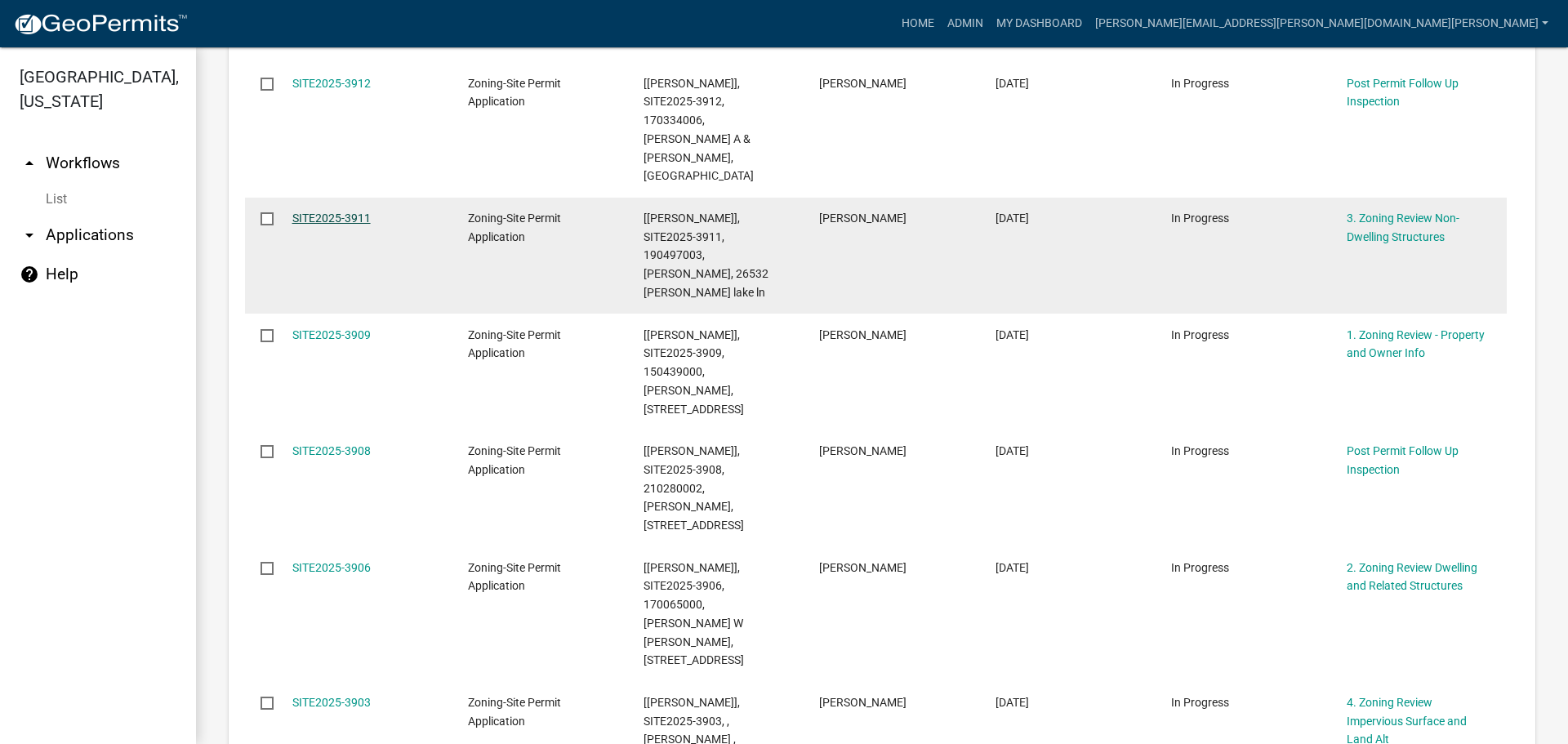
click at [345, 212] on link "SITE2025-3911" at bounding box center [332, 218] width 78 height 13
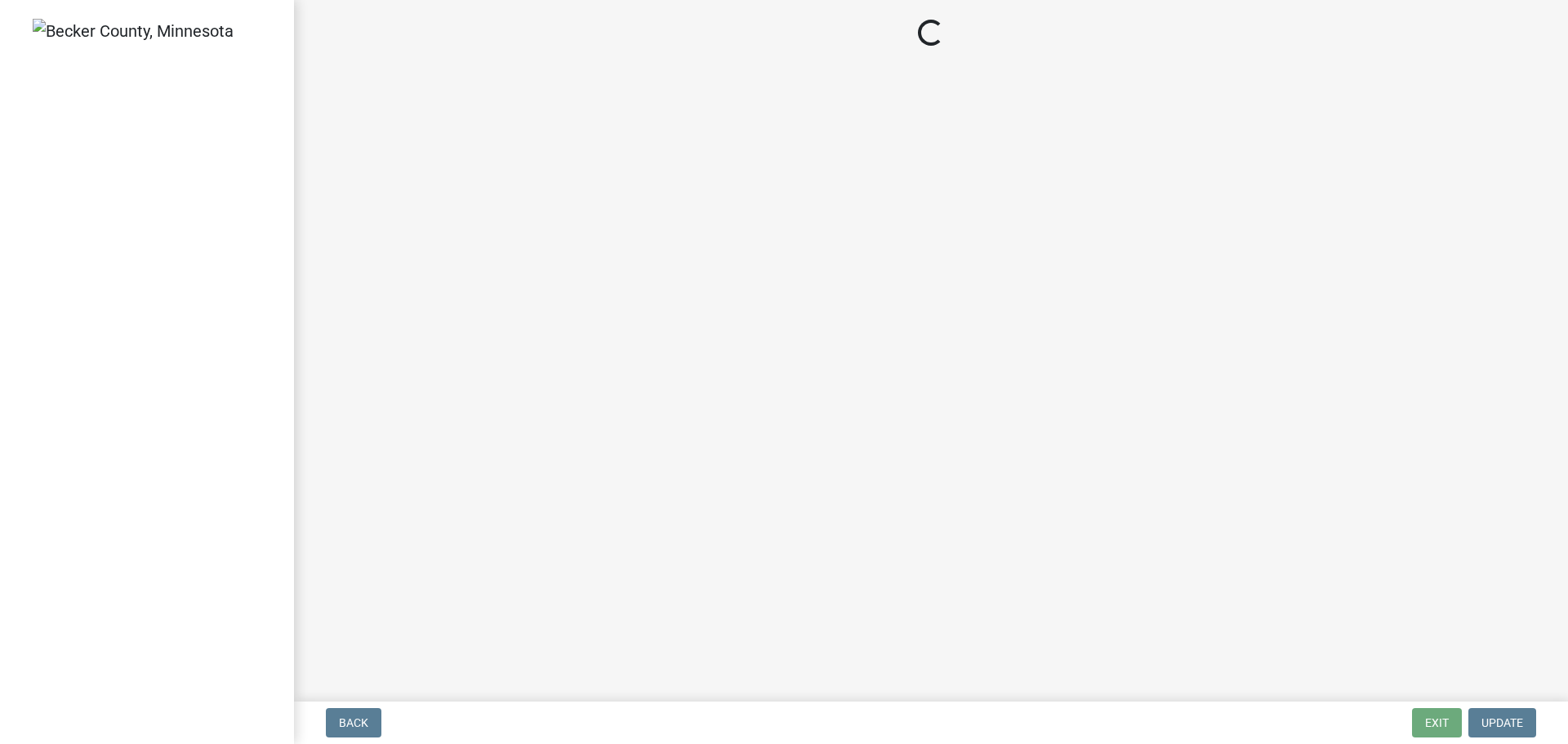
select select "70869821-7738-4560-8d2e-4f353ca78bb3"
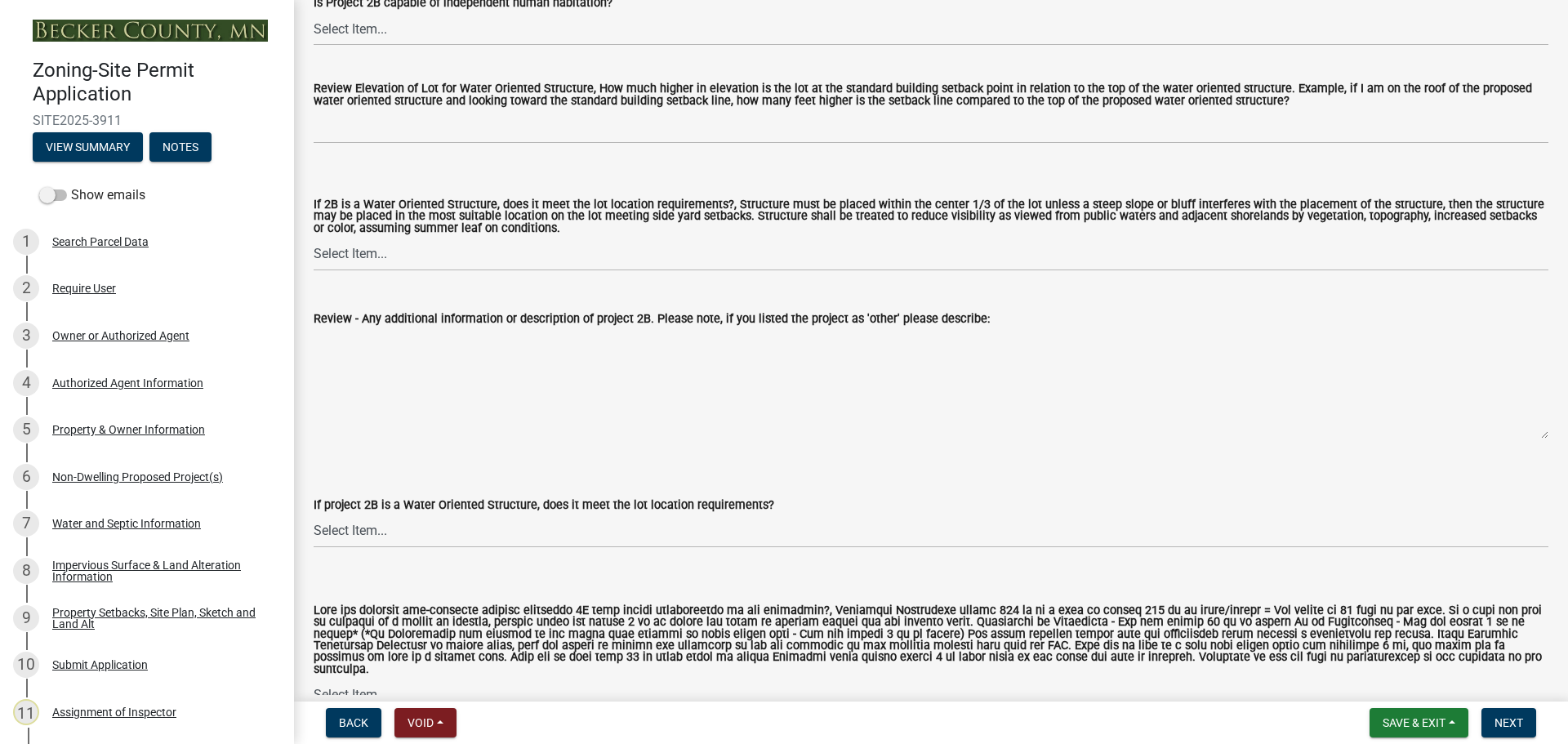
scroll to position [2613, 0]
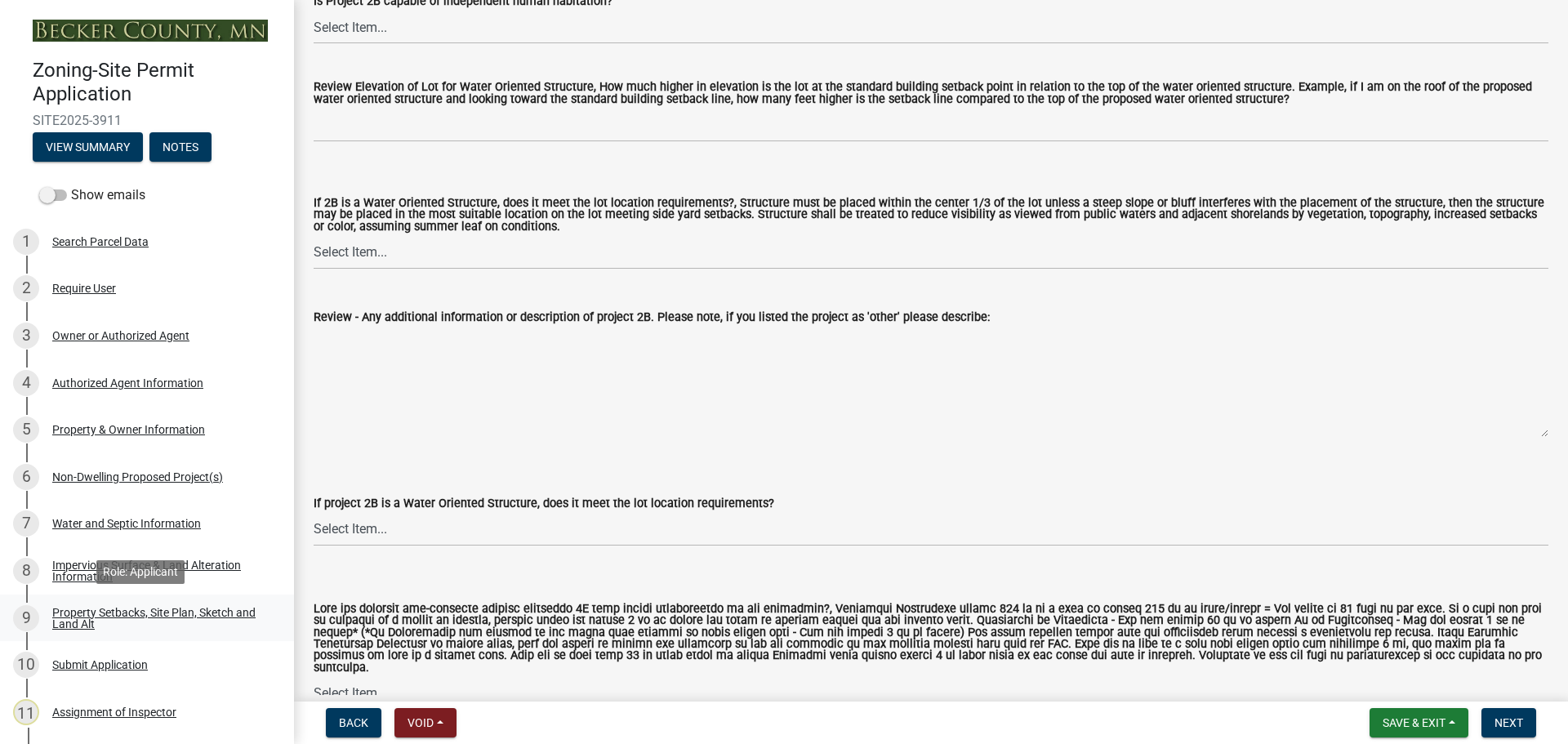
click at [103, 613] on div "Property Setbacks, Site Plan, Sketch and Land Alt" at bounding box center [160, 618] width 215 height 23
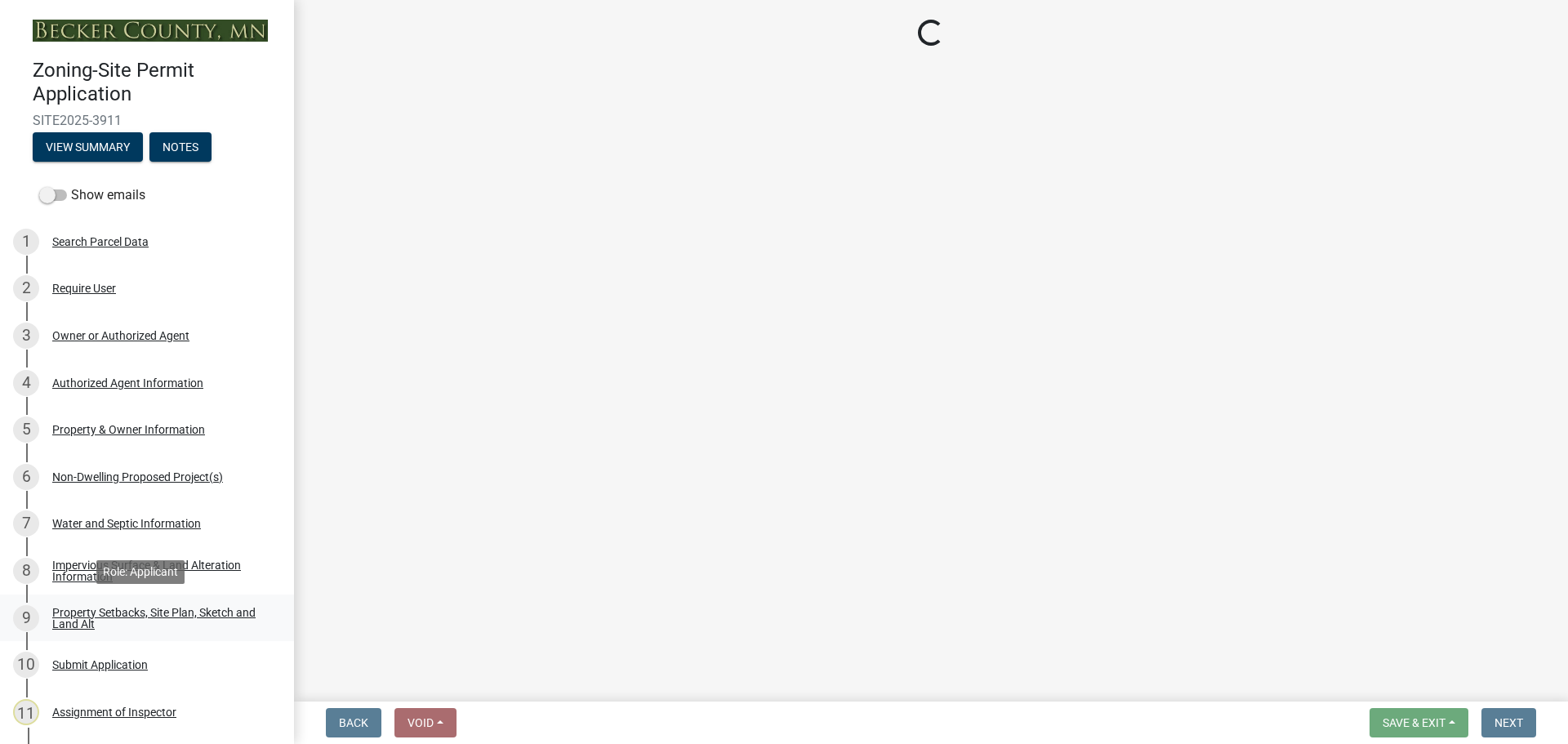
scroll to position [0, 0]
select select "7b13c63f-e699-4112-b373-98fbd28ec536"
select select "8d2cacce-ca19-4d44-985b-0e93690bf18d"
select select "b56a4575-9846-47cf-8067-c59a4853da22"
select select "e8ab2dc3-aa3f-46f3-9b4a-37eb25ad84af"
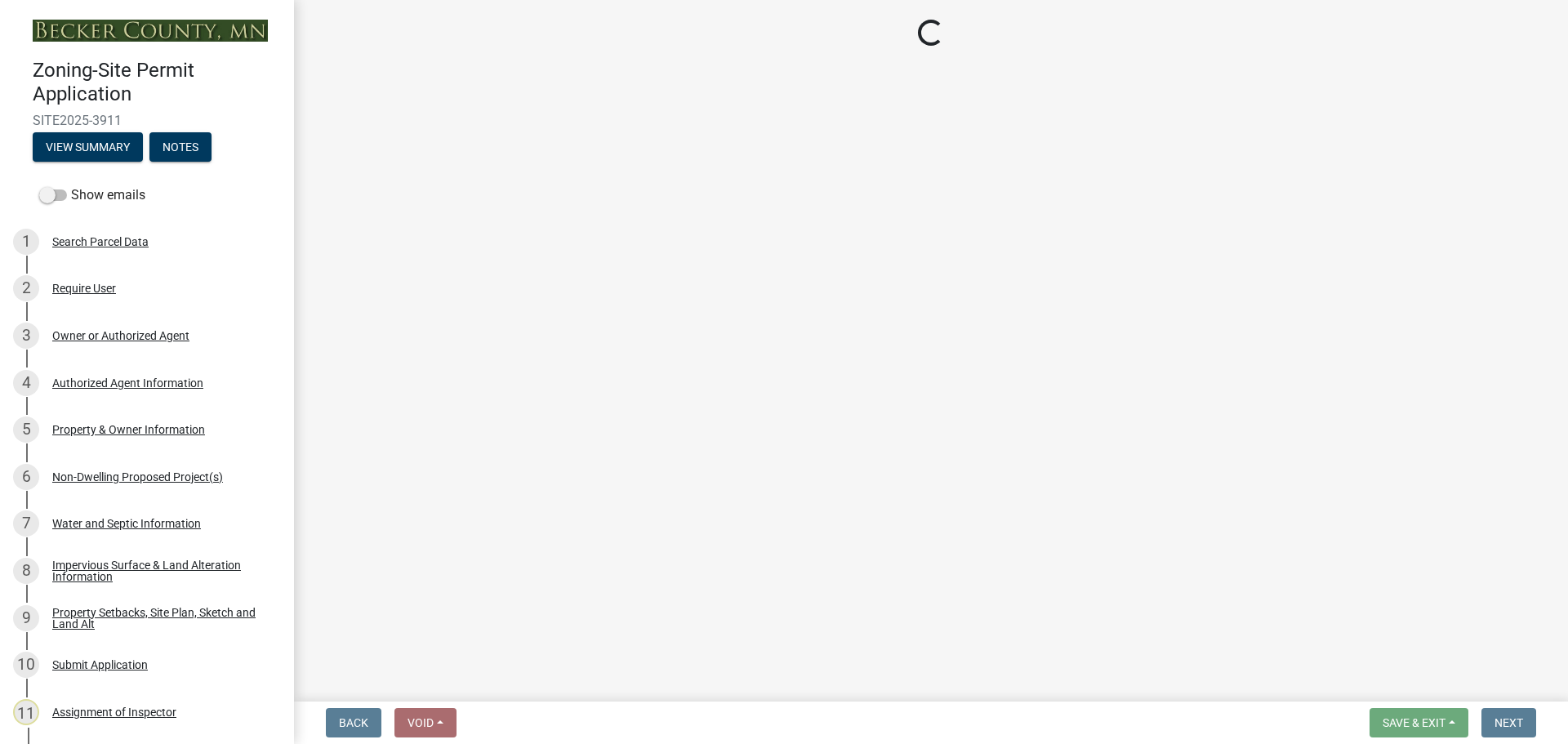
select select "27b2a8b4-abf6-463e-8c0c-7c5d2b4fe26f"
select select "5ad4ab64-b44e-481c-9000-9e5907aa74e1"
select select "e019de12-4845-45f2-ad10-5fb76eee0e55"
select select "288143c3-cc30-40f5-bb2a-2522511345b2"
select select "1c6b2b2e-439c-462d-bb45-b31f31c95a9c"
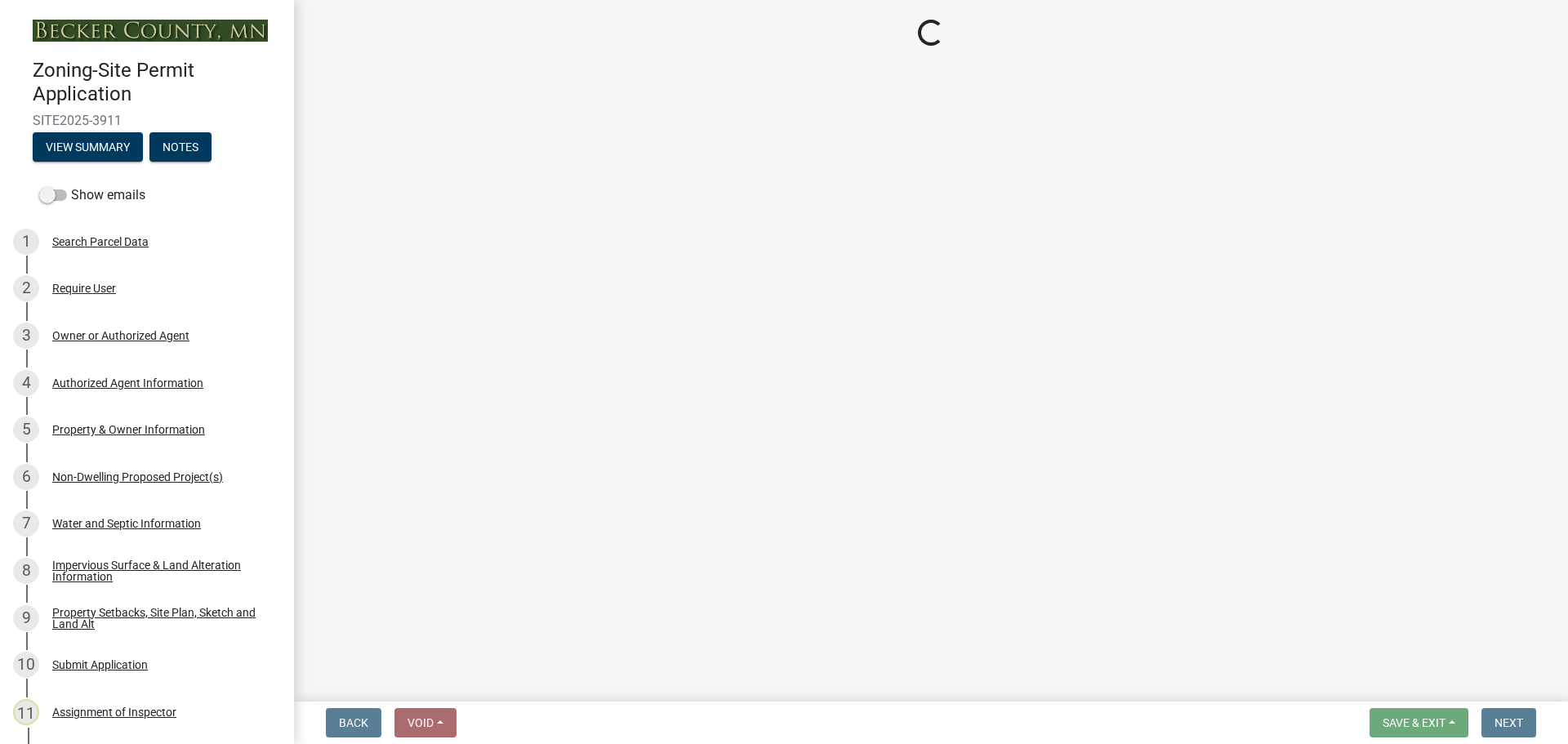
select select "19d13e65-c93d-443e-910a-7a17299544cc"
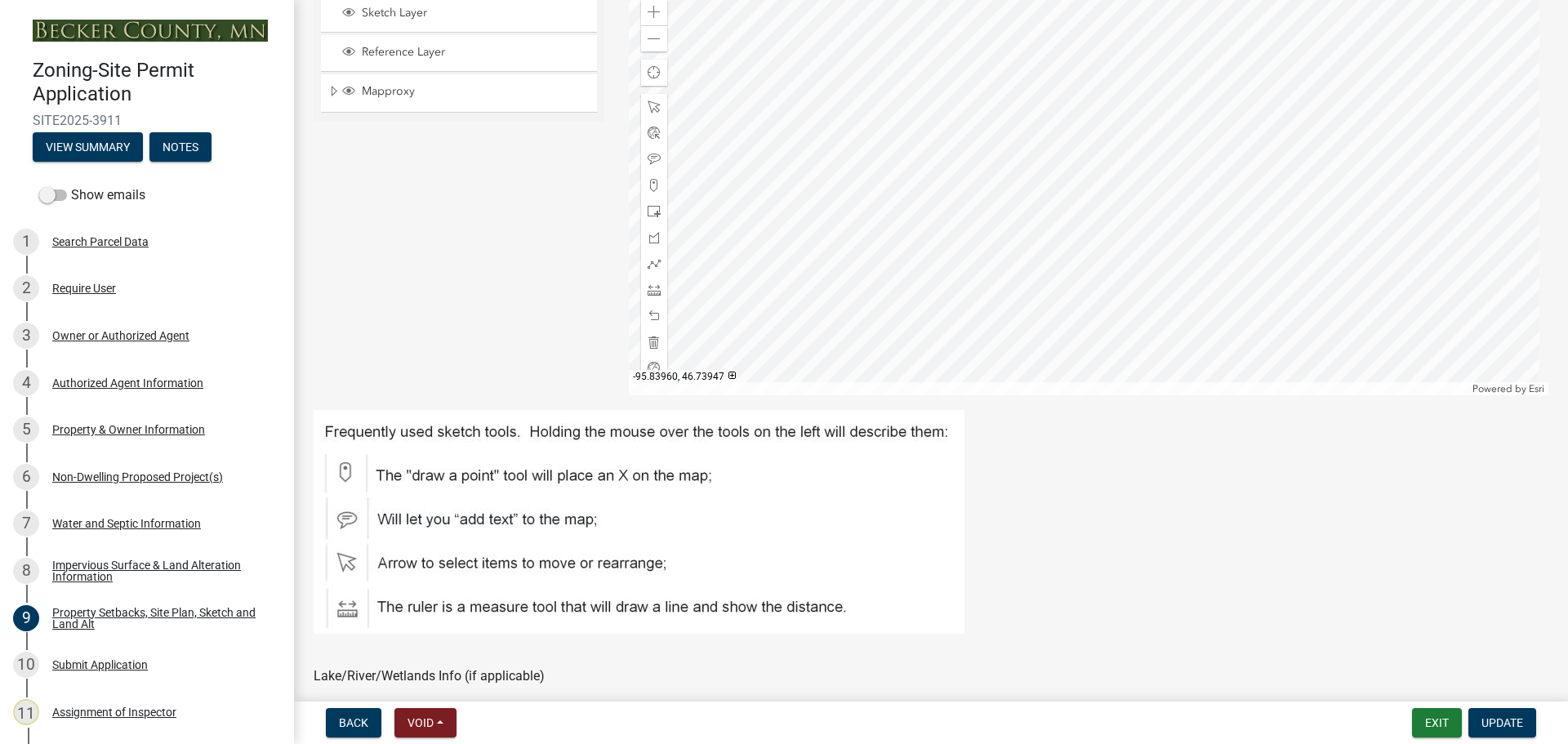
scroll to position [571, 0]
click at [126, 471] on div "Non-Dwelling Proposed Project(s)" at bounding box center [138, 477] width 171 height 12
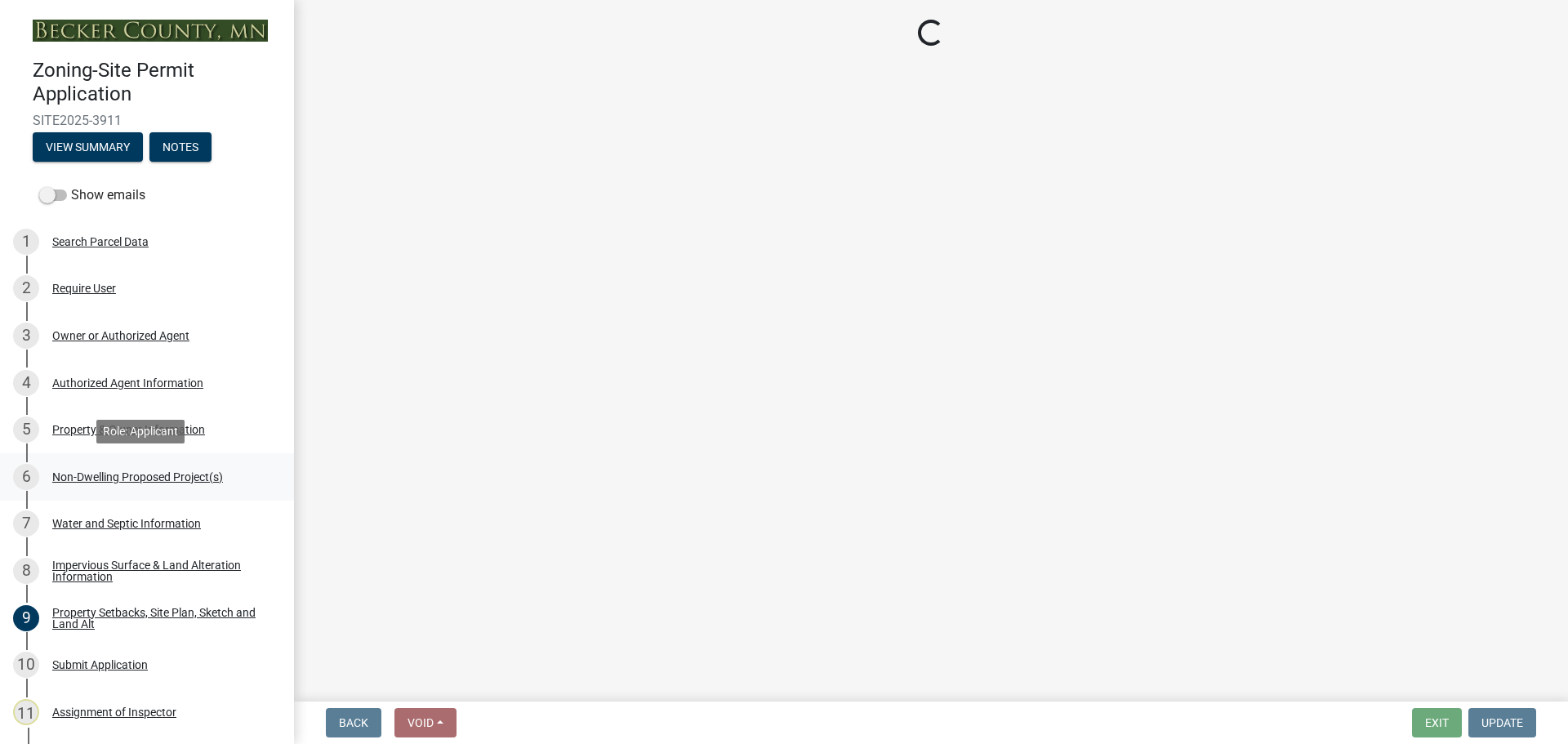
scroll to position [0, 0]
select select "273652f8-2357-47c0-90cc-77e373caeeb7"
select select "3a2d96d3-fd69-4ed9-bae4-7a5aa03a7e58"
select select "6094bfe3-a997-46d7-8224-ceb3abf7e49e"
select select "ae391dbd-f41d-43ca-bdf1-092bd9136923"
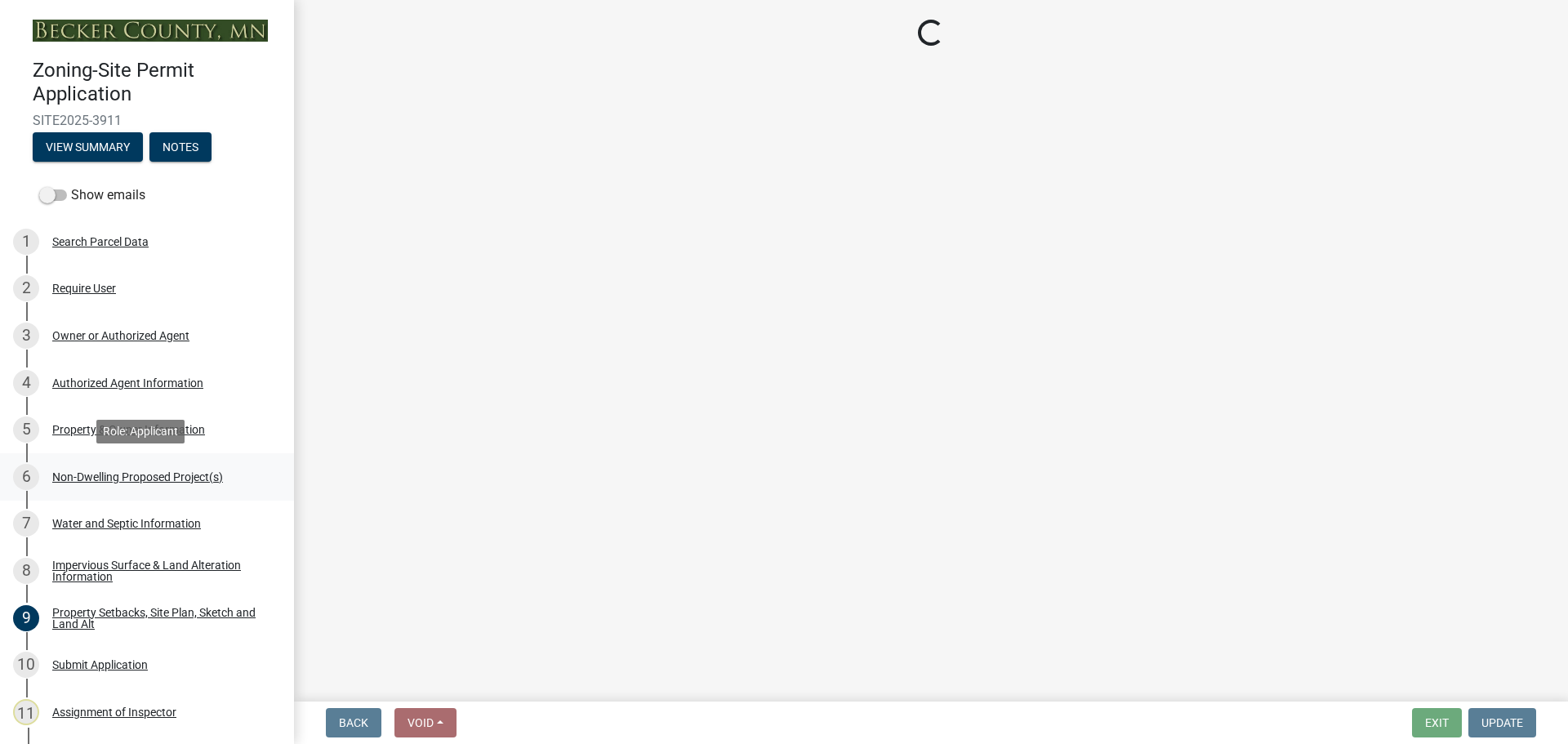
select select "258cbdbc-8629-455d-9fed-6a57bf82144e"
select select "a9a8393f-3c28-47b8-b6d9-84c94641c3fc"
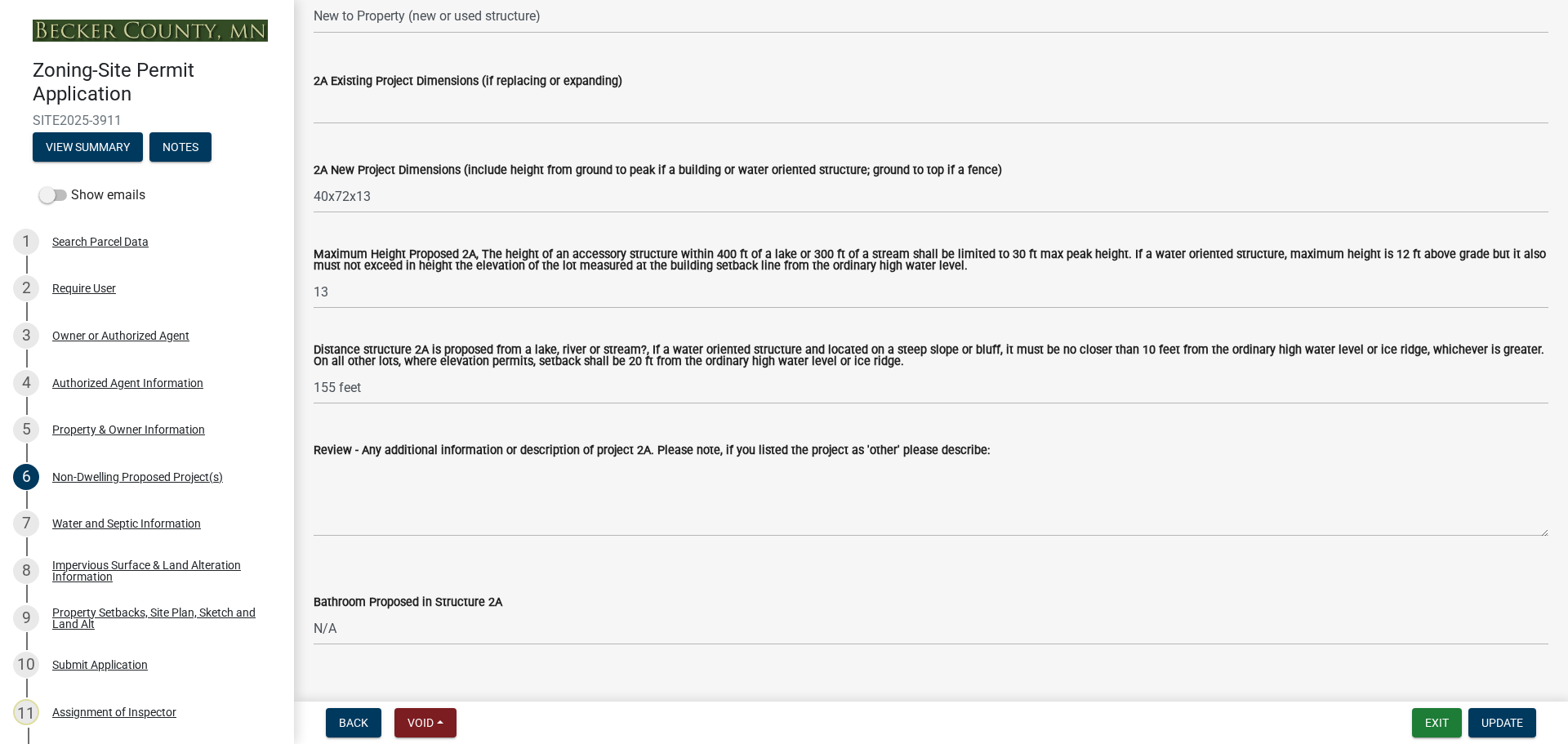
scroll to position [490, 0]
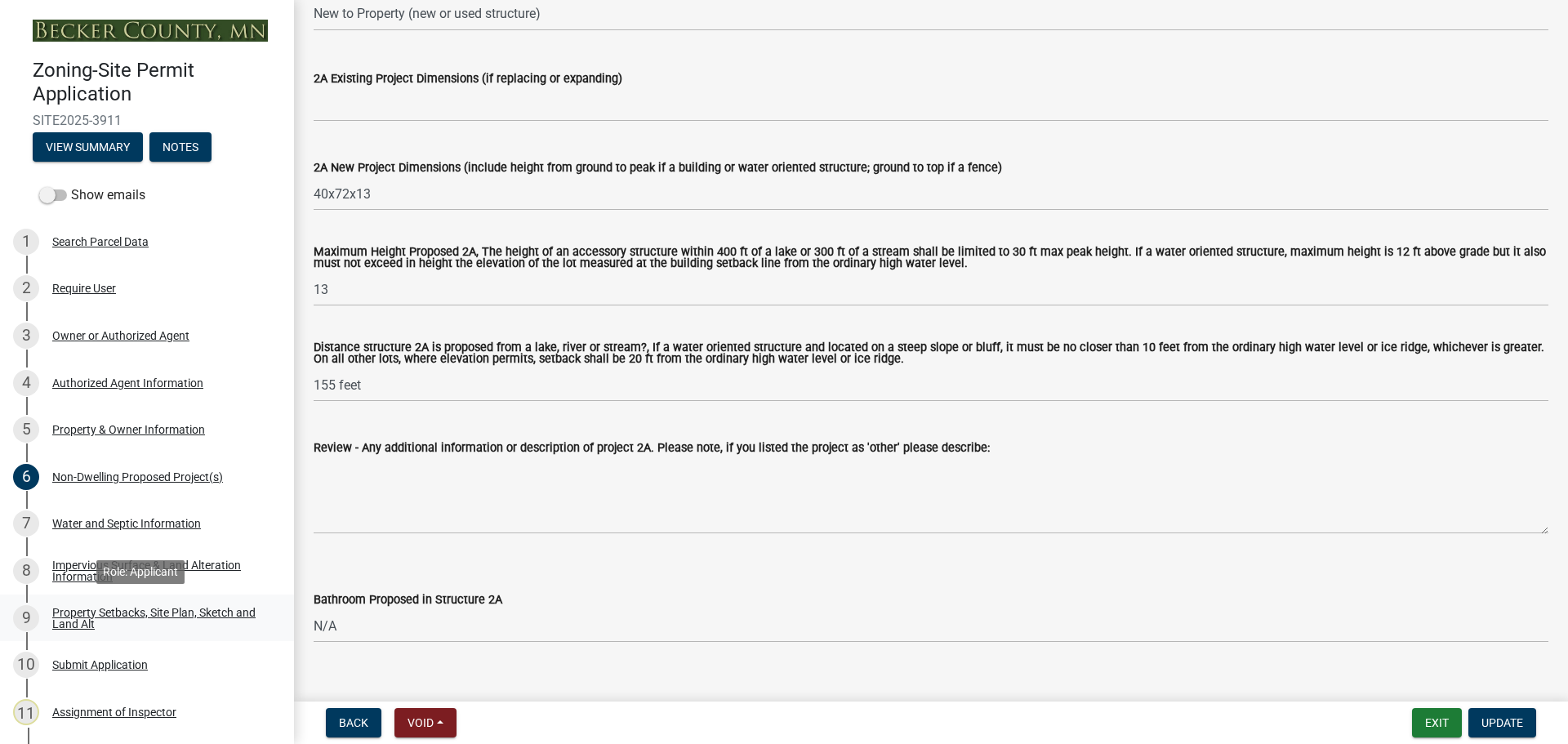
click at [174, 608] on div "Property Setbacks, Site Plan, Sketch and Land Alt" at bounding box center [160, 618] width 215 height 23
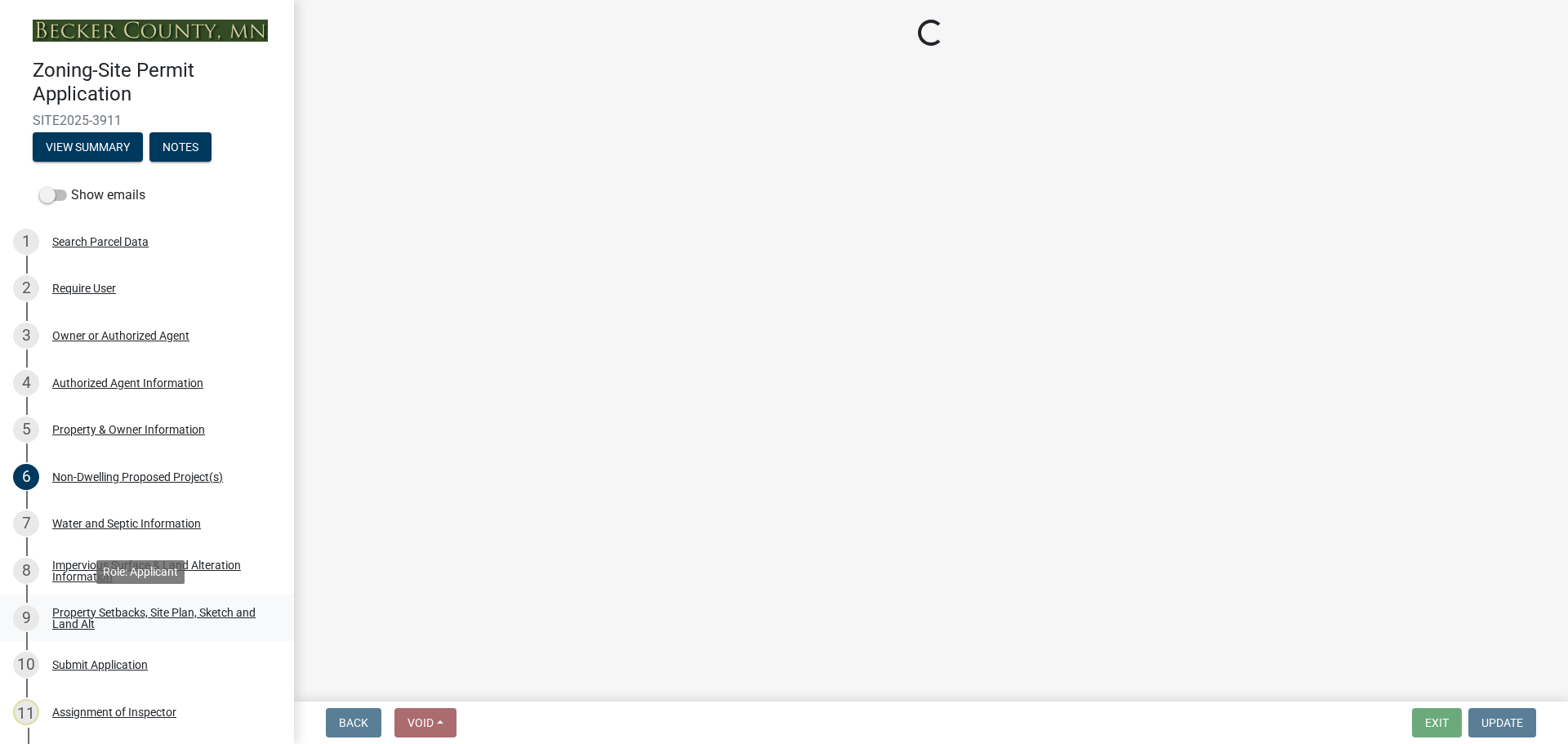
scroll to position [0, 0]
select select "7b13c63f-e699-4112-b373-98fbd28ec536"
select select "8d2cacce-ca19-4d44-985b-0e93690bf18d"
select select "b56a4575-9846-47cf-8067-c59a4853da22"
select select "e8ab2dc3-aa3f-46f3-9b4a-37eb25ad84af"
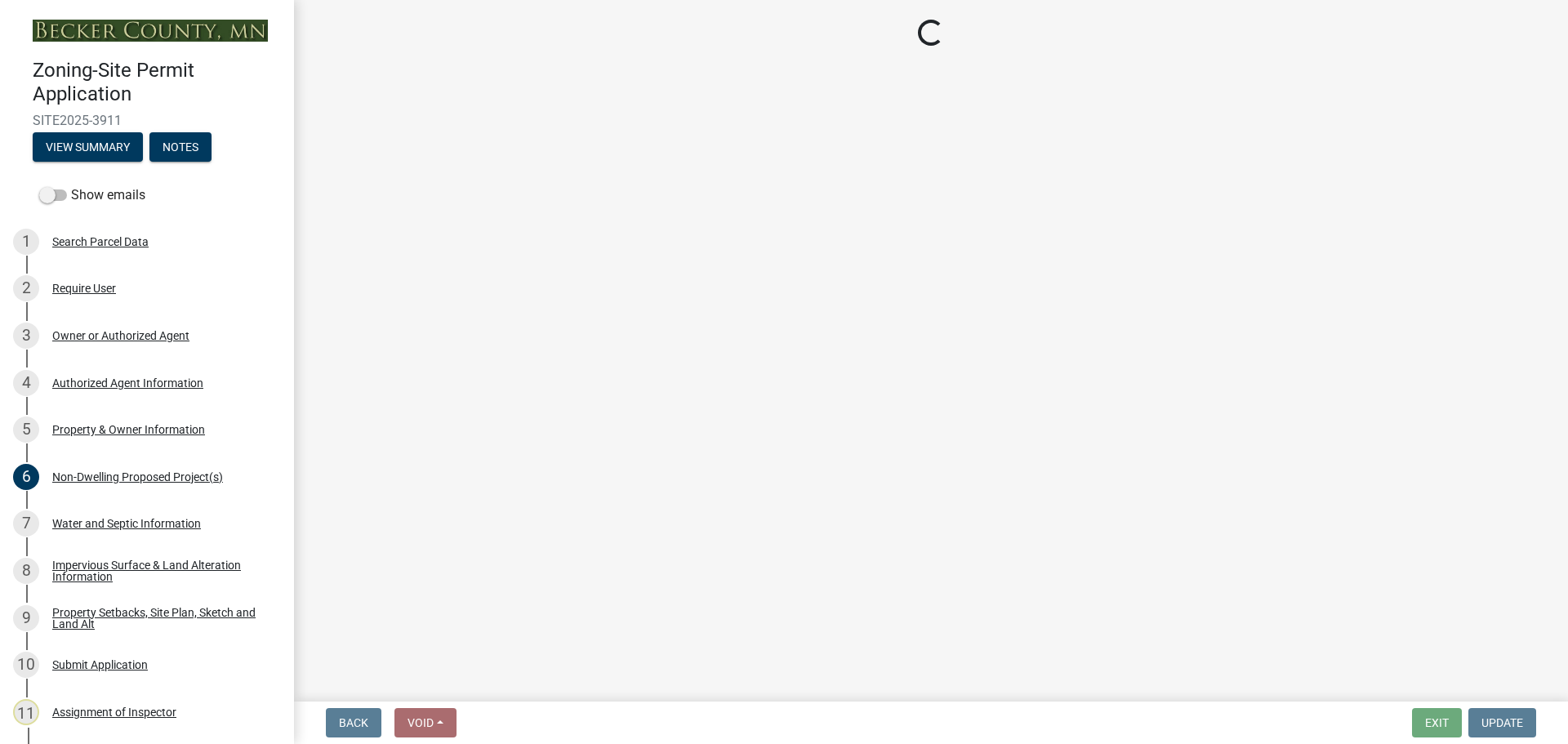
select select "27b2a8b4-abf6-463e-8c0c-7c5d2b4fe26f"
select select "5ad4ab64-b44e-481c-9000-9e5907aa74e1"
select select "e019de12-4845-45f2-ad10-5fb76eee0e55"
select select "288143c3-cc30-40f5-bb2a-2522511345b2"
select select "1c6b2b2e-439c-462d-bb45-b31f31c95a9c"
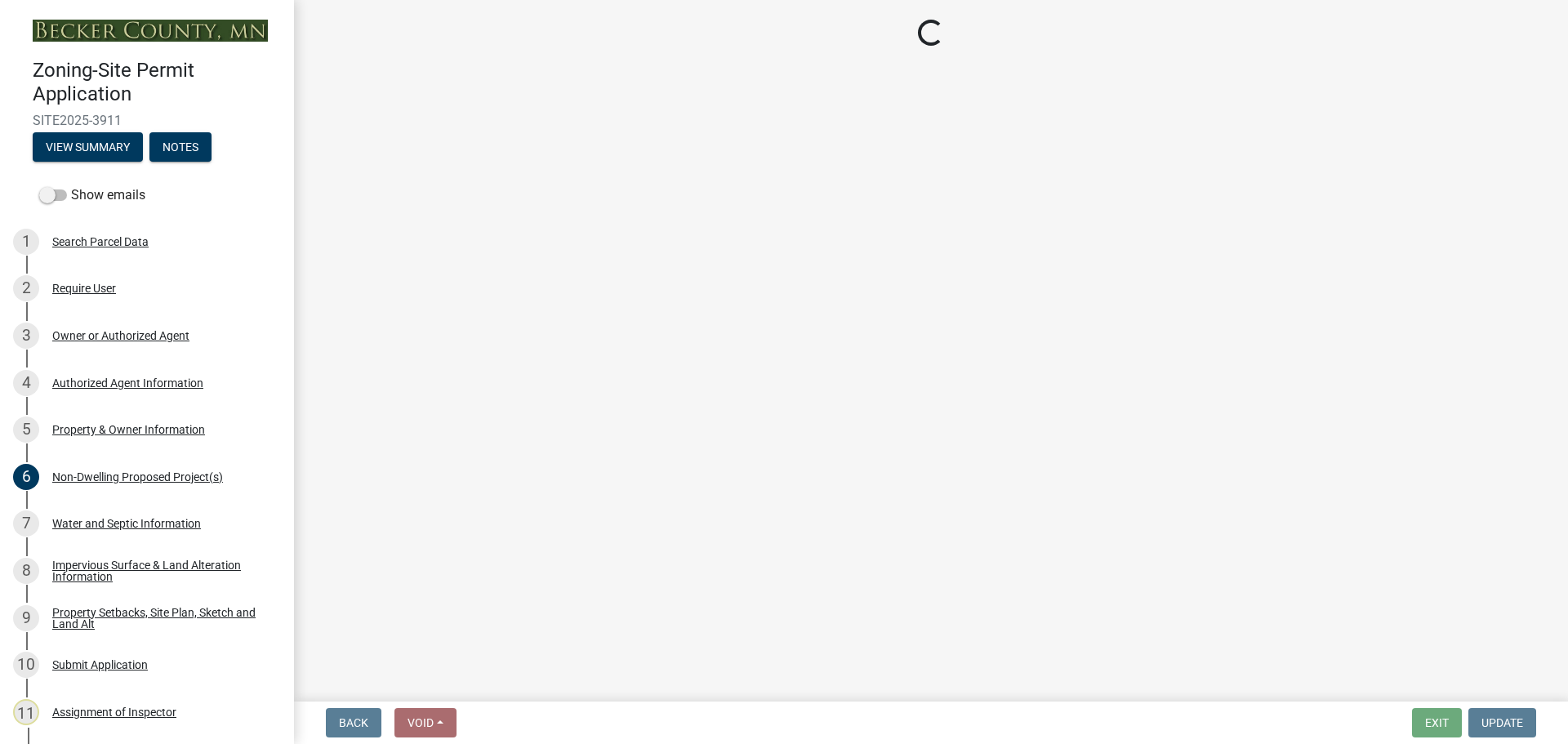
select select "19d13e65-c93d-443e-910a-7a17299544cc"
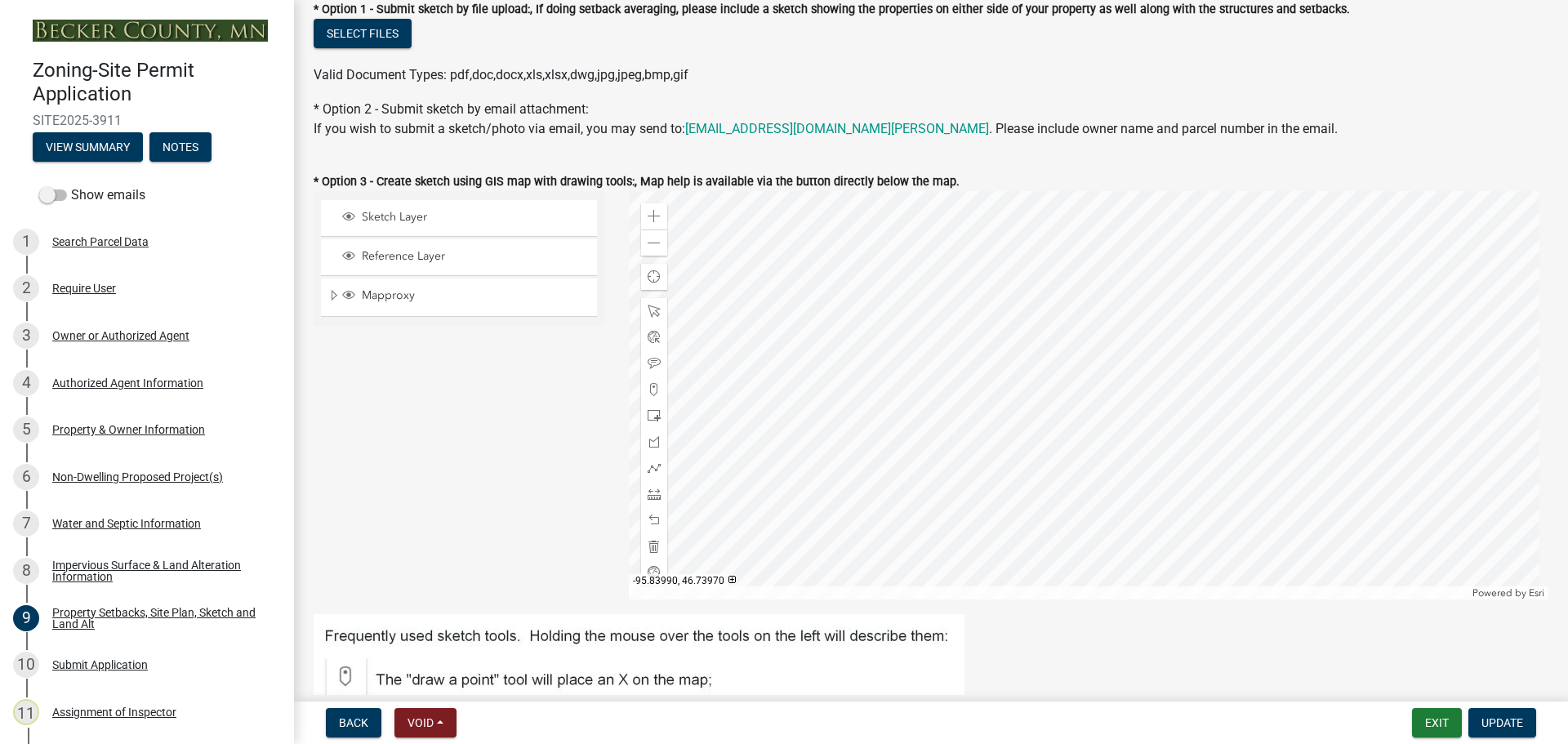
scroll to position [164, 0]
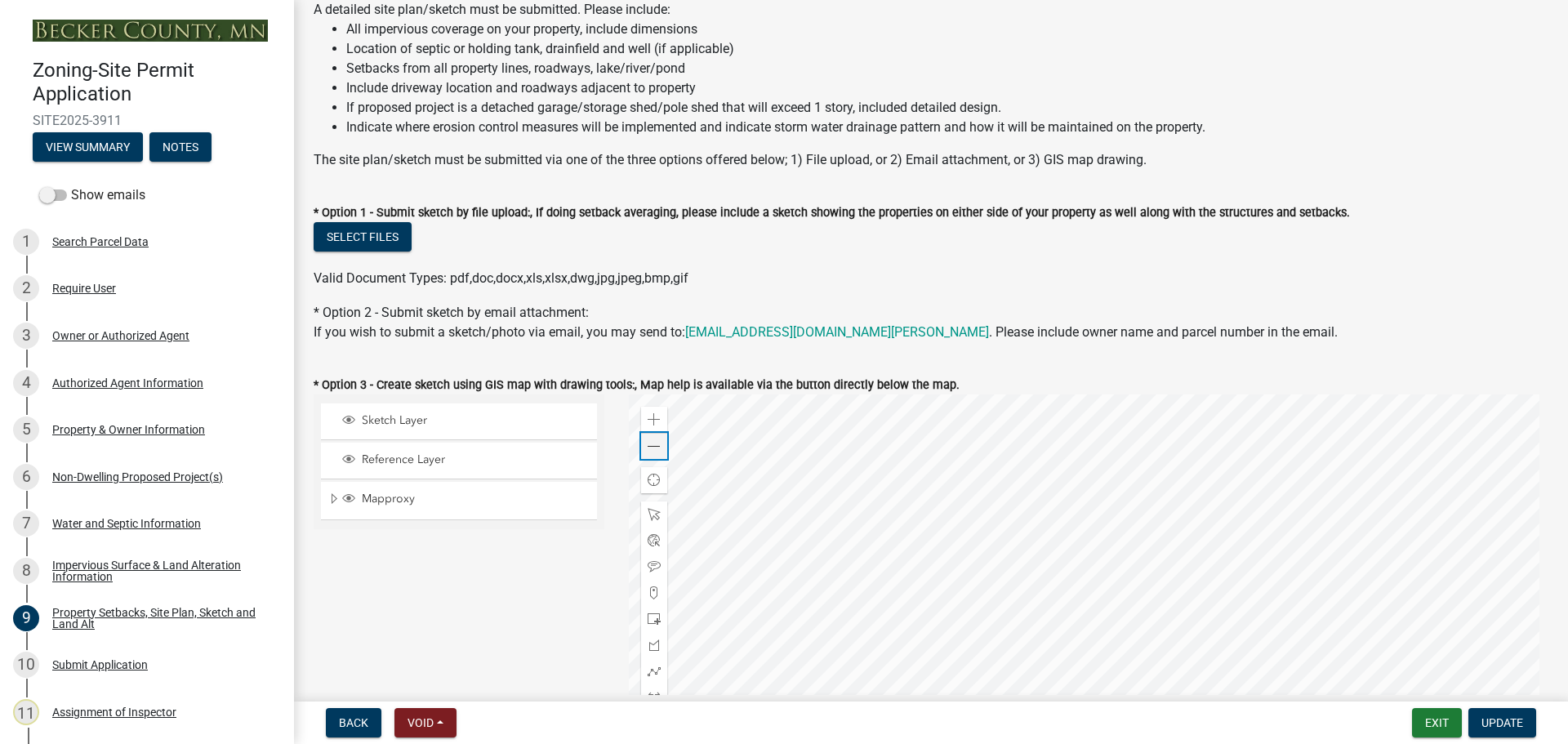
click at [652, 440] on span at bounding box center [654, 446] width 13 height 13
click at [742, 498] on div at bounding box center [1088, 598] width 920 height 408
click at [97, 240] on div "Search Parcel Data" at bounding box center [101, 242] width 96 height 12
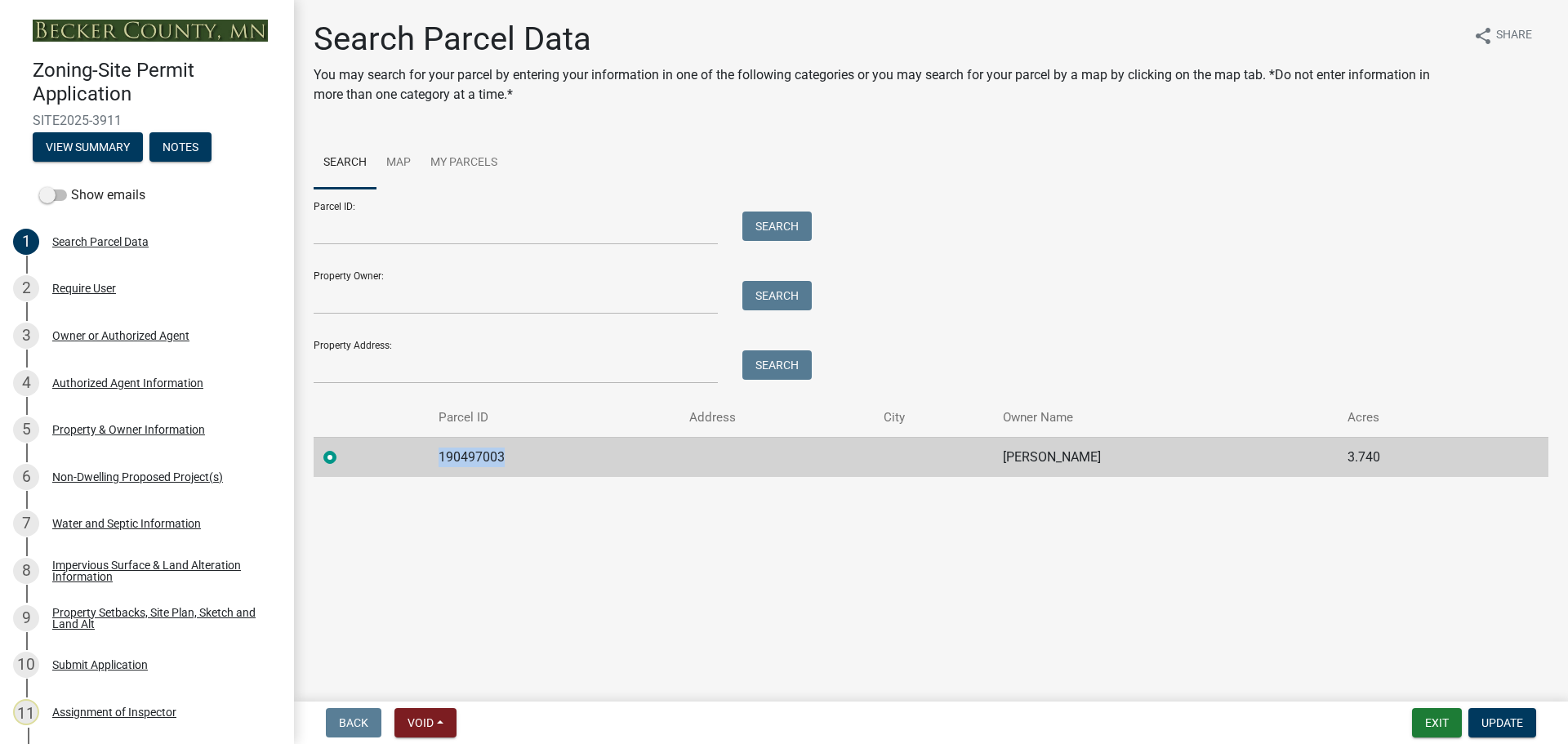
drag, startPoint x: 514, startPoint y: 455, endPoint x: 444, endPoint y: 455, distance: 70.0
click at [444, 455] on td "190497003" at bounding box center [554, 457] width 252 height 40
copy td "190497003"
click at [145, 609] on div "Property Setbacks, Site Plan, Sketch and Land Alt" at bounding box center [160, 618] width 215 height 23
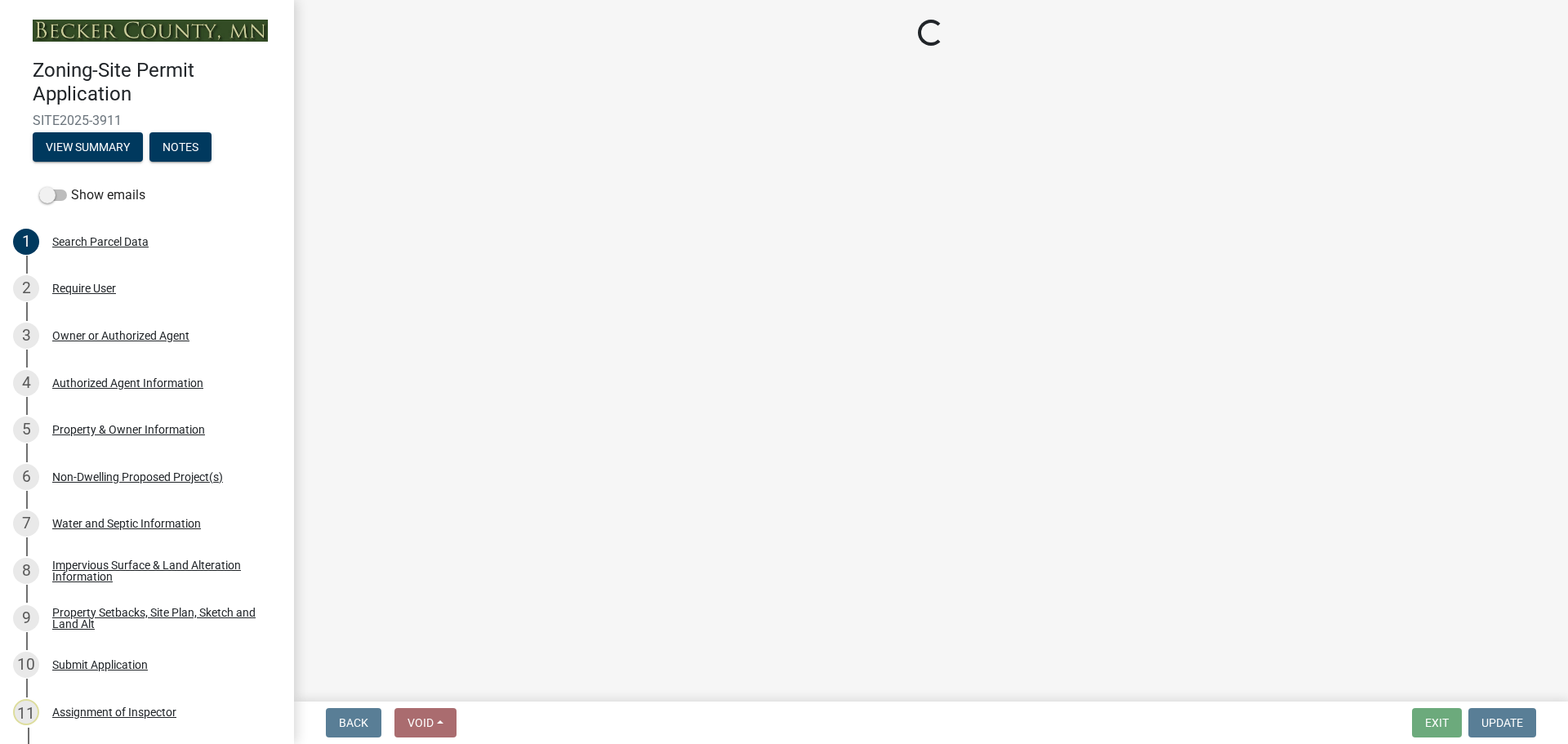
select select "7b13c63f-e699-4112-b373-98fbd28ec536"
select select "8d2cacce-ca19-4d44-985b-0e93690bf18d"
select select "b56a4575-9846-47cf-8067-c59a4853da22"
select select "e8ab2dc3-aa3f-46f3-9b4a-37eb25ad84af"
select select "27b2a8b4-abf6-463e-8c0c-7c5d2b4fe26f"
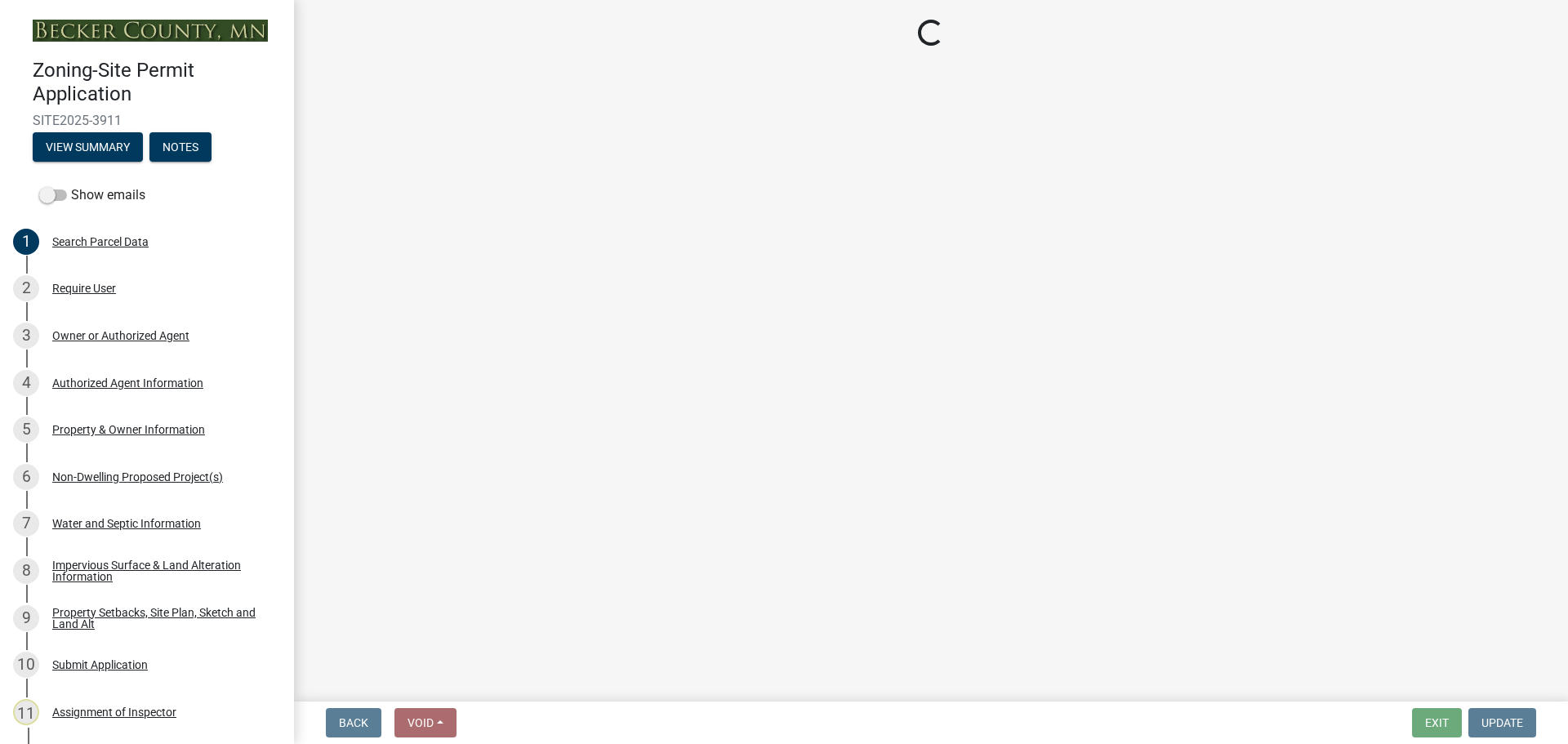
select select "5ad4ab64-b44e-481c-9000-9e5907aa74e1"
select select "e019de12-4845-45f2-ad10-5fb76eee0e55"
select select "288143c3-cc30-40f5-bb2a-2522511345b2"
select select "1c6b2b2e-439c-462d-bb45-b31f31c95a9c"
select select "19d13e65-c93d-443e-910a-7a17299544cc"
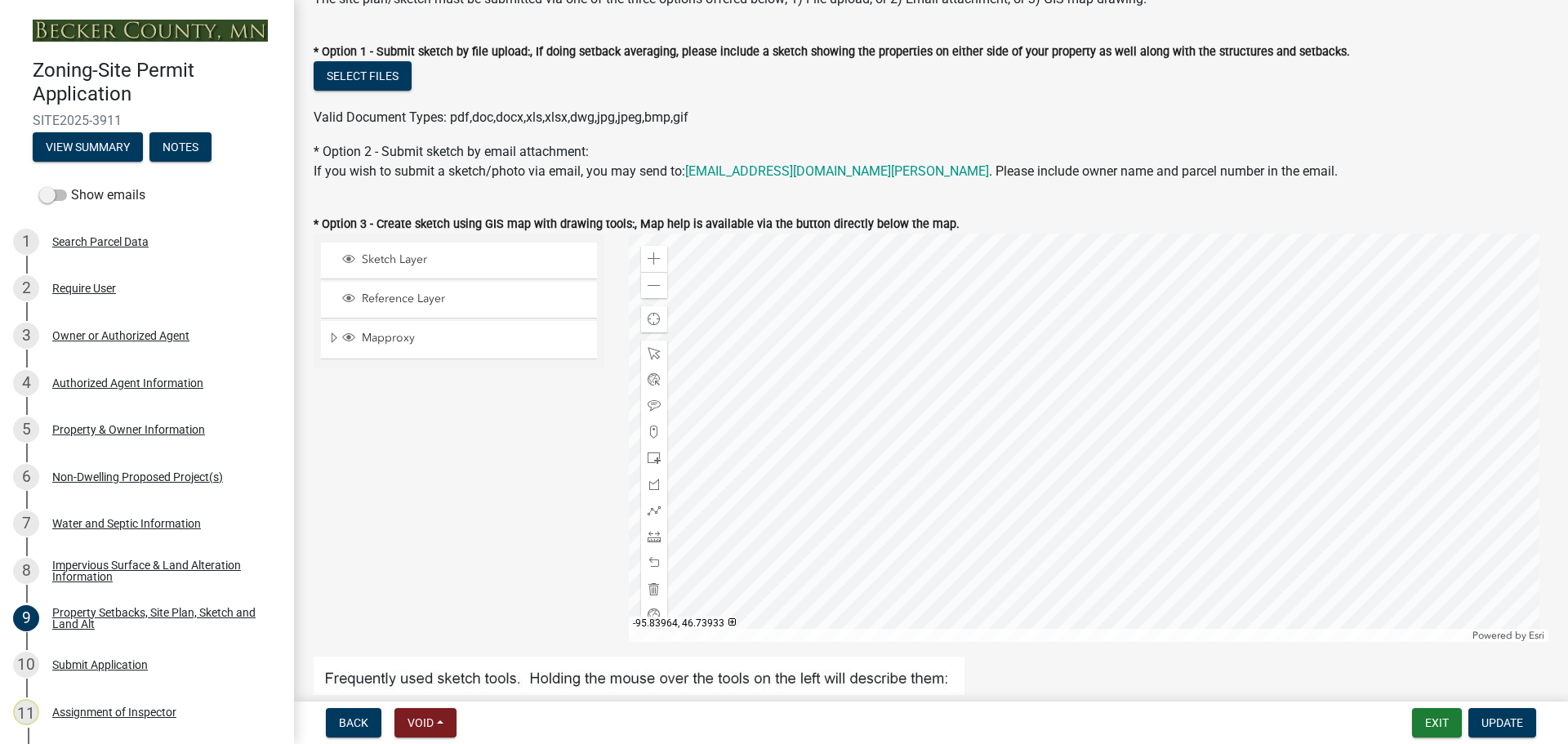
scroll to position [311, 0]
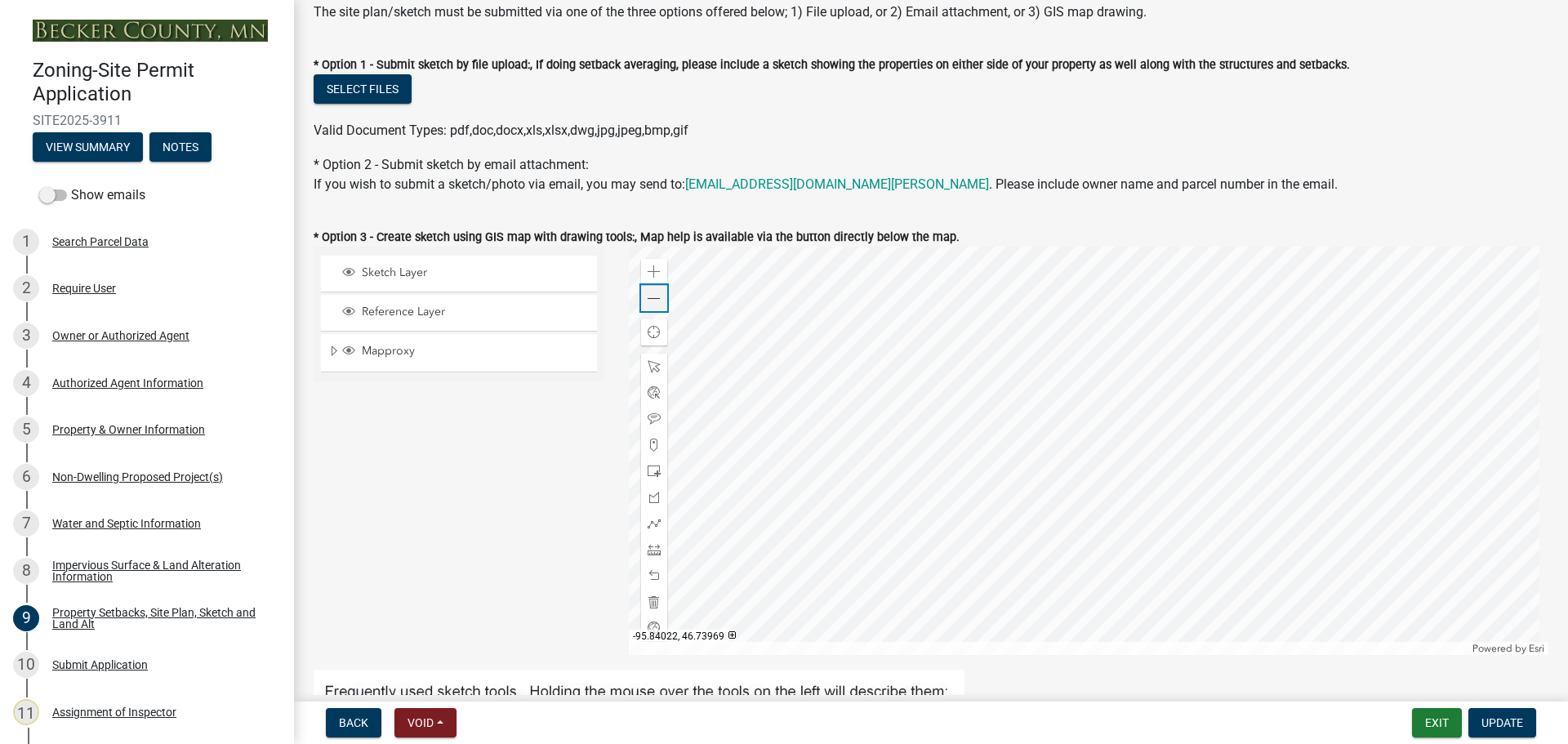
click at [648, 294] on span at bounding box center [654, 299] width 13 height 13
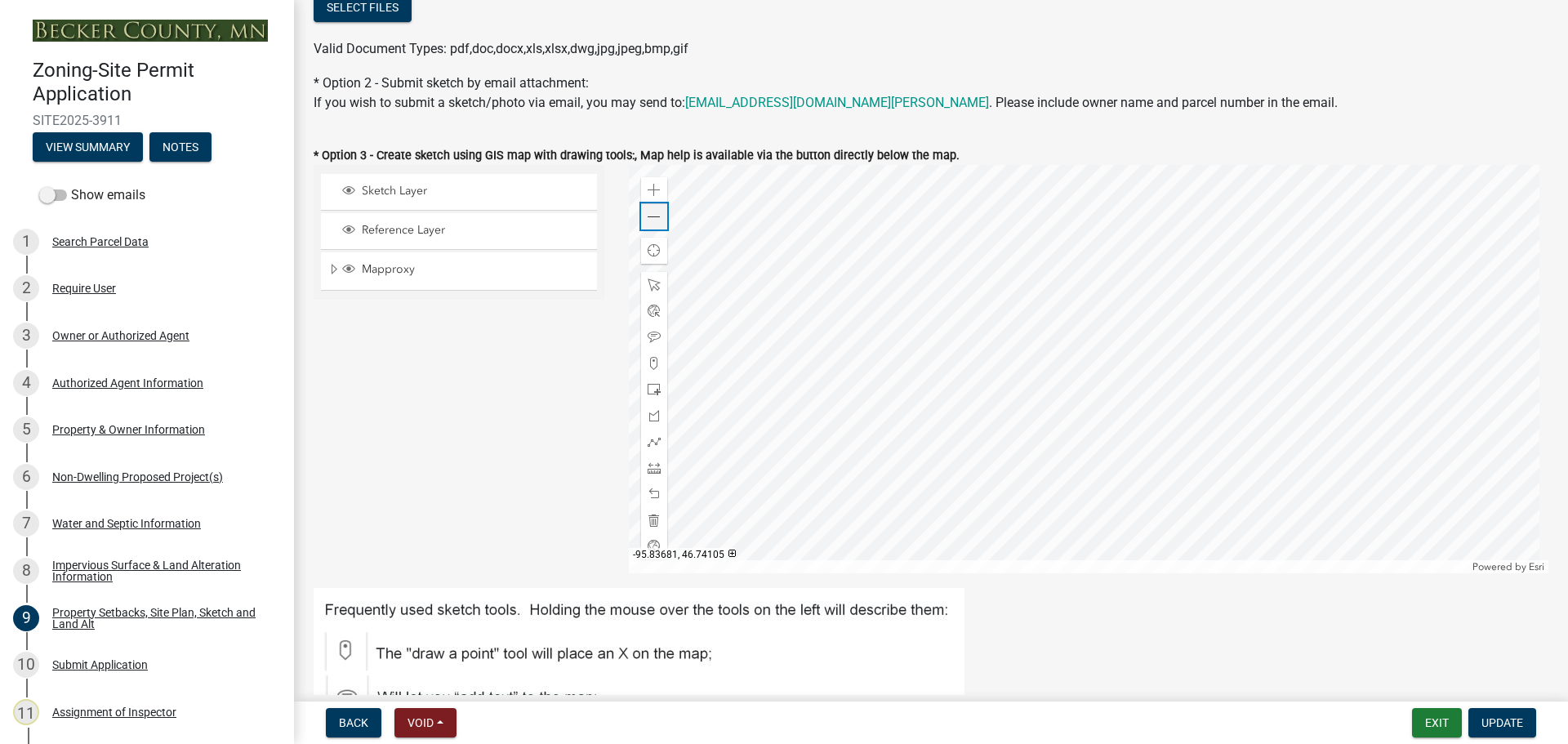
scroll to position [474, 0]
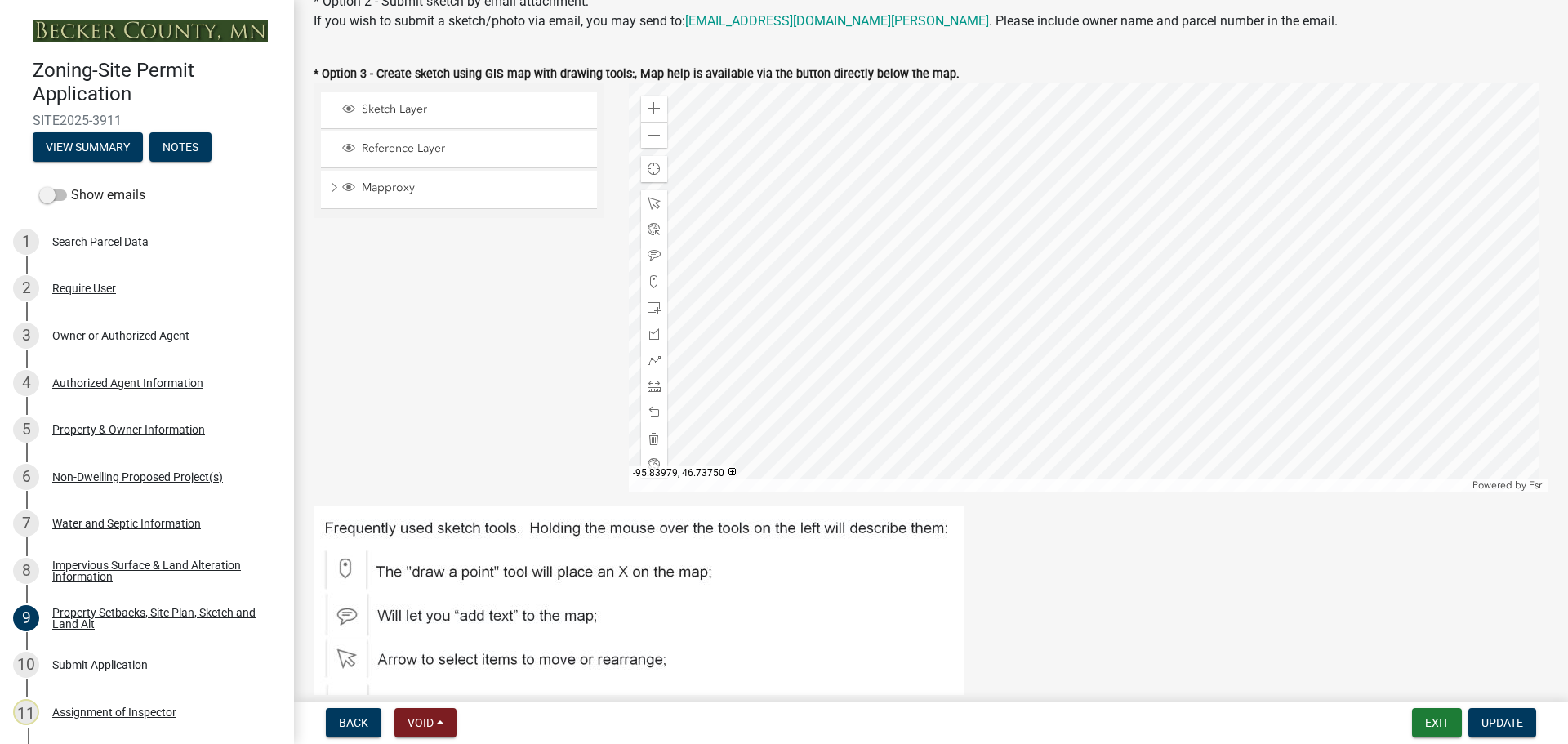
click at [990, 198] on div at bounding box center [1088, 287] width 920 height 408
click at [1206, 491] on div at bounding box center [1088, 287] width 920 height 408
click at [1088, 491] on div at bounding box center [1088, 287] width 920 height 408
click at [948, 206] on div at bounding box center [1088, 287] width 920 height 408
click at [981, 375] on div at bounding box center [1088, 287] width 920 height 408
